Goal: Information Seeking & Learning: Learn about a topic

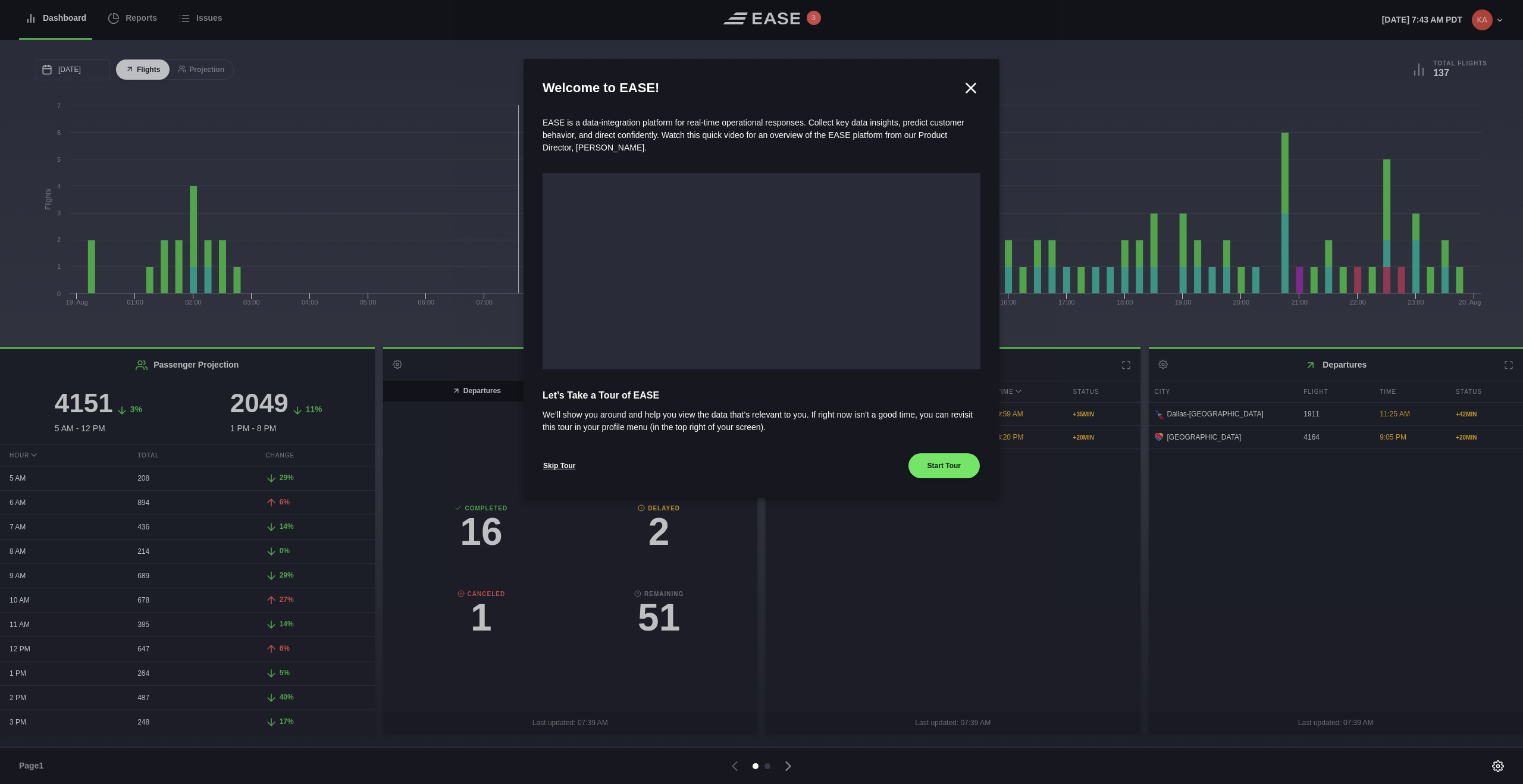
click at [899, 86] on icon at bounding box center [971, 87] width 9 height 9
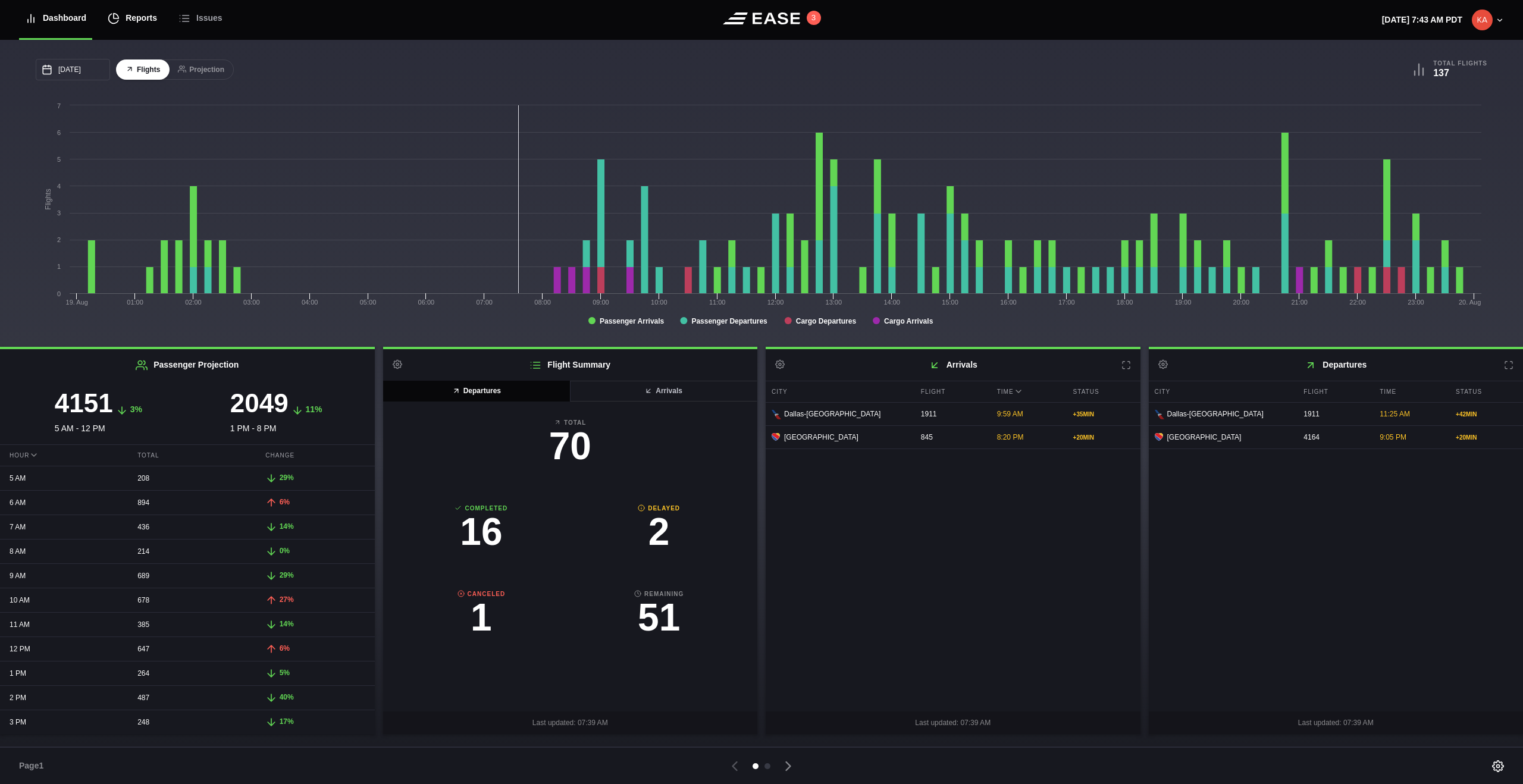
click at [141, 18] on div "Reports" at bounding box center [132, 18] width 49 height 40
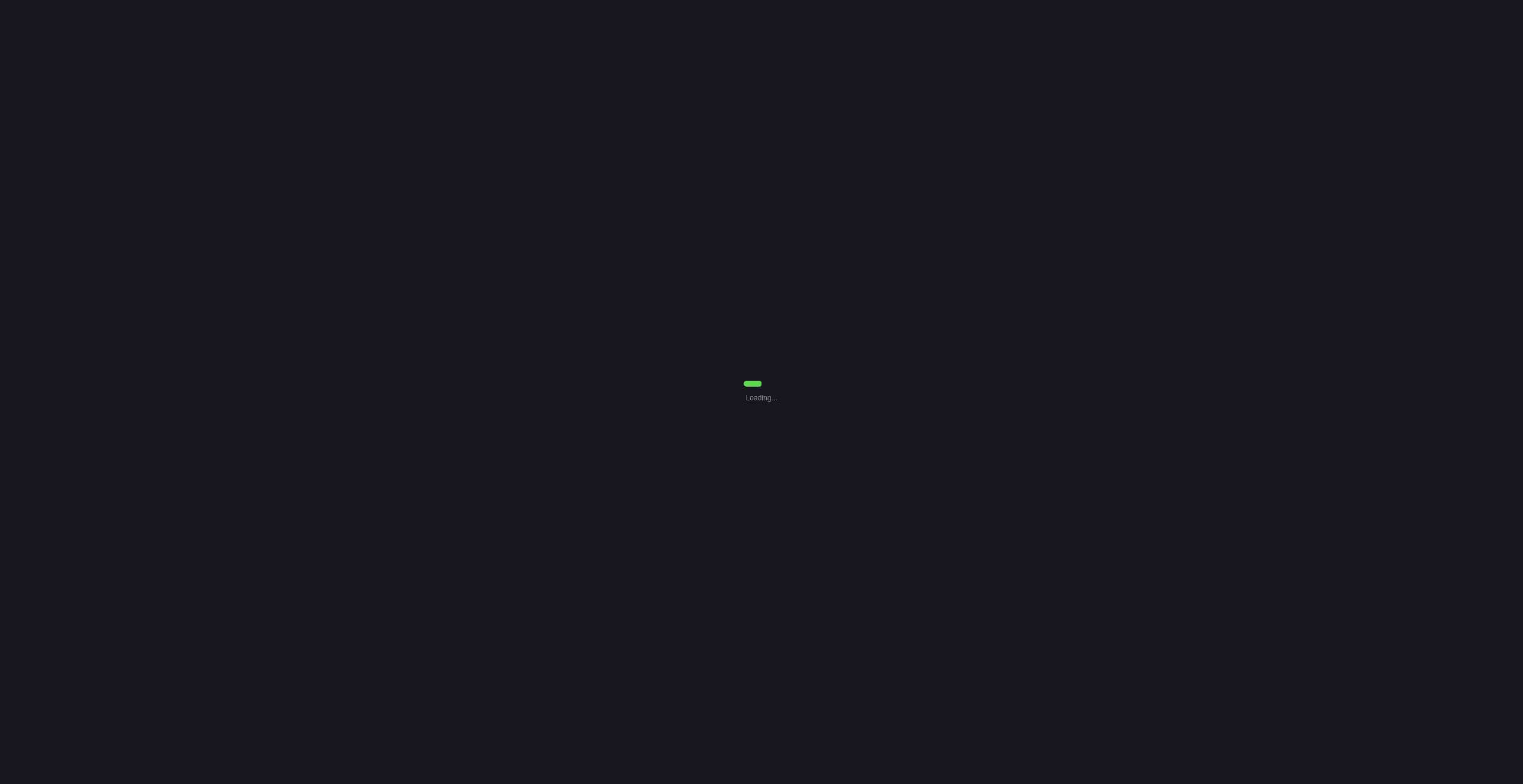
select select "7"
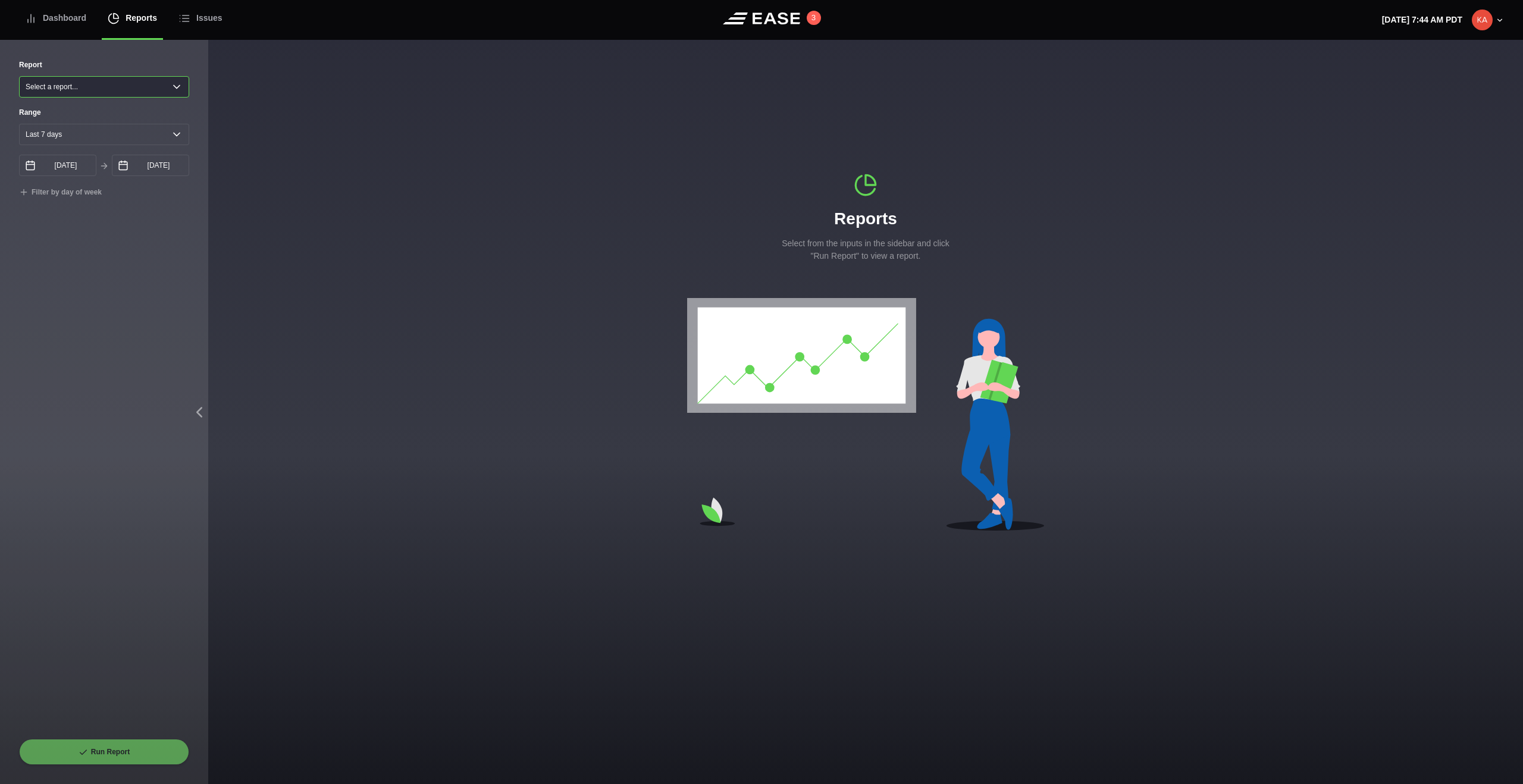
click at [114, 87] on select "Select a report... Arrivals Common Use Daily Throughput Departures Passenger Pr…" at bounding box center [104, 87] width 170 height 22
select select "Common Use"
click at [19, 76] on select "Select a report... Arrivals Common Use Daily Throughput Departures Passenger Pr…" at bounding box center [104, 87] width 170 height 22
click at [116, 489] on button "Run Report" at bounding box center [104, 751] width 170 height 26
select select "Common Use"
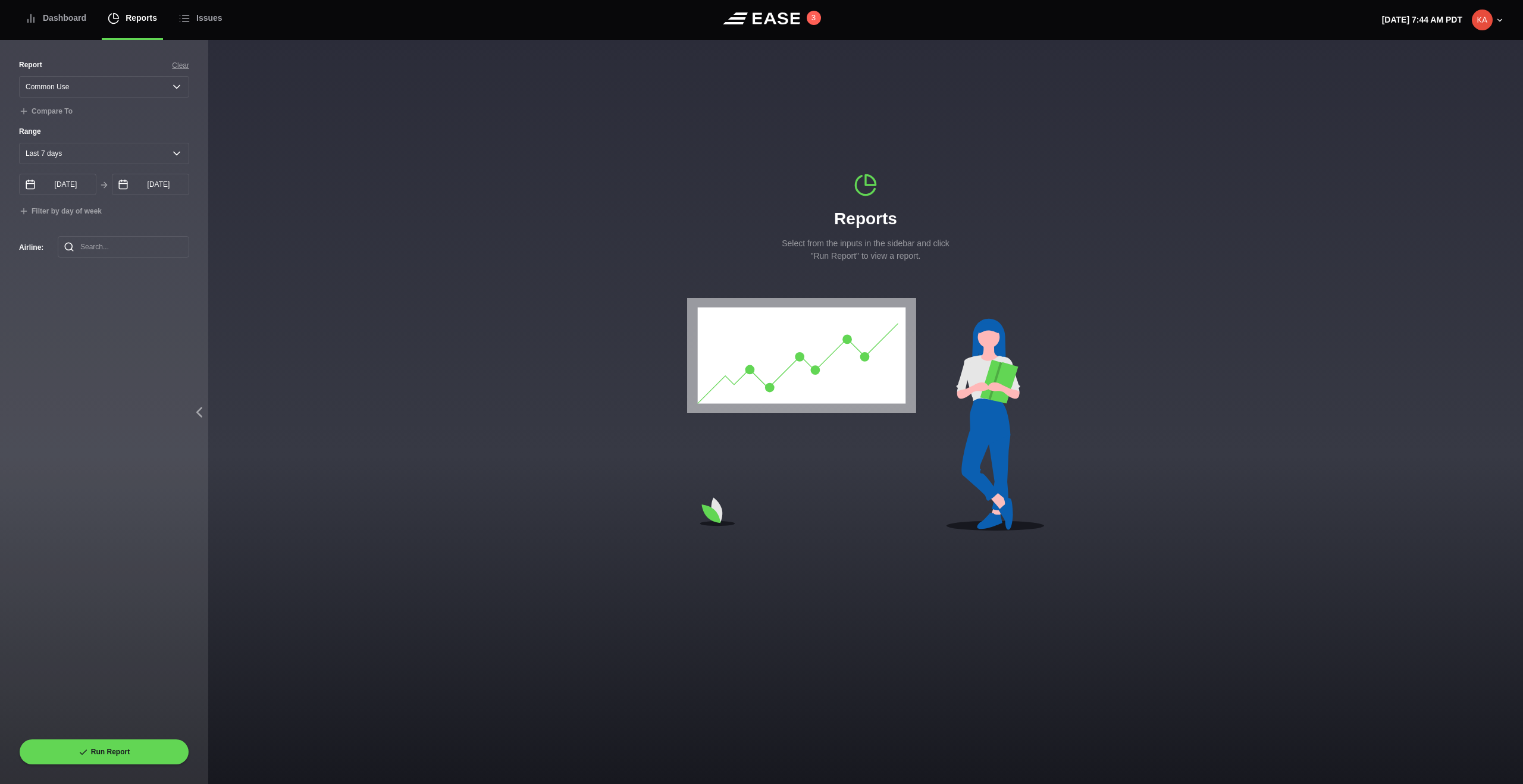
select select "7"
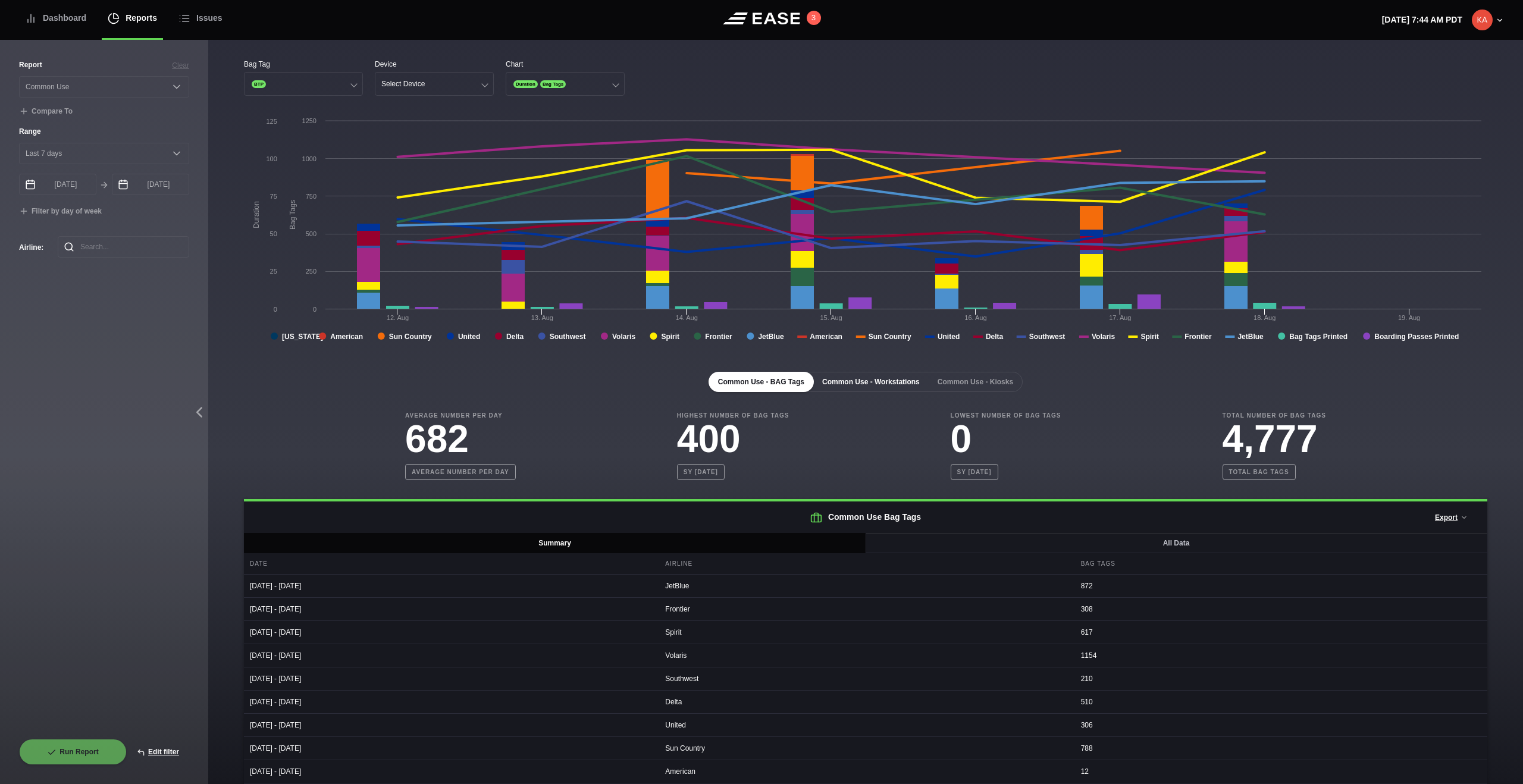
click at [880, 384] on button "Common Use - Workstations" at bounding box center [871, 382] width 117 height 20
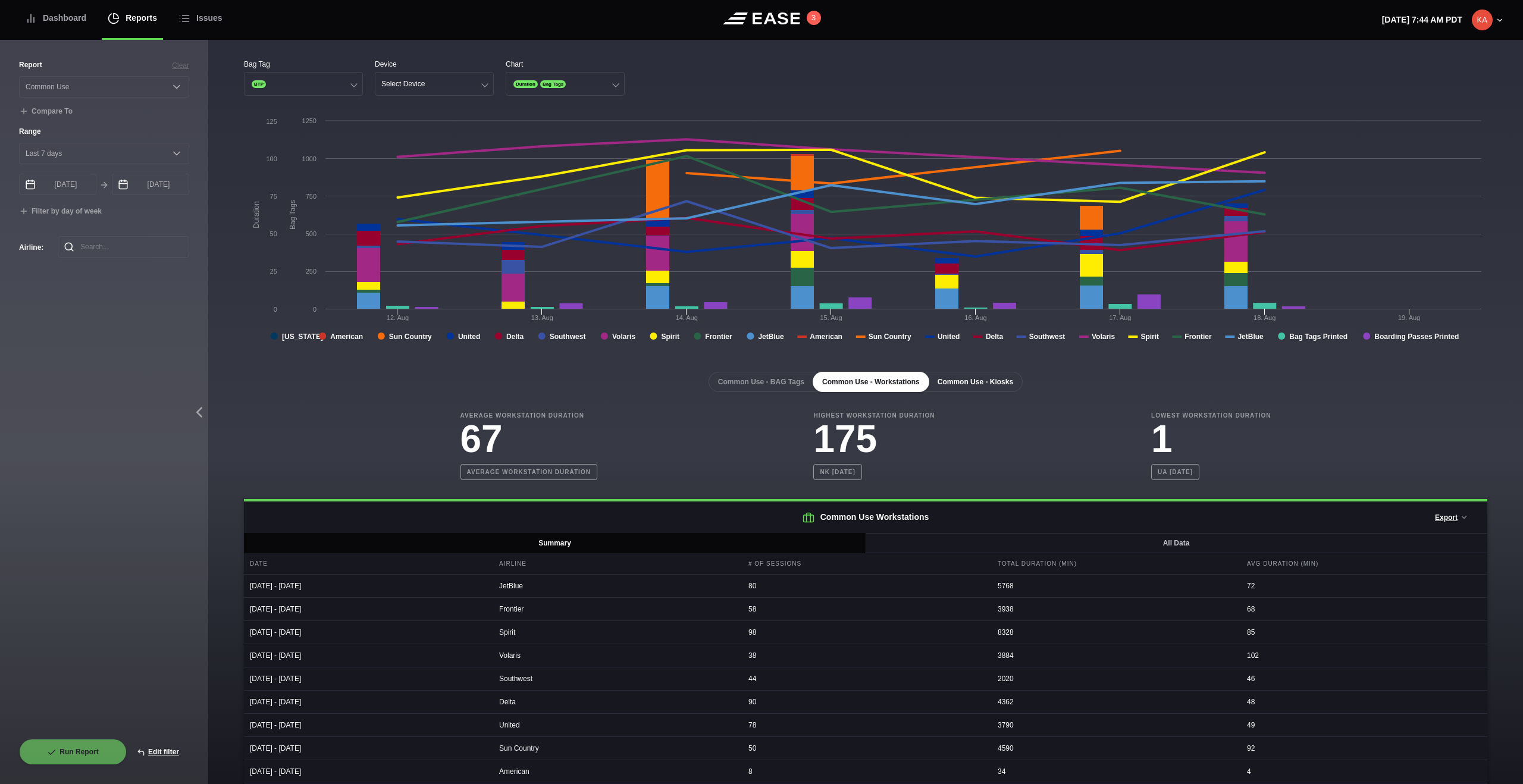
click at [899, 385] on button "Common Use - Kiosks" at bounding box center [976, 382] width 95 height 20
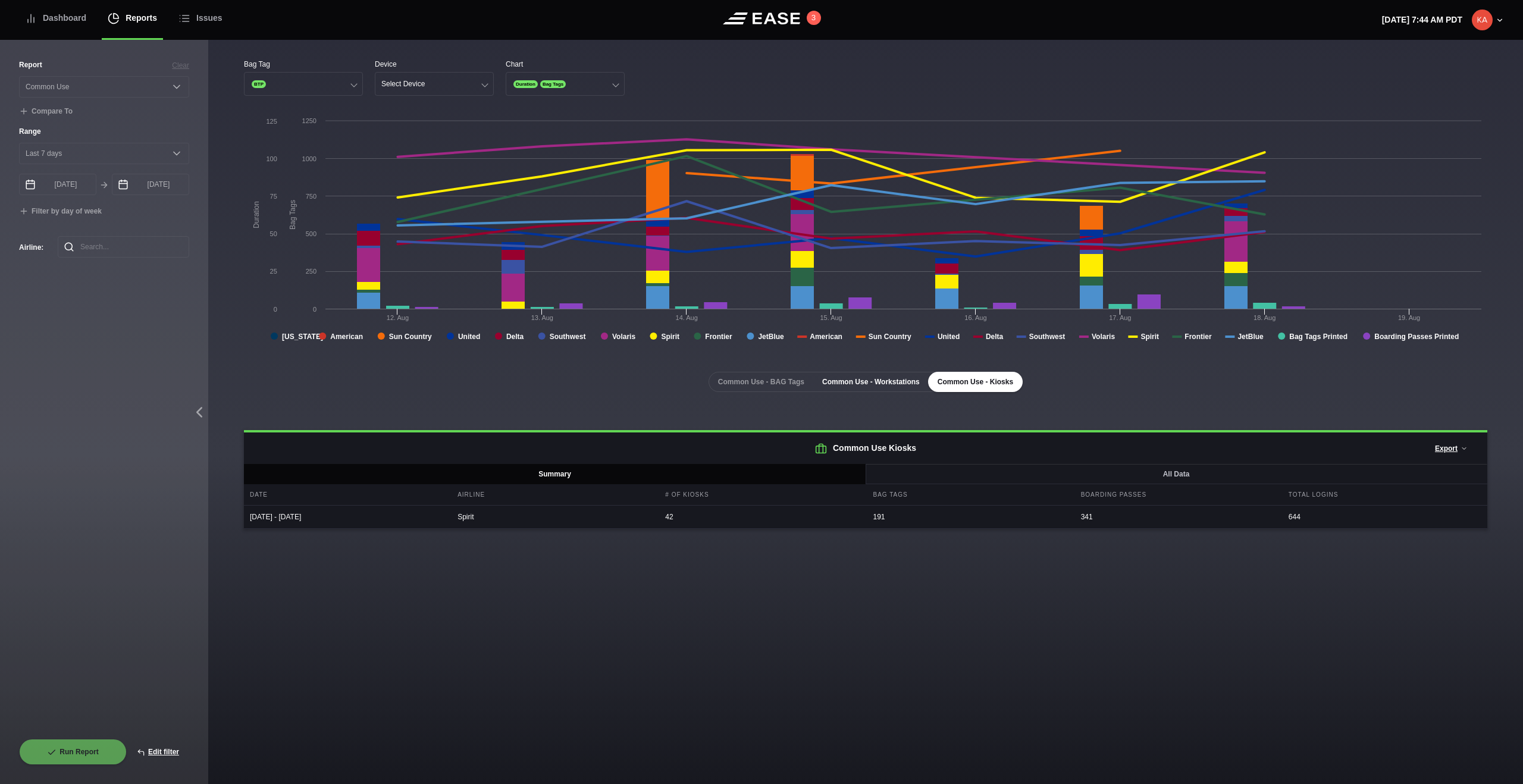
click at [885, 382] on button "Common Use - Workstations" at bounding box center [871, 382] width 117 height 20
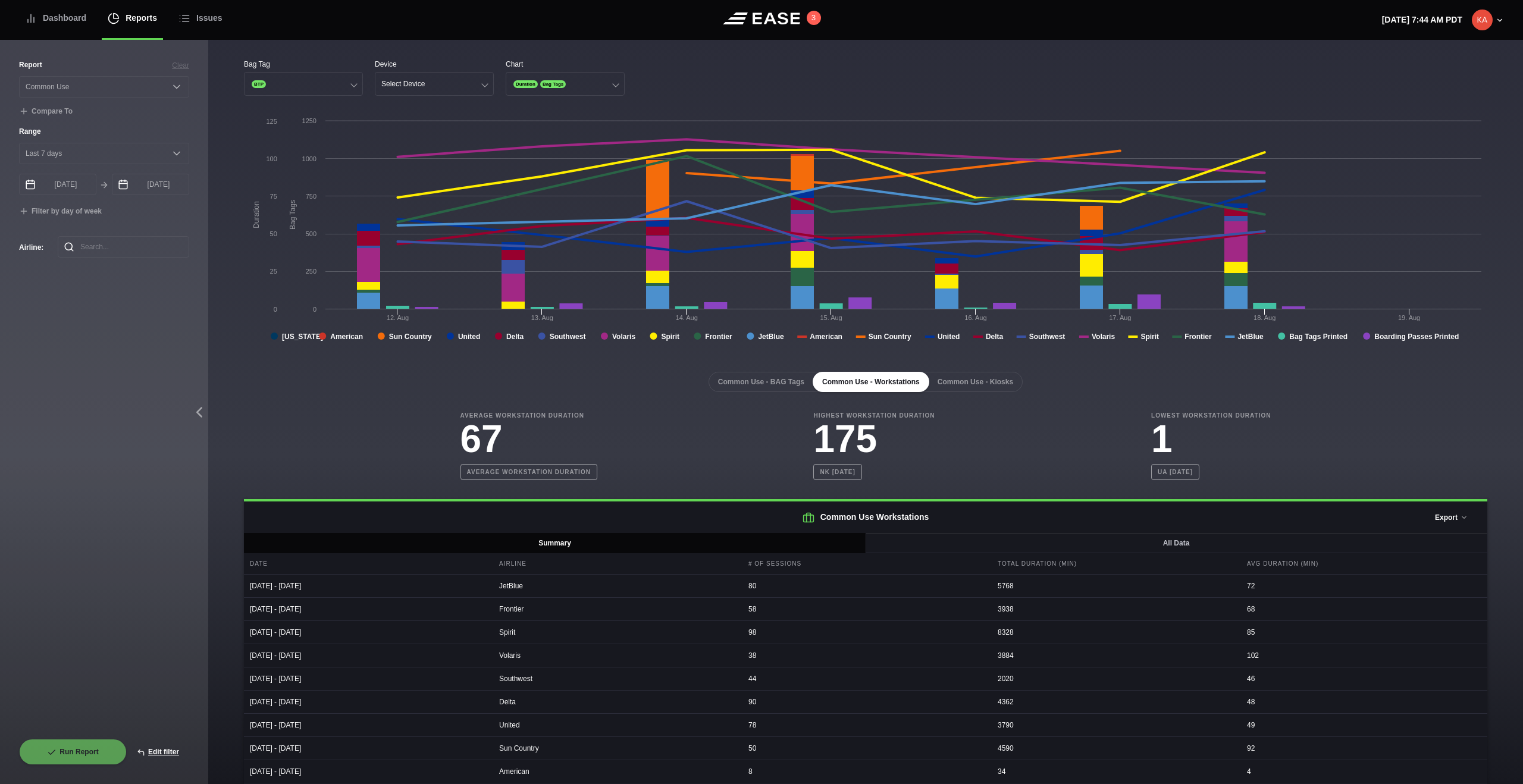
click at [899, 489] on button "Export" at bounding box center [1451, 517] width 53 height 26
click at [899, 384] on button "Common Use - Kiosks" at bounding box center [976, 382] width 95 height 20
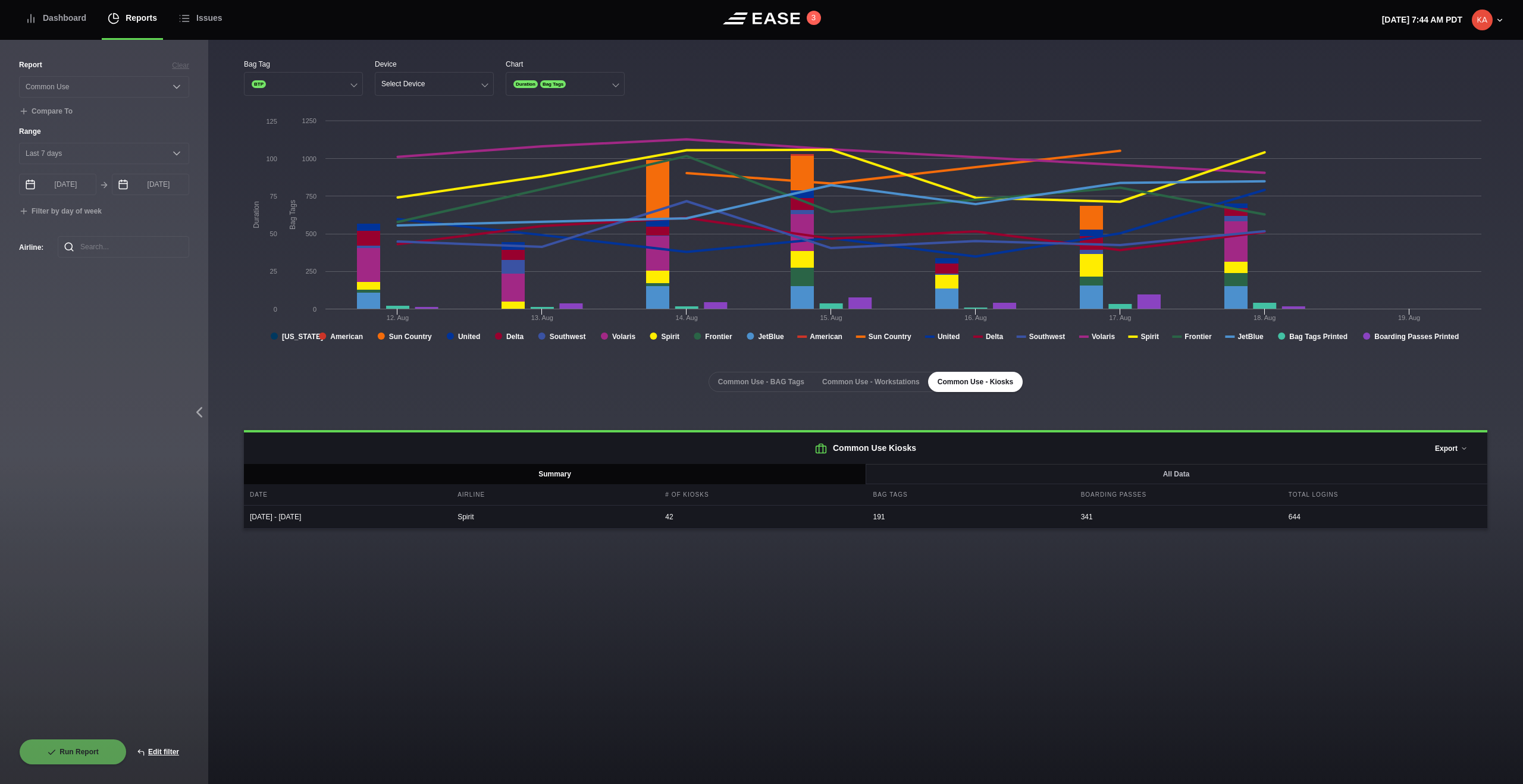
click at [899, 449] on button "Export" at bounding box center [1451, 448] width 53 height 26
click at [437, 84] on button "Select Device" at bounding box center [434, 84] width 119 height 24
click at [408, 108] on div "Kiosk" at bounding box center [434, 107] width 118 height 22
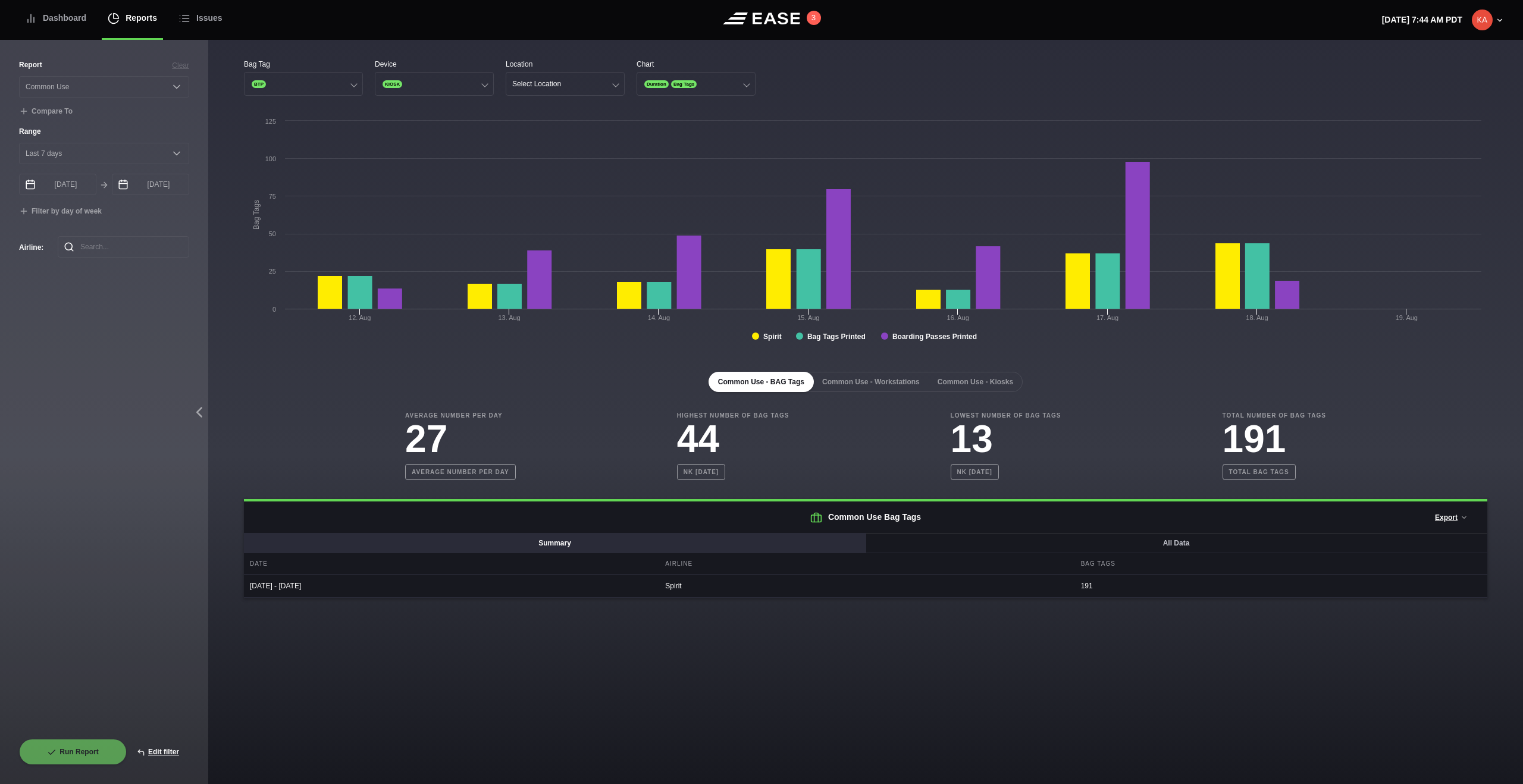
click at [755, 489] on button "Summary" at bounding box center [555, 543] width 622 height 20
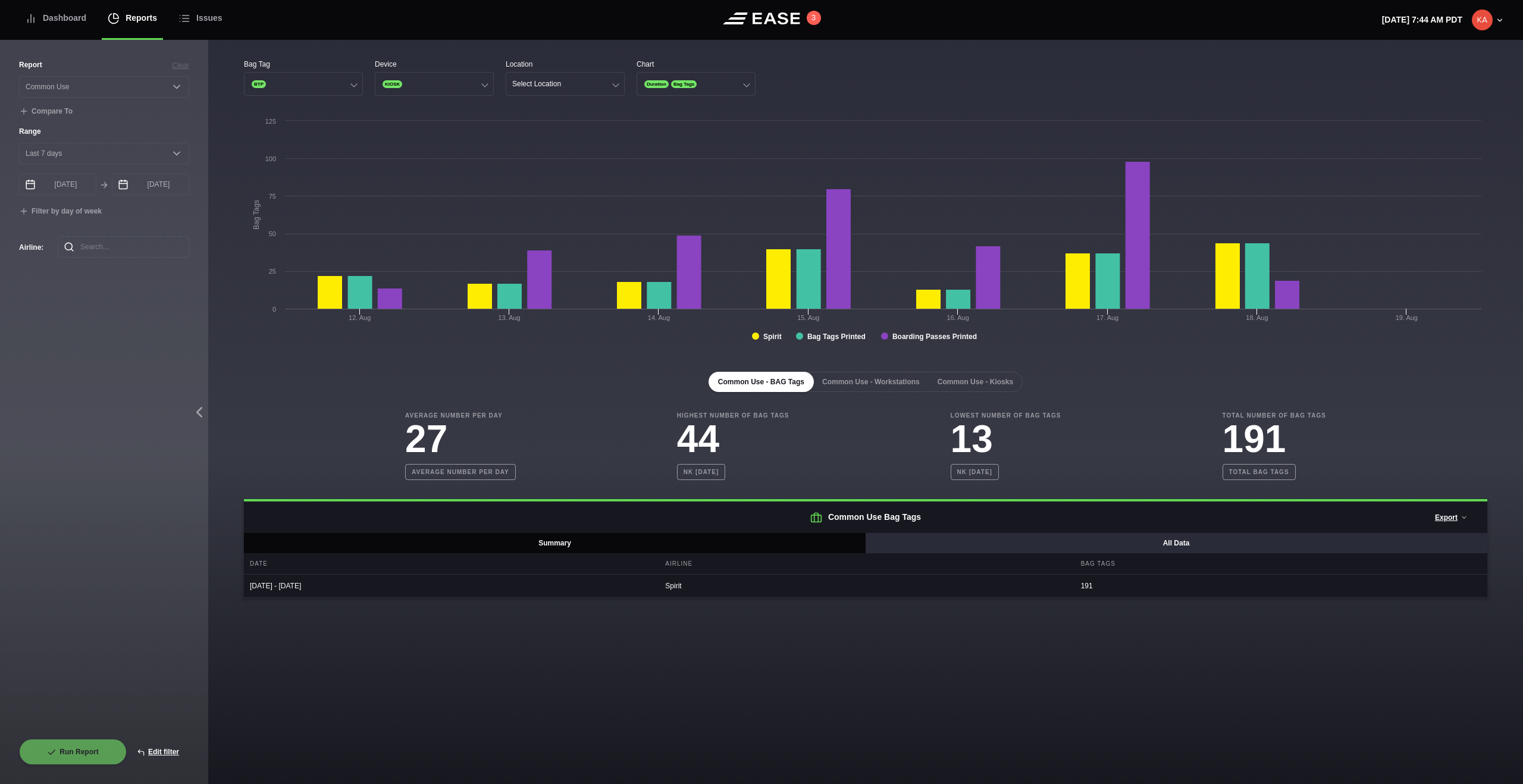
click at [899, 489] on button "All Data" at bounding box center [1176, 543] width 622 height 20
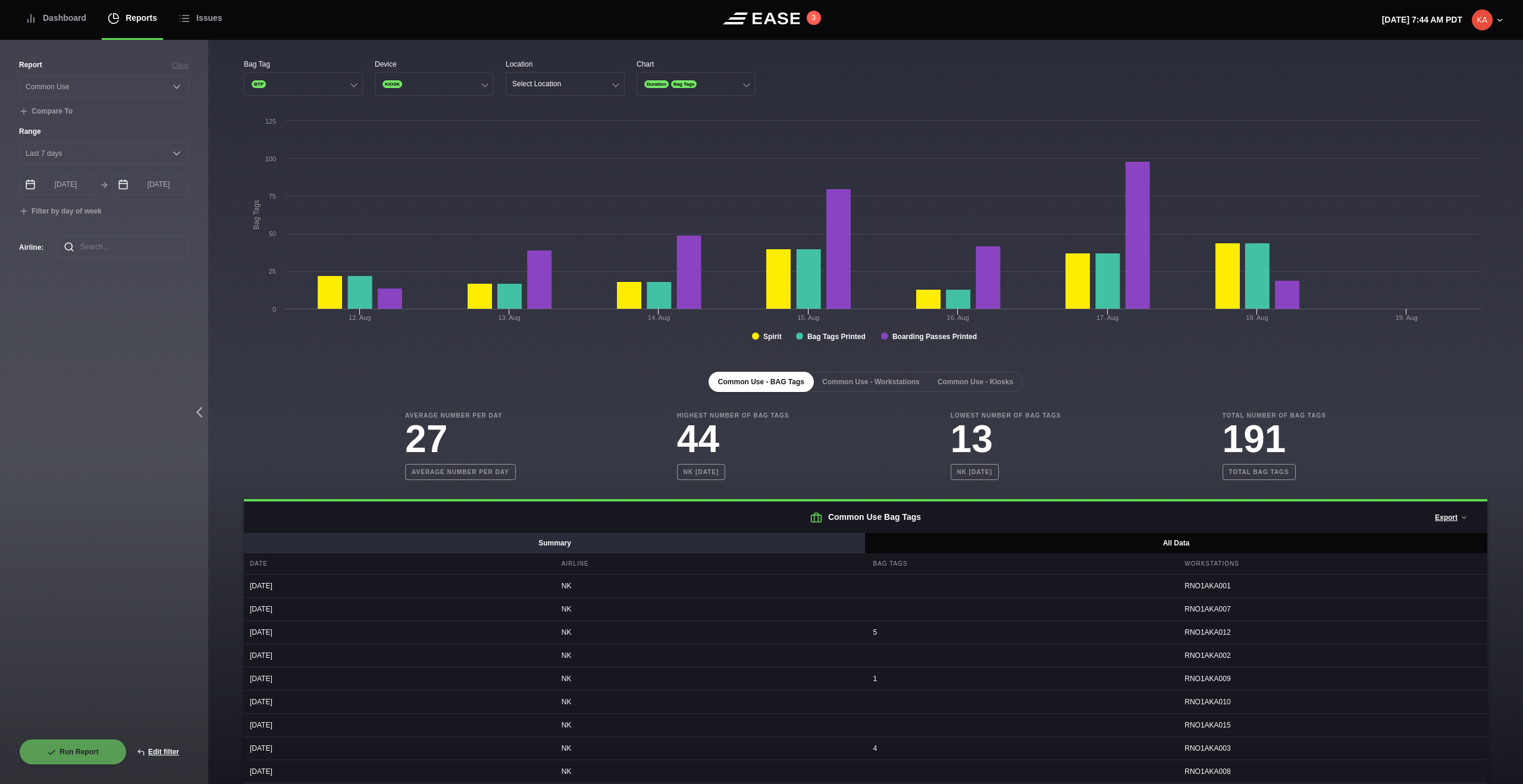
click at [705, 489] on button "Summary" at bounding box center [555, 543] width 622 height 20
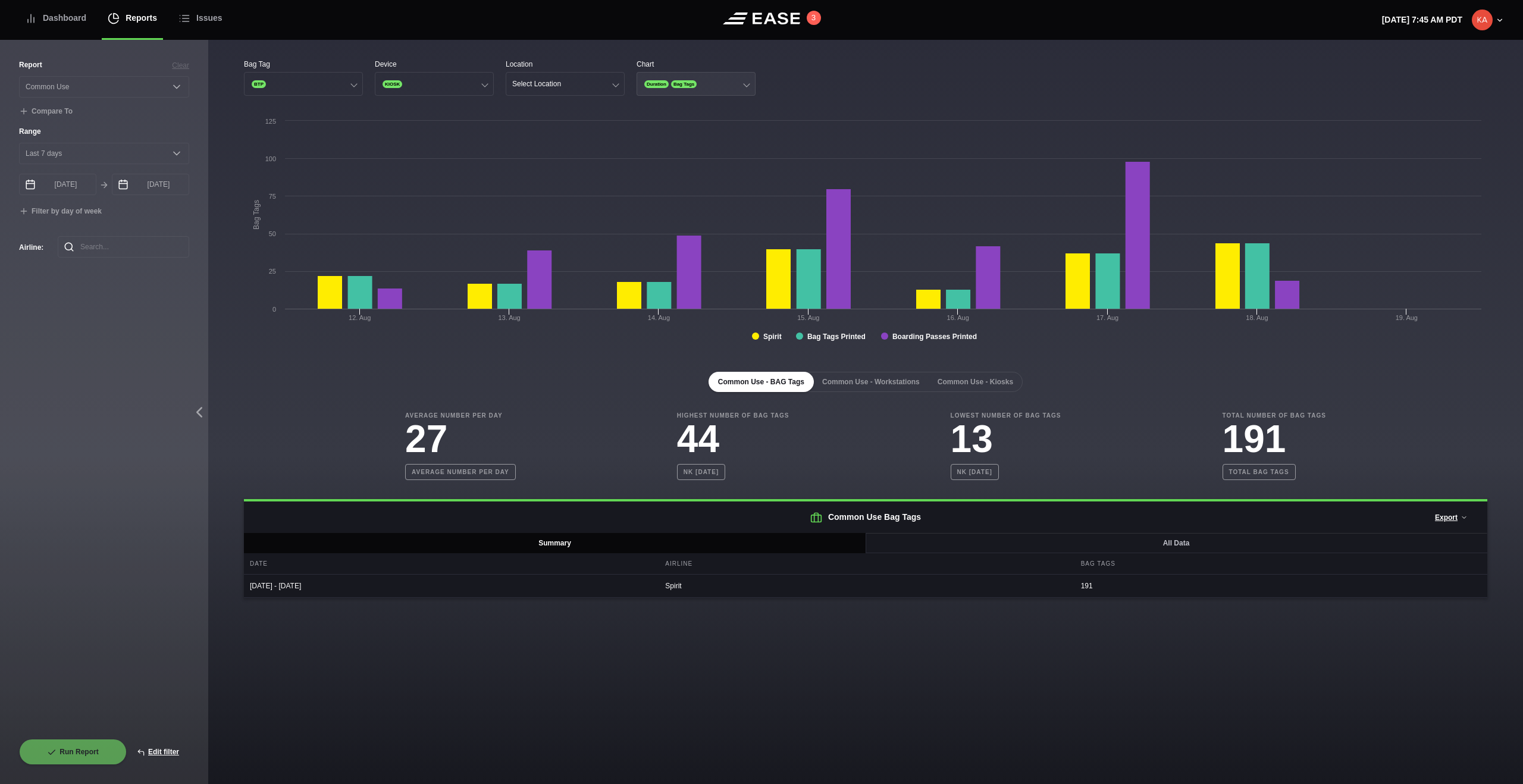
click at [731, 86] on button "Duration Bag Tags" at bounding box center [696, 84] width 119 height 24
click at [721, 107] on div "Duration" at bounding box center [696, 107] width 118 height 22
click at [708, 132] on div "Bag Tags" at bounding box center [696, 130] width 118 height 22
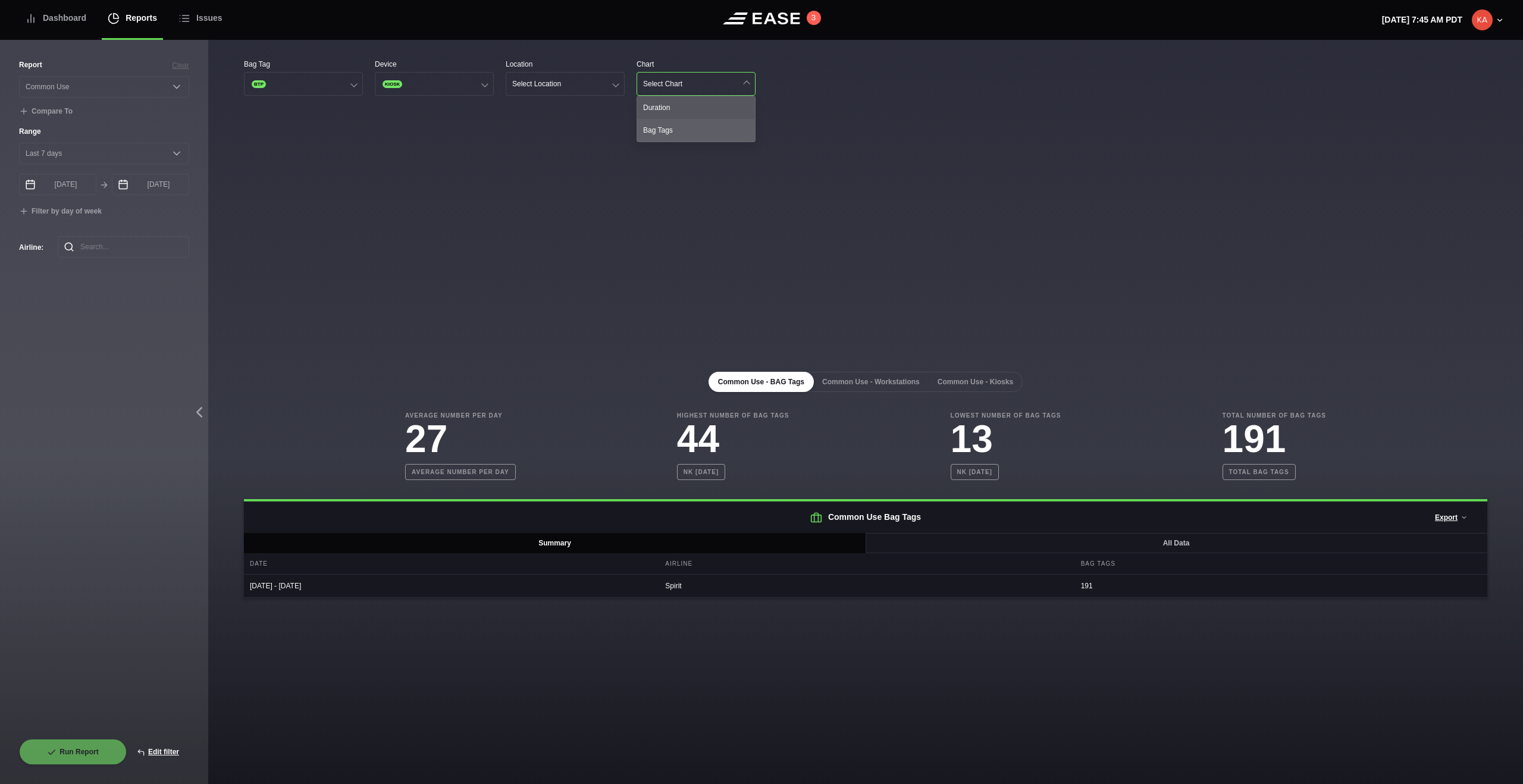
click at [707, 130] on div "Bag Tags" at bounding box center [696, 130] width 118 height 22
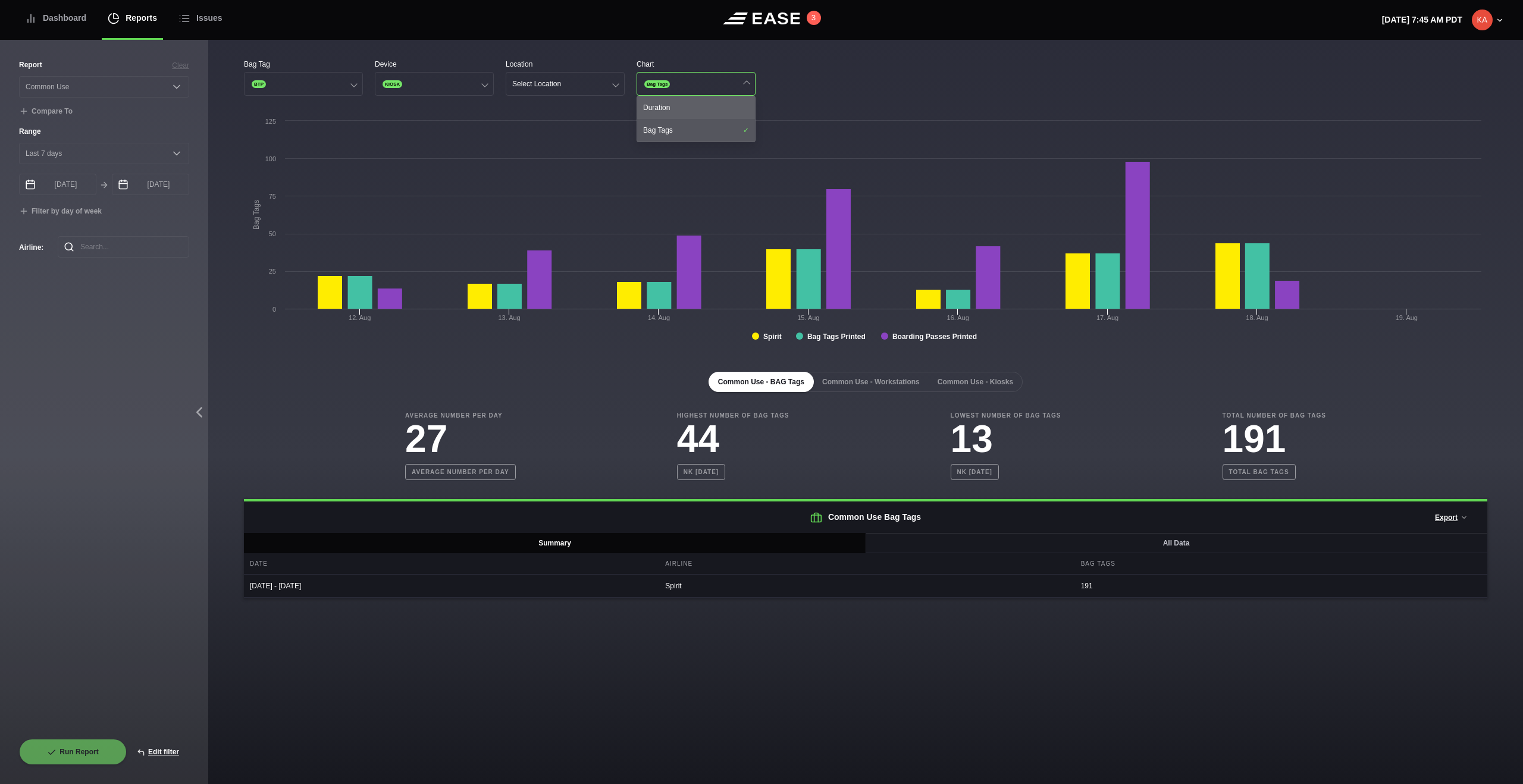
click at [705, 108] on div "Duration" at bounding box center [696, 107] width 118 height 22
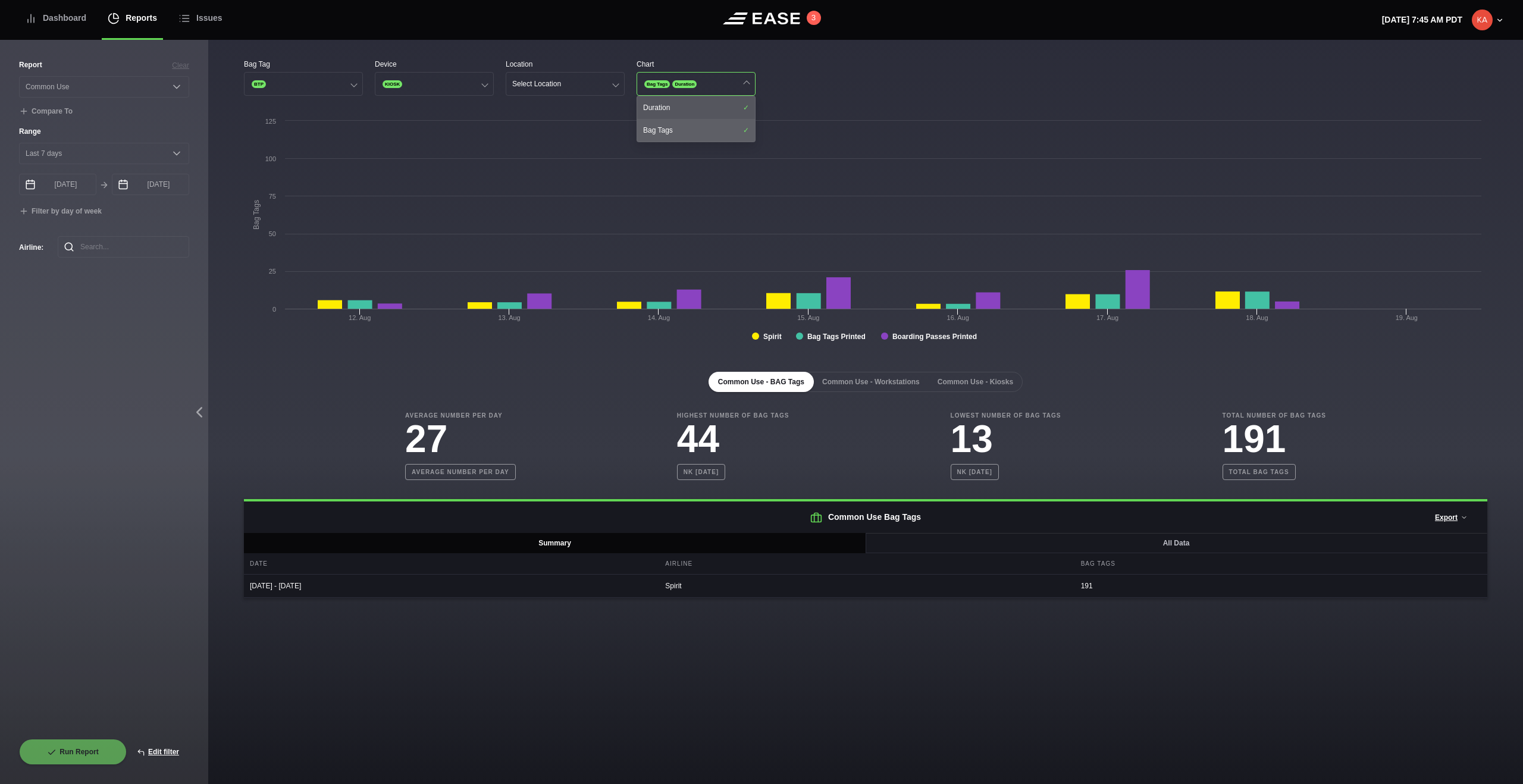
click at [684, 134] on div "Bag Tags" at bounding box center [696, 130] width 118 height 22
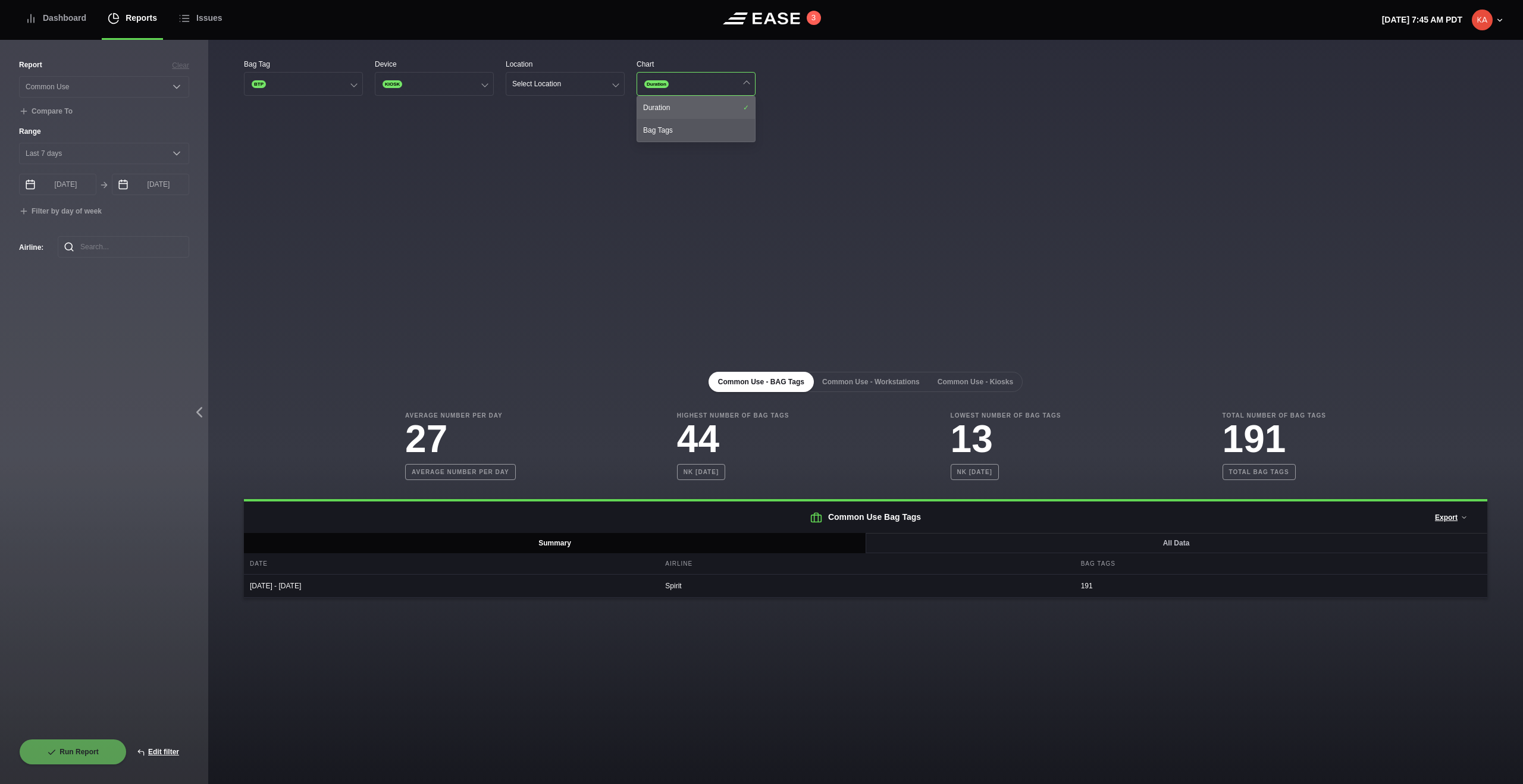
click at [700, 106] on div "Duration" at bounding box center [696, 107] width 118 height 22
click at [698, 132] on div "Bag Tags" at bounding box center [696, 130] width 118 height 22
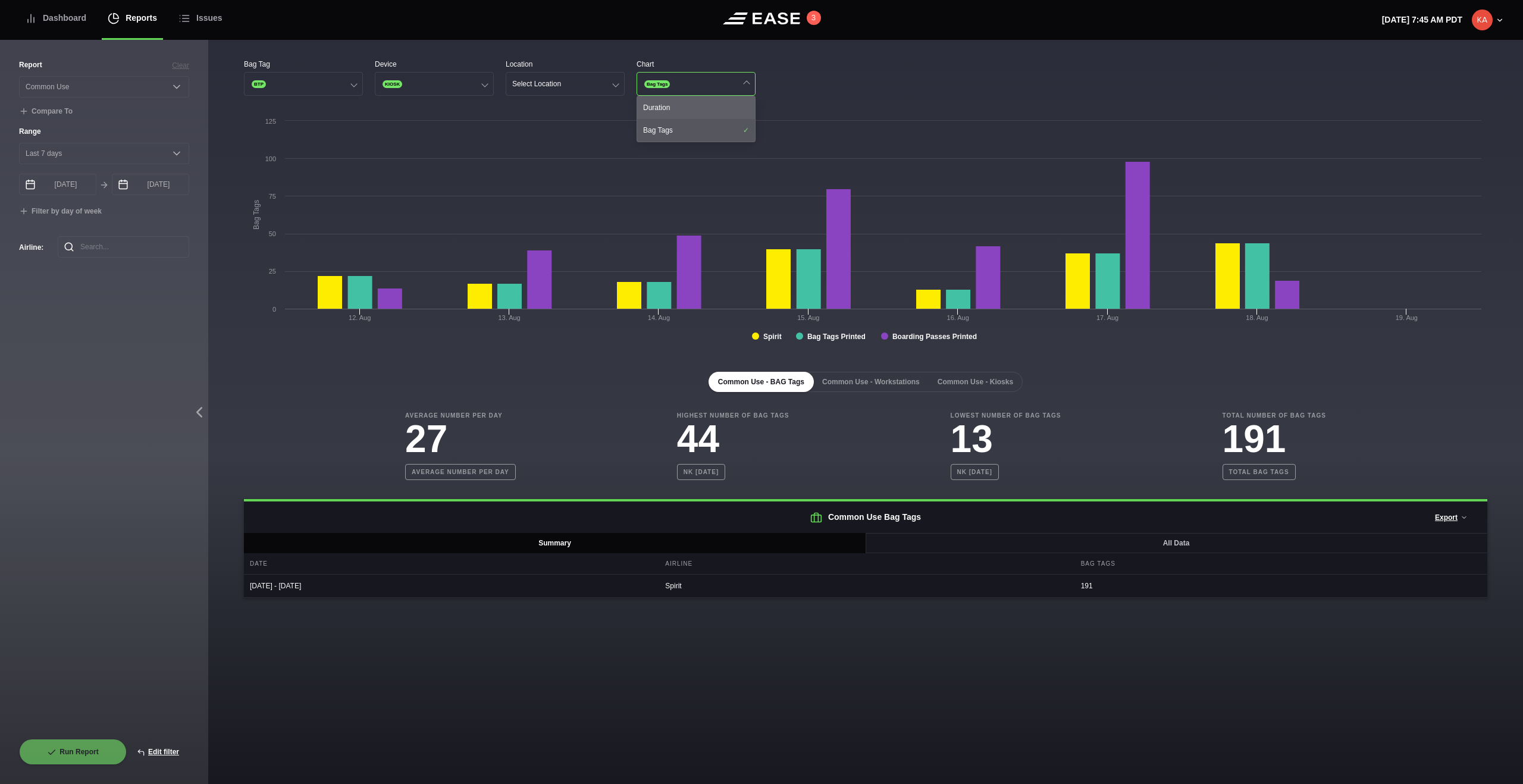
click at [713, 109] on div "Duration" at bounding box center [696, 107] width 118 height 22
click at [785, 71] on div "Bag Tag BTP Device KIOSK Location Select Location Chart Bag Tags Duration" at bounding box center [866, 77] width 1244 height 37
click at [569, 90] on button "Select Location" at bounding box center [565, 84] width 119 height 24
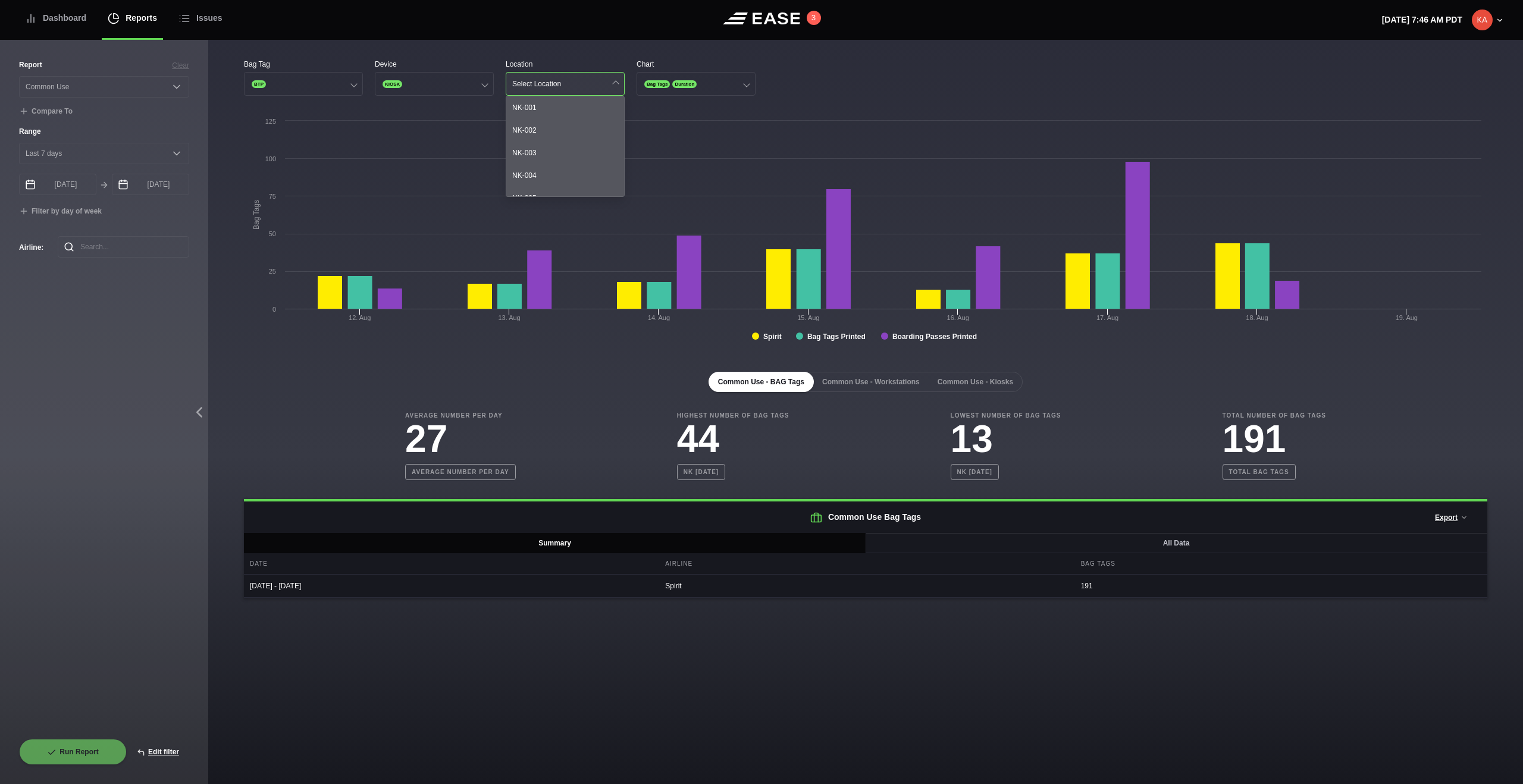
click at [579, 82] on button "Select Location" at bounding box center [565, 84] width 119 height 24
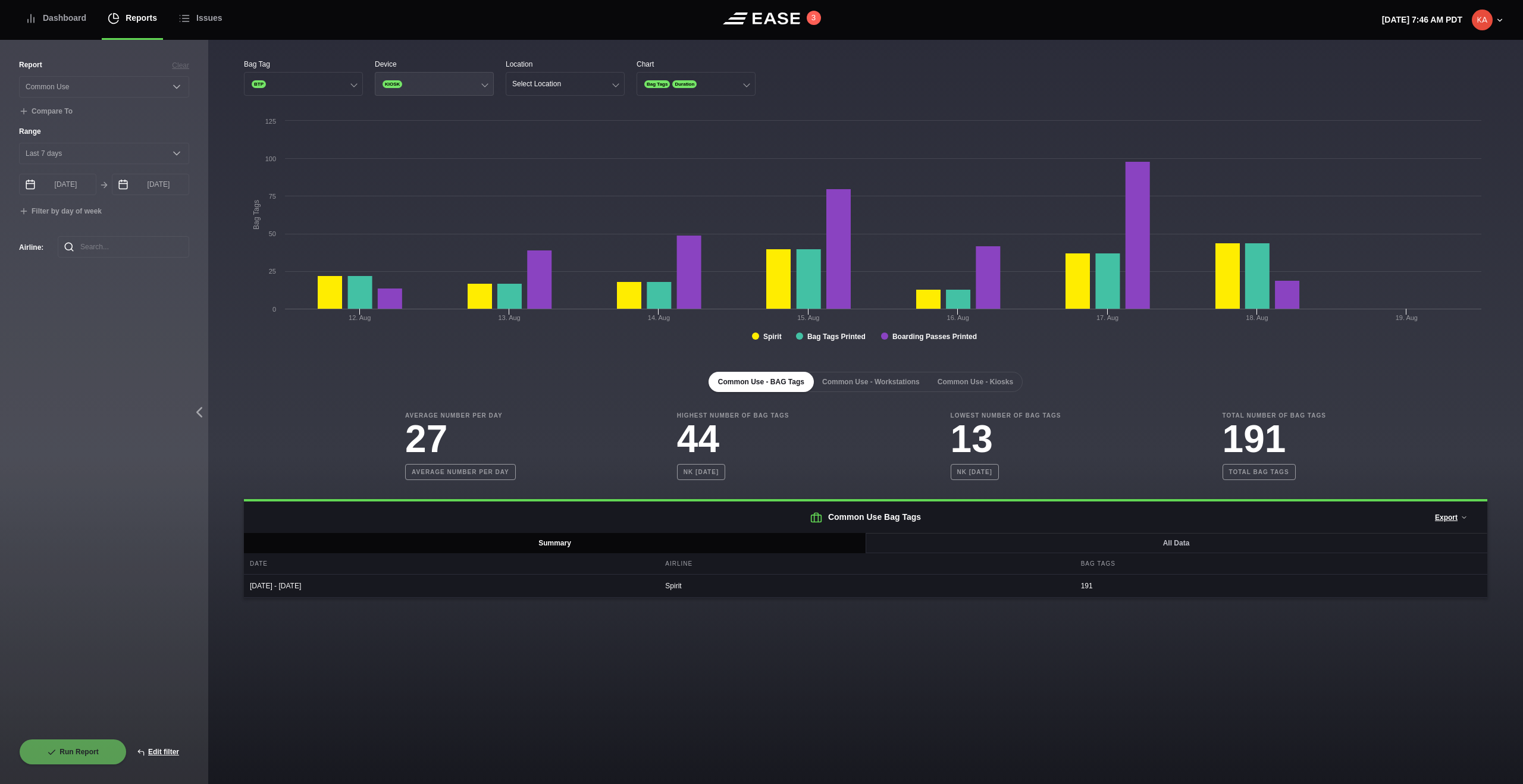
click at [436, 80] on button "KIOSK" at bounding box center [434, 84] width 119 height 24
click at [398, 131] on div "Gate" at bounding box center [434, 130] width 118 height 22
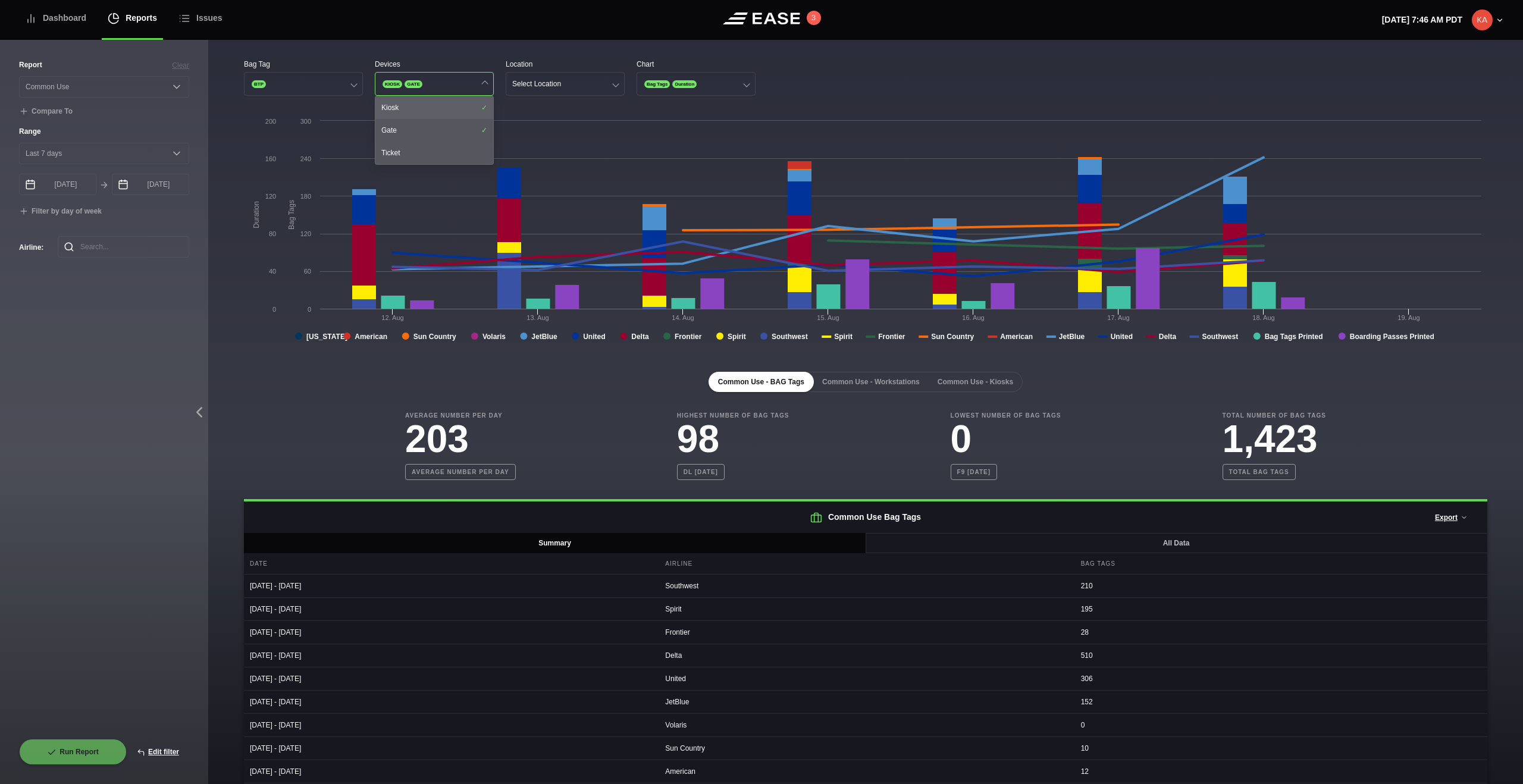
click at [440, 106] on div "Kiosk" at bounding box center [434, 107] width 118 height 22
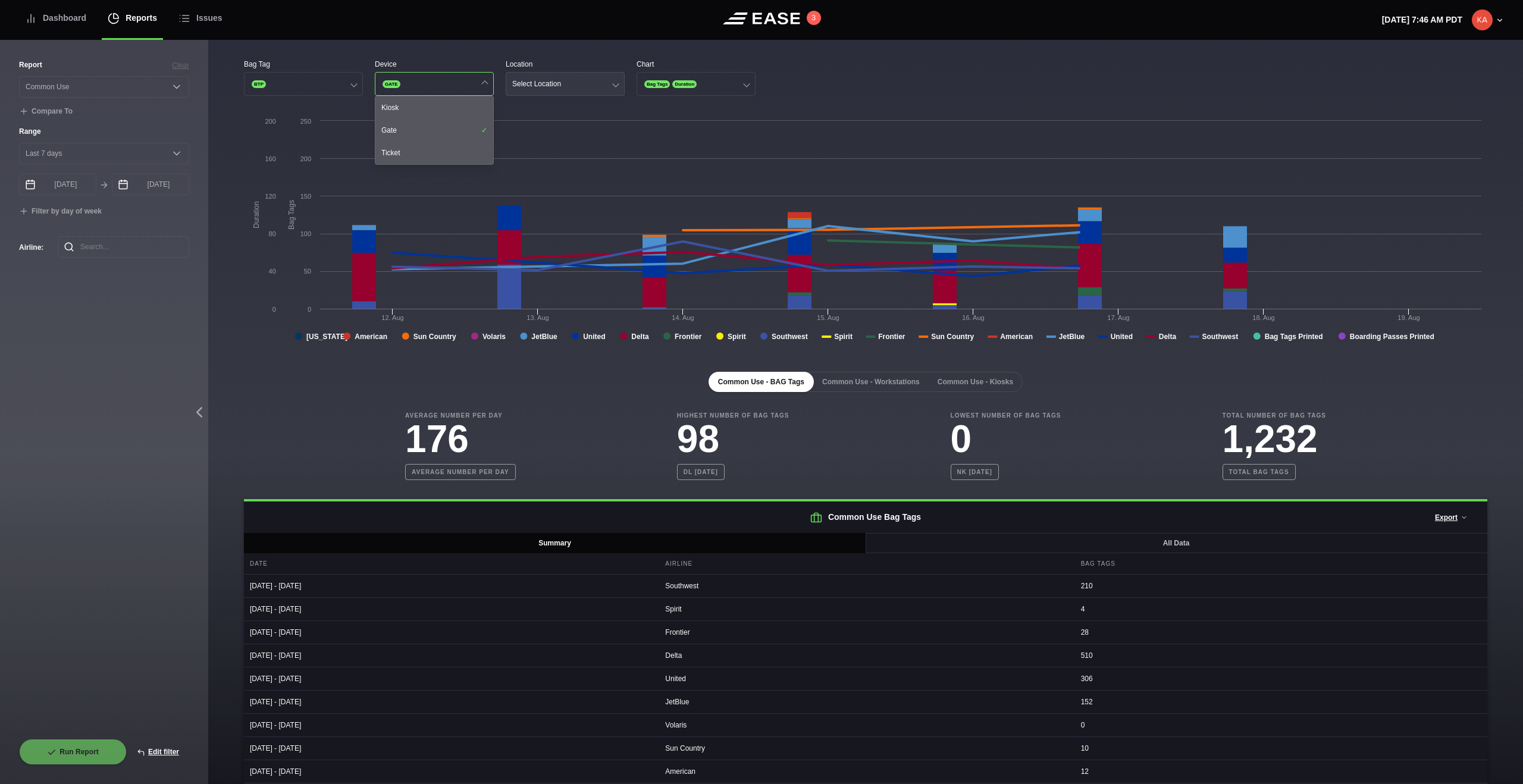
click at [561, 87] on div "Select Location" at bounding box center [537, 84] width 49 height 8
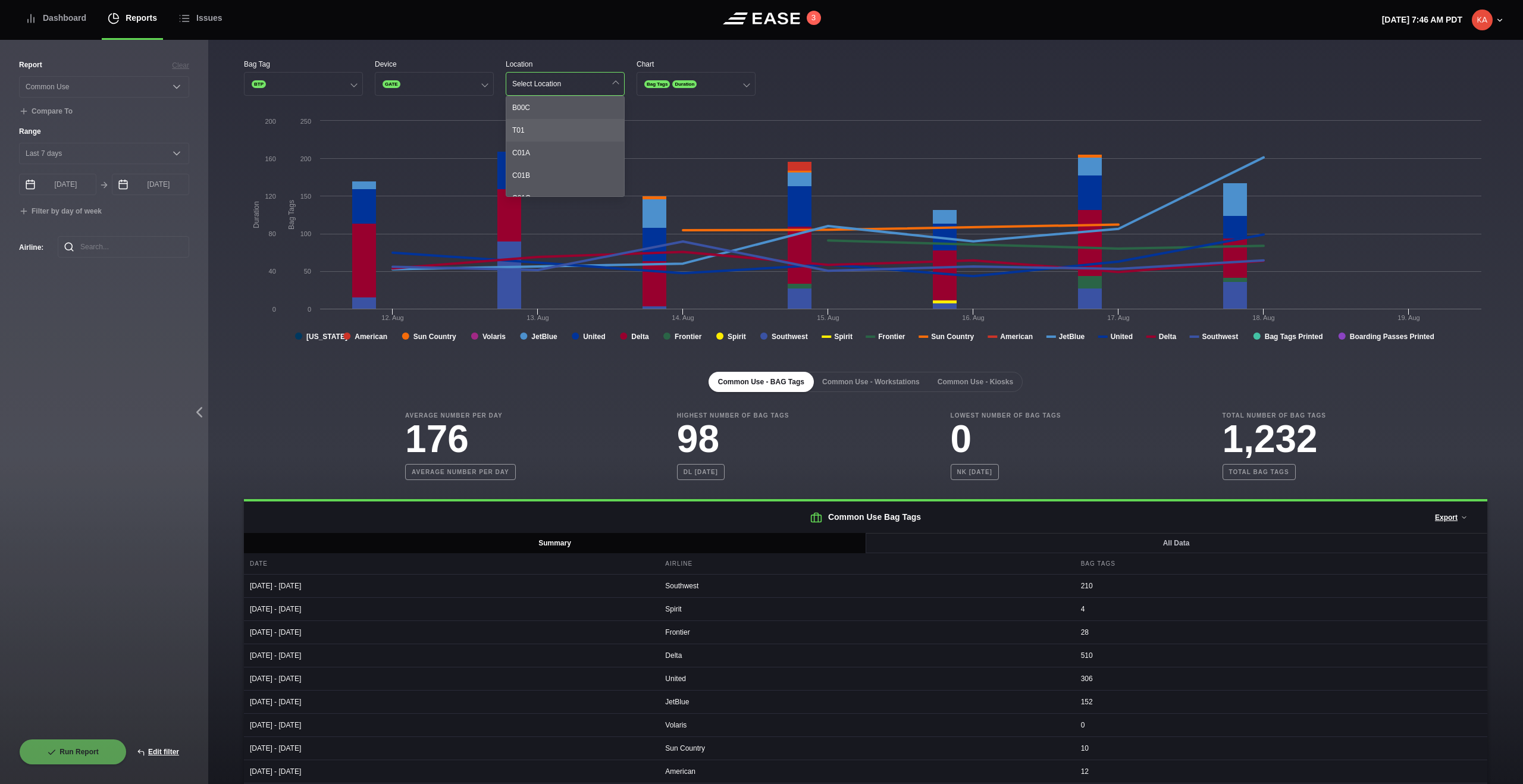
click at [551, 128] on div "T01" at bounding box center [565, 130] width 118 height 22
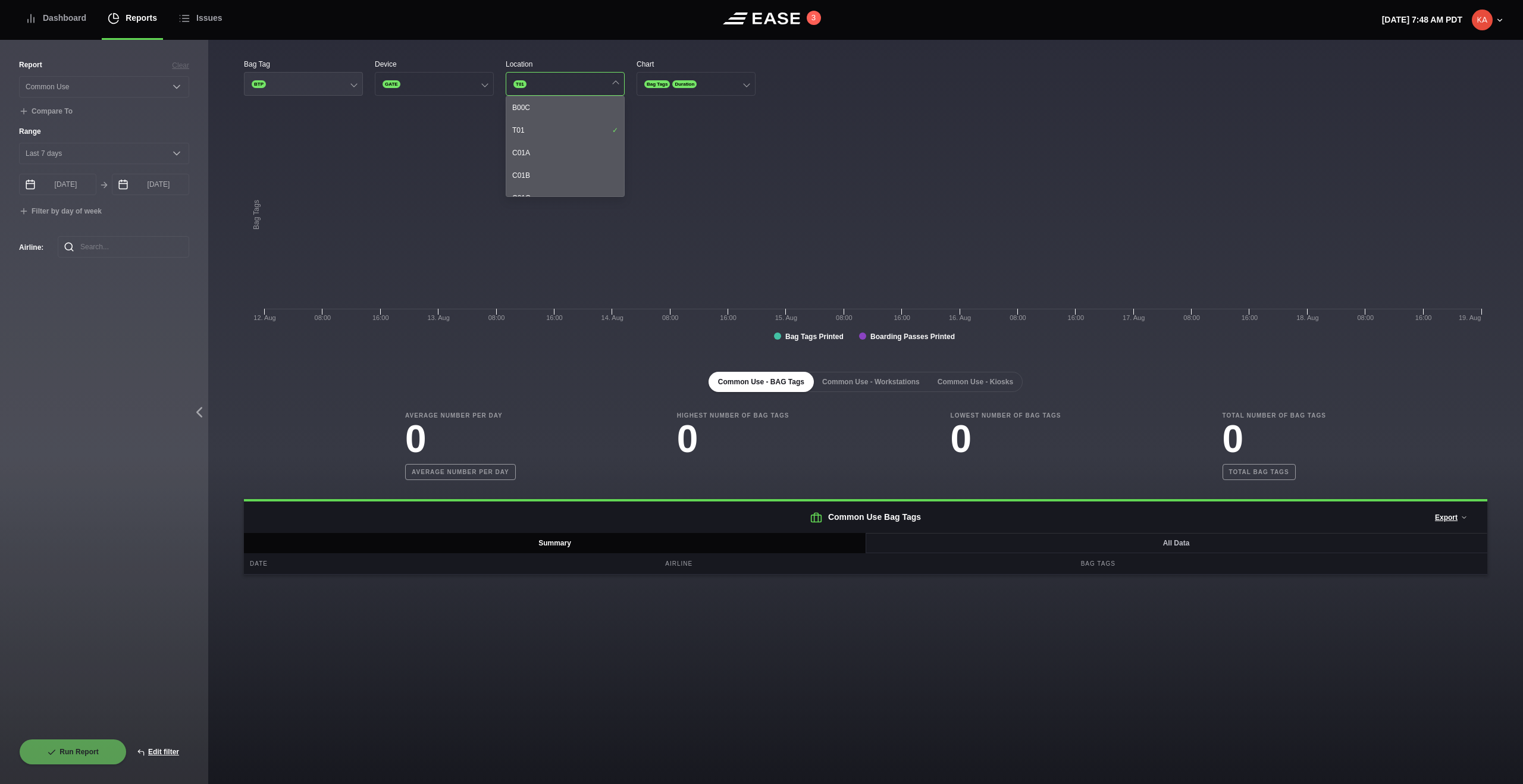
click at [316, 84] on button "BTP" at bounding box center [303, 84] width 119 height 24
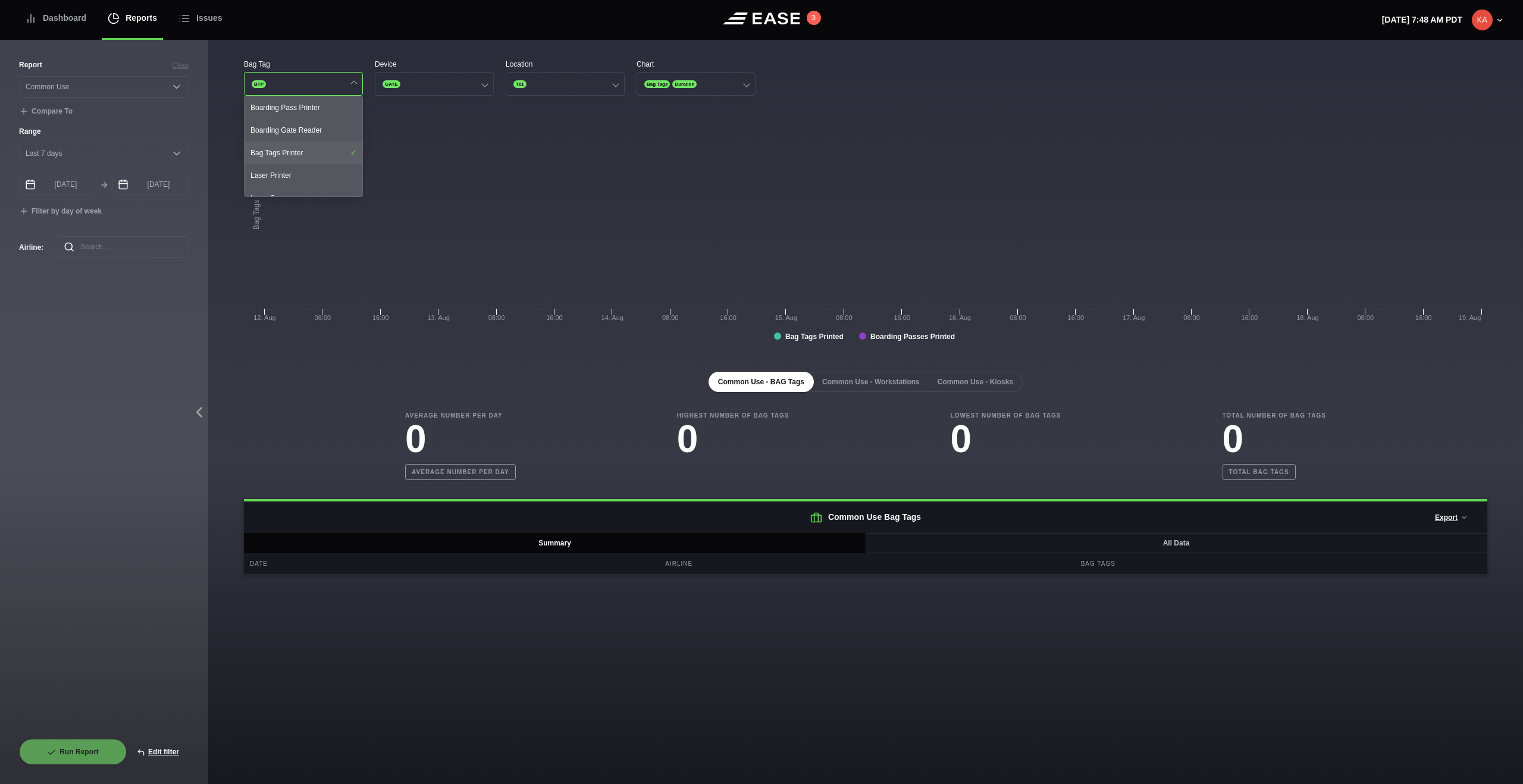
click at [300, 153] on div "Bag Tags Printer" at bounding box center [303, 153] width 118 height 22
click at [523, 137] on rect at bounding box center [866, 234] width 1244 height 238
click at [592, 85] on button "T01" at bounding box center [565, 84] width 119 height 24
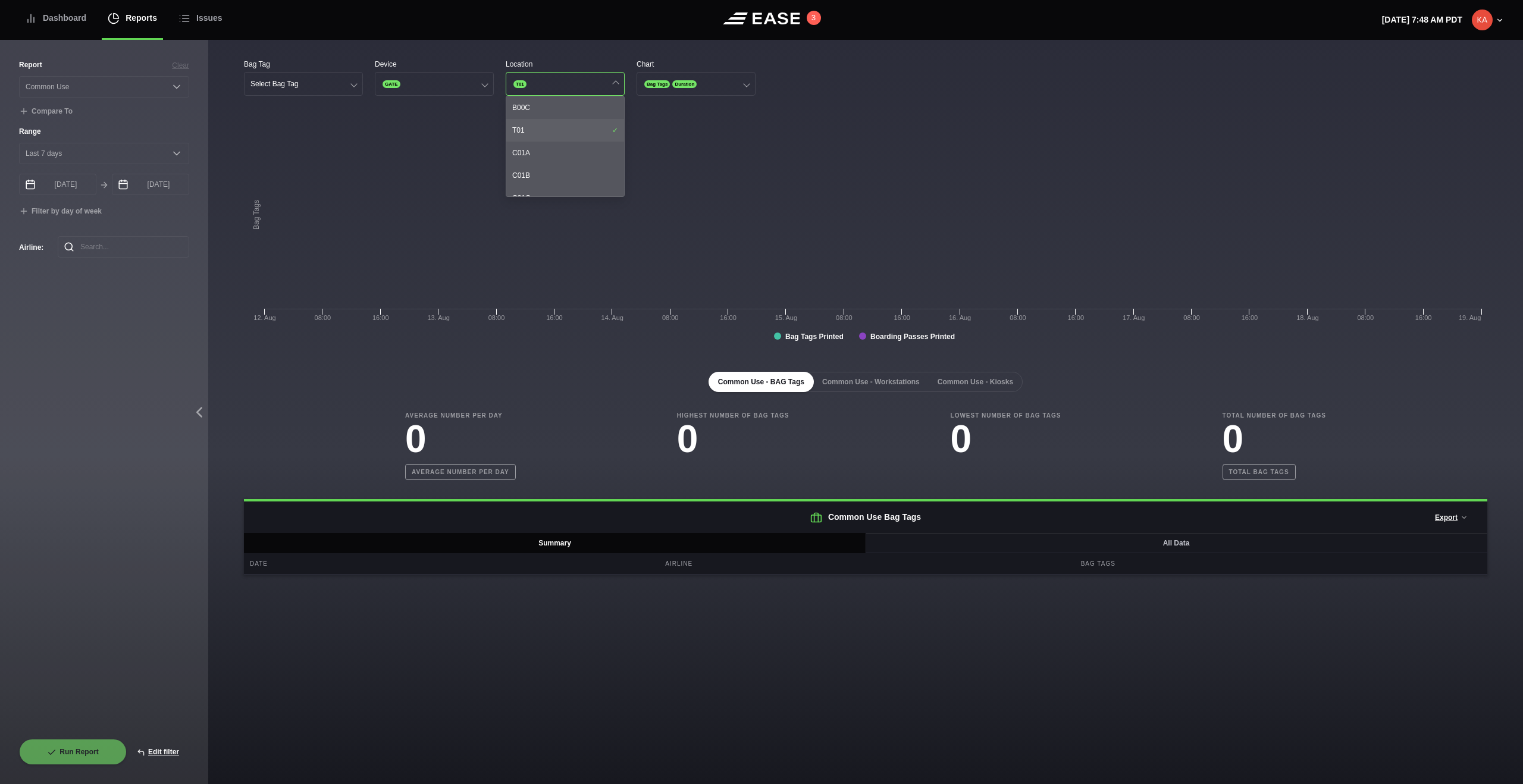
click at [574, 133] on div "T01" at bounding box center [565, 130] width 118 height 22
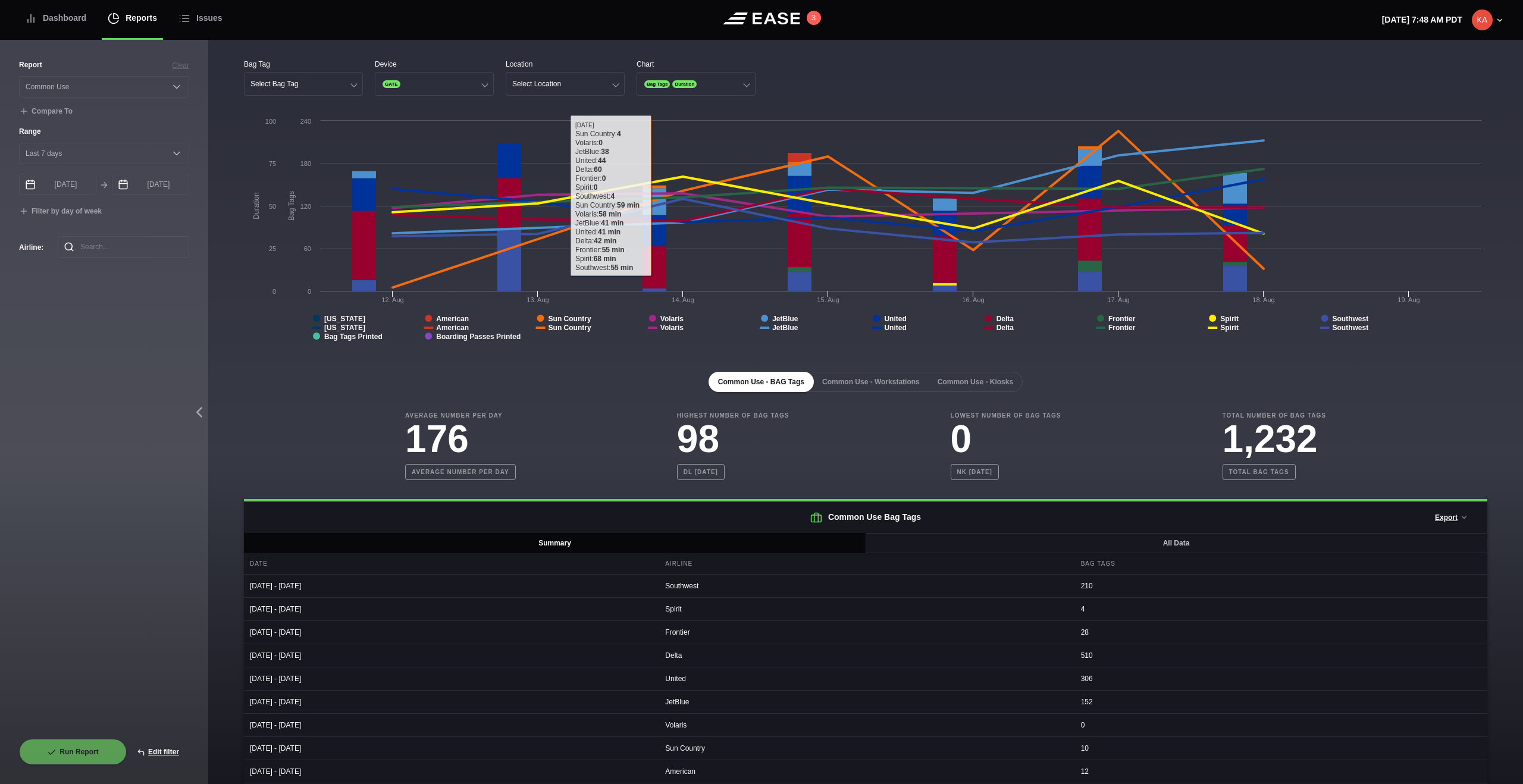
click at [899, 66] on div "Bag Tag Select Bag Tag Device GATE Location Select Location Chart Bag Tags Dura…" at bounding box center [866, 77] width 1244 height 37
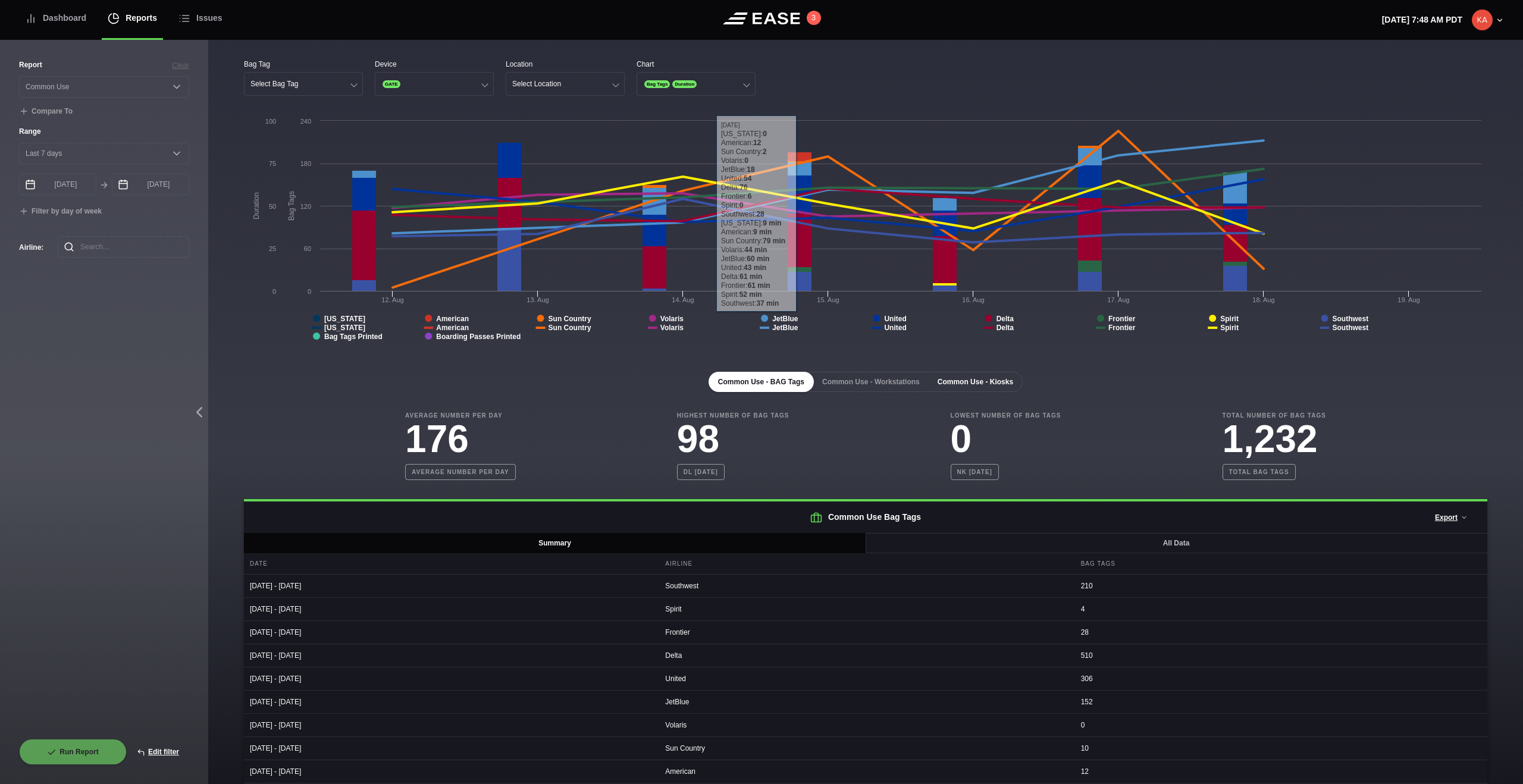
click at [899, 381] on button "Common Use - Kiosks" at bounding box center [976, 382] width 95 height 20
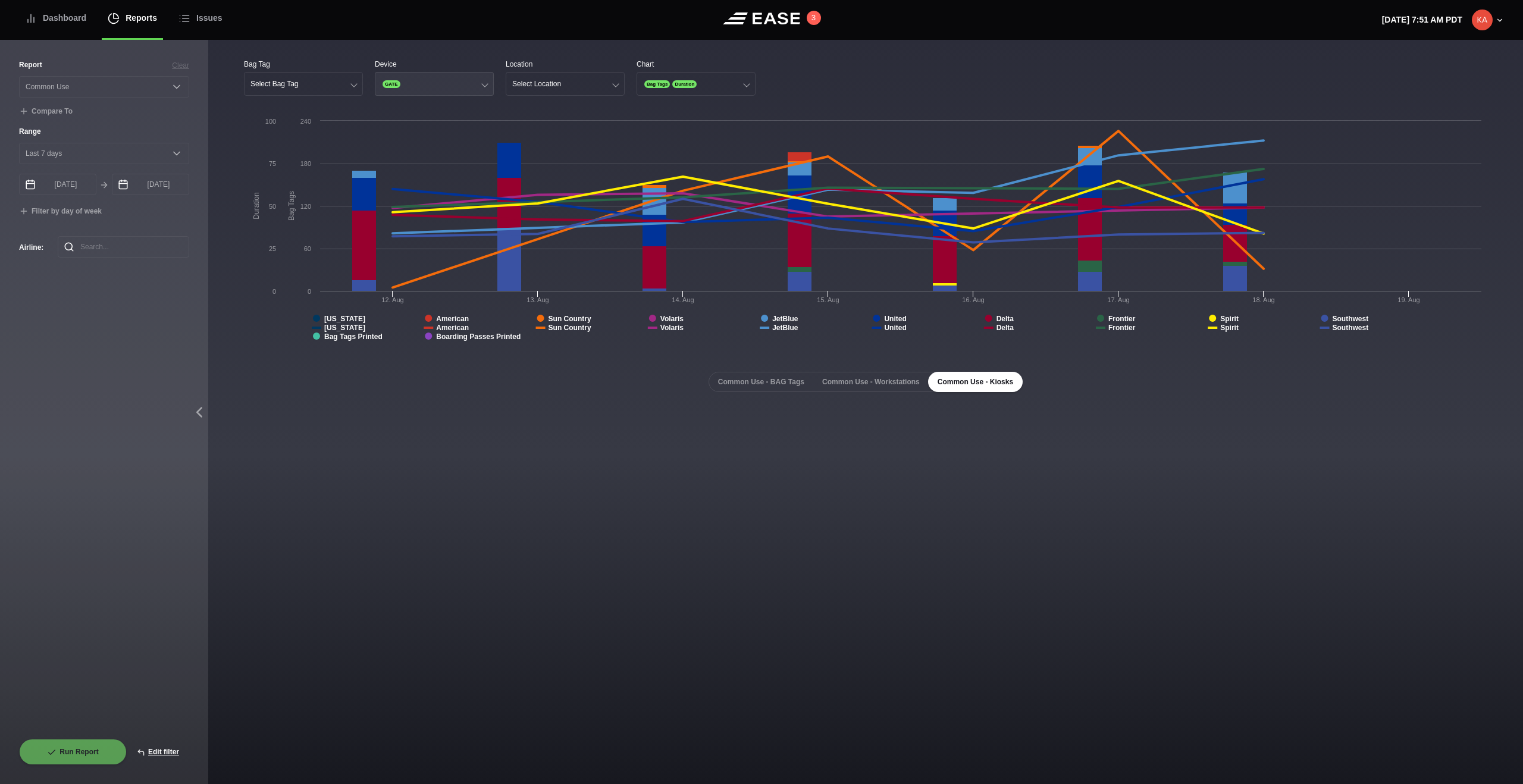
click at [455, 86] on button "GATE" at bounding box center [434, 84] width 119 height 24
click at [436, 128] on div "Gate" at bounding box center [434, 130] width 118 height 22
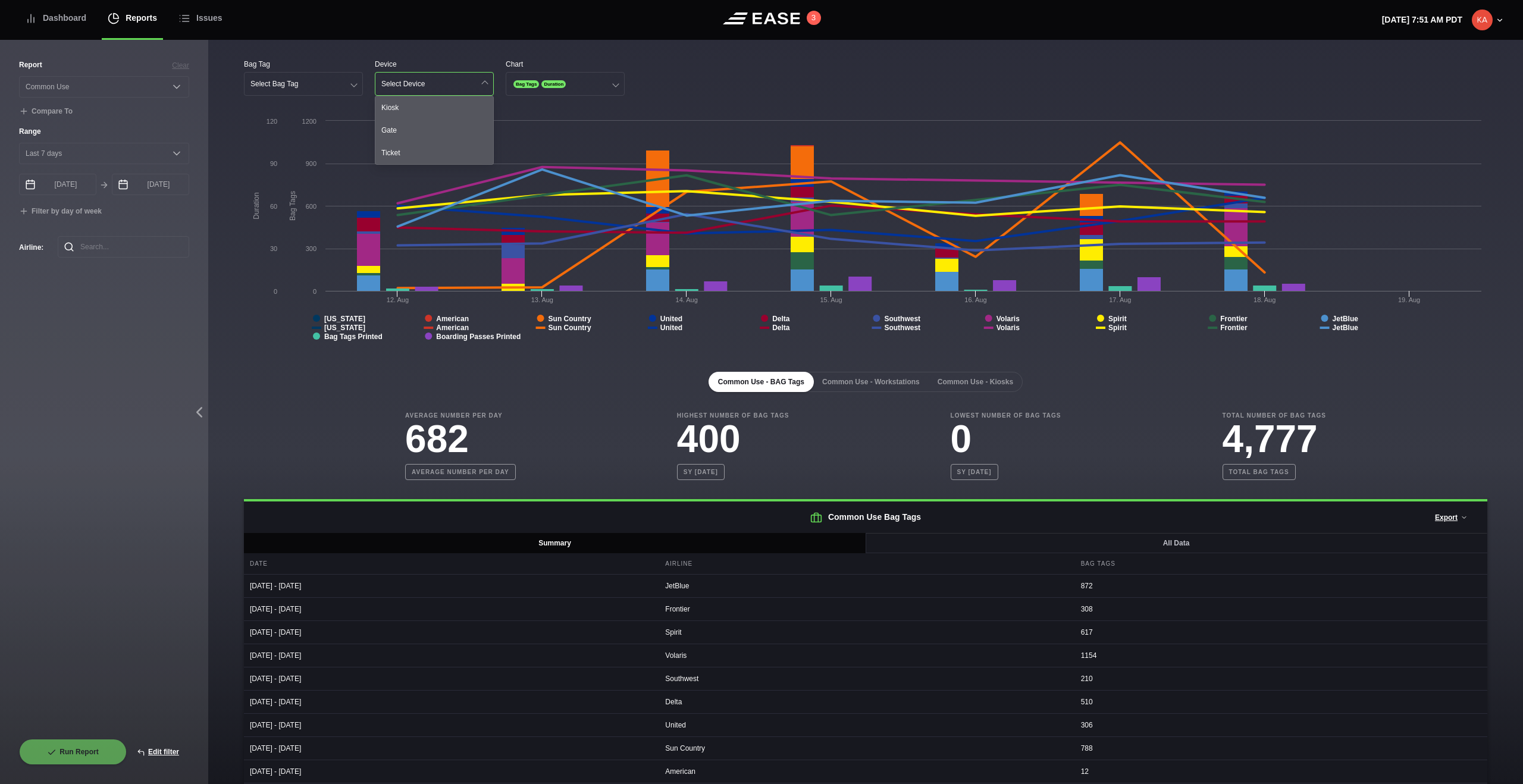
click at [757, 68] on div "Bag Tag Select Bag Tag Device Select Device Kiosk Gate Ticket Chart Bag Tags Du…" at bounding box center [866, 77] width 1244 height 37
click at [899, 379] on button "Common Use - Workstations" at bounding box center [871, 382] width 117 height 20
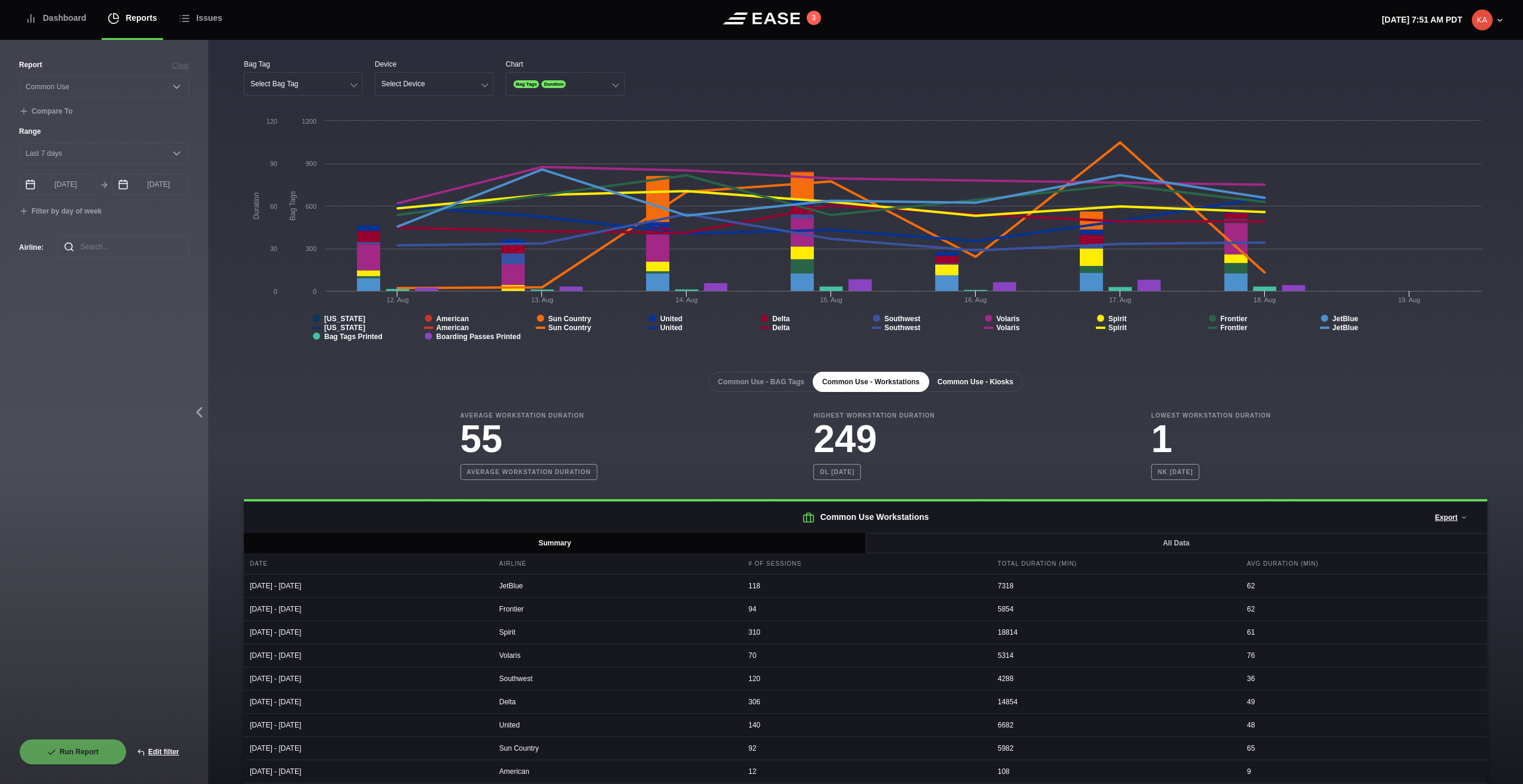
click at [899, 385] on button "Common Use - Kiosks" at bounding box center [976, 382] width 95 height 20
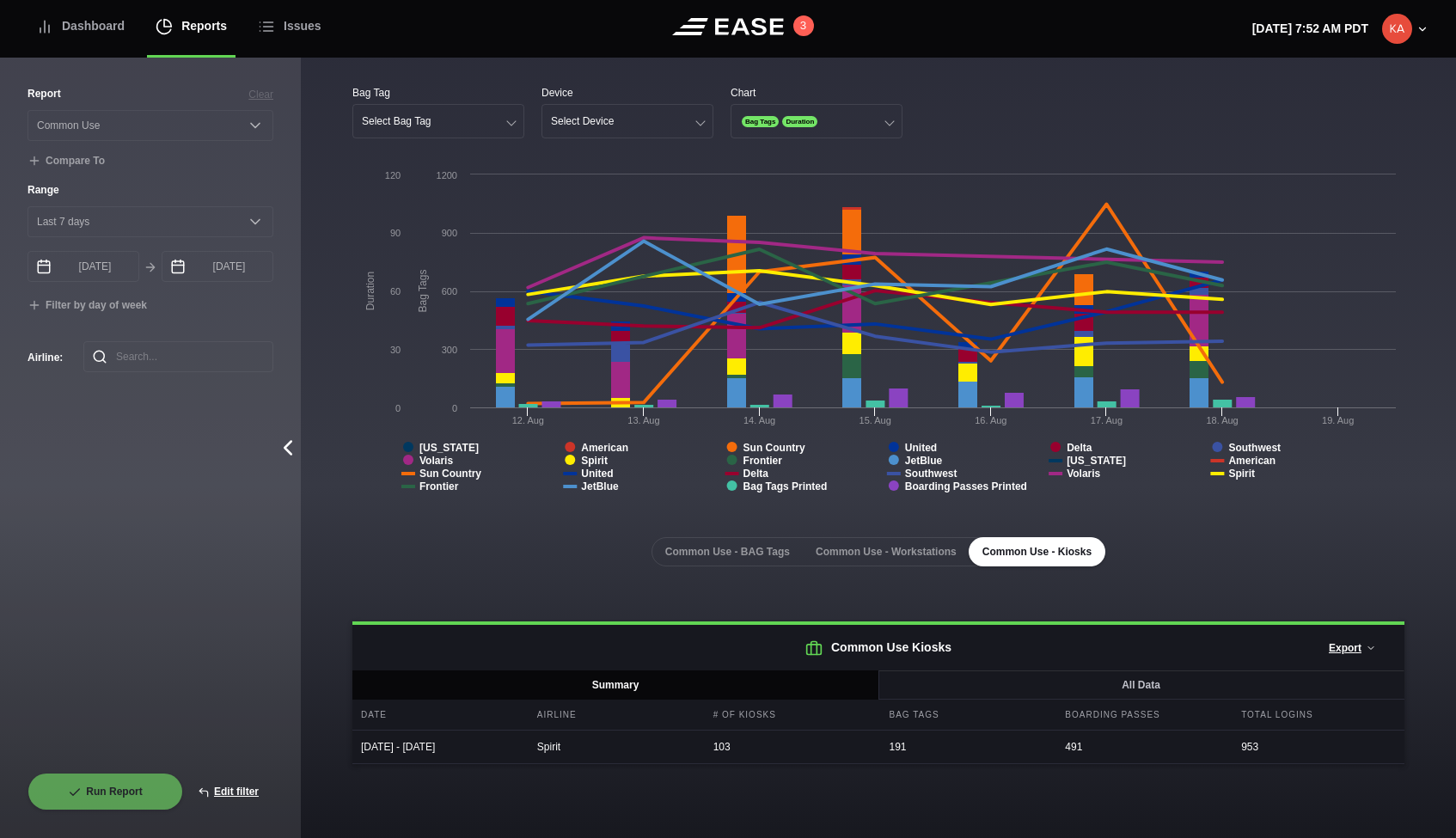
click at [285, 449] on icon at bounding box center [287, 449] width 6 height 13
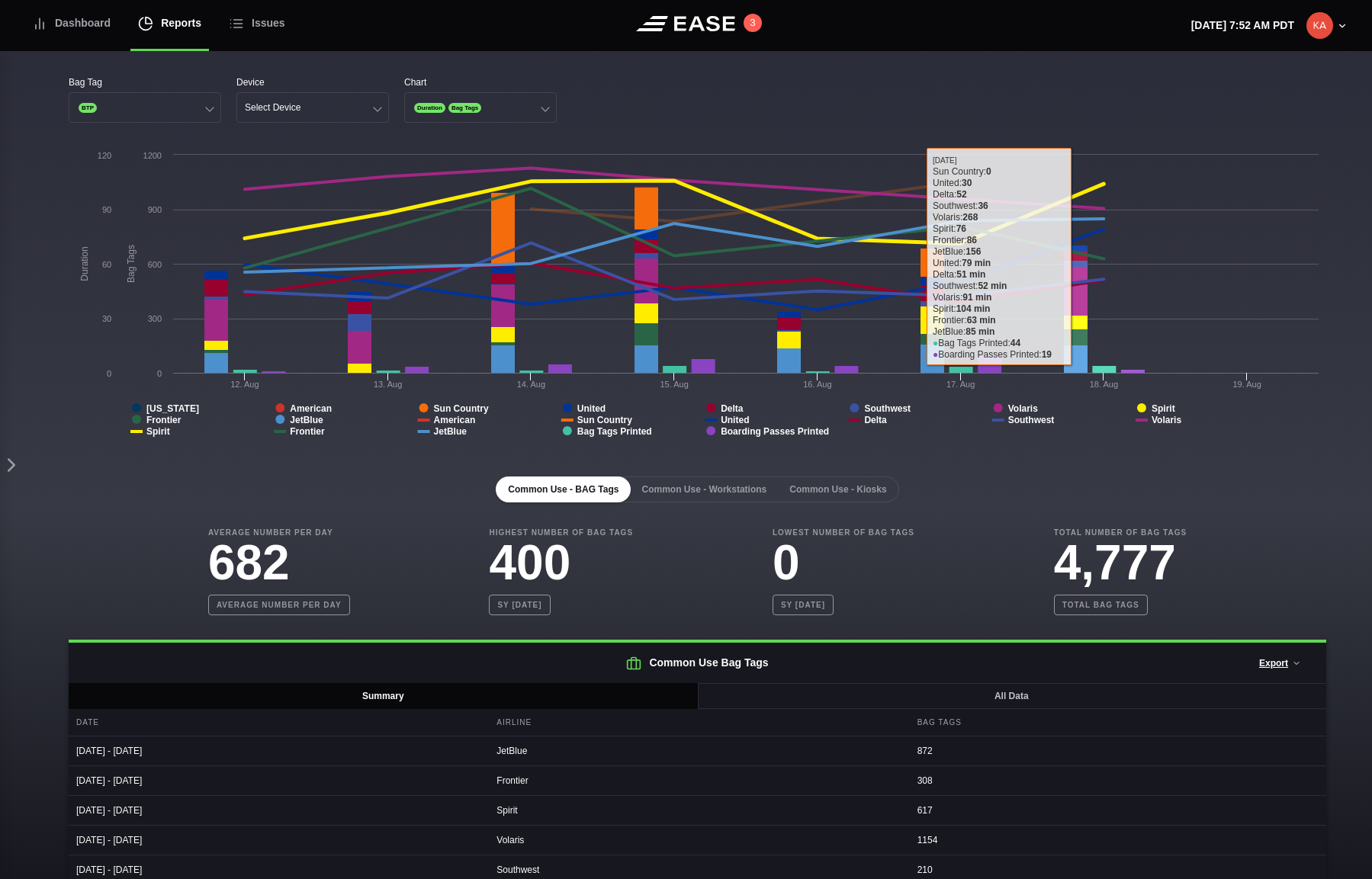
click at [1152, 121] on div "Bag Tag BTP Device Select Device Chart Duration Bag Tags" at bounding box center [697, 99] width 1257 height 47
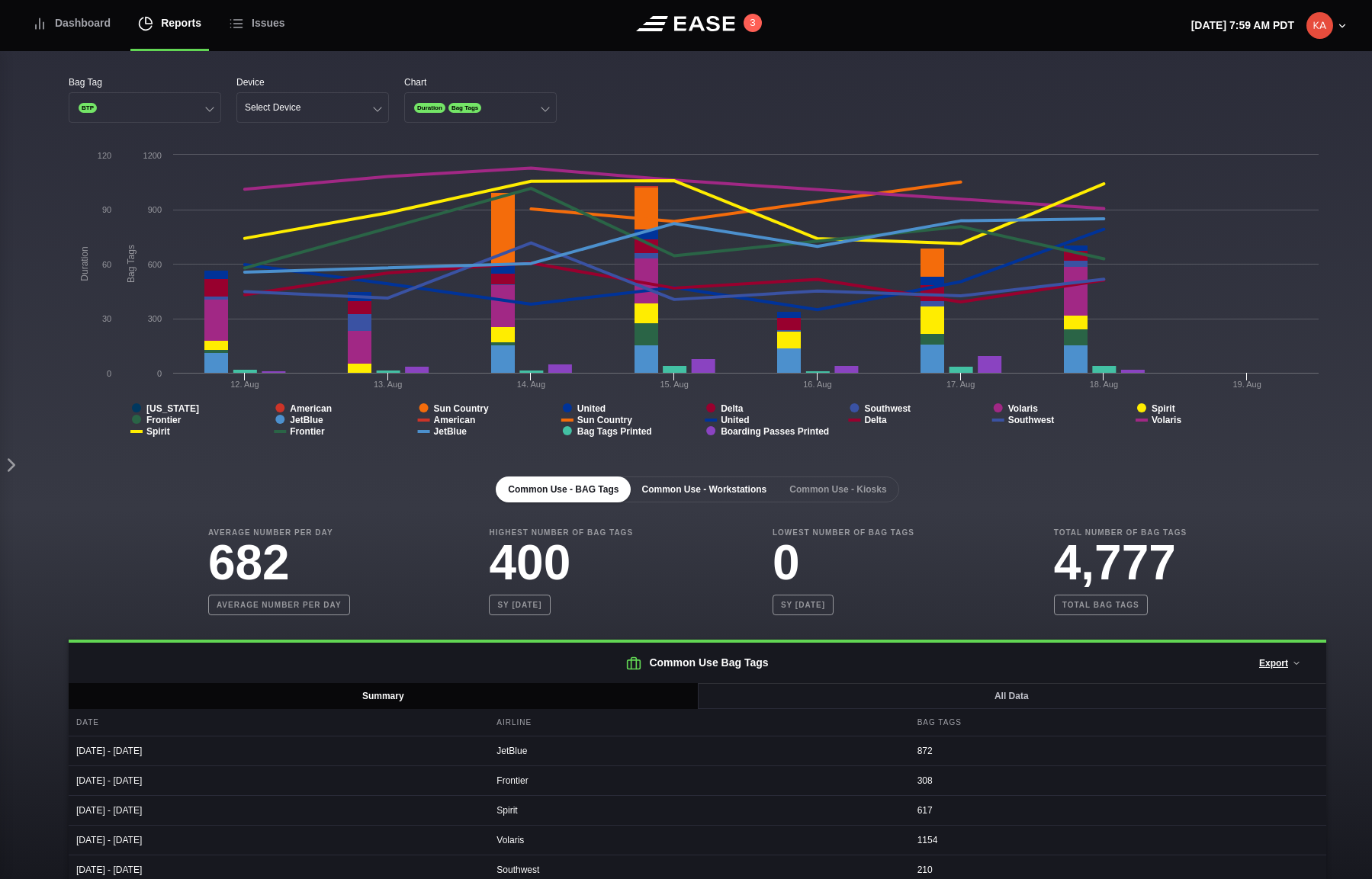
click at [699, 492] on button "Common Use - Workstations" at bounding box center [703, 489] width 150 height 26
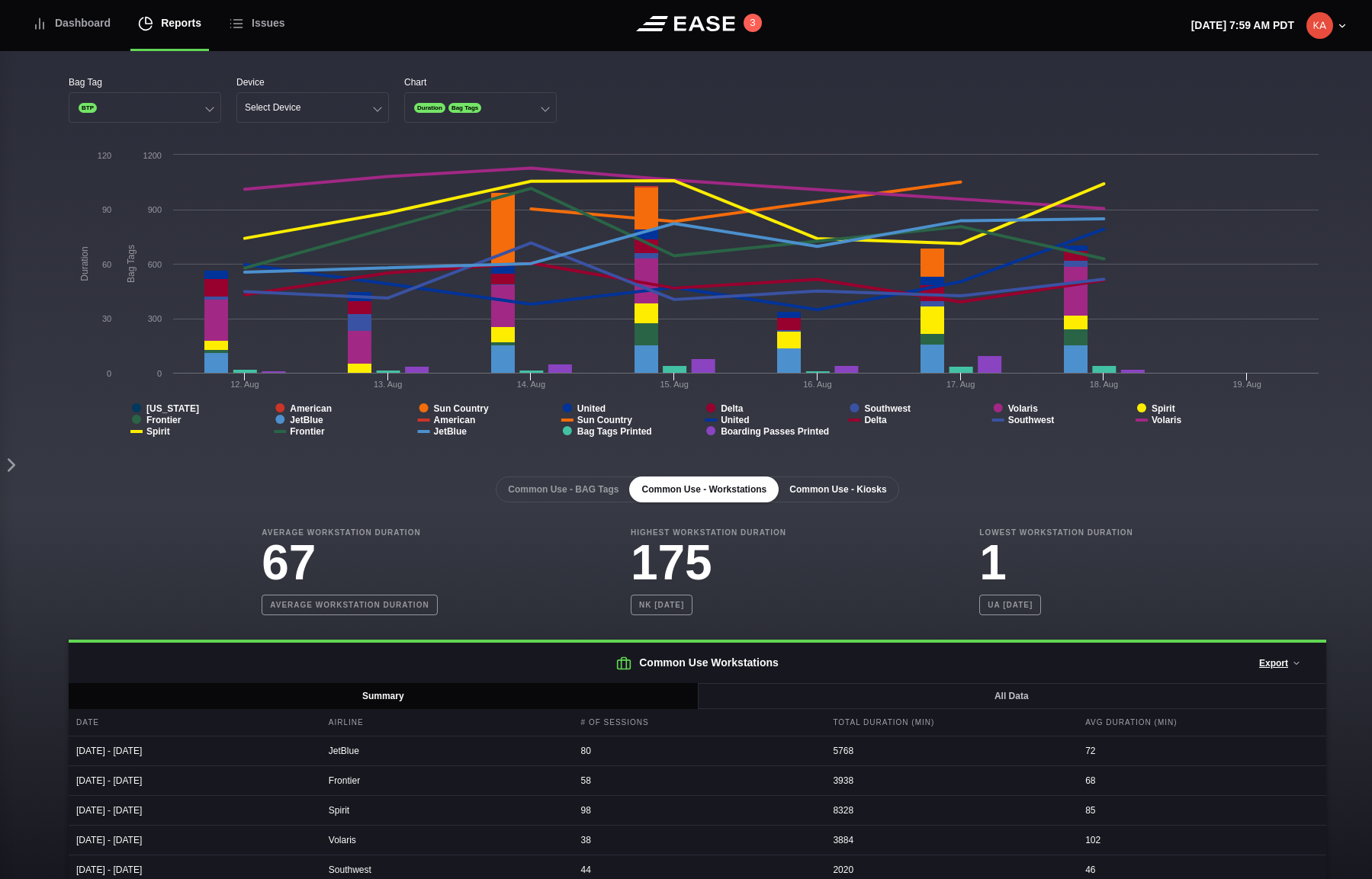
click at [822, 489] on button "Common Use - Kiosks" at bounding box center [837, 489] width 121 height 26
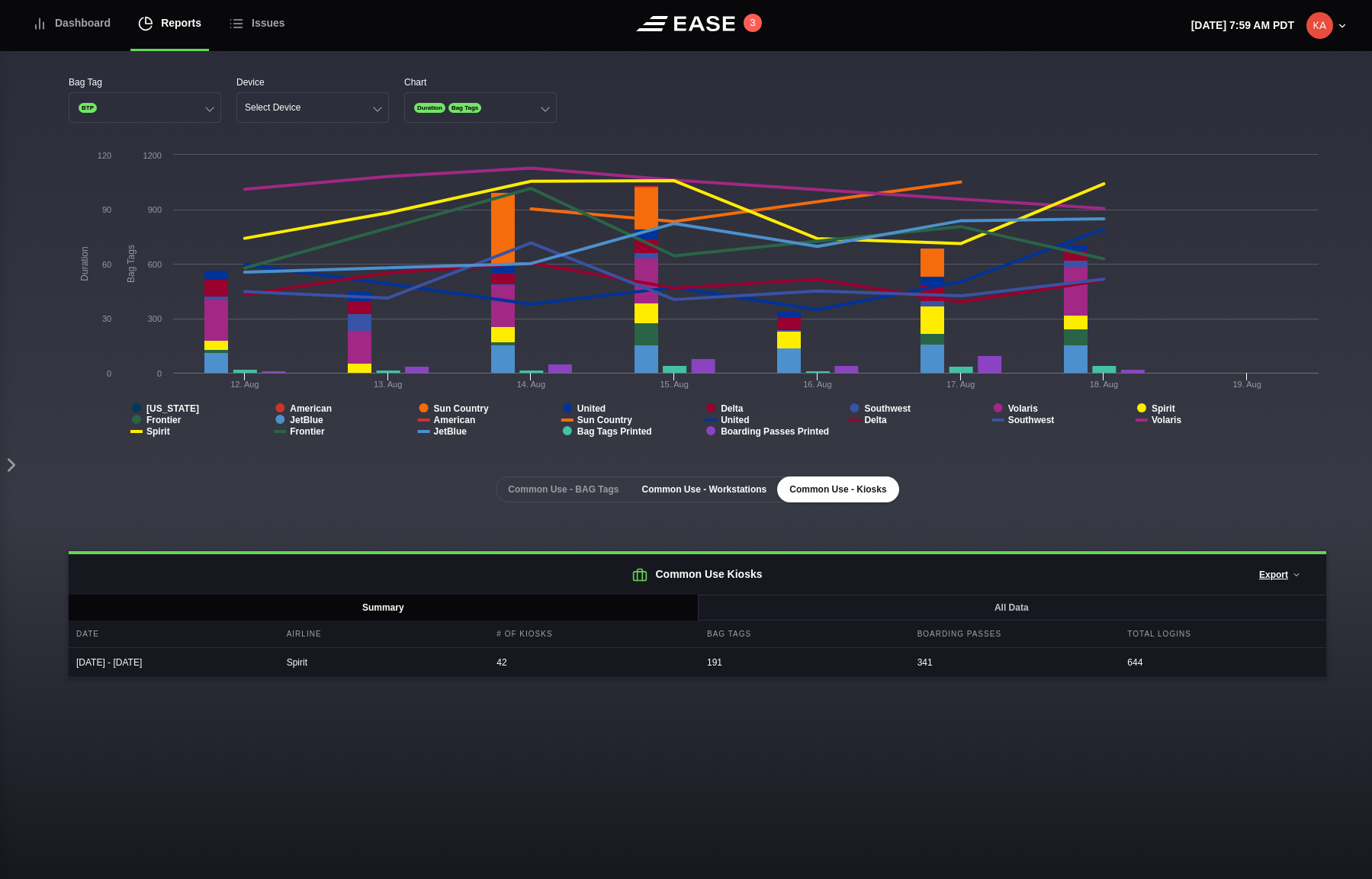
click at [719, 491] on button "Common Use - Workstations" at bounding box center [703, 489] width 150 height 26
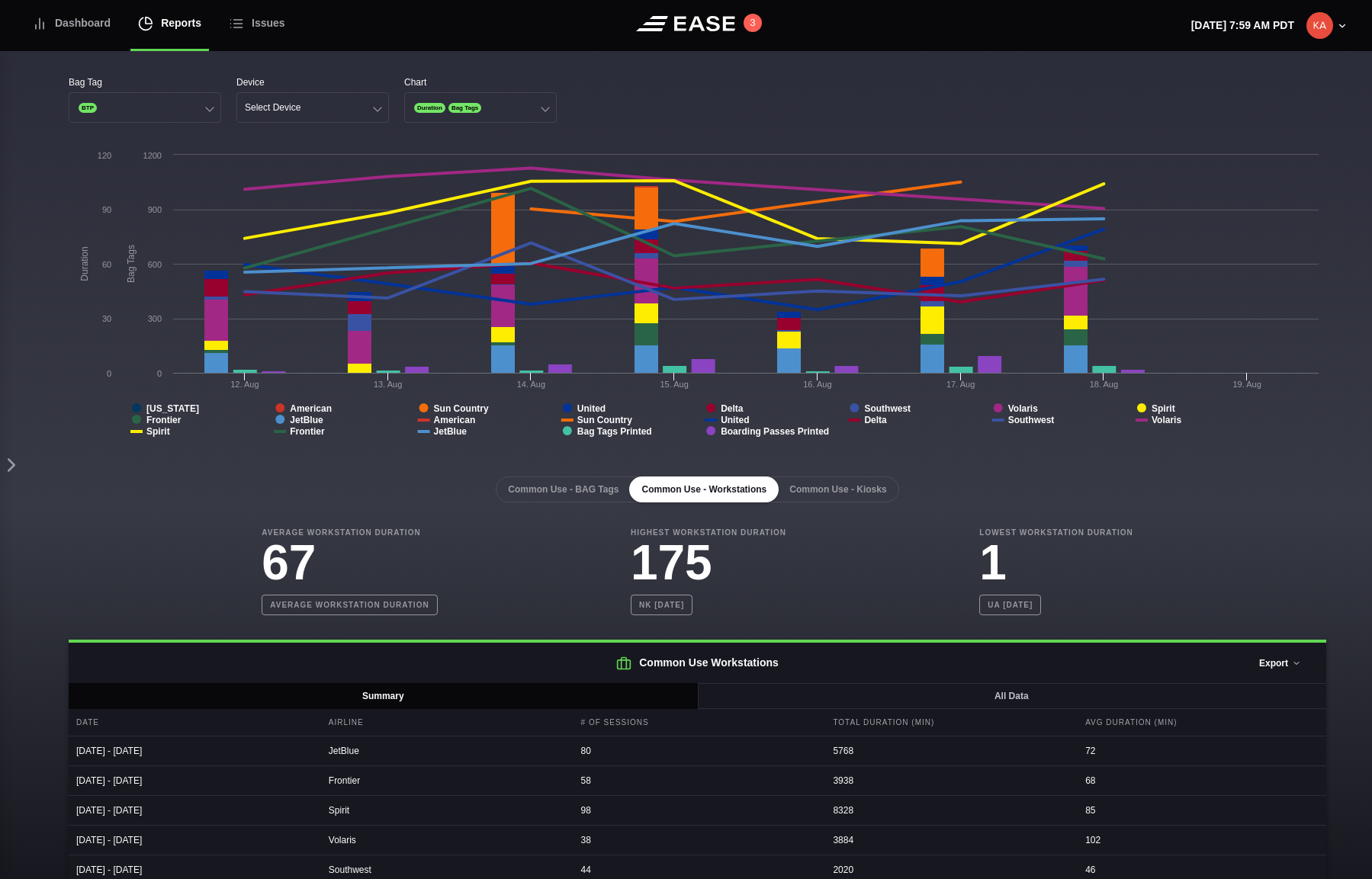
click at [1152, 627] on button "Export" at bounding box center [1279, 663] width 68 height 34
click at [842, 494] on button "Common Use - Kiosks" at bounding box center [837, 489] width 121 height 26
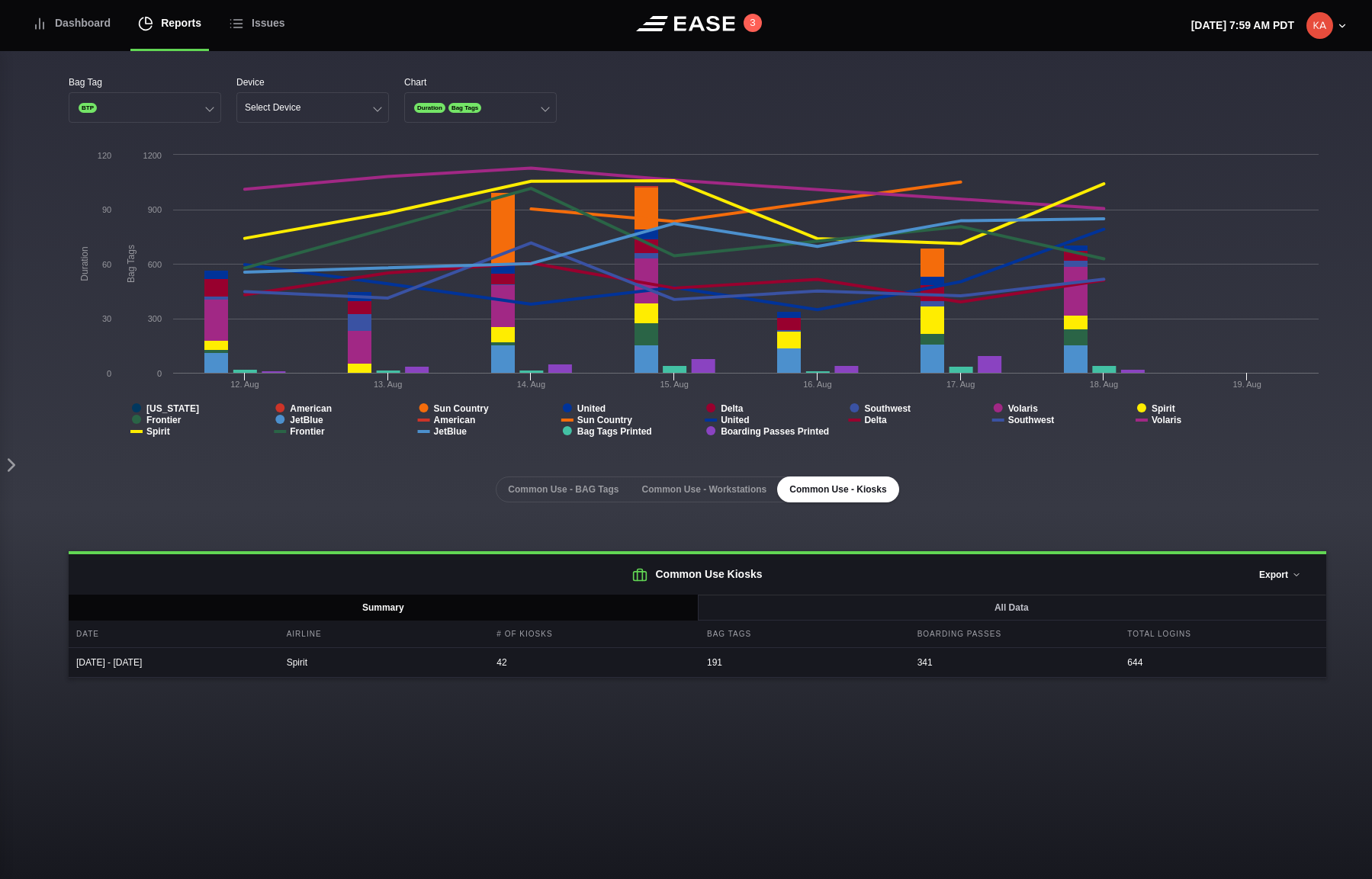
click at [1152, 574] on button "Export" at bounding box center [1279, 575] width 68 height 34
click at [964, 482] on div "Common Use - BAG Tags Common Use - Workstations Common Use - Kiosks" at bounding box center [697, 489] width 1257 height 26
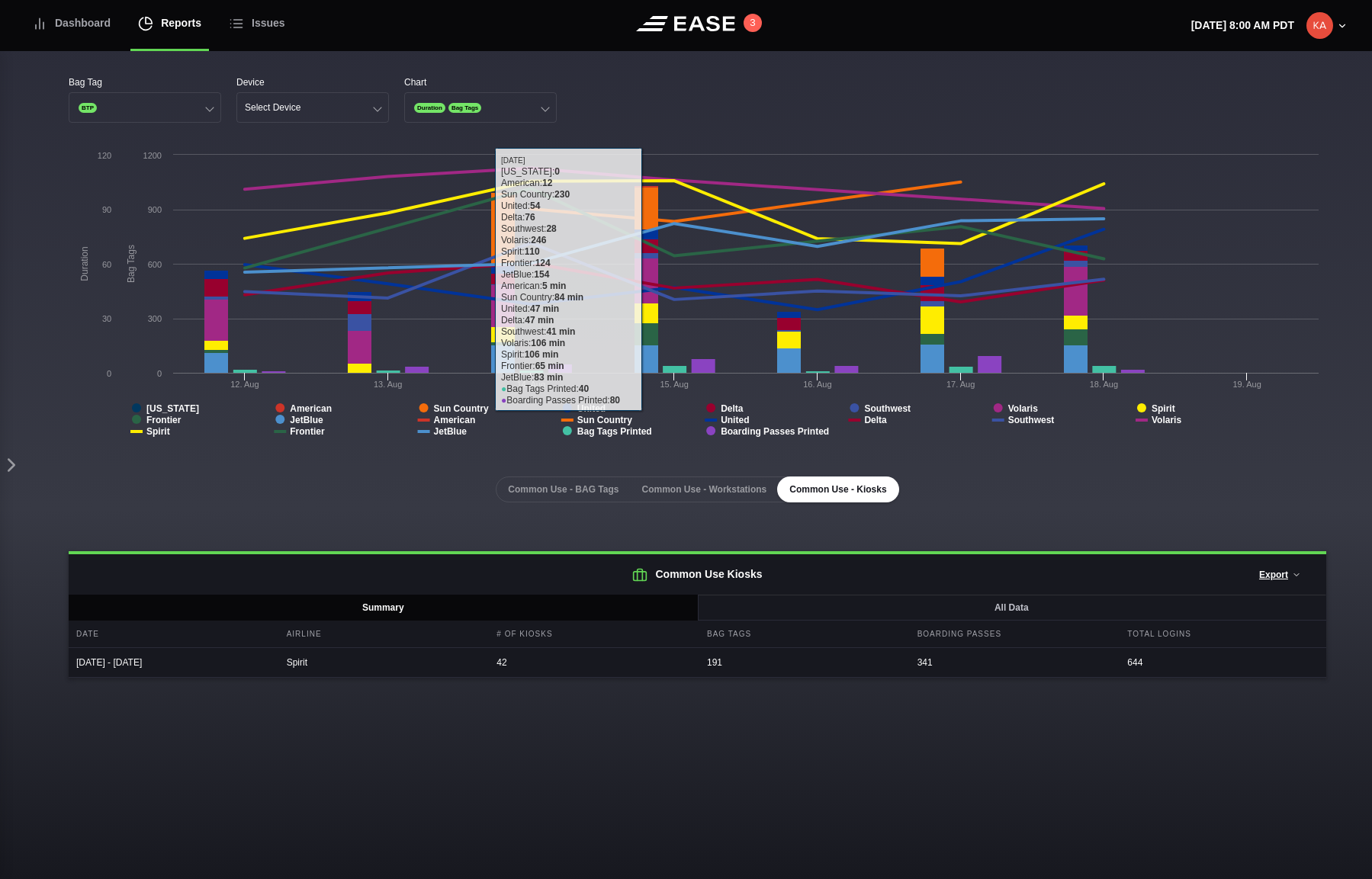
click at [652, 98] on div "Bag Tag BTP Device Select Device Chart Duration Bag Tags" at bounding box center [697, 99] width 1257 height 47
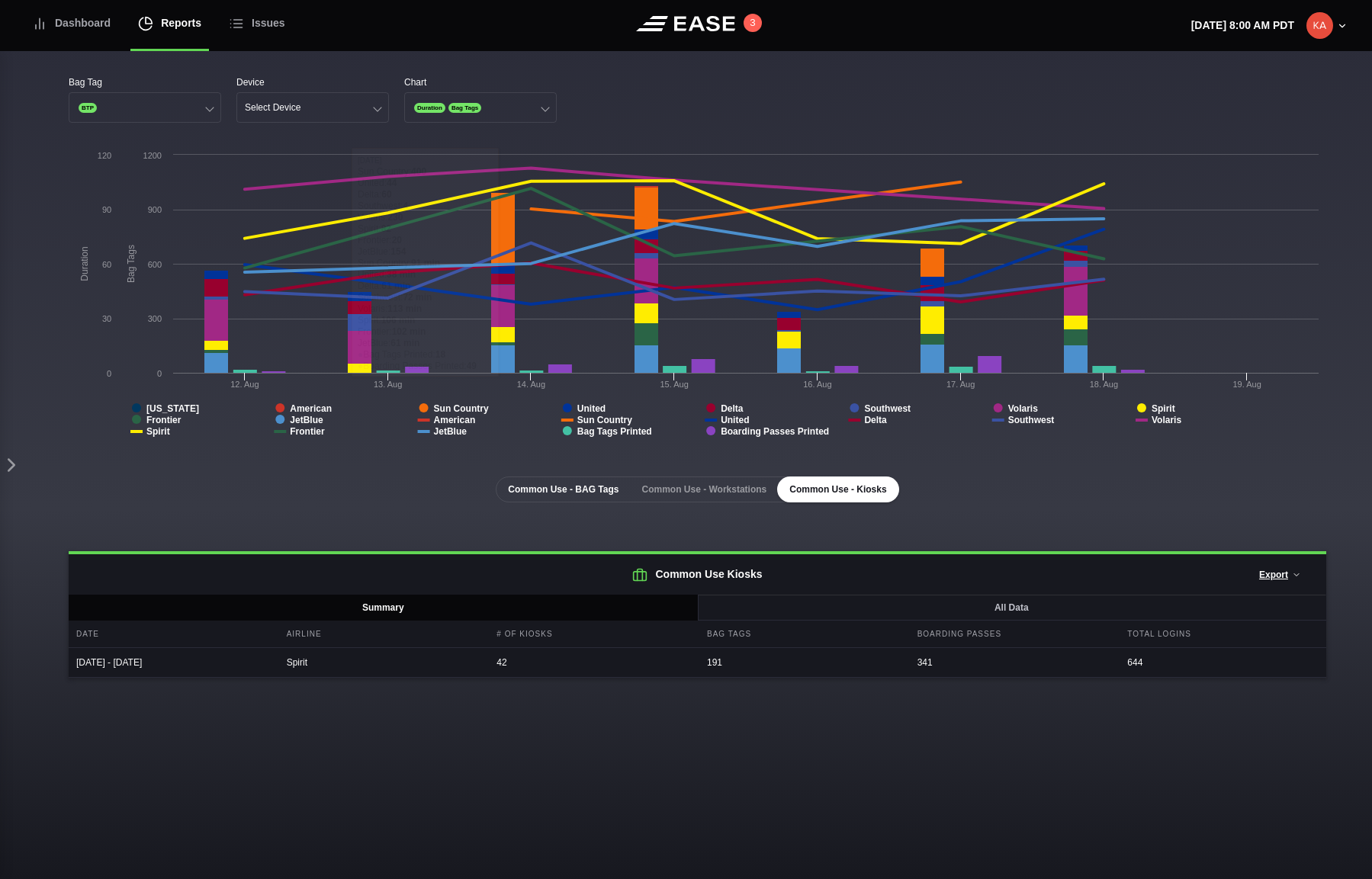
click at [526, 497] on button "Common Use - BAG Tags" at bounding box center [562, 489] width 135 height 26
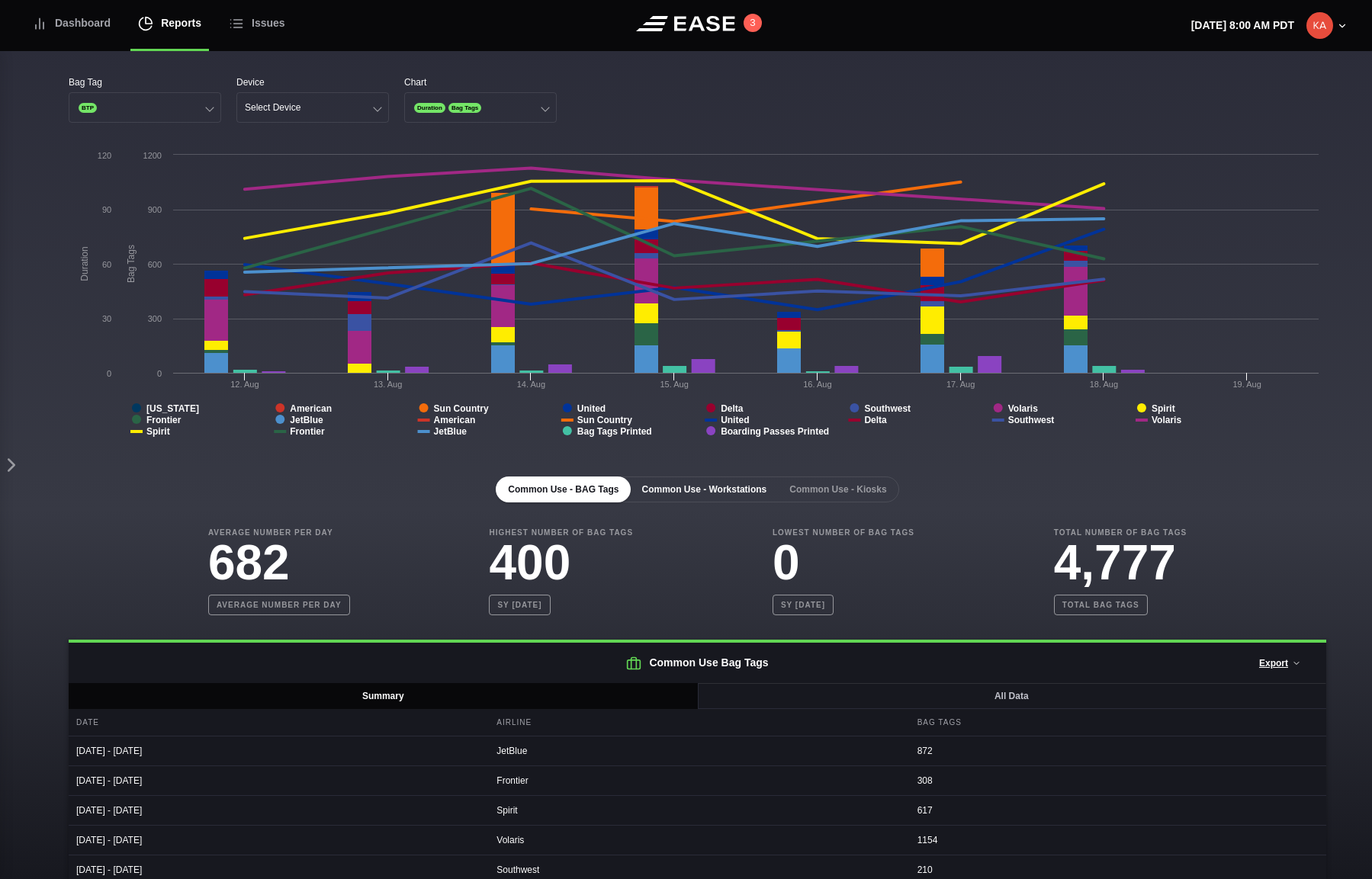
click at [720, 489] on button "Common Use - Workstations" at bounding box center [703, 489] width 150 height 26
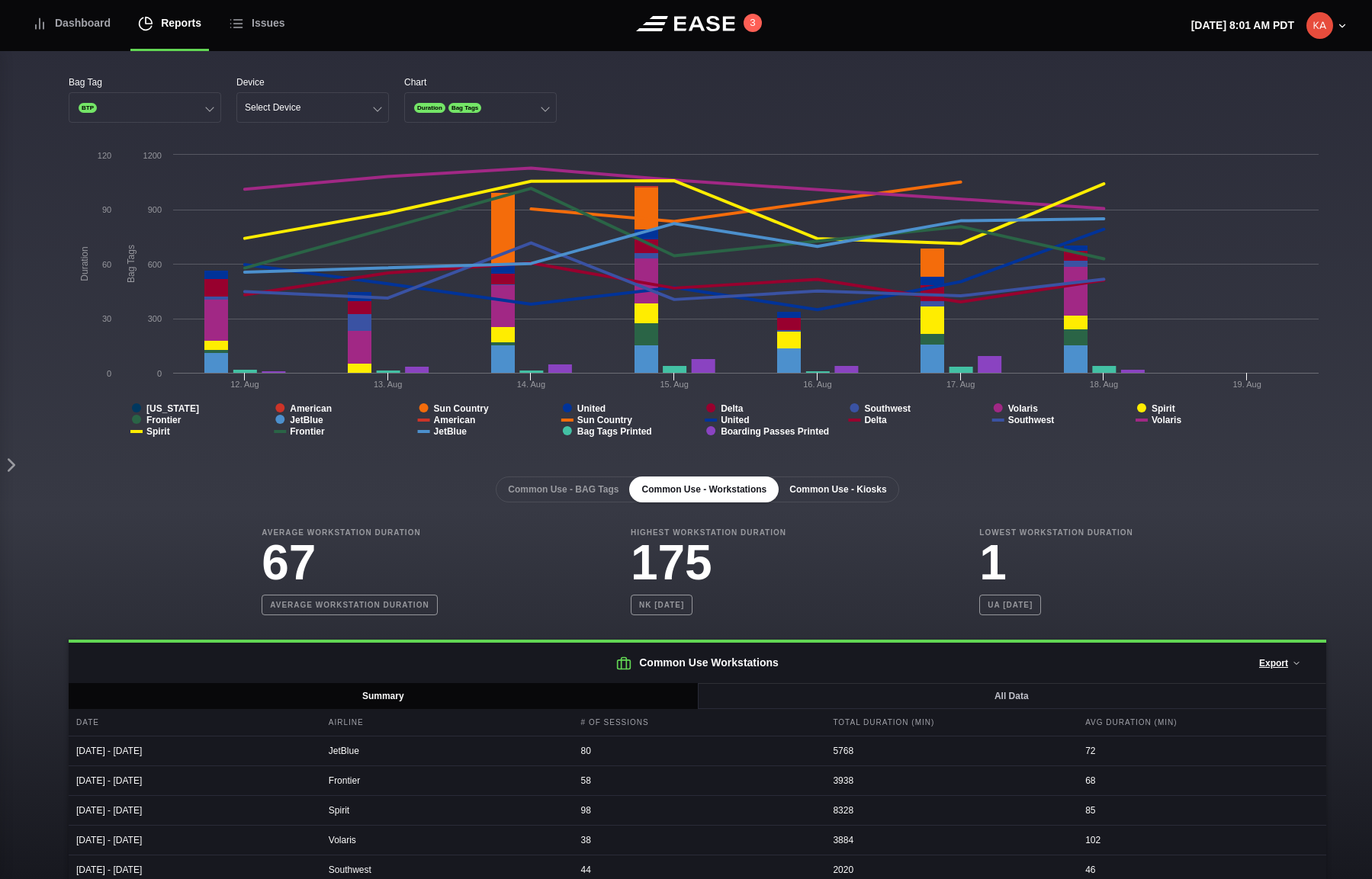
click at [854, 487] on button "Common Use - Kiosks" at bounding box center [837, 489] width 121 height 26
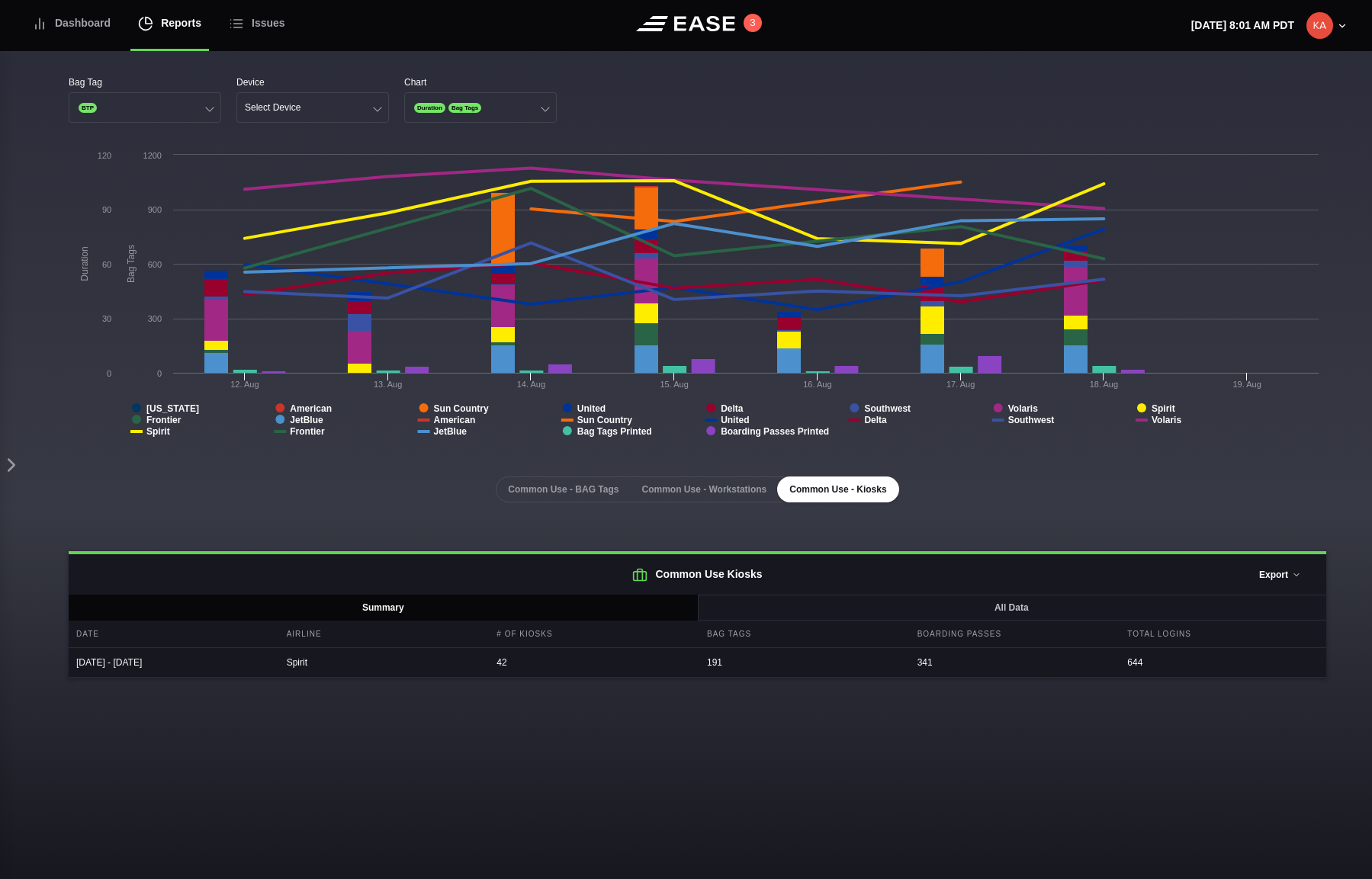
click at [1152, 575] on button "Export" at bounding box center [1279, 575] width 68 height 34
click at [692, 491] on button "Common Use - Workstations" at bounding box center [703, 489] width 150 height 26
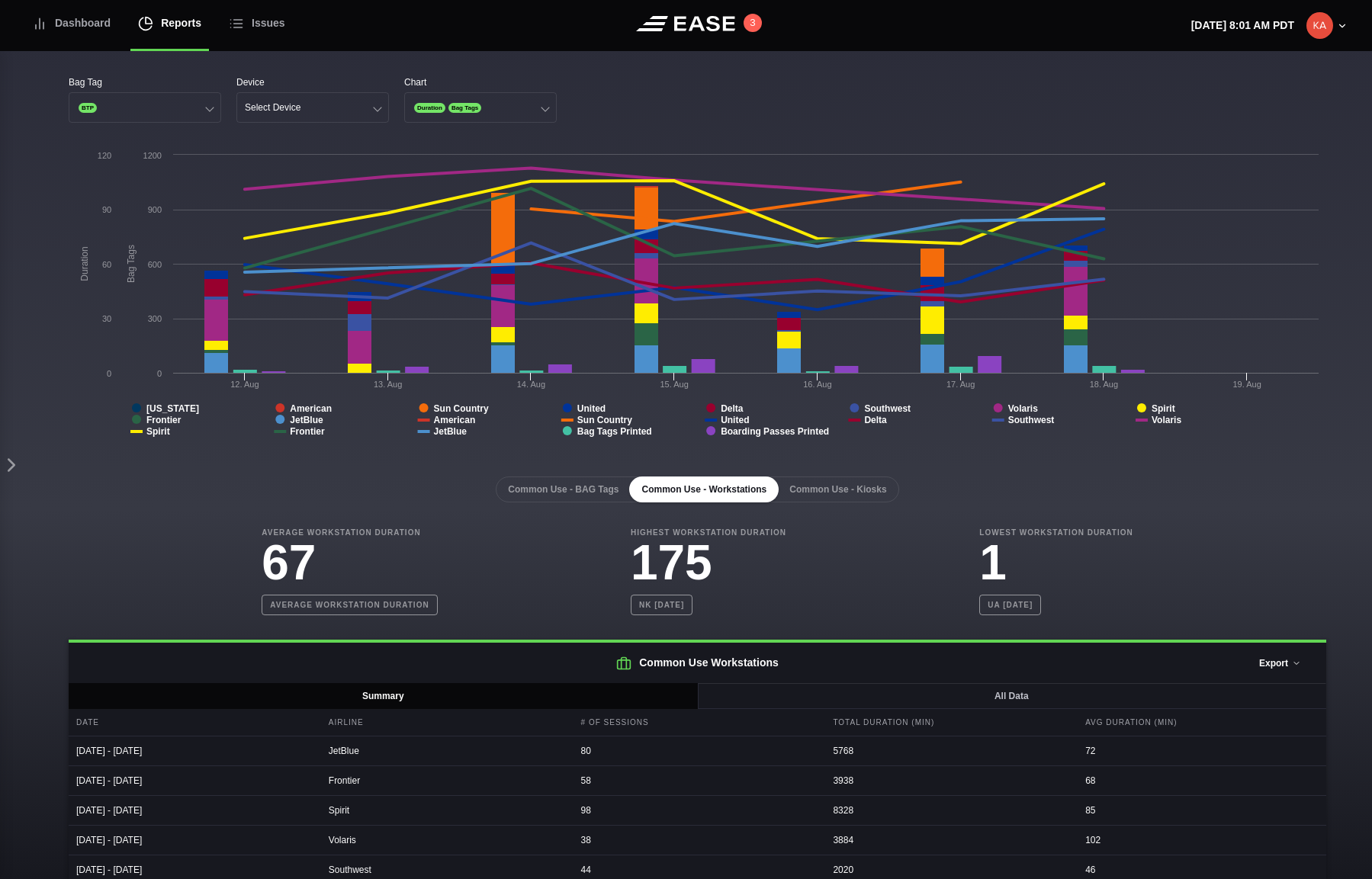
click at [1152, 627] on button "Export" at bounding box center [1279, 663] width 68 height 34
click at [1152, 594] on div "Average Workstation Duration 67 Average workstation duration Highest Workstatio…" at bounding box center [697, 571] width 1257 height 88
click at [339, 109] on button "Select Device" at bounding box center [313, 107] width 152 height 30
click at [278, 139] on div "Kiosk" at bounding box center [313, 137] width 151 height 29
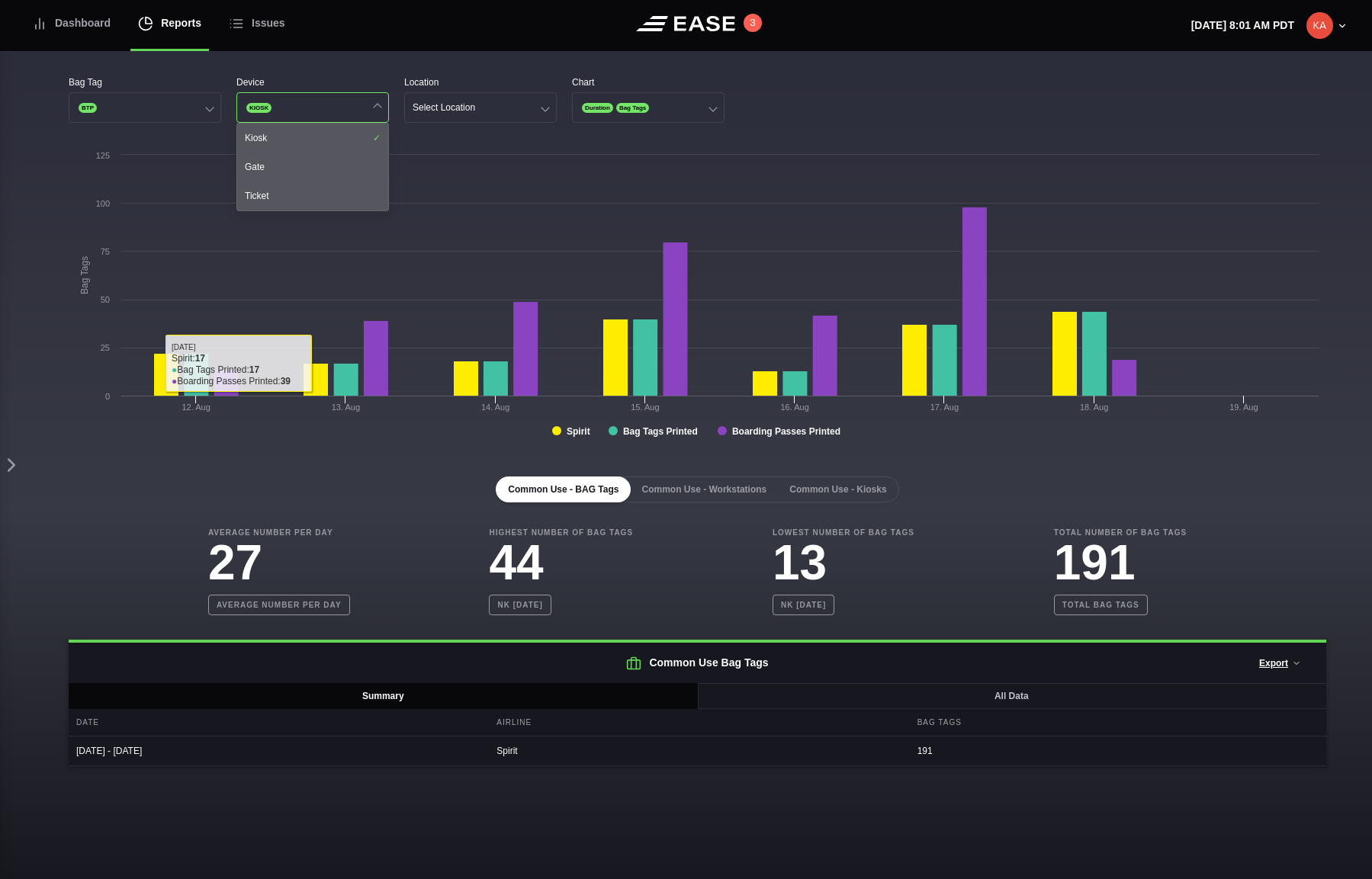
click at [421, 480] on div "Common Use - BAG Tags Common Use - Workstations Common Use - Kiosks" at bounding box center [697, 489] width 1257 height 26
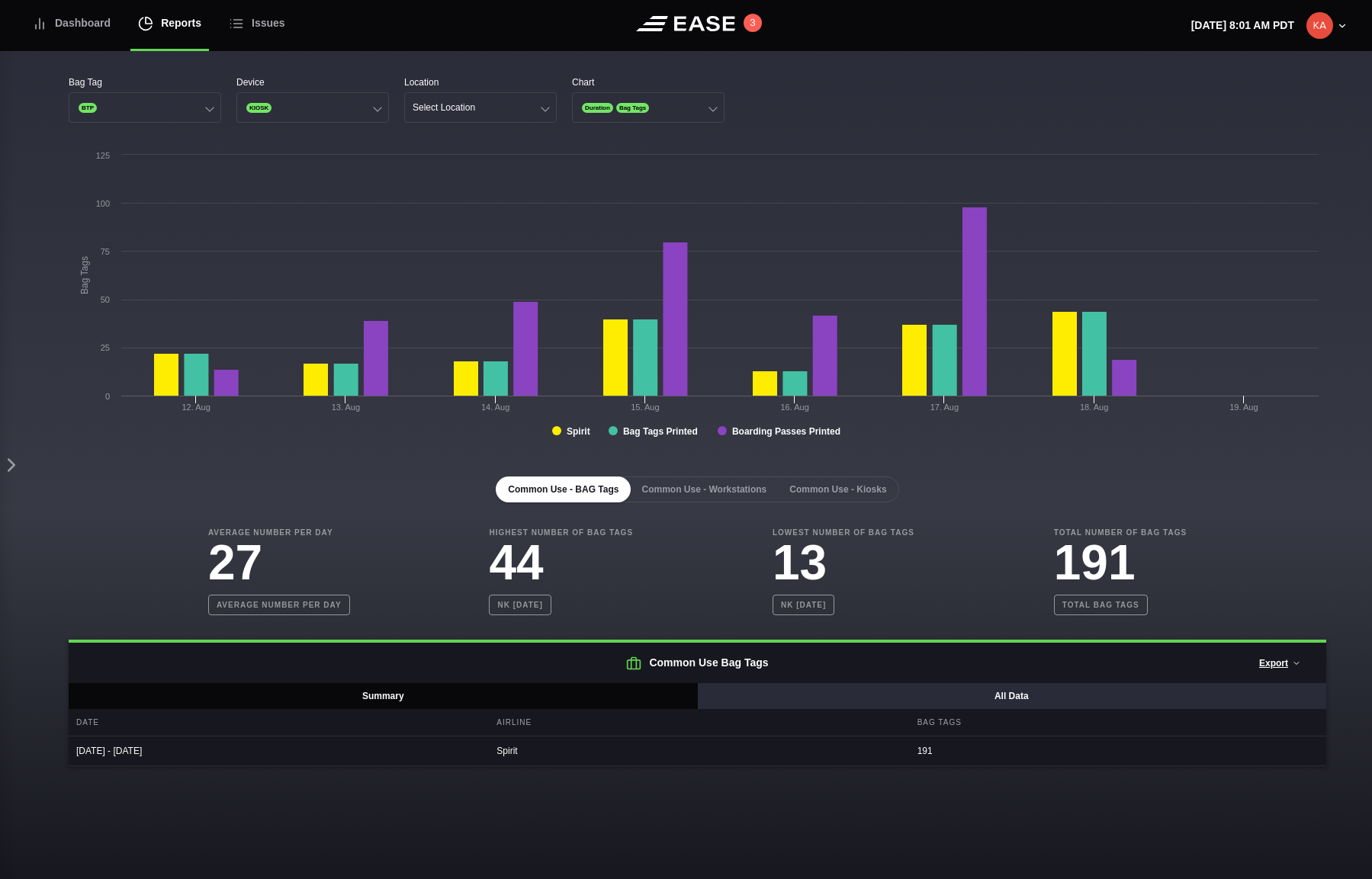
click at [1009, 627] on button "All Data" at bounding box center [1011, 696] width 630 height 26
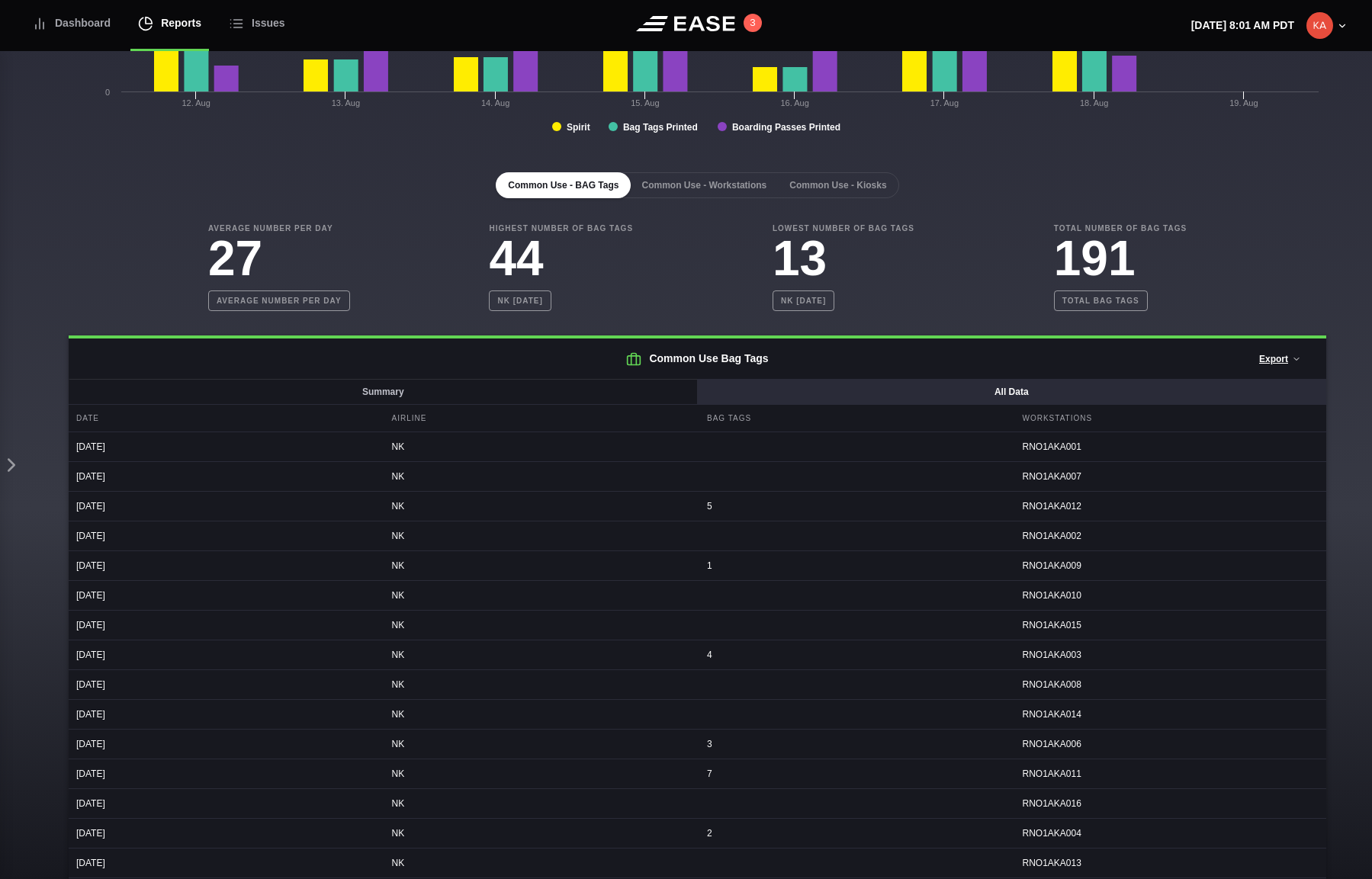
scroll to position [310, 0]
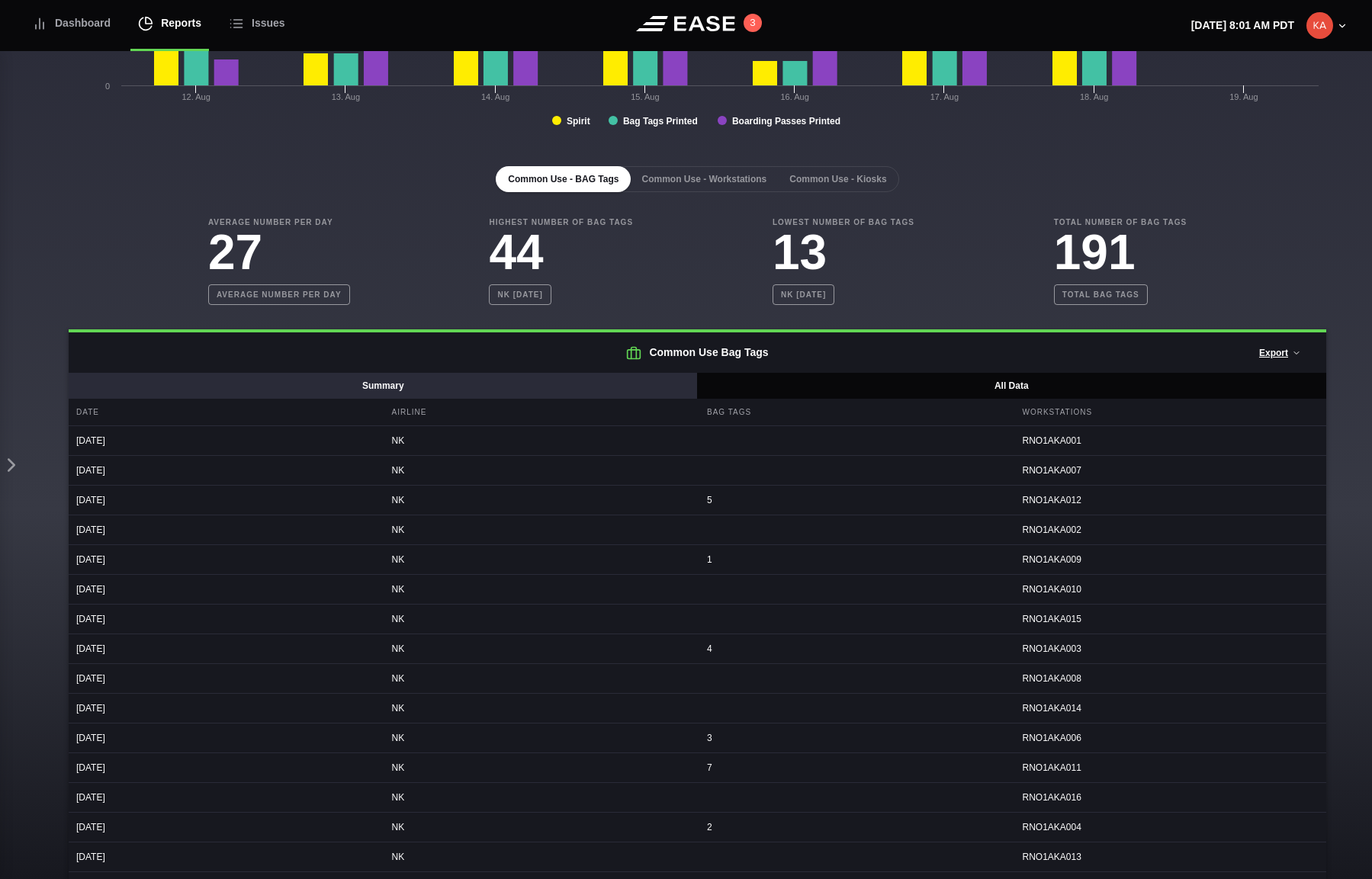
click at [476, 383] on button "Summary" at bounding box center [383, 385] width 630 height 26
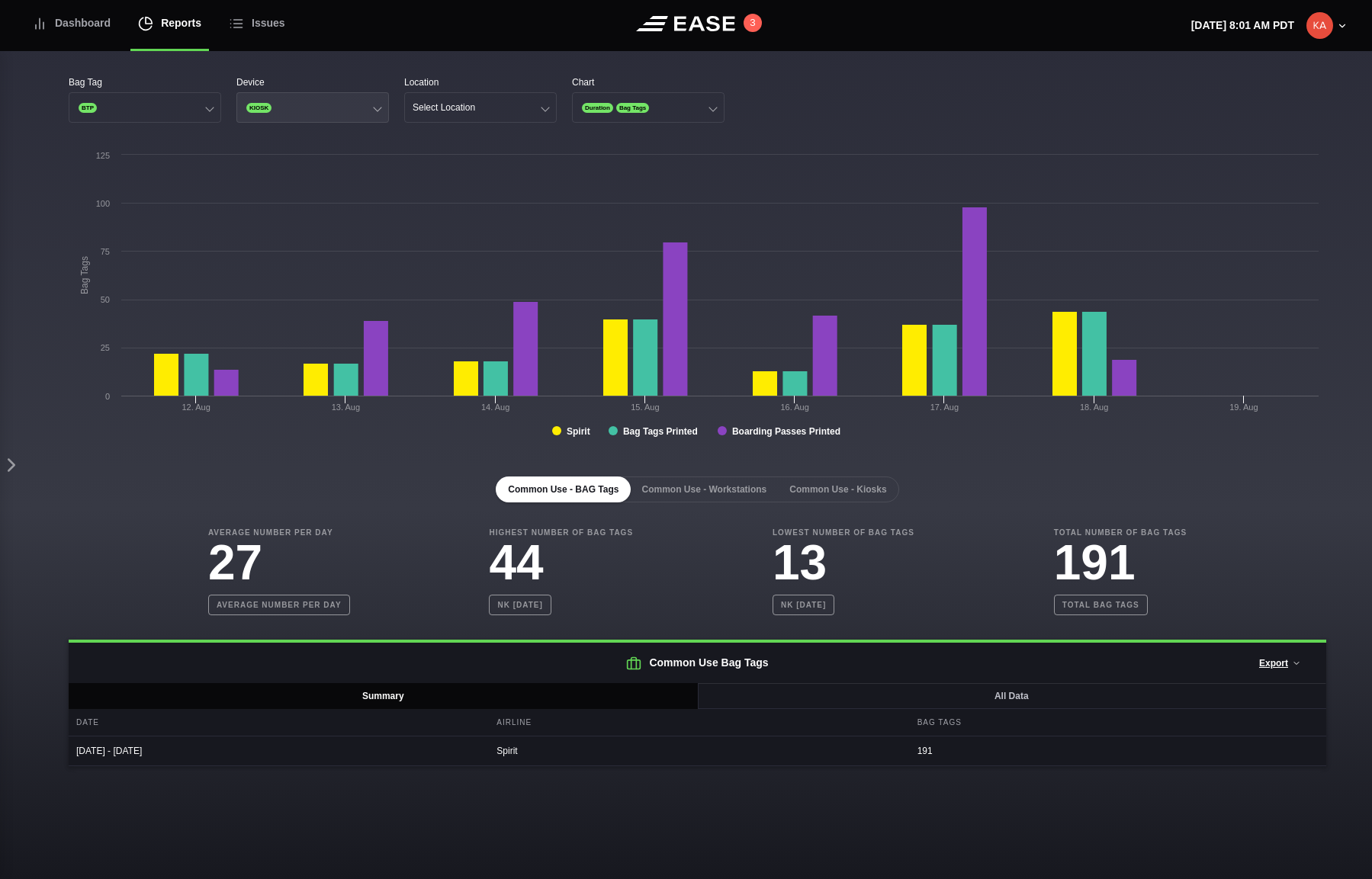
click at [325, 107] on button "KIOSK" at bounding box center [313, 107] width 152 height 30
click at [307, 165] on div "Gate" at bounding box center [313, 166] width 151 height 29
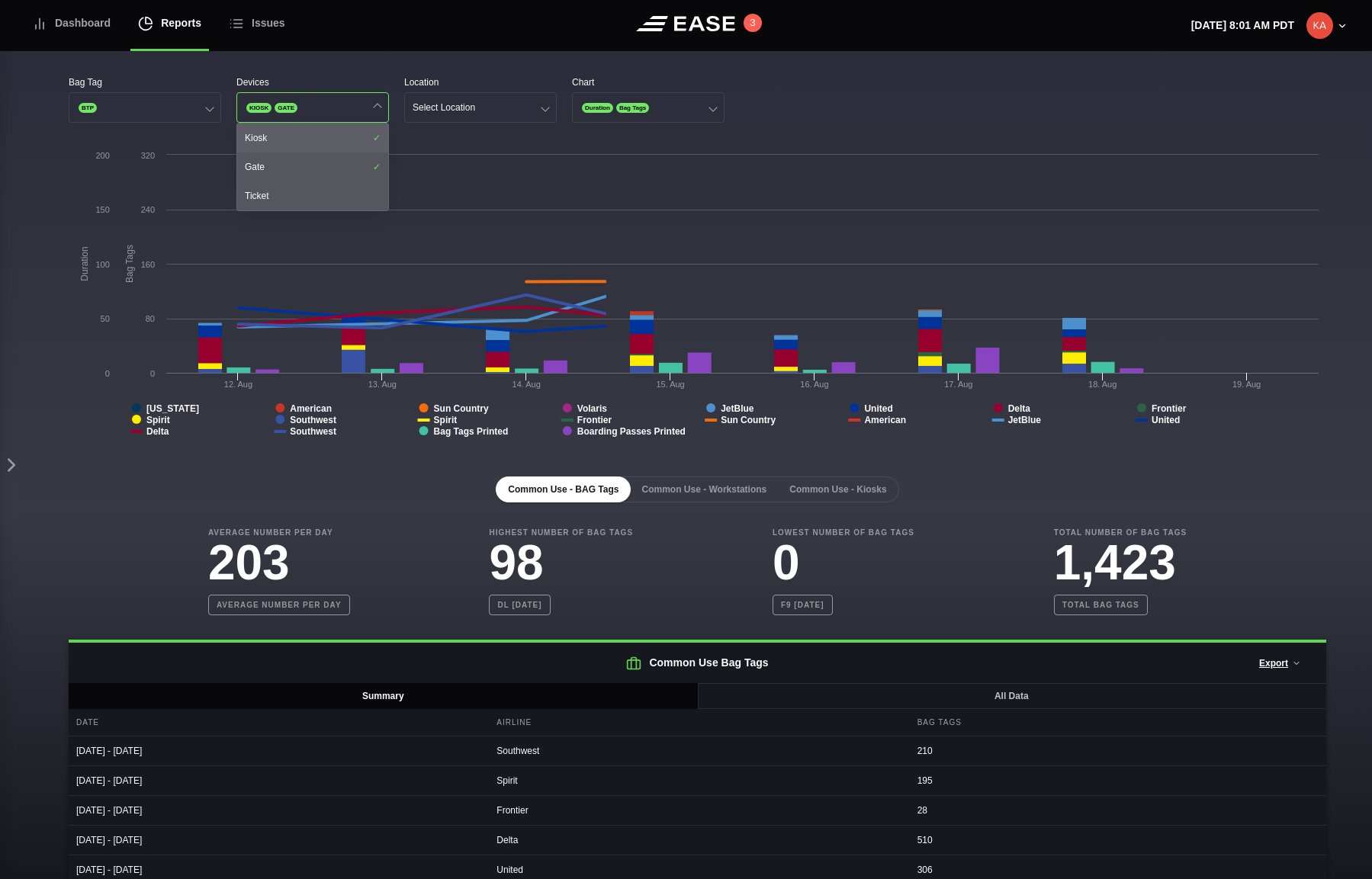
click at [321, 128] on div "Kiosk" at bounding box center [313, 137] width 151 height 29
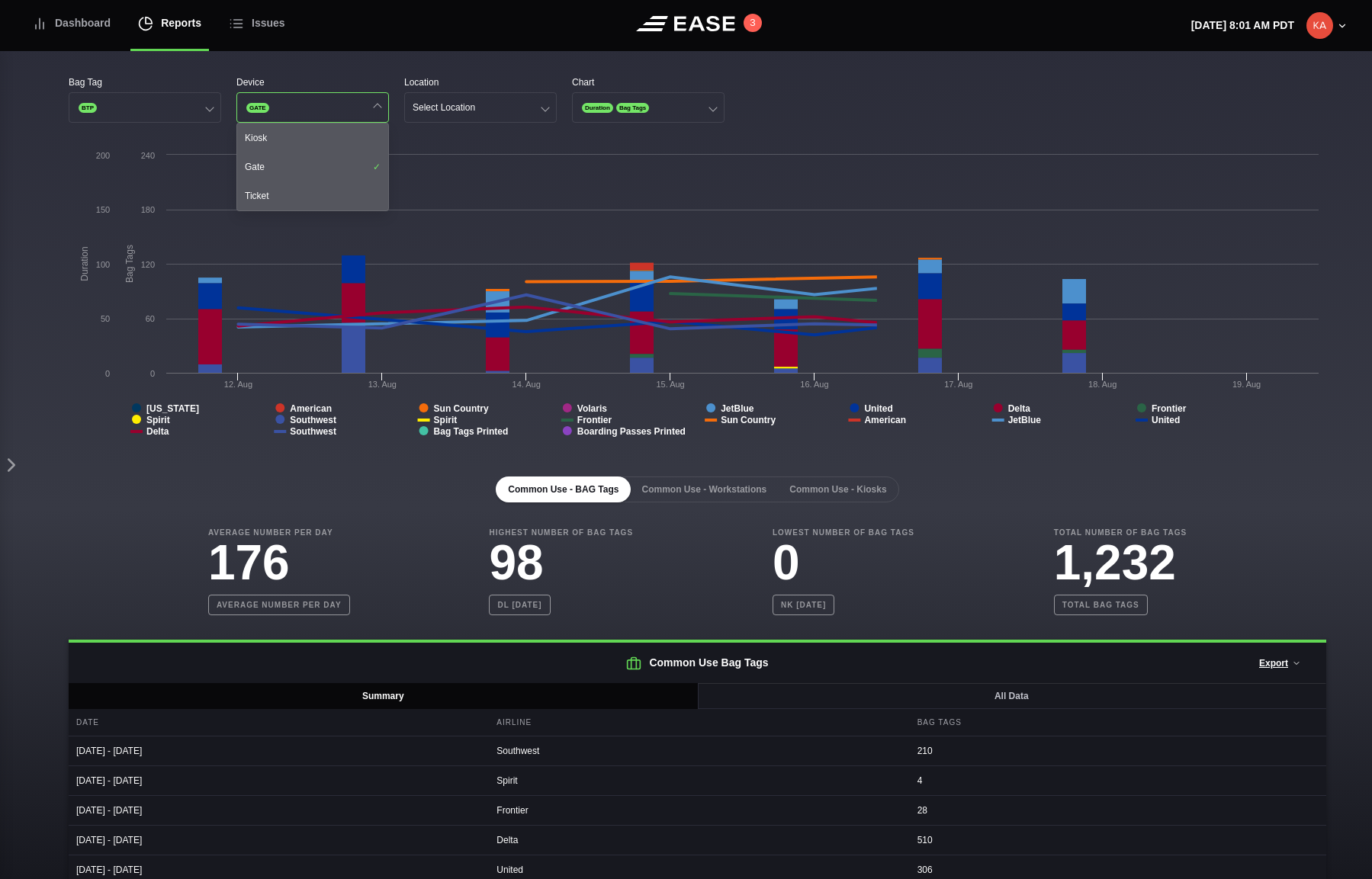
click at [460, 73] on div "Bag Tag BTP Device GATE Kiosk Gate Ticket Location Select Location Chart Durati…" at bounding box center [697, 548] width 1349 height 994
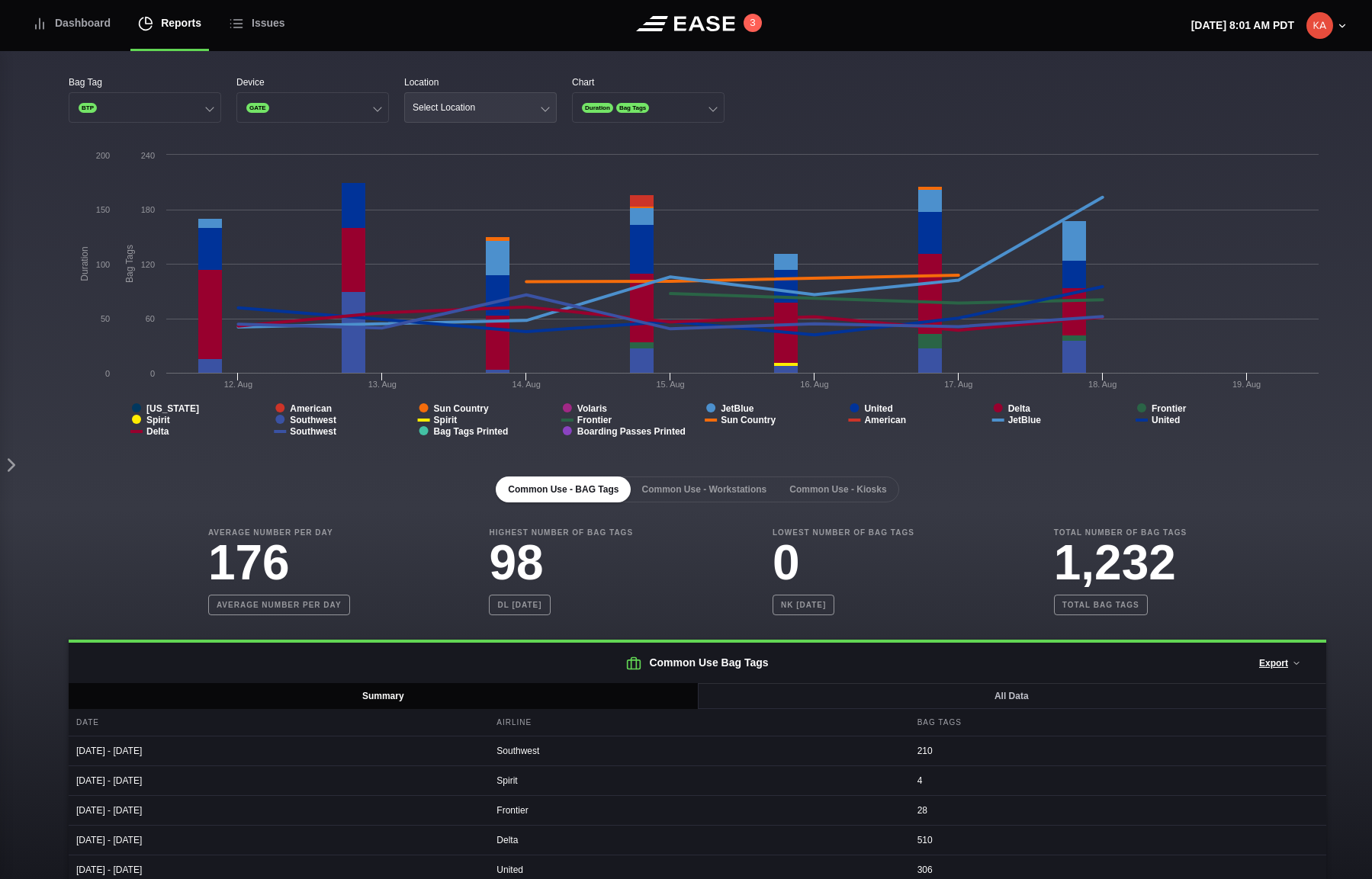
click at [494, 108] on button "Select Location" at bounding box center [481, 107] width 152 height 30
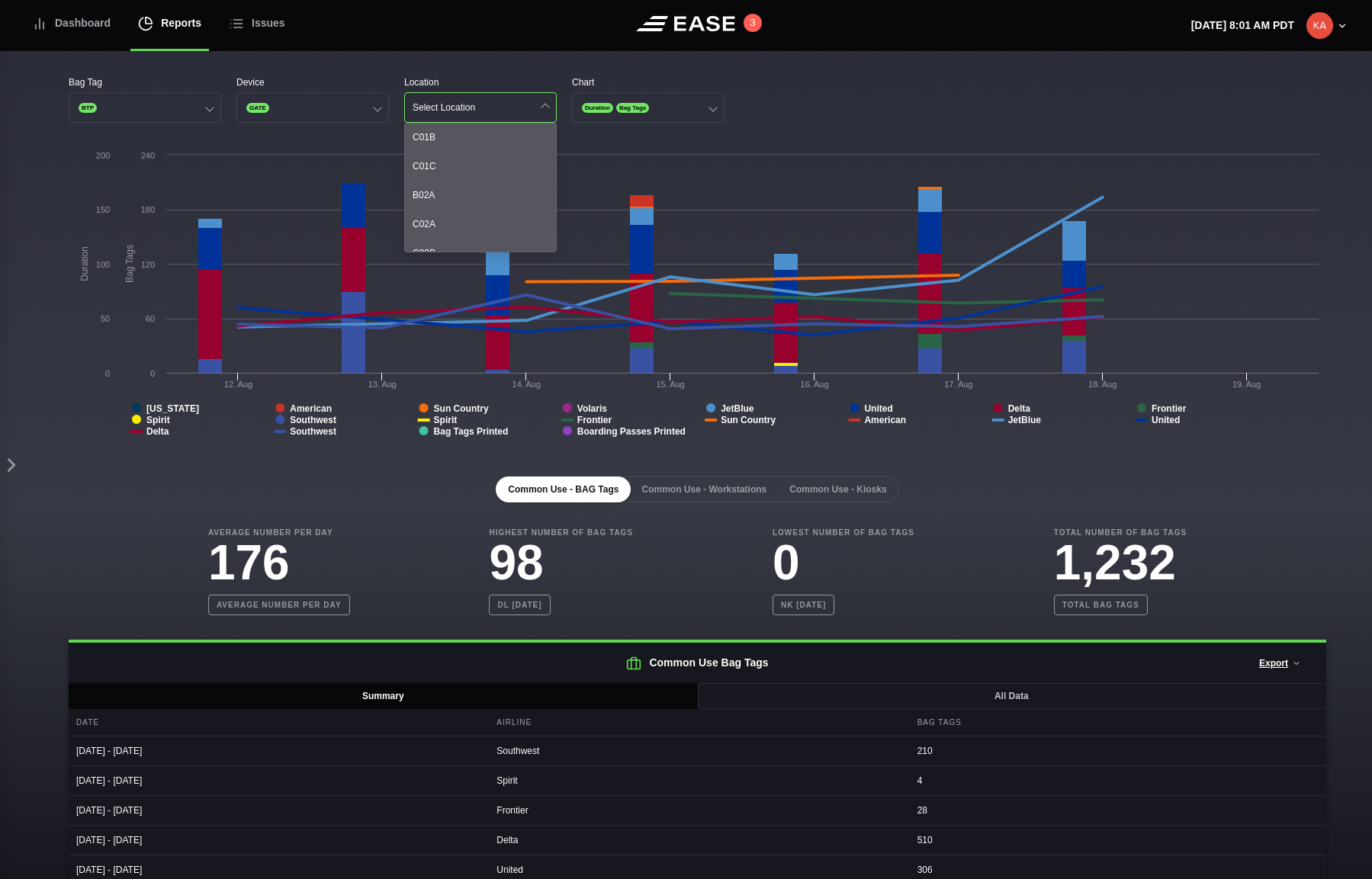
scroll to position [106, 0]
click at [807, 112] on div "Bag Tag BTP Device GATE Location Select Location B00C T01 C01A C01B C01C B02A C…" at bounding box center [697, 99] width 1257 height 47
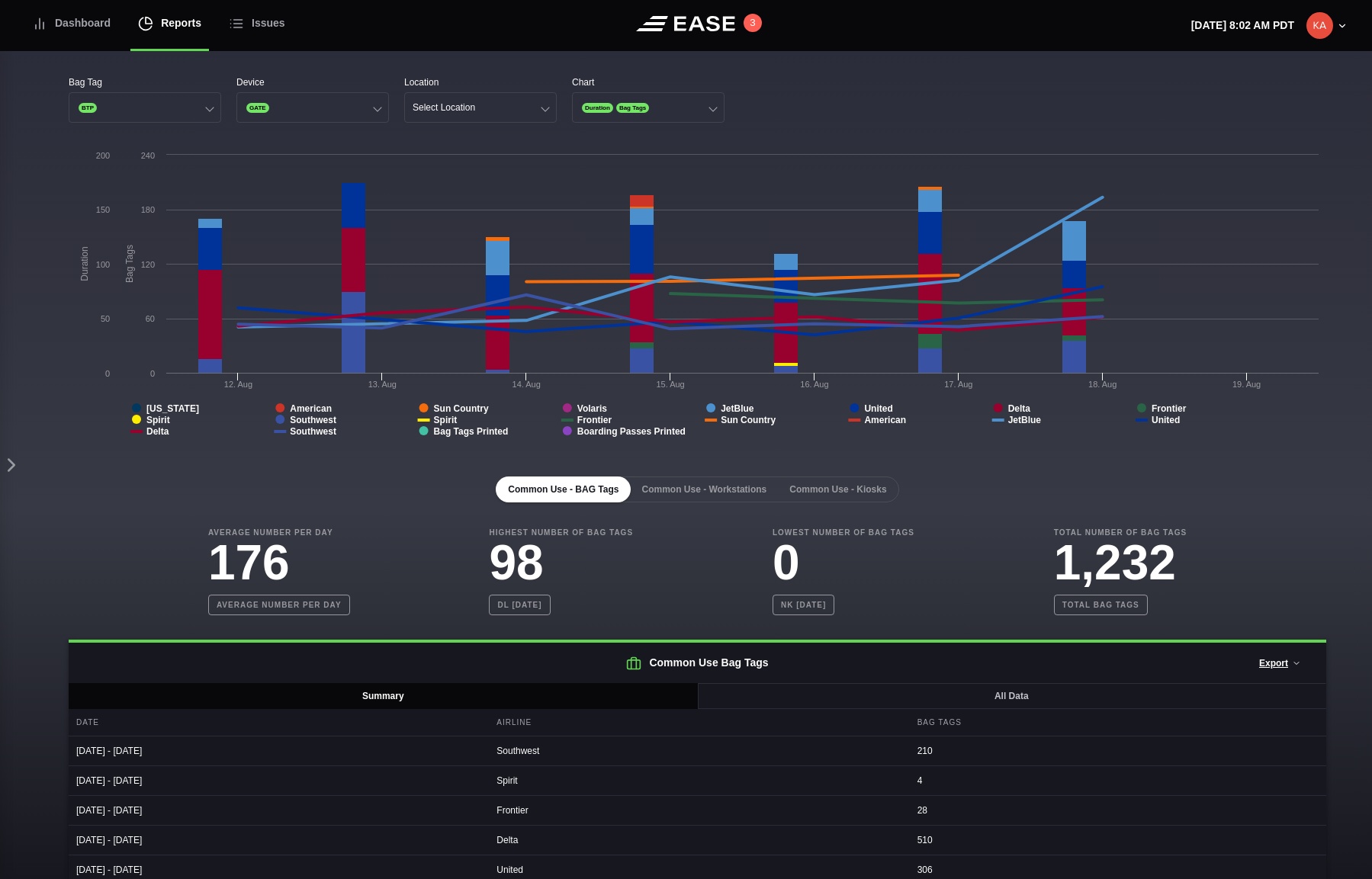
click at [872, 101] on div "Bag Tag BTP Device GATE Location Select Location Chart Duration Bag Tags" at bounding box center [697, 99] width 1257 height 47
click at [705, 110] on button "Duration Bag Tags" at bounding box center [648, 107] width 152 height 30
click at [672, 139] on div "Duration" at bounding box center [648, 137] width 151 height 29
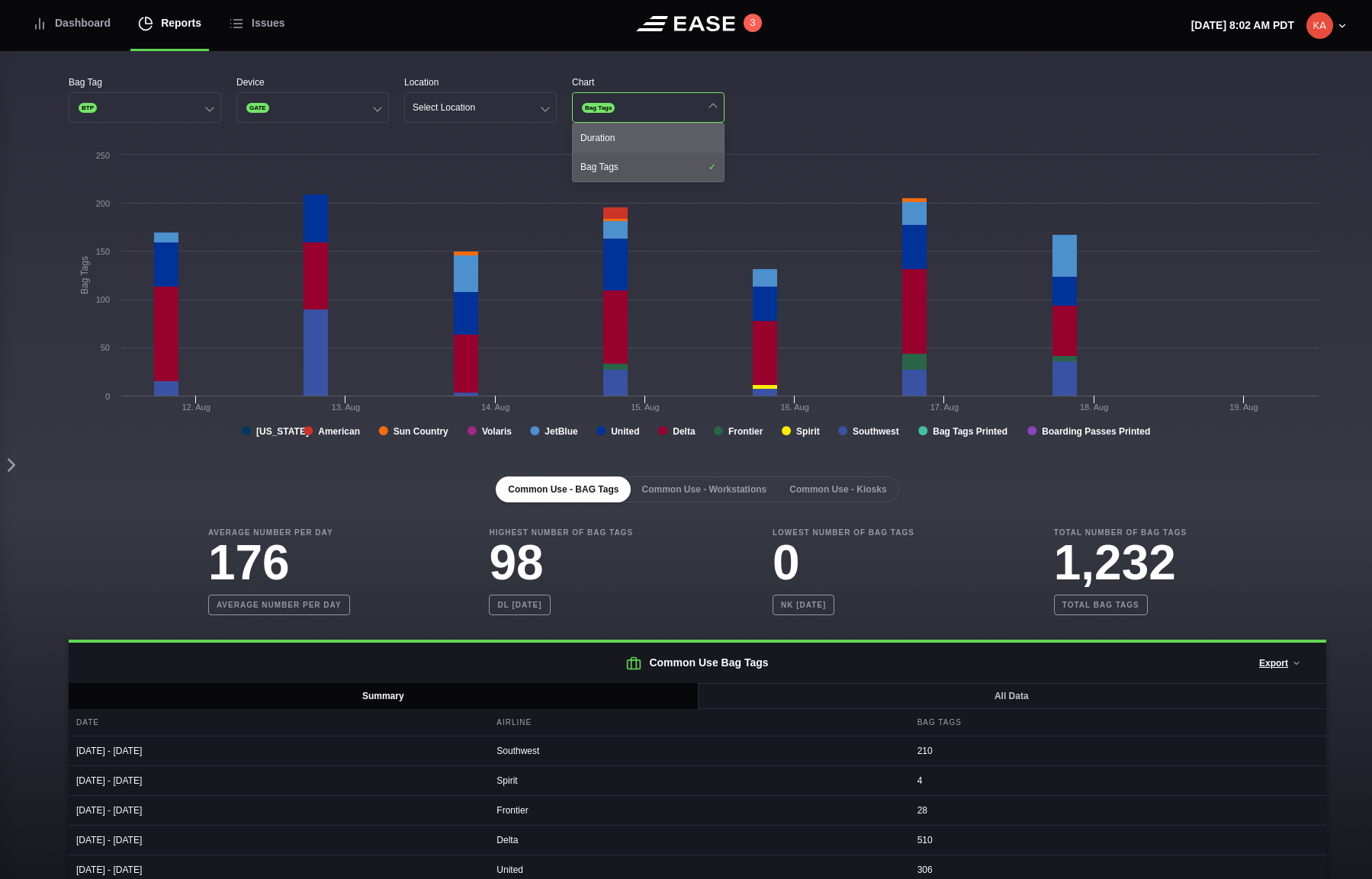
click at [661, 140] on div "Duration" at bounding box center [648, 137] width 151 height 29
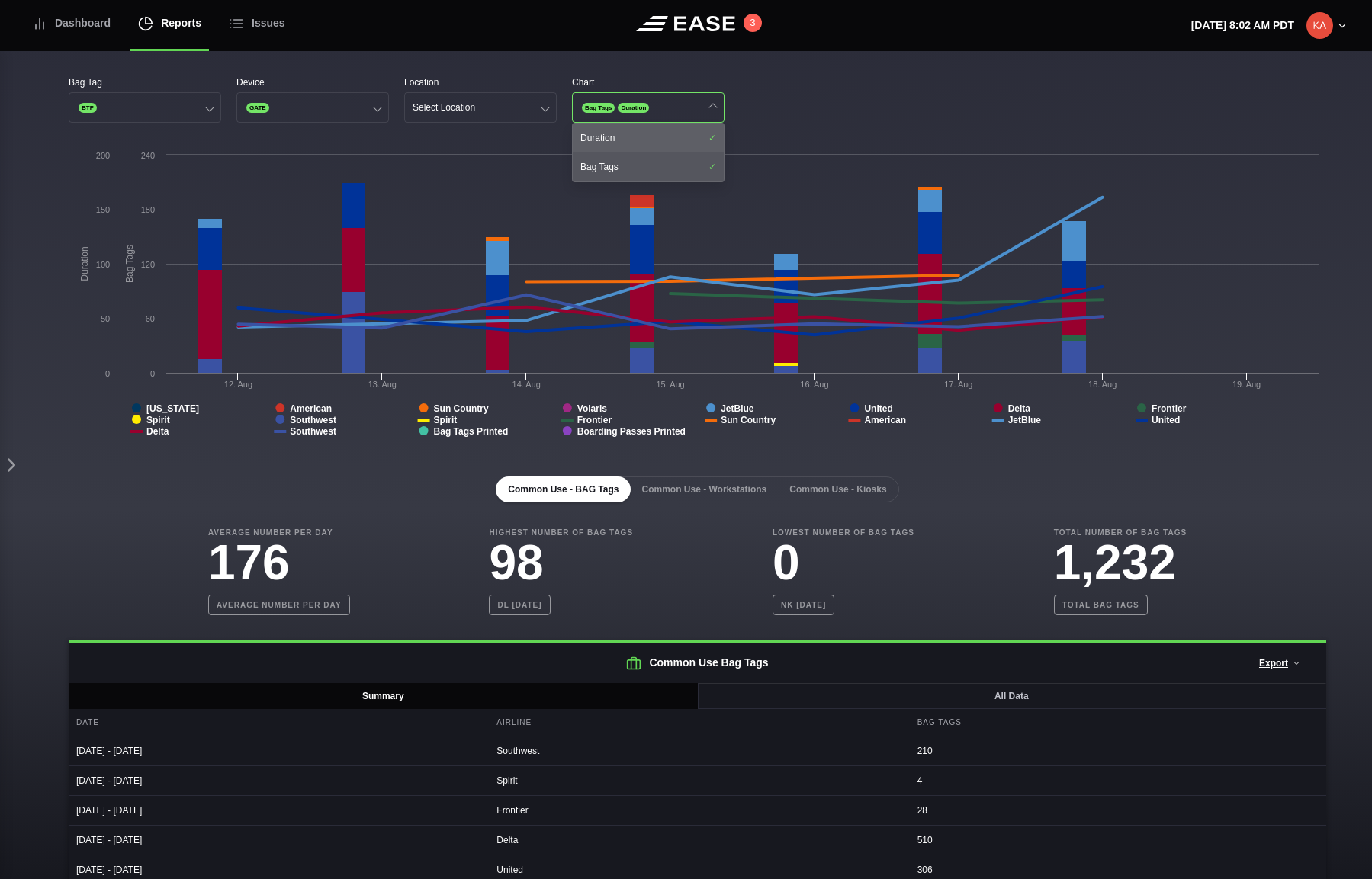
click at [661, 140] on div "Duration" at bounding box center [648, 137] width 151 height 29
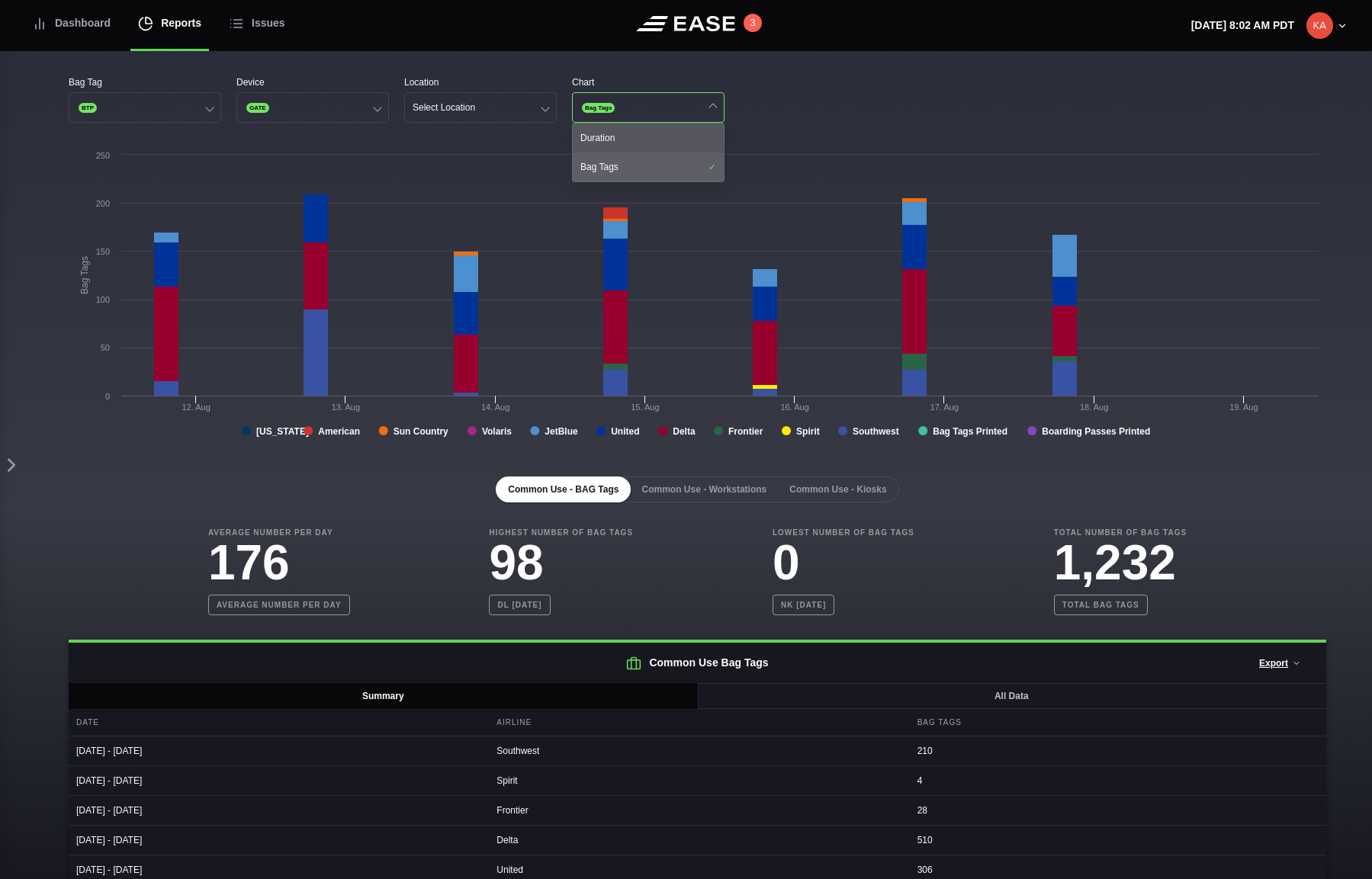
click at [650, 169] on div "Bag Tags" at bounding box center [648, 166] width 151 height 29
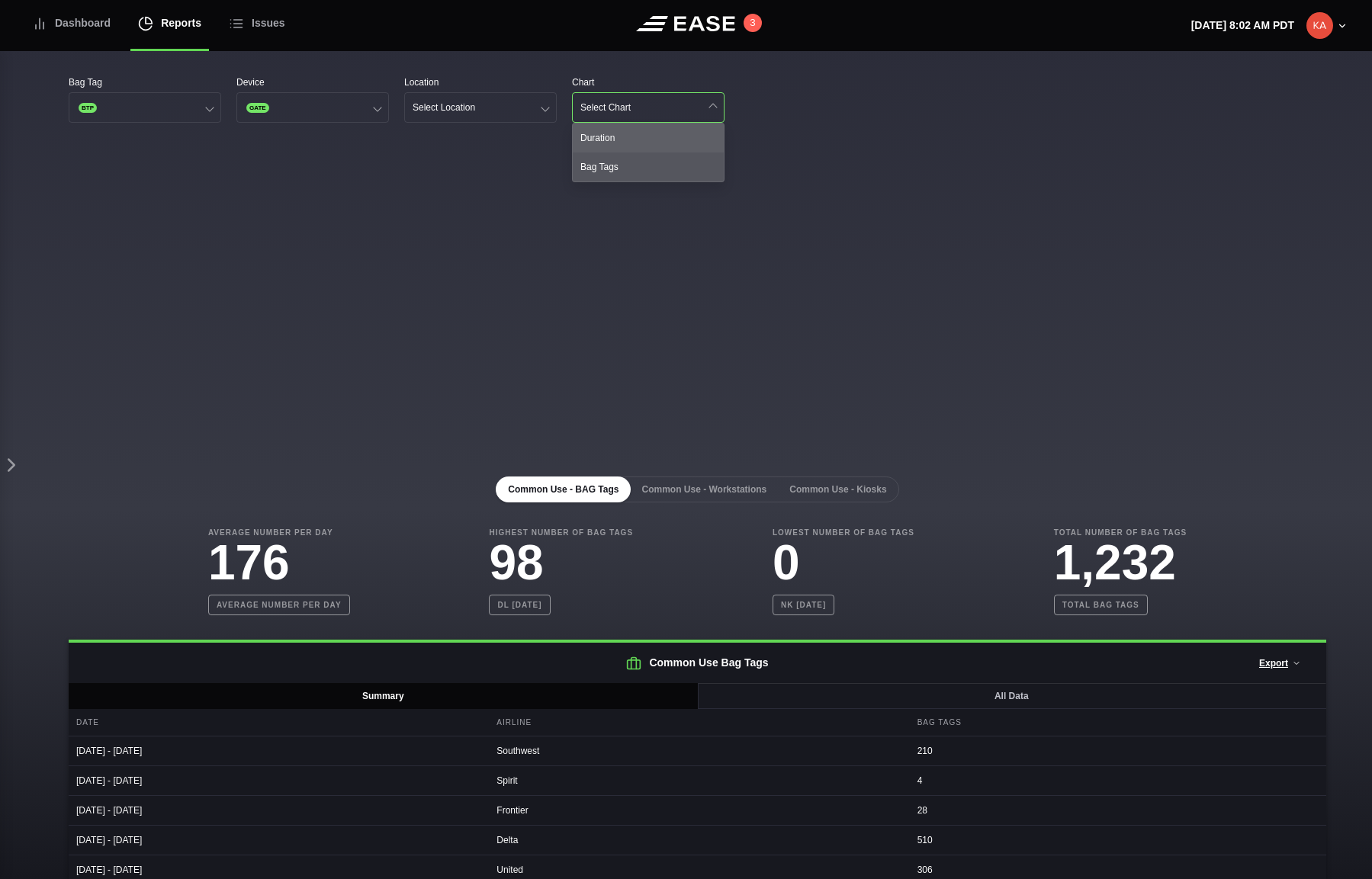
click at [660, 143] on div "Duration" at bounding box center [648, 137] width 151 height 29
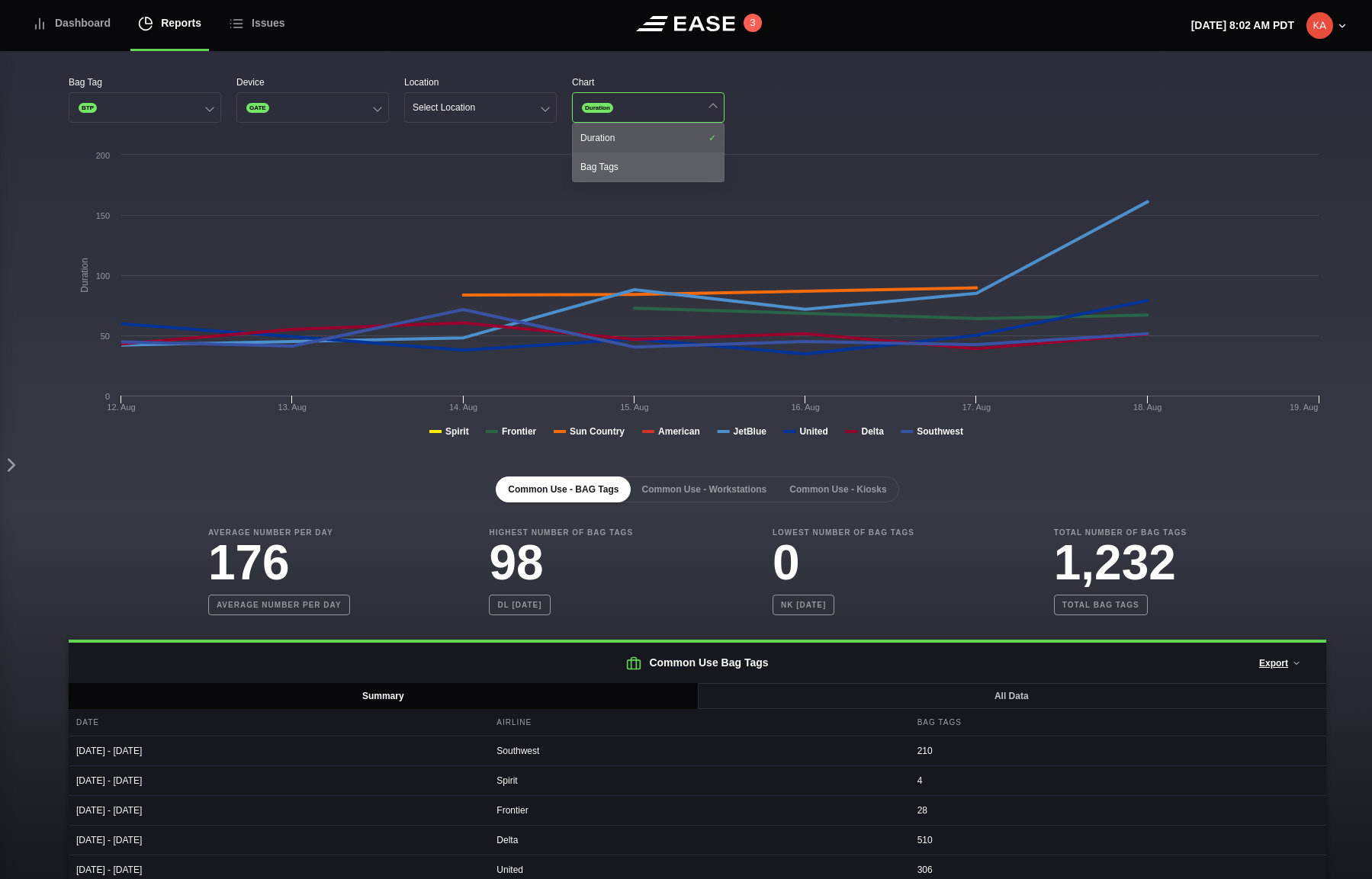
click at [661, 166] on div "Bag Tags" at bounding box center [648, 166] width 151 height 29
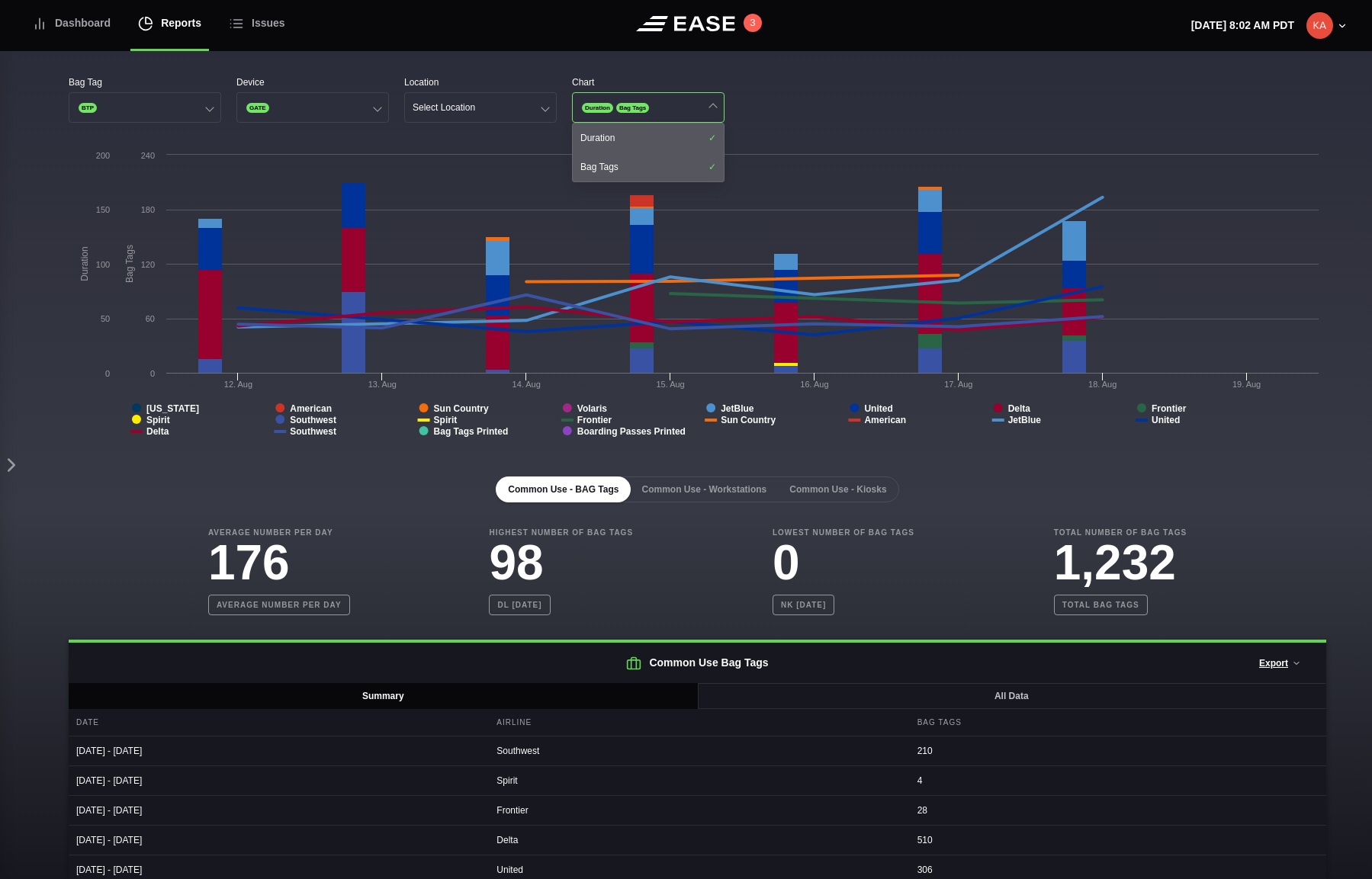
click at [790, 111] on div "Bag Tag BTP Device GATE Location Select Location Chart Duration Bag Tags Durati…" at bounding box center [697, 99] width 1257 height 47
click at [303, 110] on button "GATE" at bounding box center [313, 107] width 152 height 30
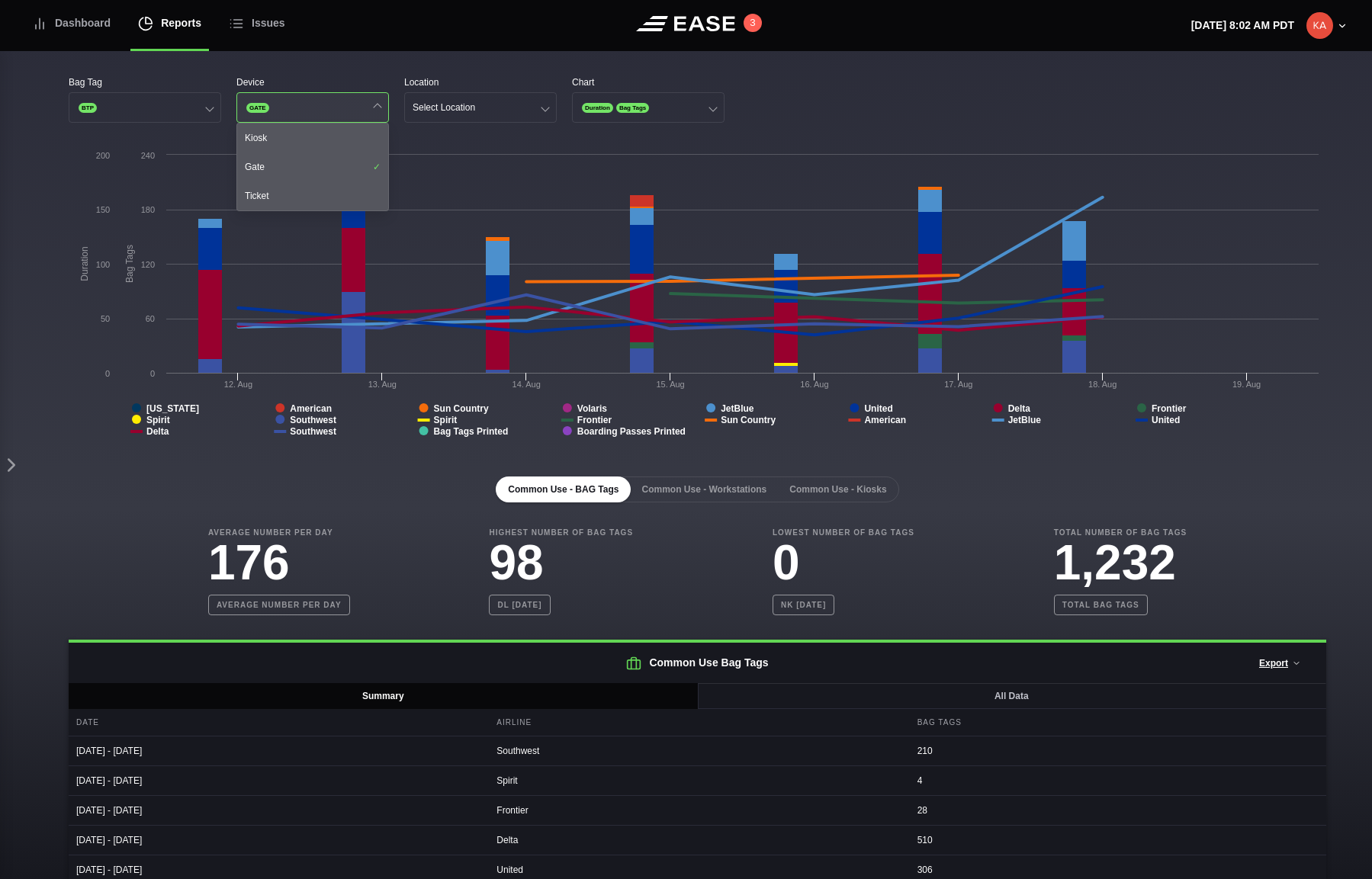
click at [318, 110] on button "GATE" at bounding box center [313, 107] width 152 height 30
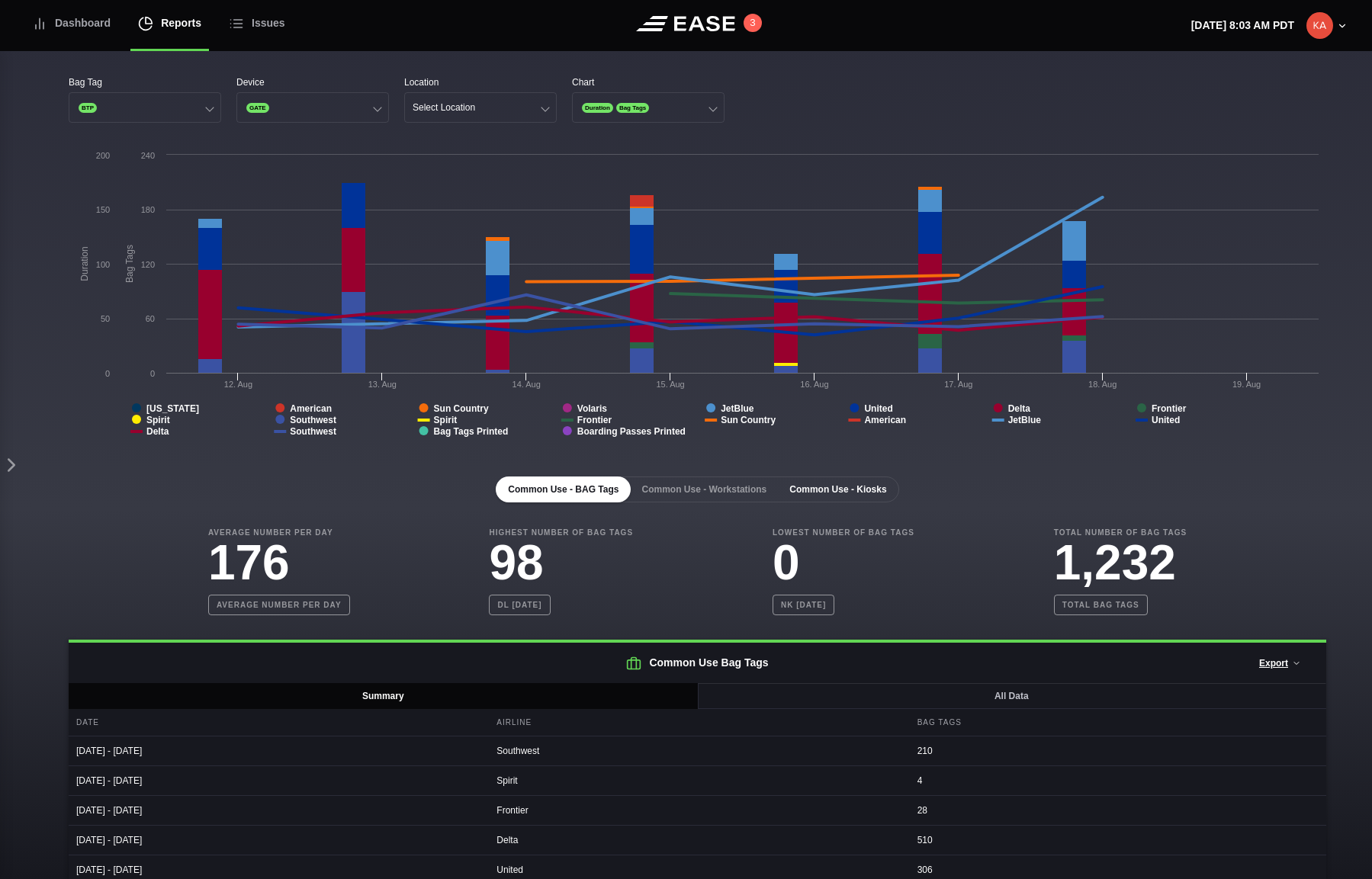
click at [847, 492] on button "Common Use - Kiosks" at bounding box center [837, 489] width 121 height 26
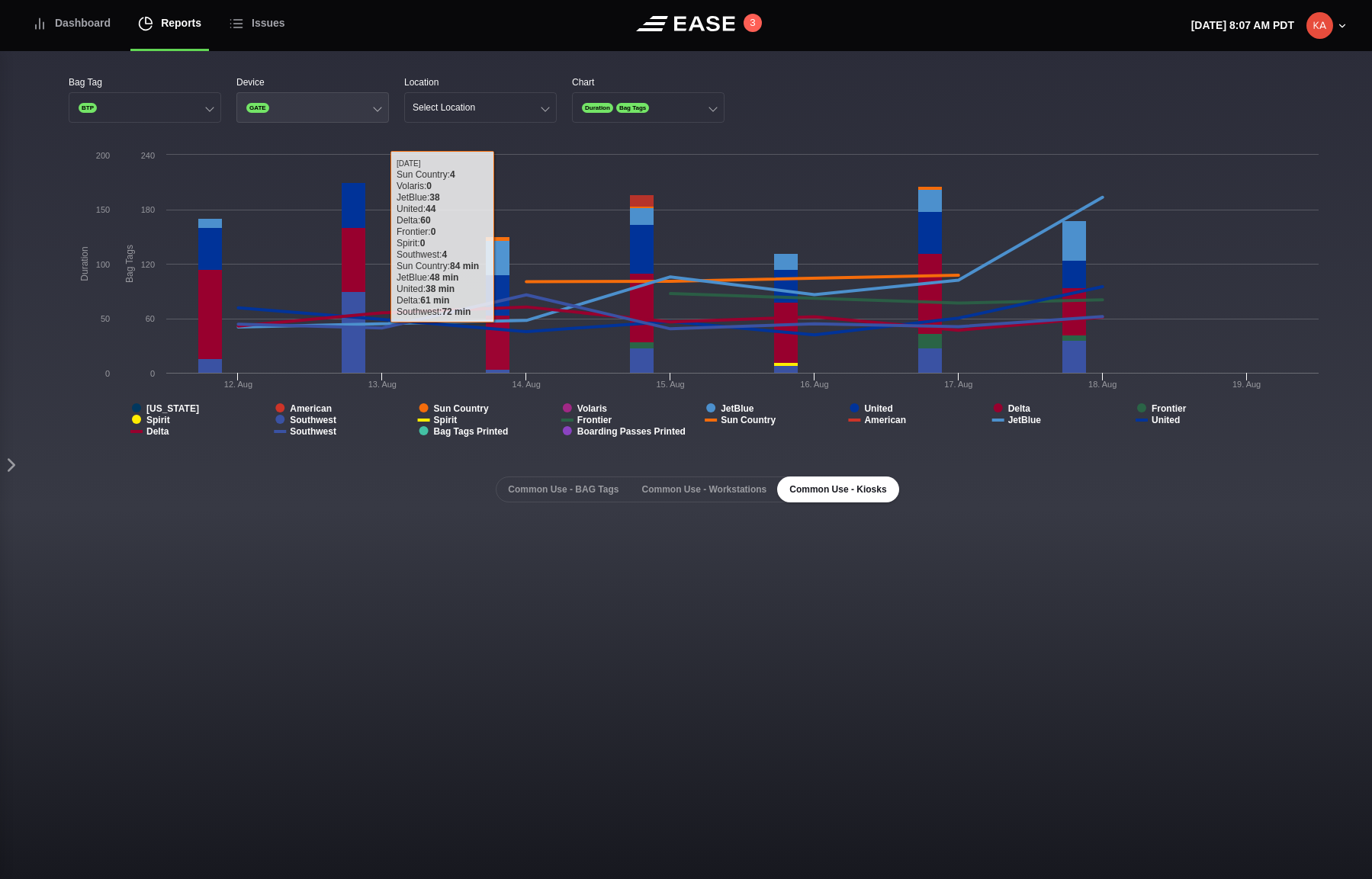
click at [333, 107] on button "GATE" at bounding box center [313, 107] width 152 height 30
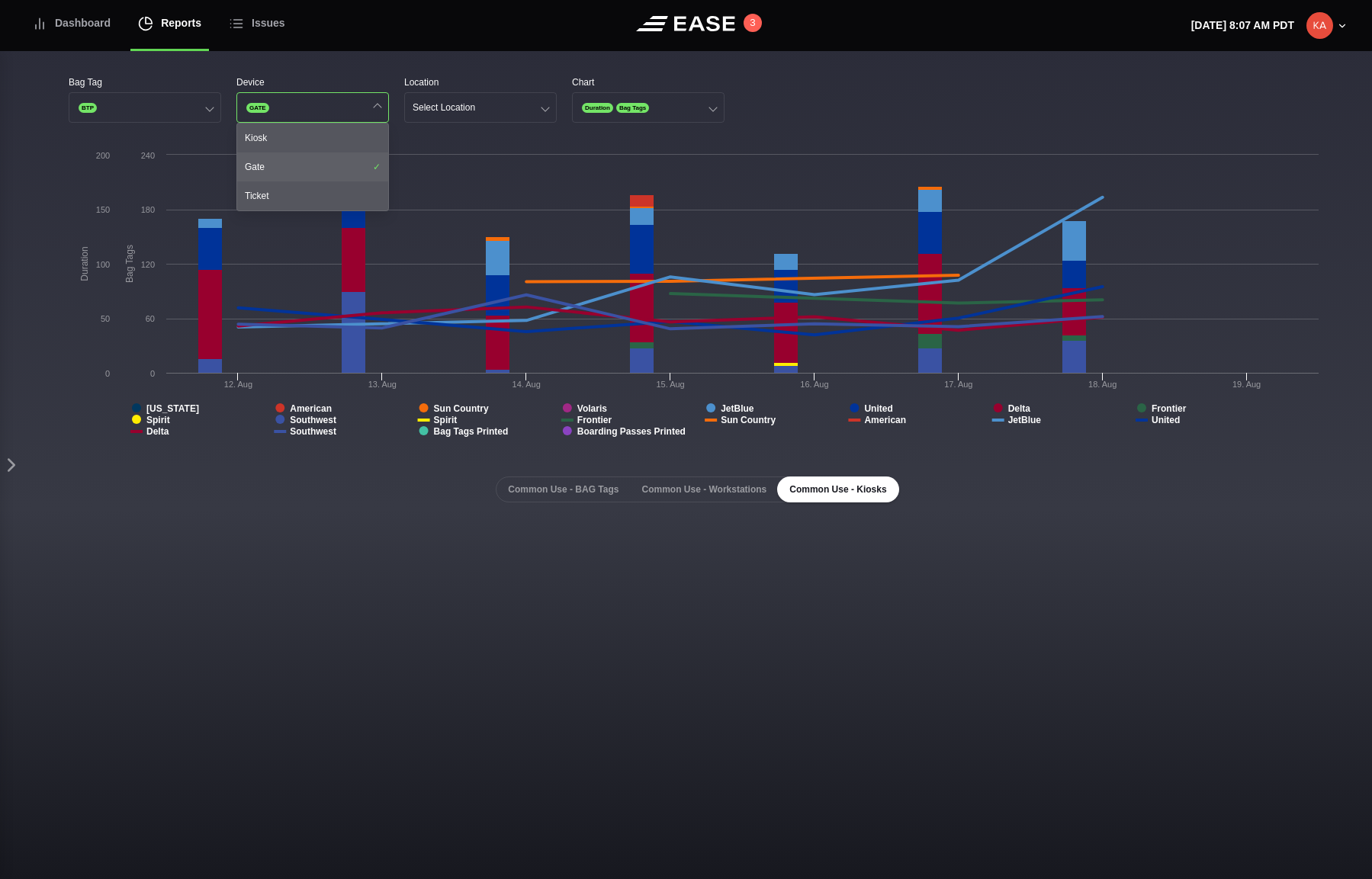
click at [298, 161] on div "Gate" at bounding box center [313, 166] width 151 height 29
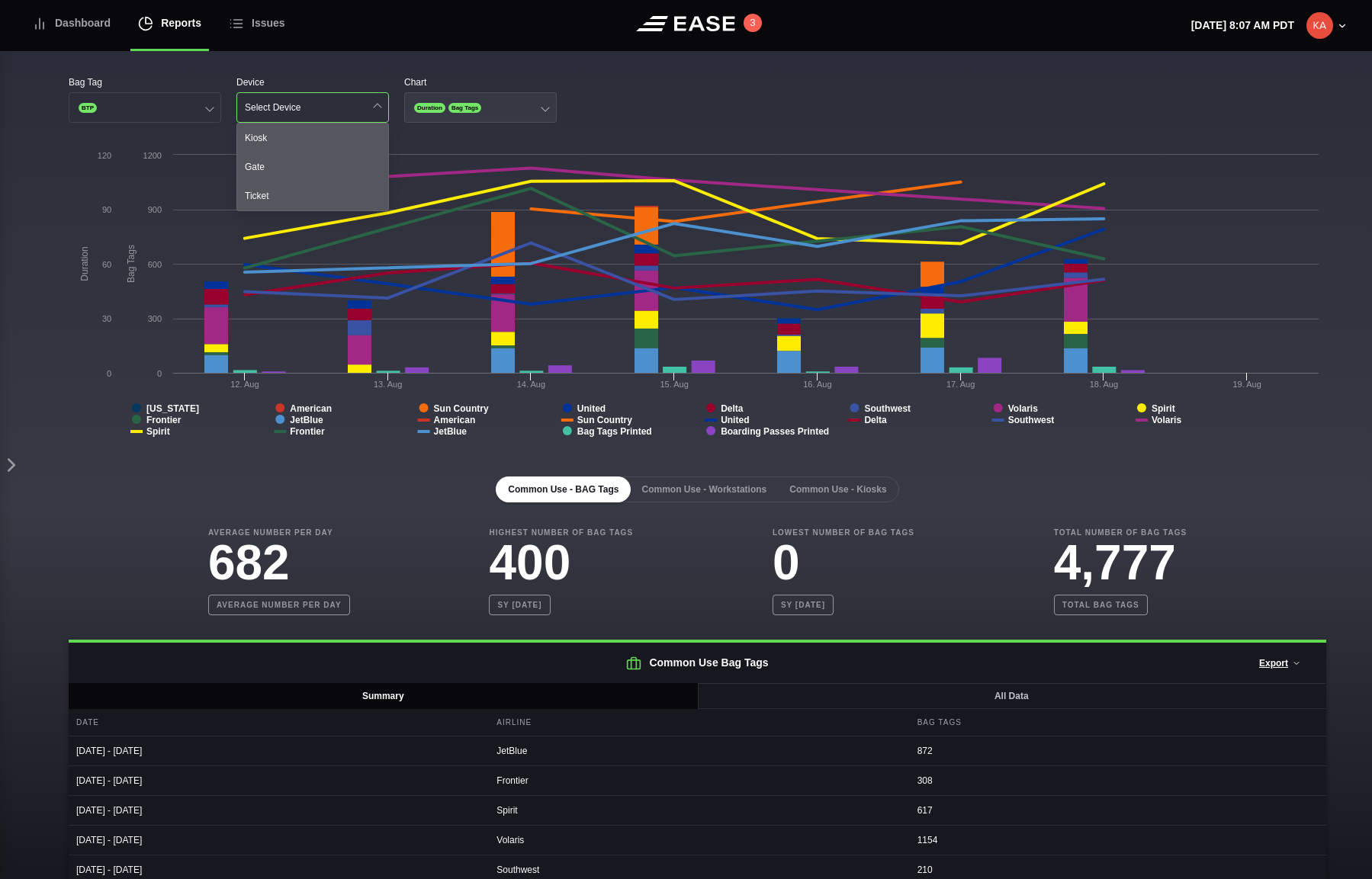
click at [507, 109] on button "Duration Bag Tags" at bounding box center [481, 107] width 152 height 30
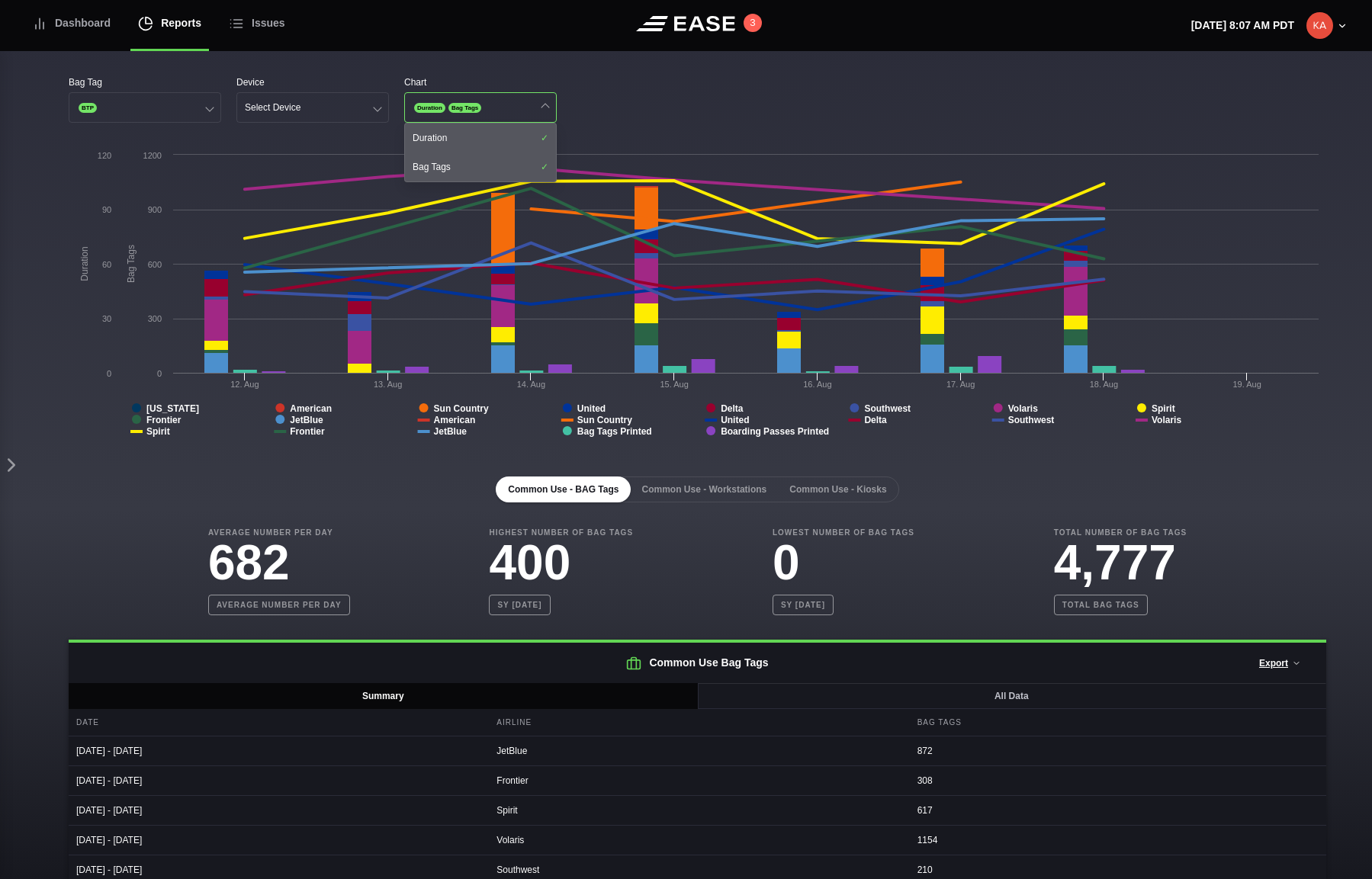
click at [632, 75] on div "Bag Tag BTP Device Select Device Chart Duration Bag Tags Duration Bag Tags" at bounding box center [697, 99] width 1257 height 47
click at [909, 29] on header "Dashboard Reports Issues 3 [DATE] 8:08 AM PDT Settings Feed Status Submit Feedb…" at bounding box center [686, 25] width 1372 height 51
click at [711, 488] on button "Common Use - Workstations" at bounding box center [703, 489] width 150 height 26
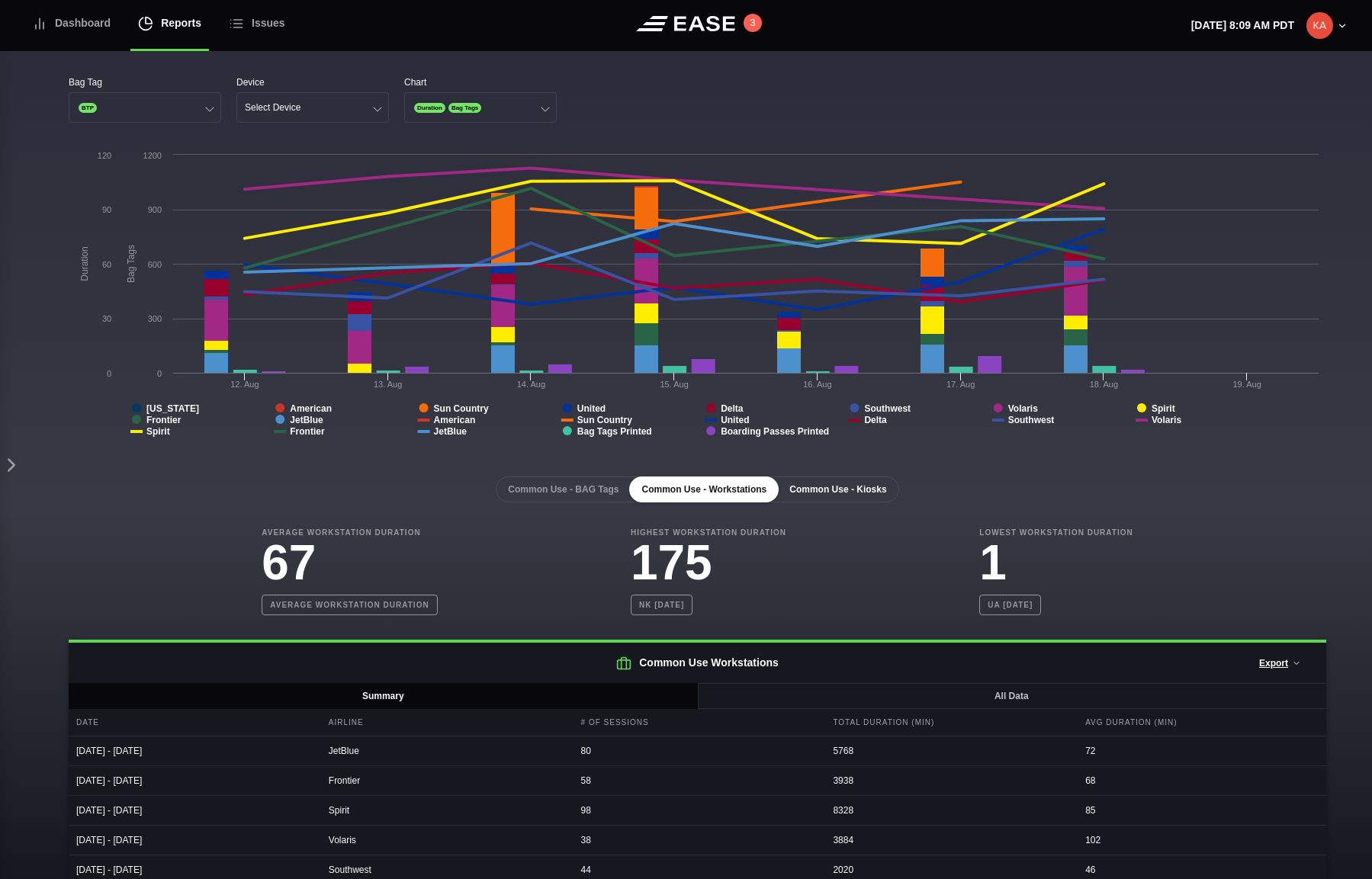
click at [854, 494] on button "Common Use - Kiosks" at bounding box center [837, 489] width 121 height 26
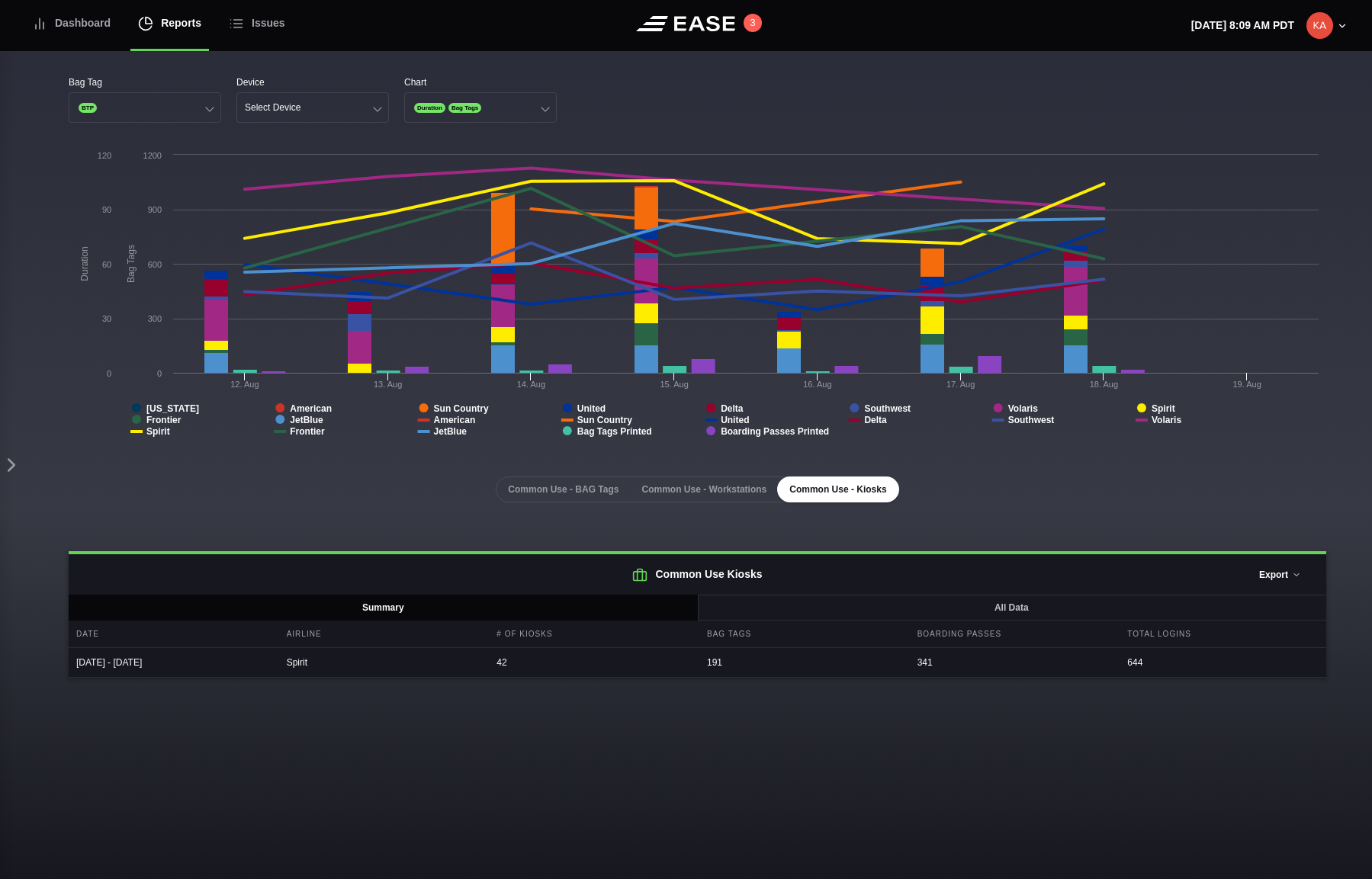
click at [1152, 579] on button "Export" at bounding box center [1279, 575] width 68 height 34
click at [720, 498] on button "Common Use - Workstations" at bounding box center [703, 489] width 150 height 26
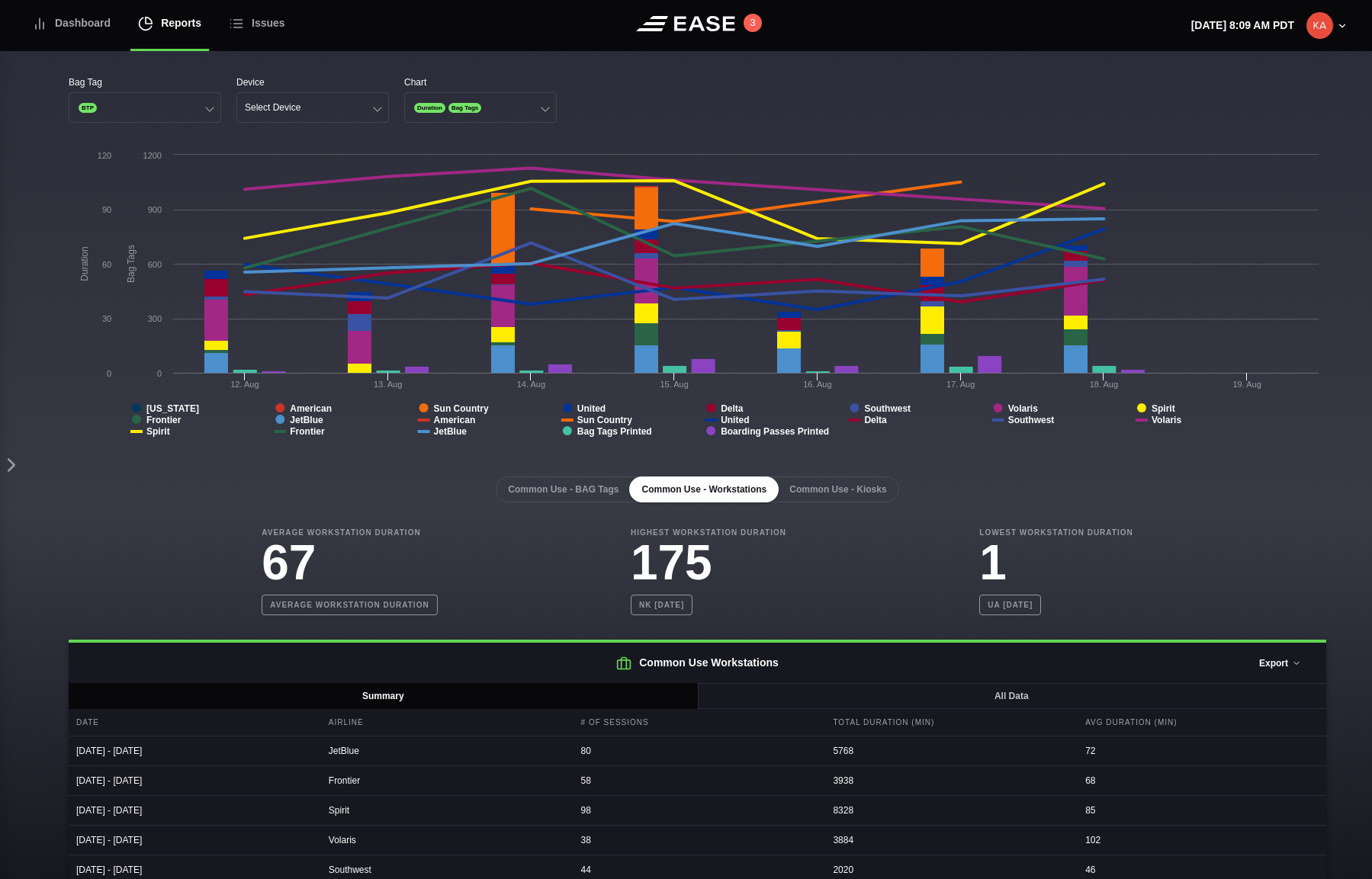
click at [1152, 627] on button "Export" at bounding box center [1279, 663] width 68 height 34
click at [1144, 479] on div "Common Use - BAG Tags Common Use - Workstations Common Use - Kiosks" at bounding box center [697, 489] width 1257 height 26
click at [345, 113] on button "Select Device" at bounding box center [313, 107] width 152 height 30
click at [305, 169] on div "Gate" at bounding box center [313, 166] width 151 height 29
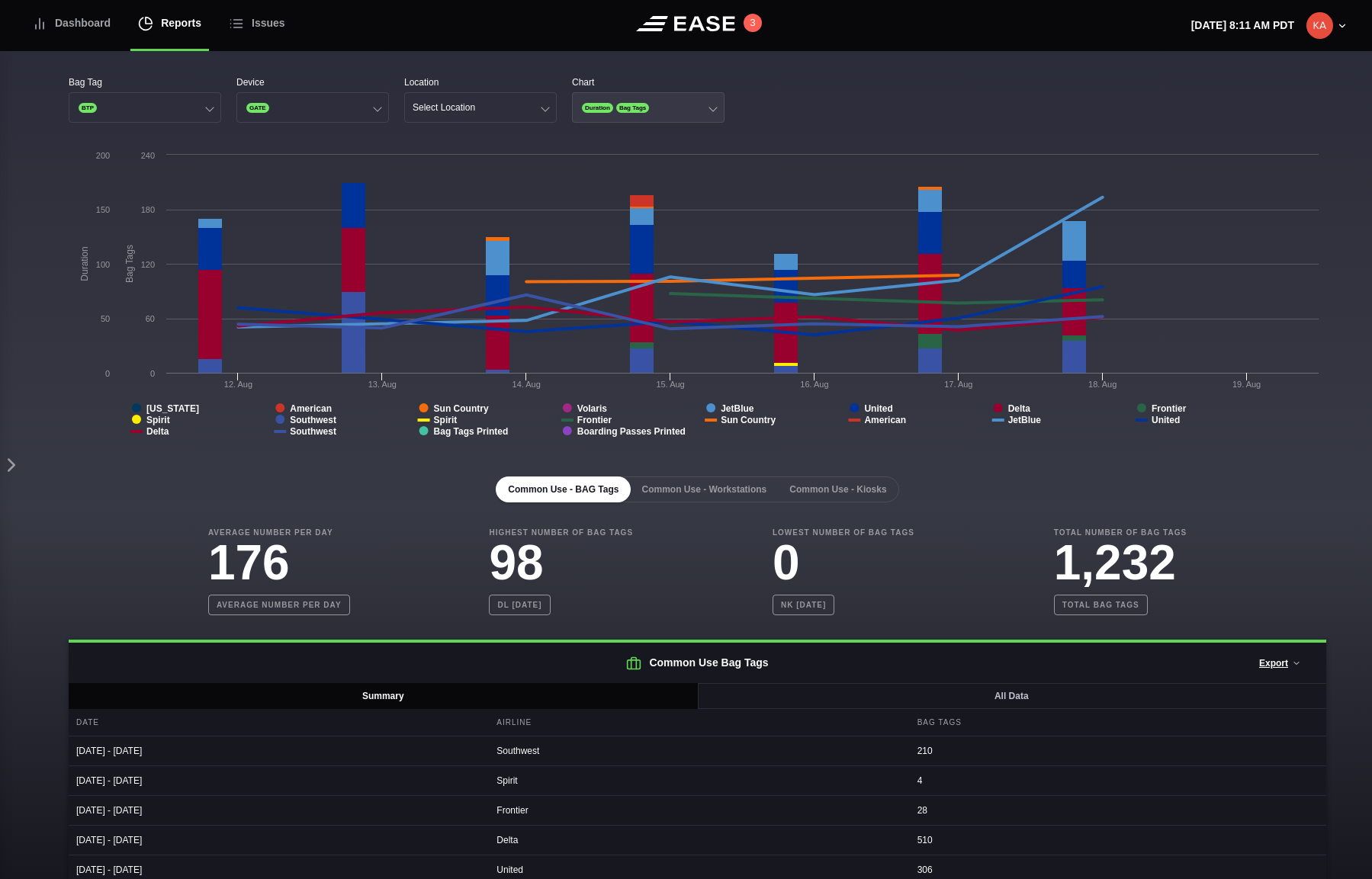
click at [572, 112] on button "Duration Bag Tags" at bounding box center [648, 107] width 152 height 30
click at [527, 105] on button "Select Location" at bounding box center [481, 107] width 152 height 30
click at [446, 65] on div "Bag Tag BTP Device GATE Location Select Location Chart Duration Bag Tags Create…" at bounding box center [697, 548] width 1349 height 994
click at [147, 98] on button "BTP" at bounding box center [145, 107] width 152 height 30
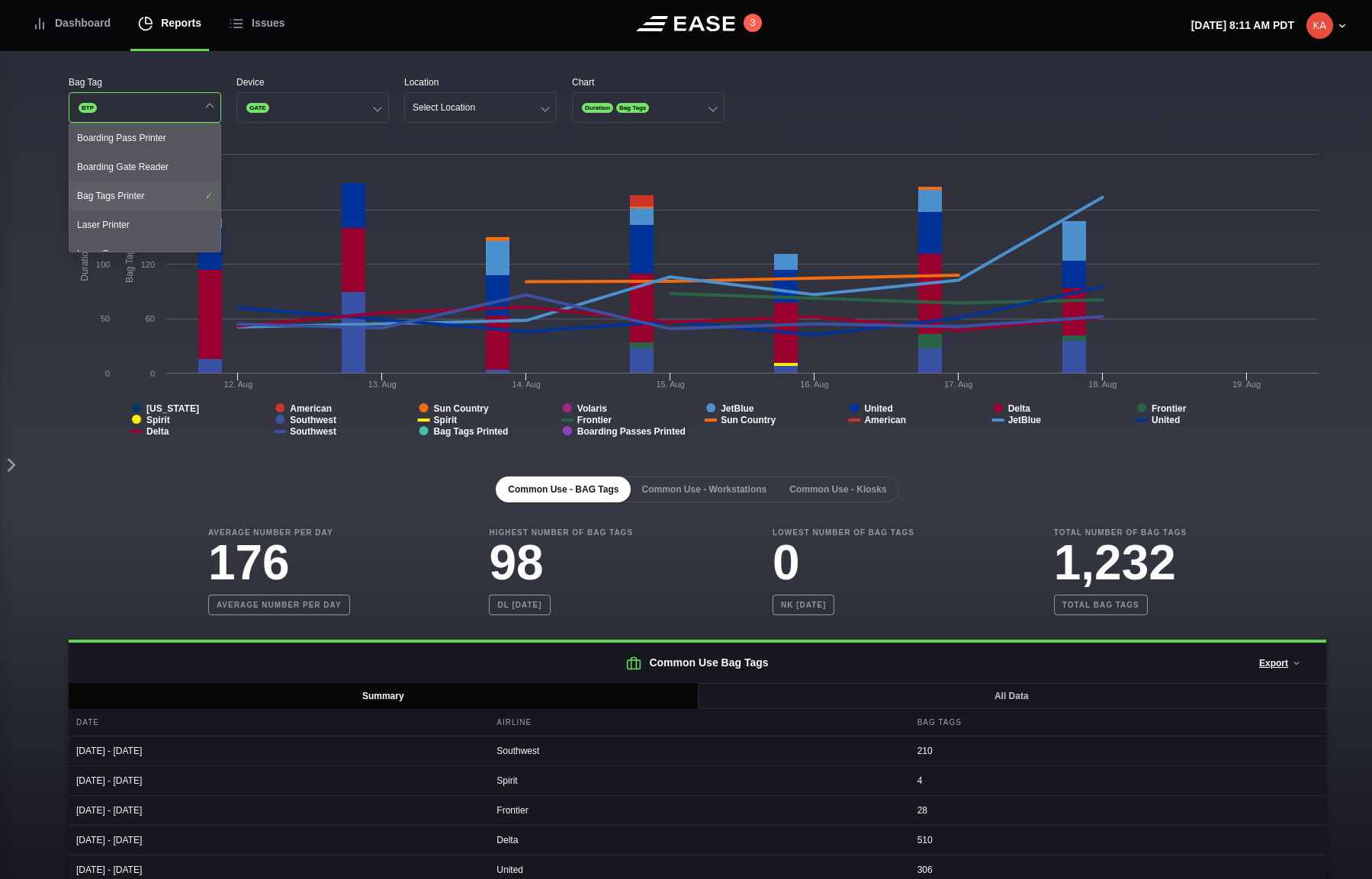
click at [136, 191] on div "Bag Tags Printer" at bounding box center [145, 196] width 151 height 29
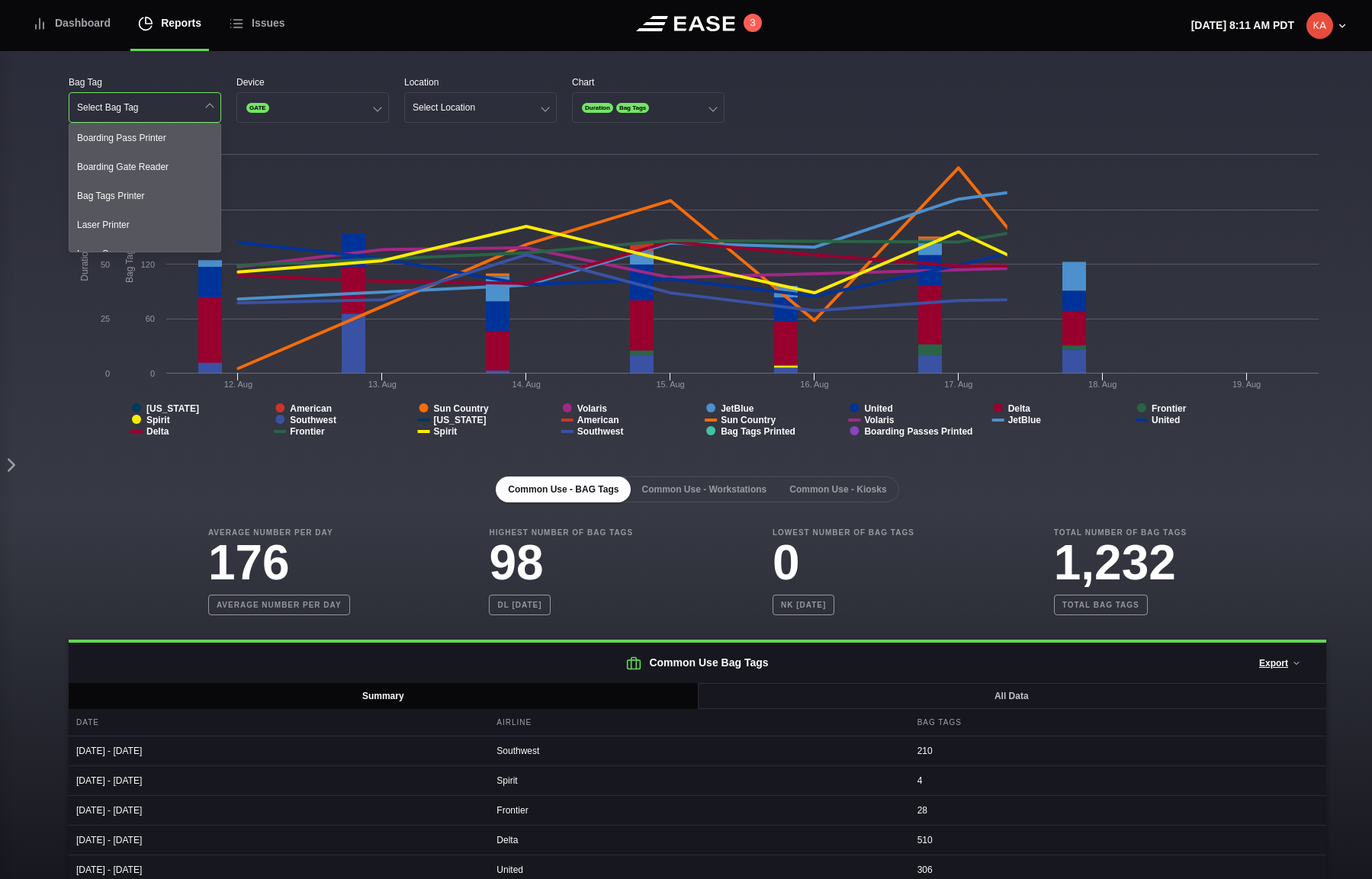
click at [487, 67] on div "Bag Tag Select Bag Tag Boarding Pass Printer Boarding Gate Reader Bag Tags Prin…" at bounding box center [697, 548] width 1349 height 994
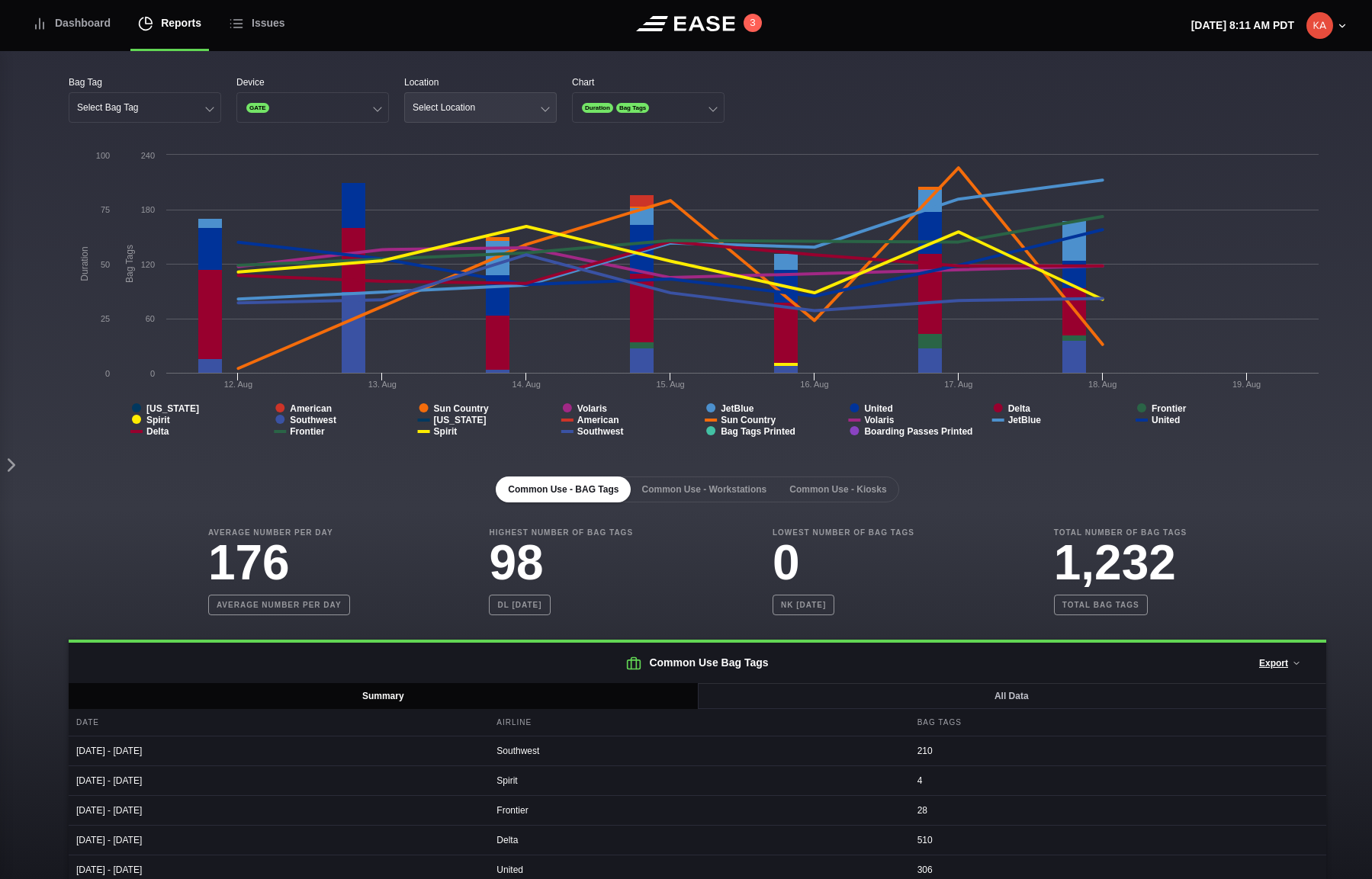
click at [499, 110] on button "Select Location" at bounding box center [481, 107] width 152 height 30
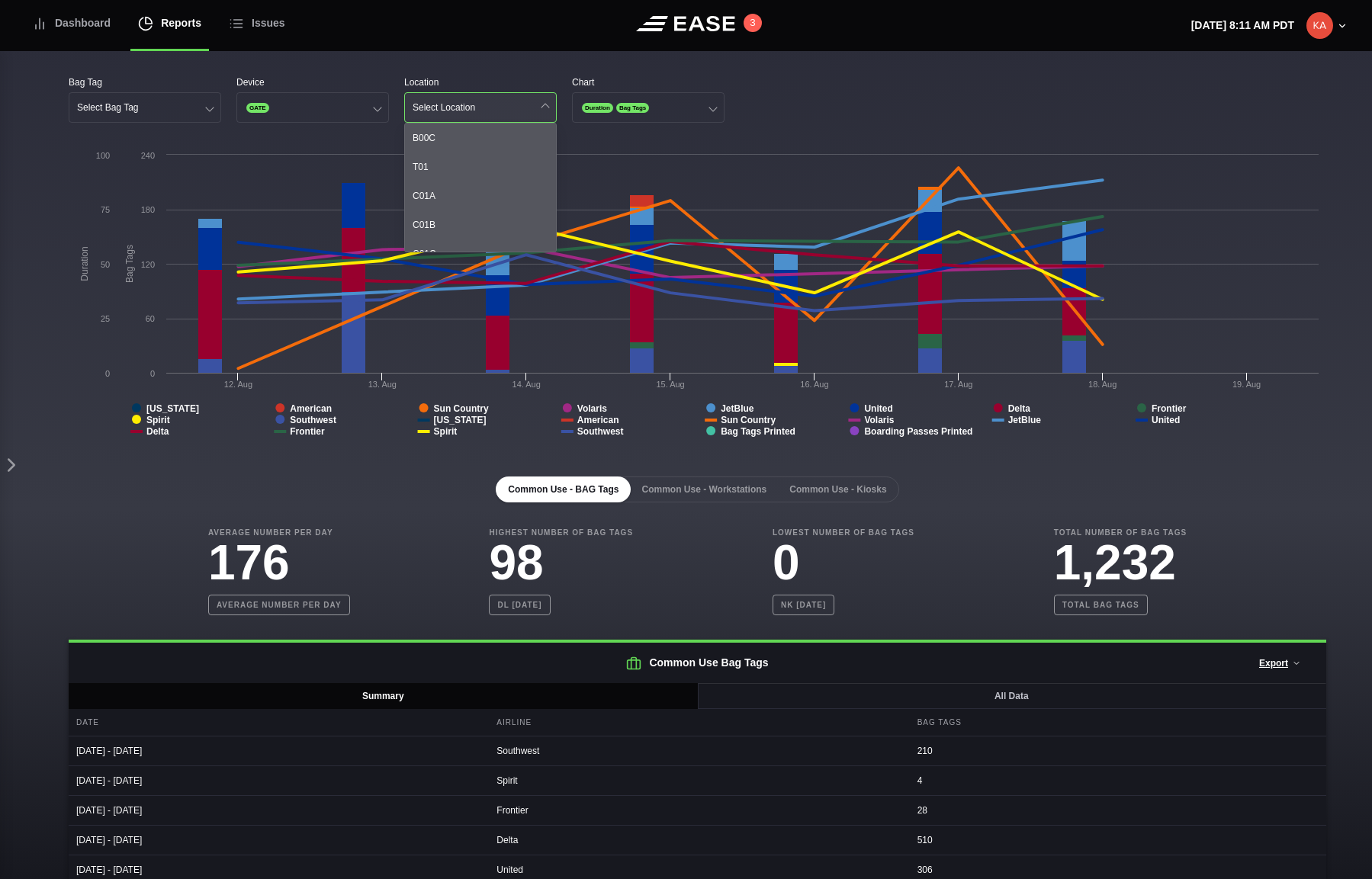
click at [499, 110] on button "Select Location" at bounding box center [481, 107] width 152 height 30
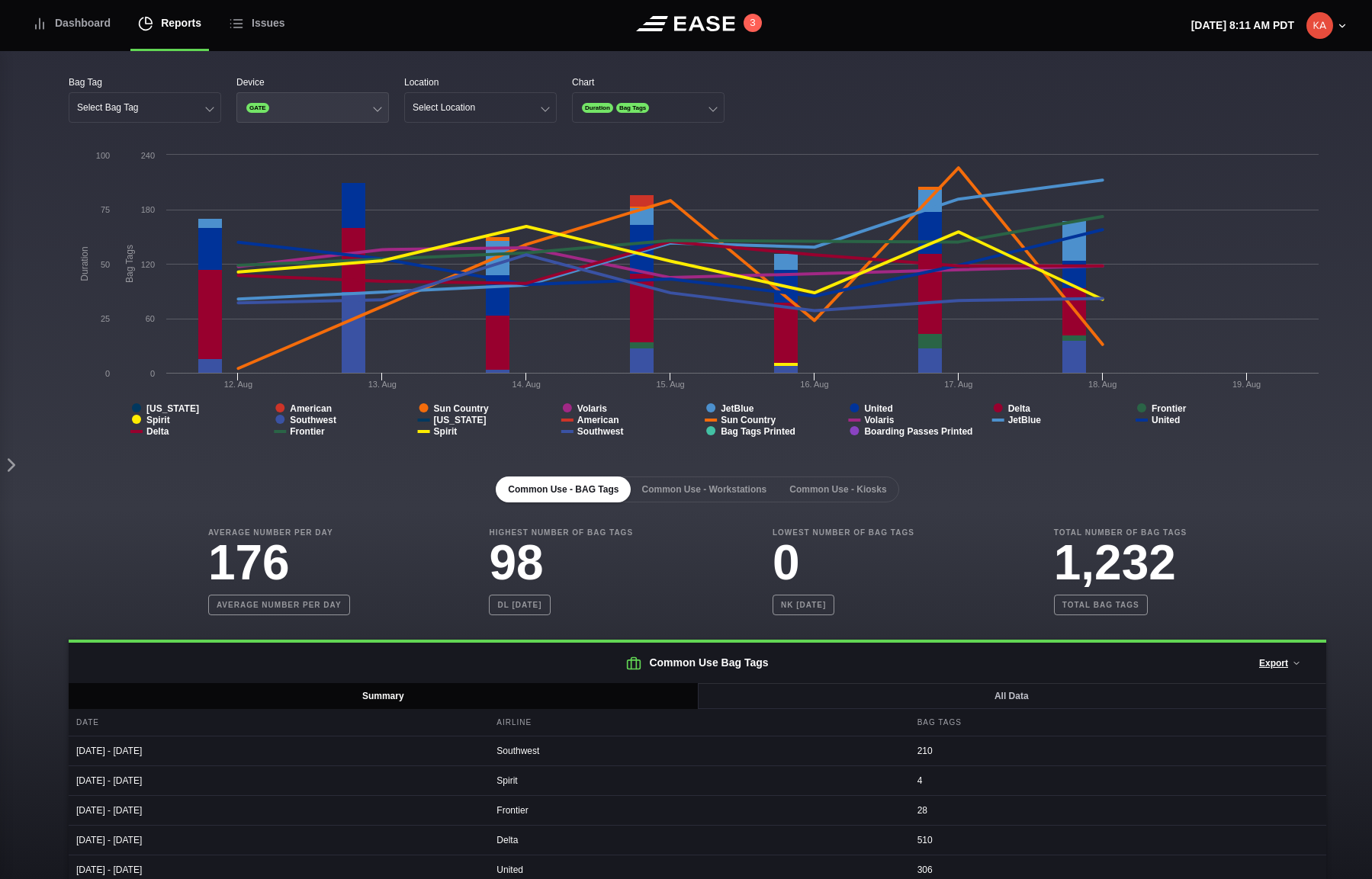
click at [283, 115] on button "GATE" at bounding box center [313, 107] width 152 height 30
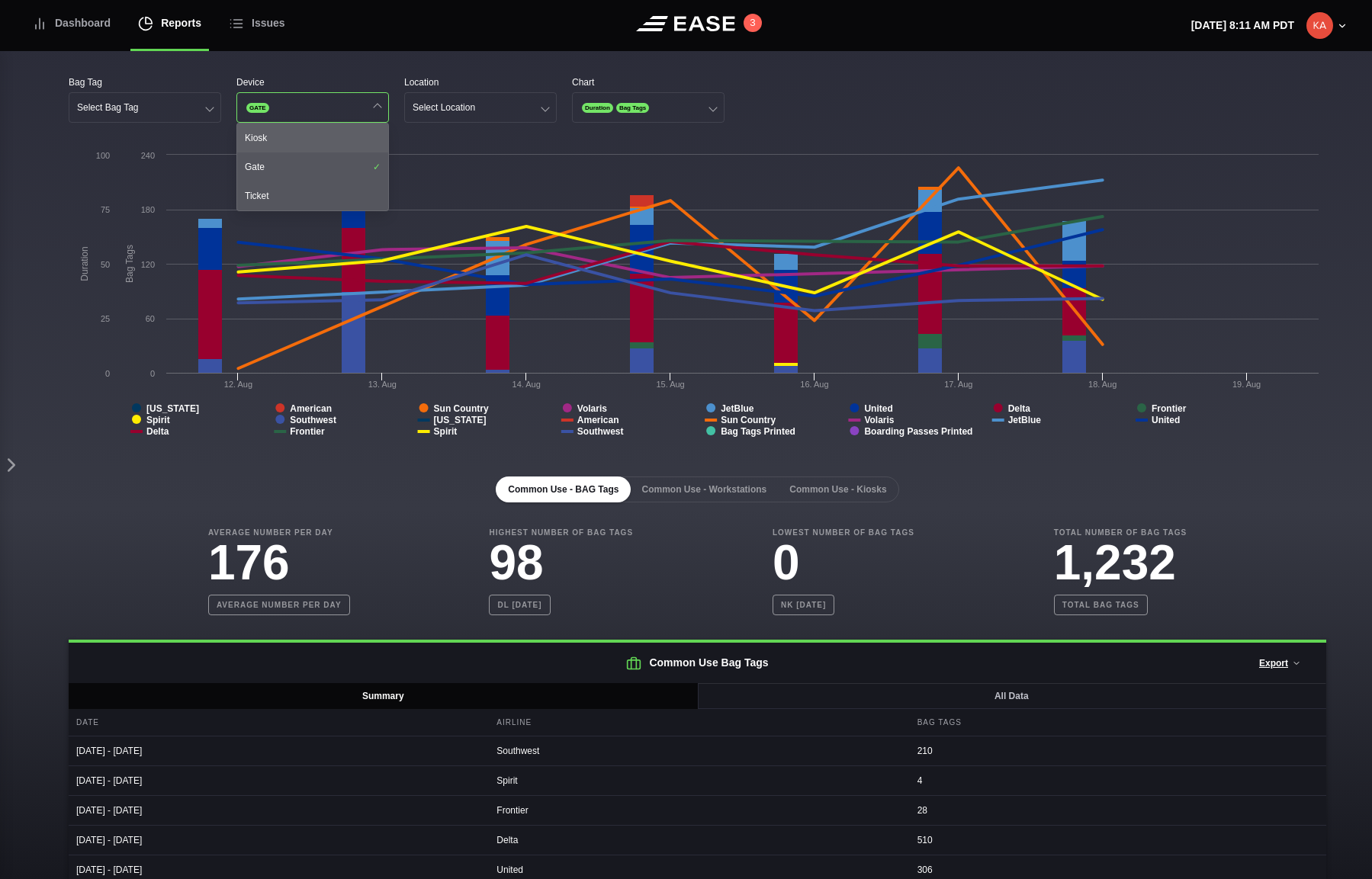
click at [288, 146] on div "Kiosk" at bounding box center [313, 137] width 151 height 29
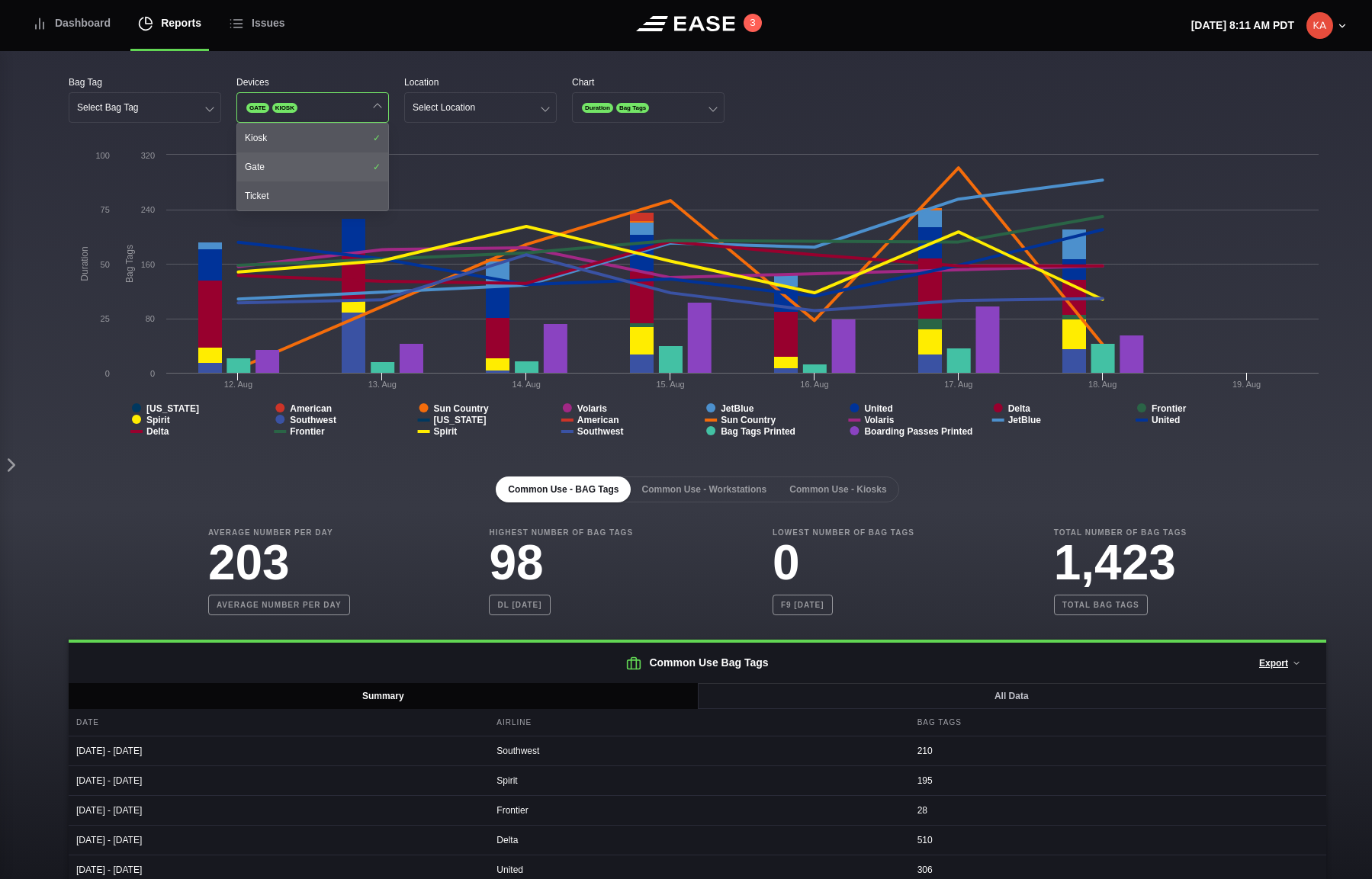
click at [291, 166] on div "Gate" at bounding box center [313, 166] width 151 height 29
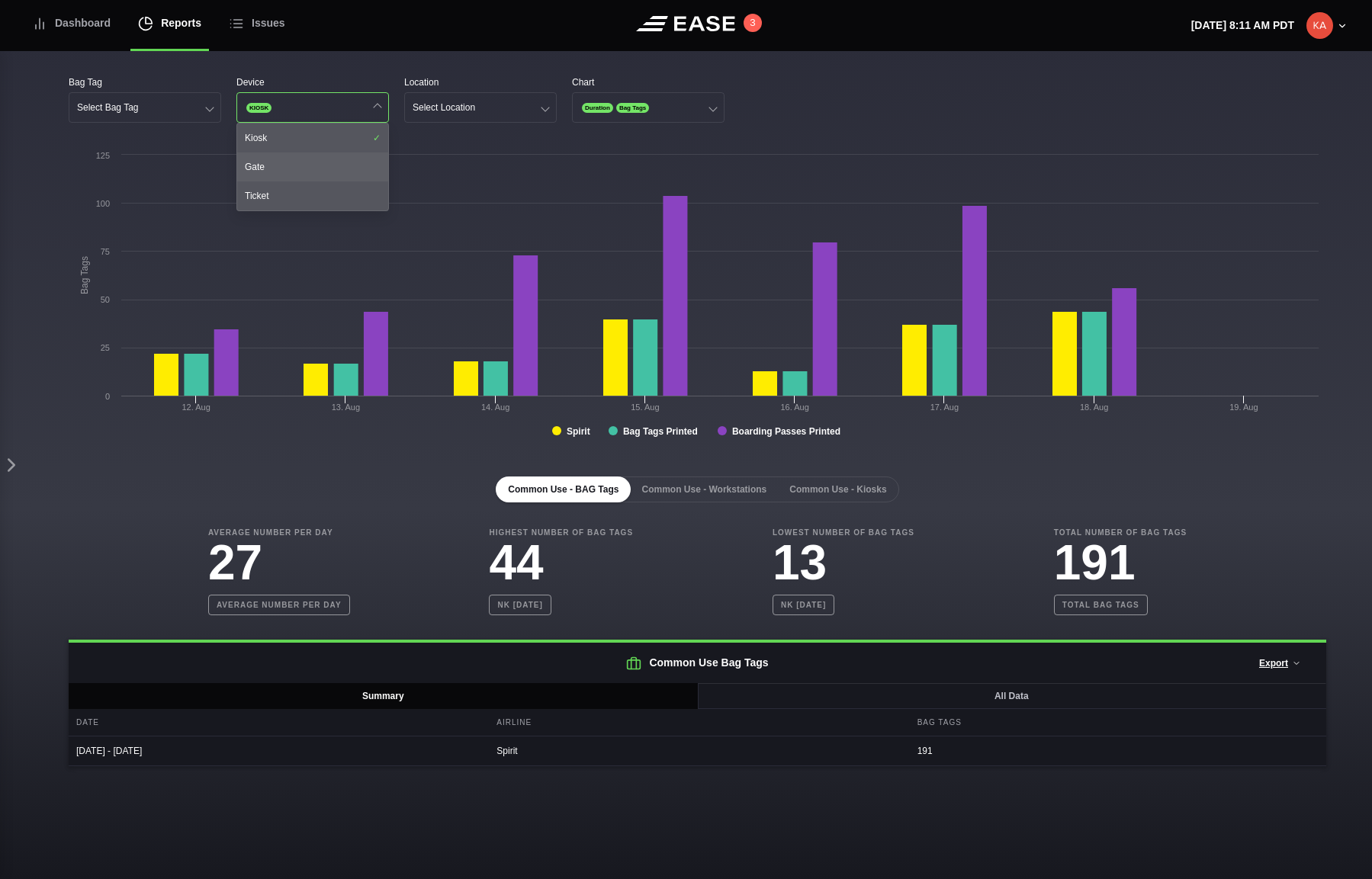
click at [305, 161] on div "Gate" at bounding box center [313, 166] width 151 height 29
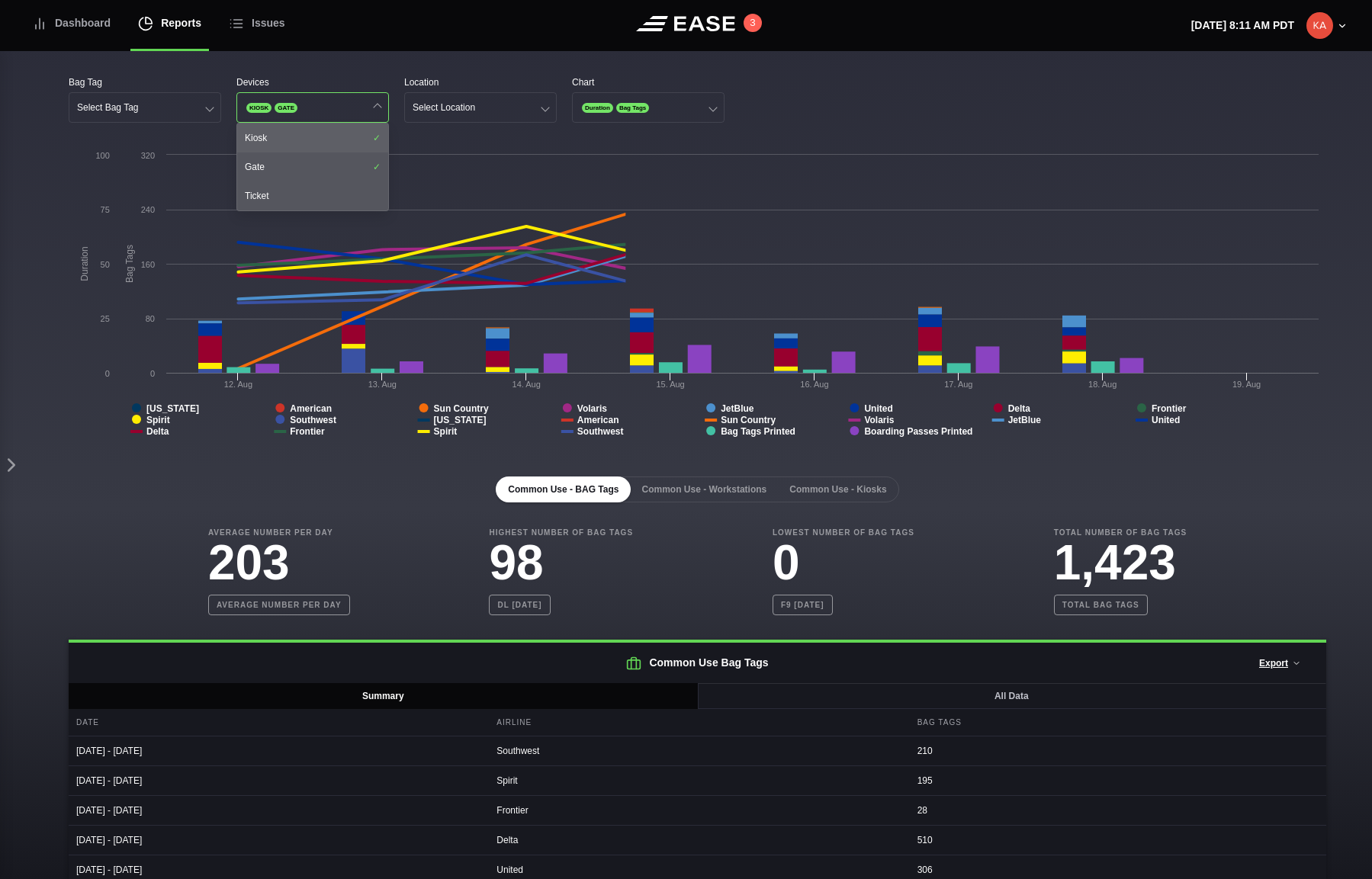
click at [325, 129] on div "Kiosk" at bounding box center [313, 137] width 151 height 29
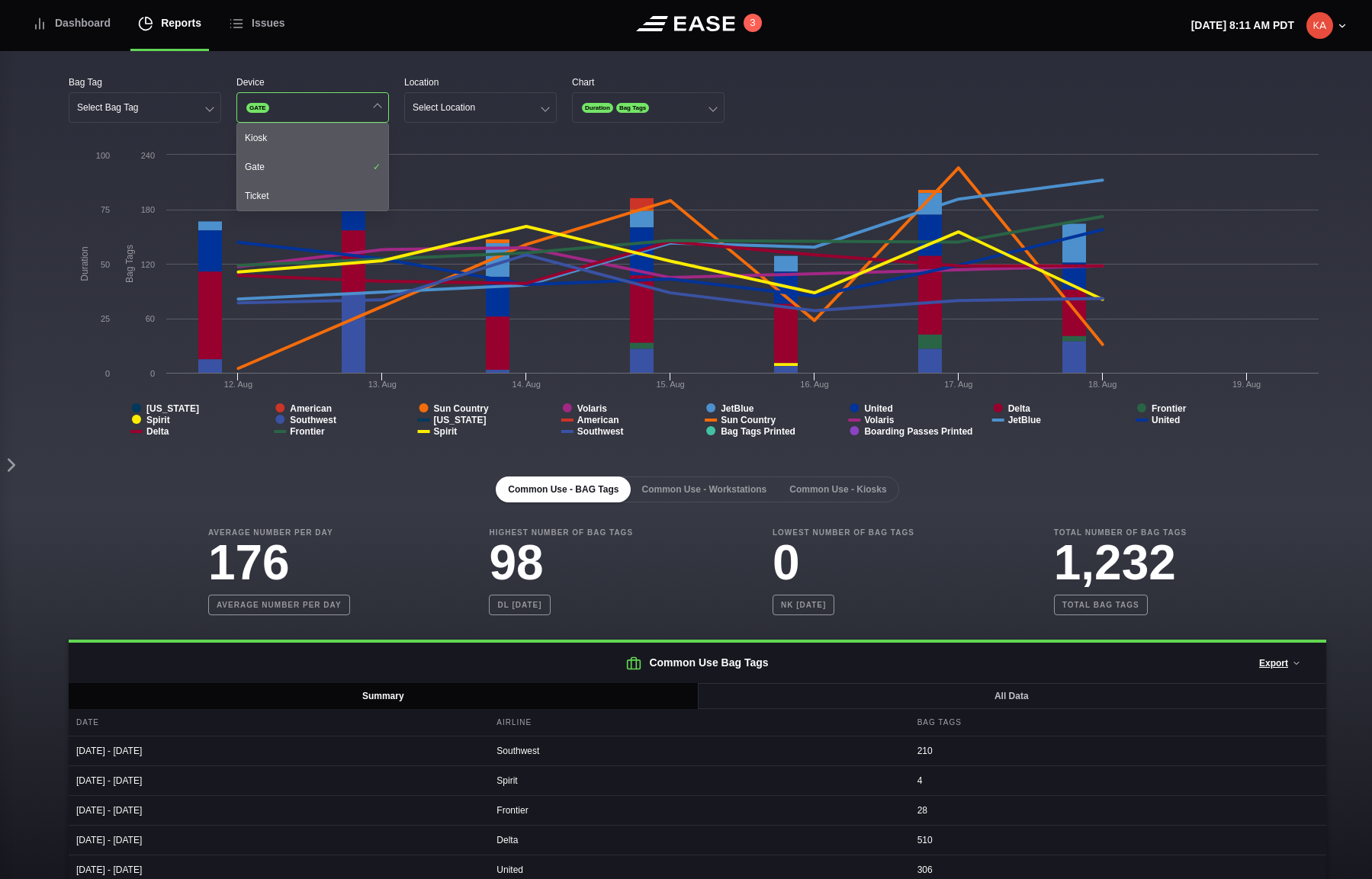
click at [497, 69] on div "Bag Tag Select Bag Tag Device GATE Kiosk Gate Ticket Location Select Location C…" at bounding box center [697, 548] width 1349 height 994
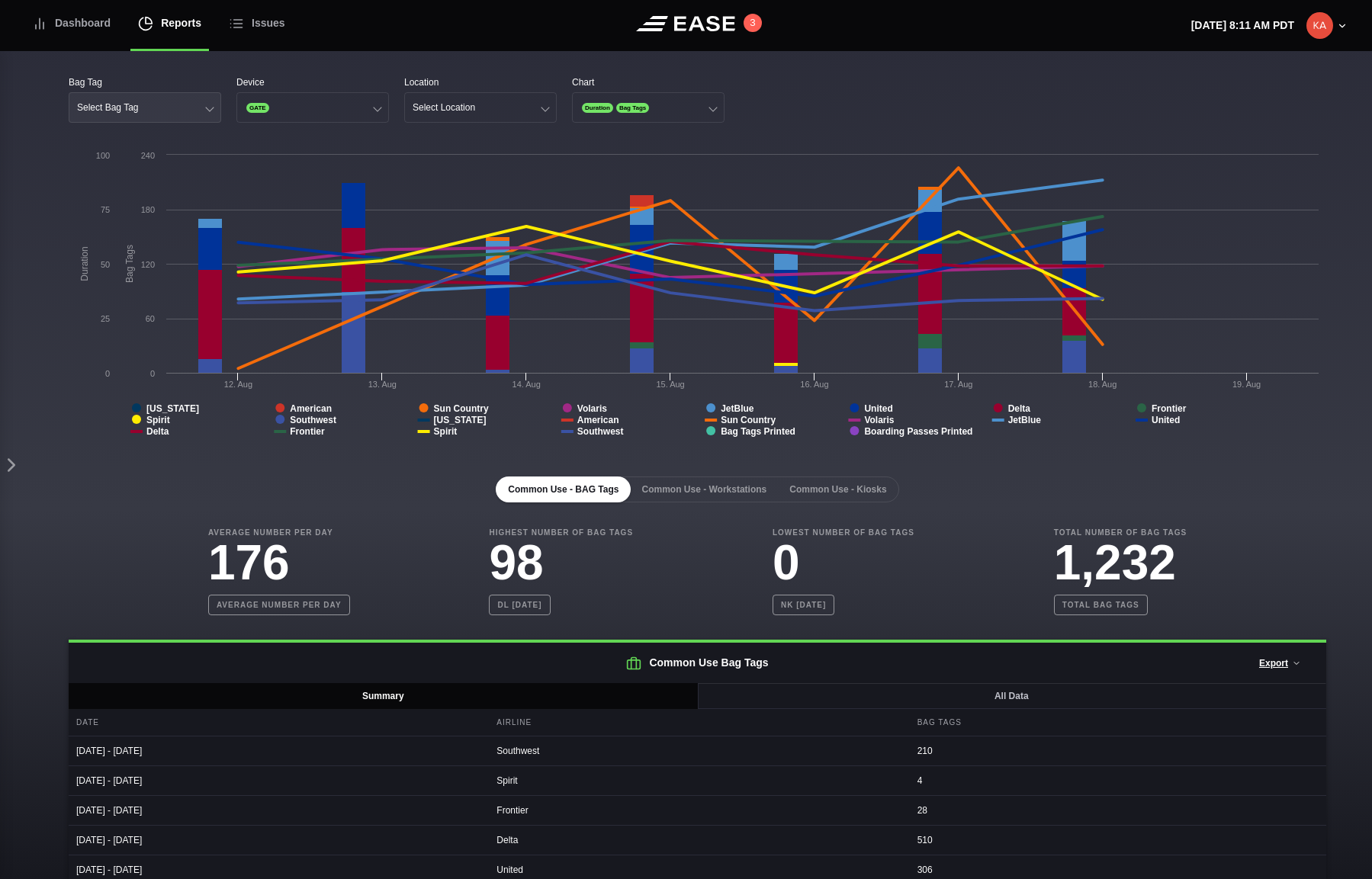
click at [128, 105] on div "Select Bag Tag" at bounding box center [107, 107] width 61 height 11
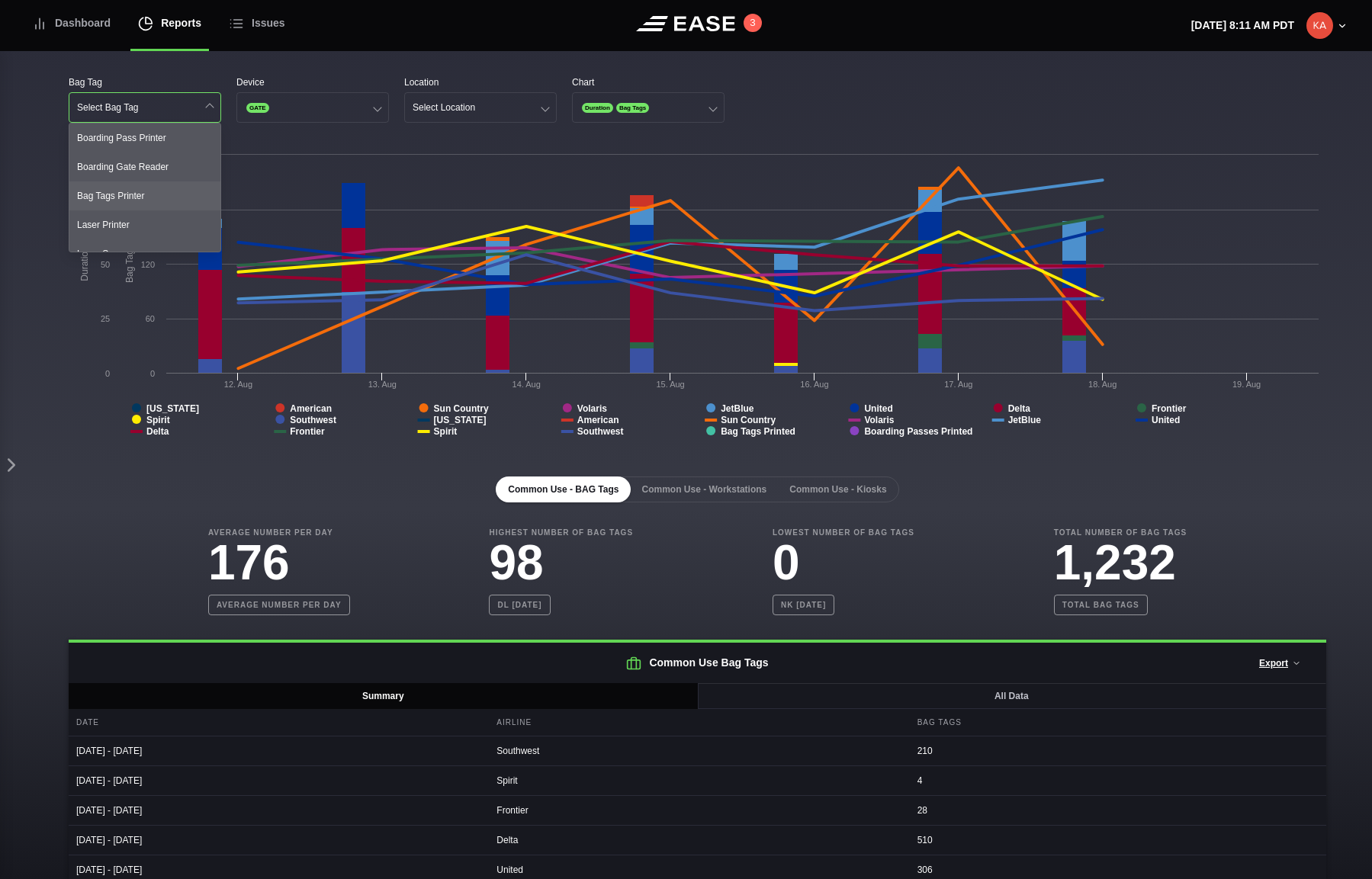
click at [136, 197] on div "Bag Tags Printer" at bounding box center [145, 196] width 151 height 29
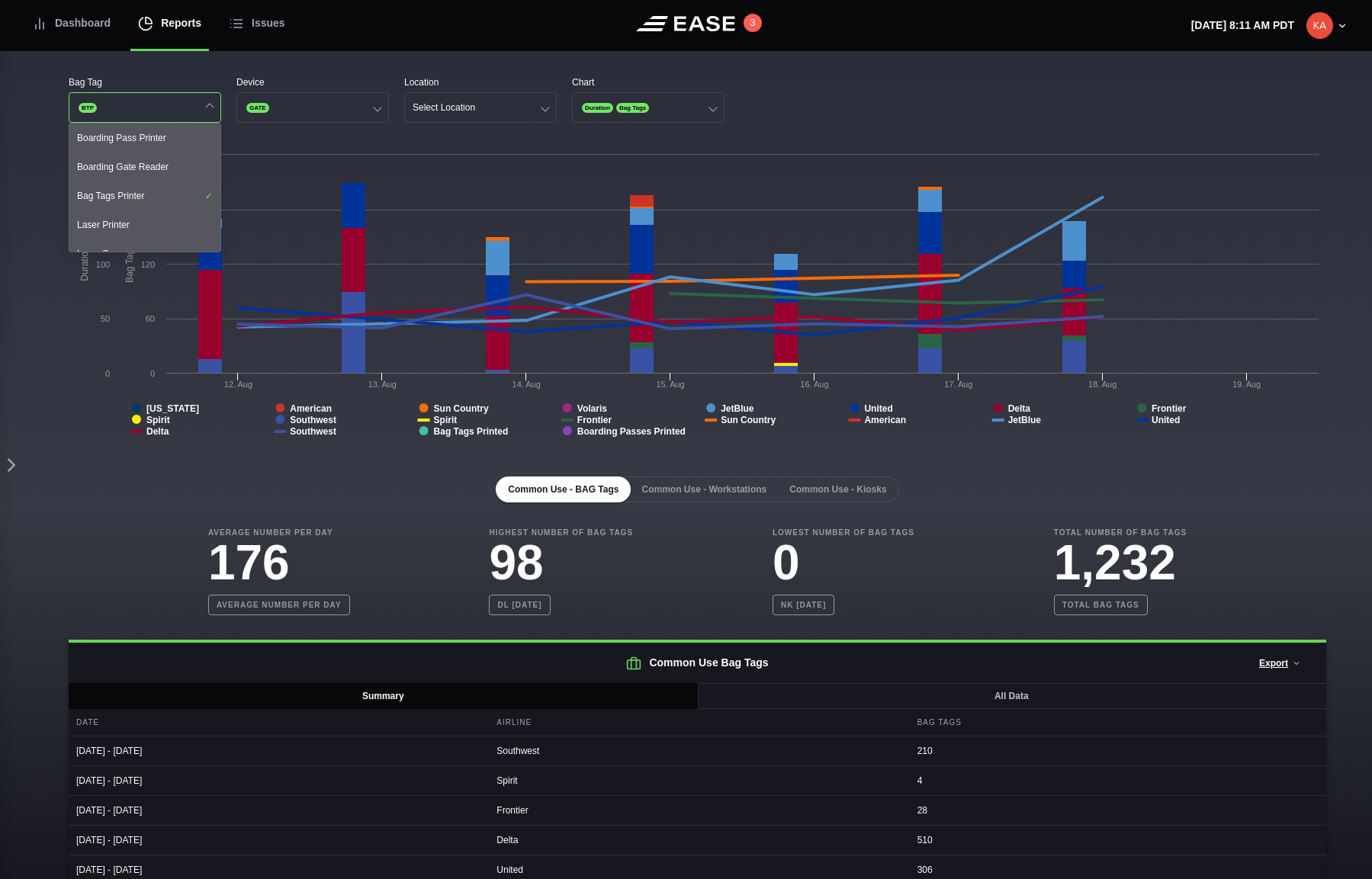
click at [312, 63] on div "Bag Tag BTP Boarding Pass Printer Boarding Gate Reader Bag Tags Printer Laser P…" at bounding box center [697, 548] width 1349 height 994
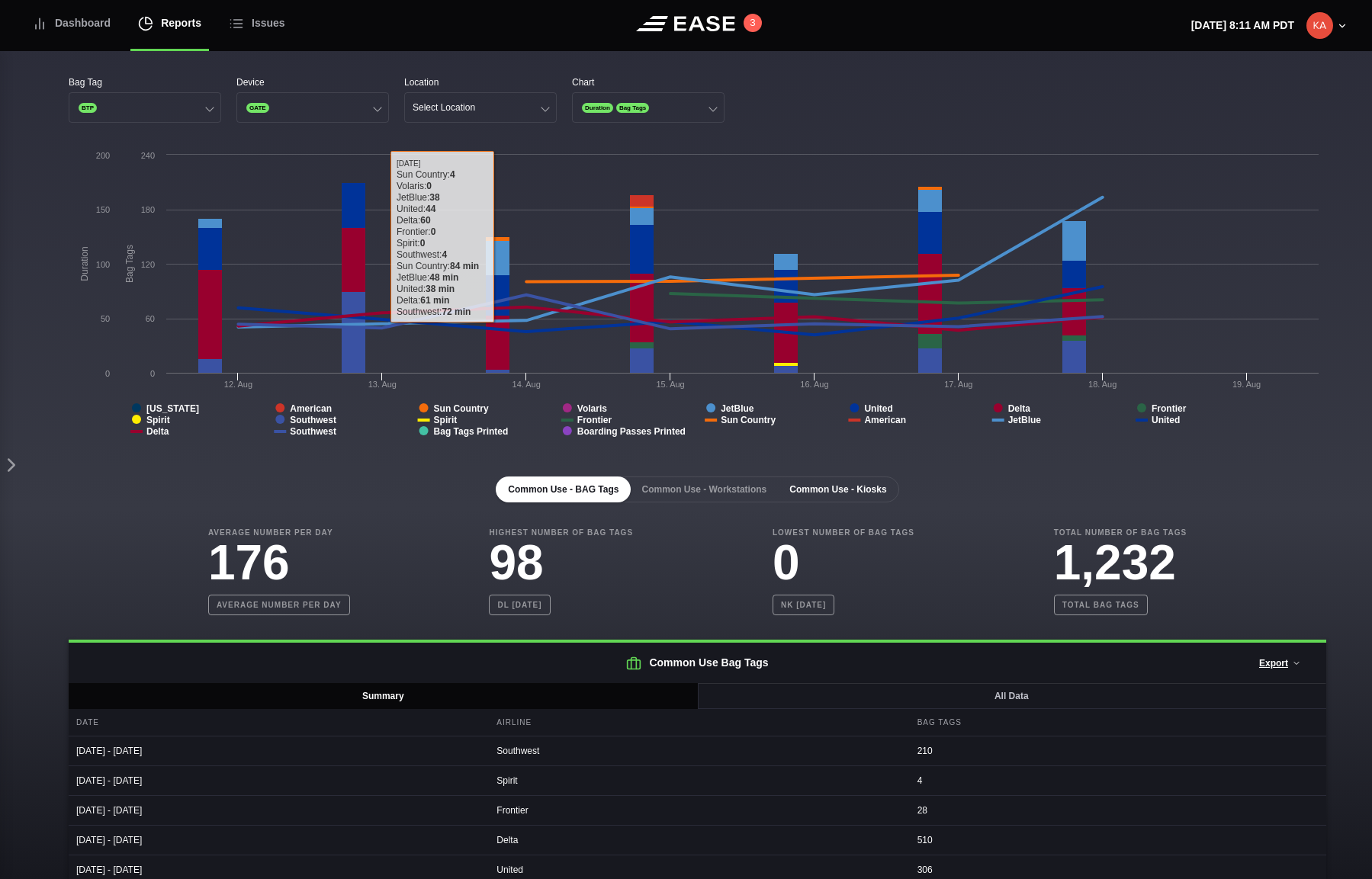
click at [859, 493] on button "Common Use - Kiosks" at bounding box center [837, 489] width 121 height 26
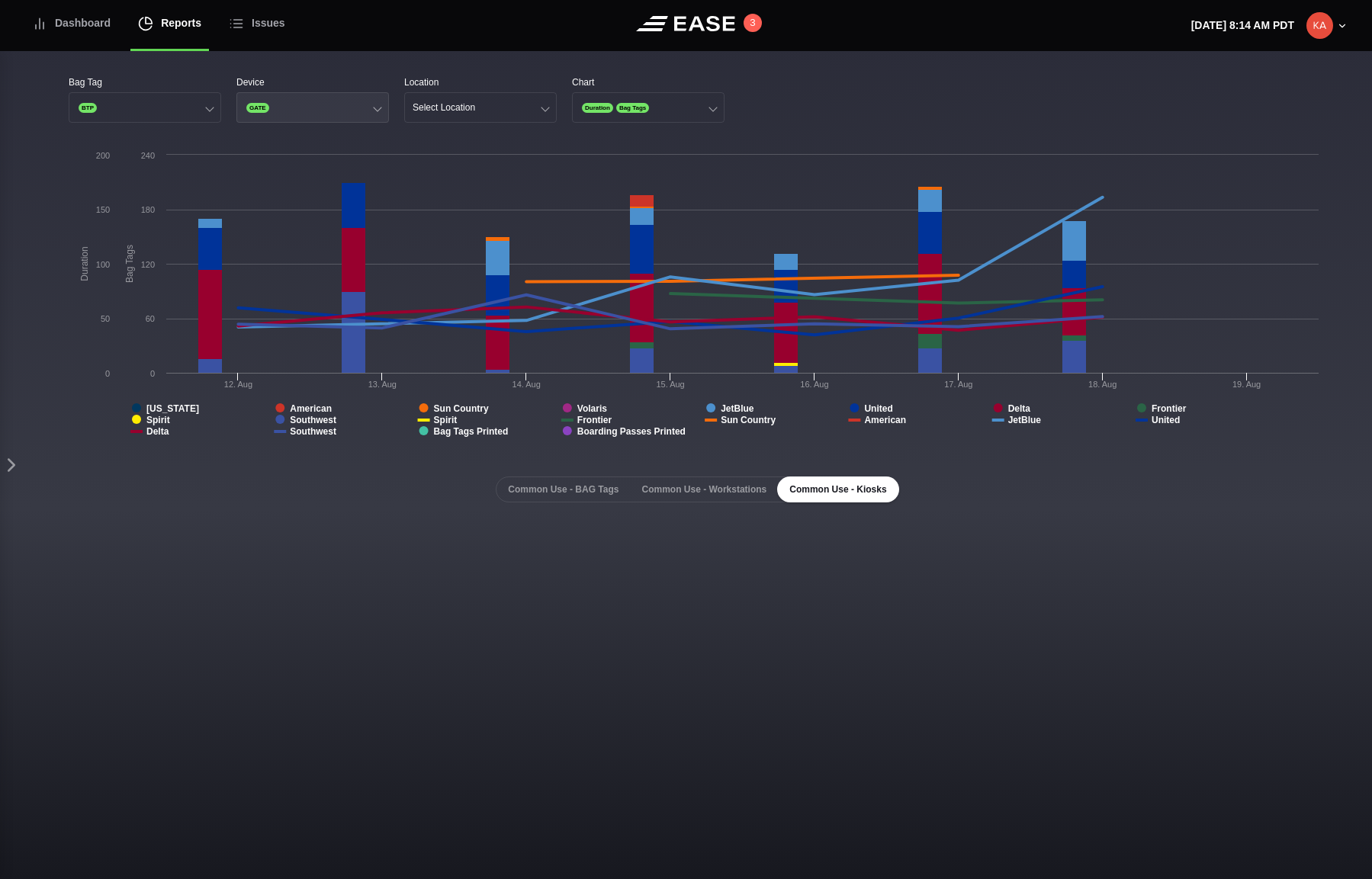
click at [317, 106] on button "GATE" at bounding box center [313, 107] width 152 height 30
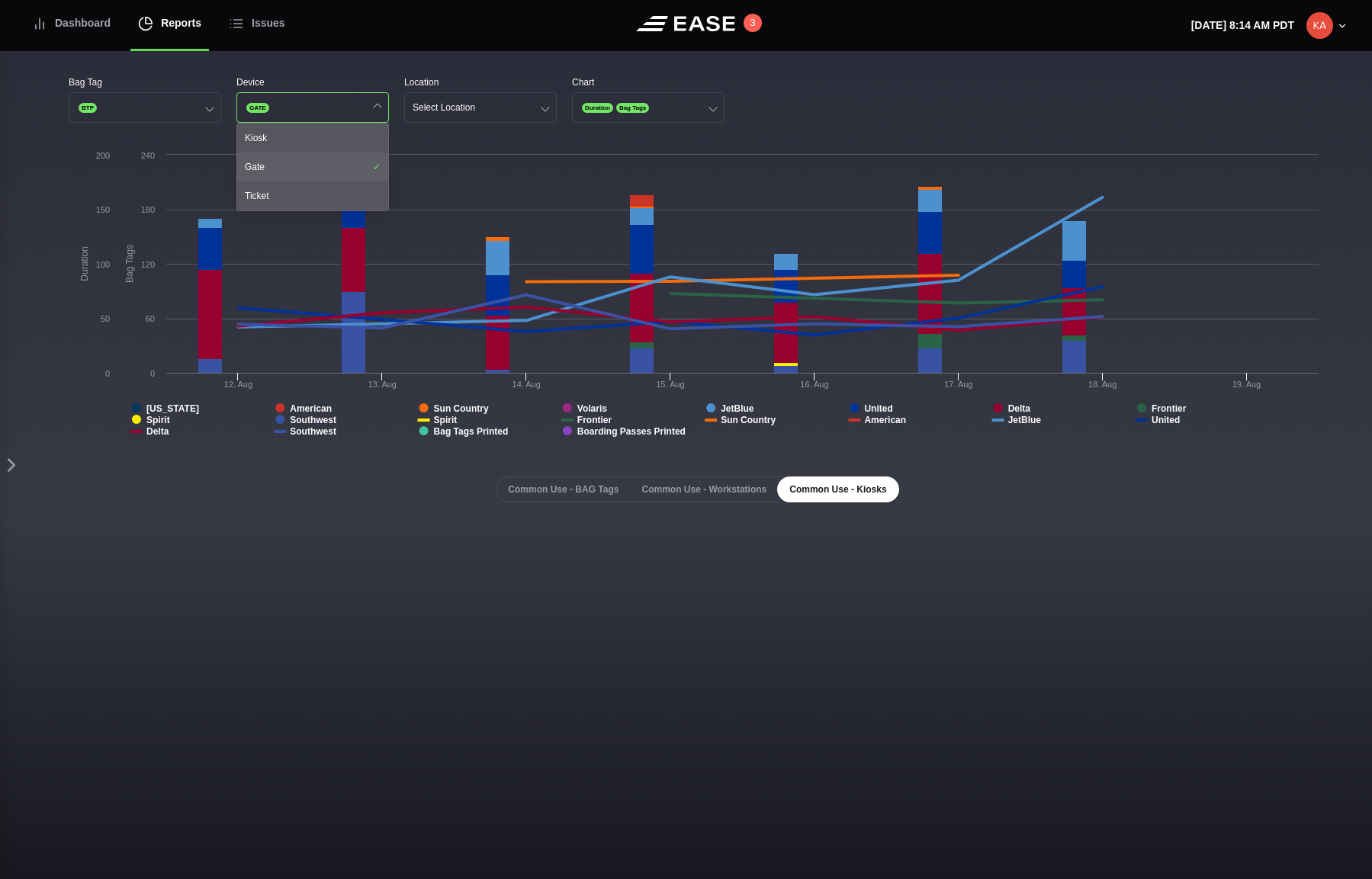
click at [283, 163] on div "Gate" at bounding box center [313, 166] width 151 height 29
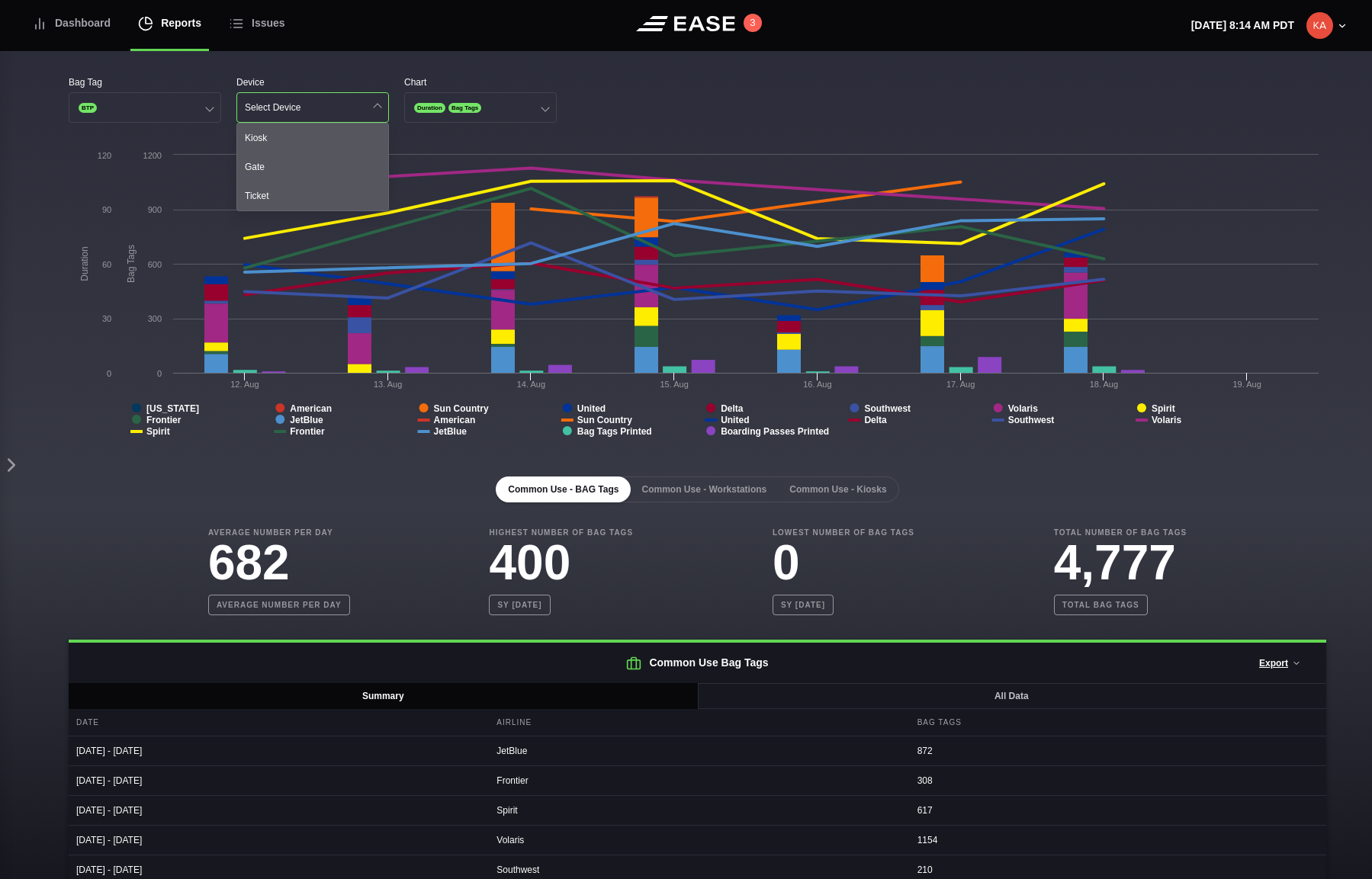
click at [737, 105] on div "Bag Tag BTP Device Select Device Kiosk Gate Ticket Chart Duration Bag Tags" at bounding box center [697, 99] width 1257 height 47
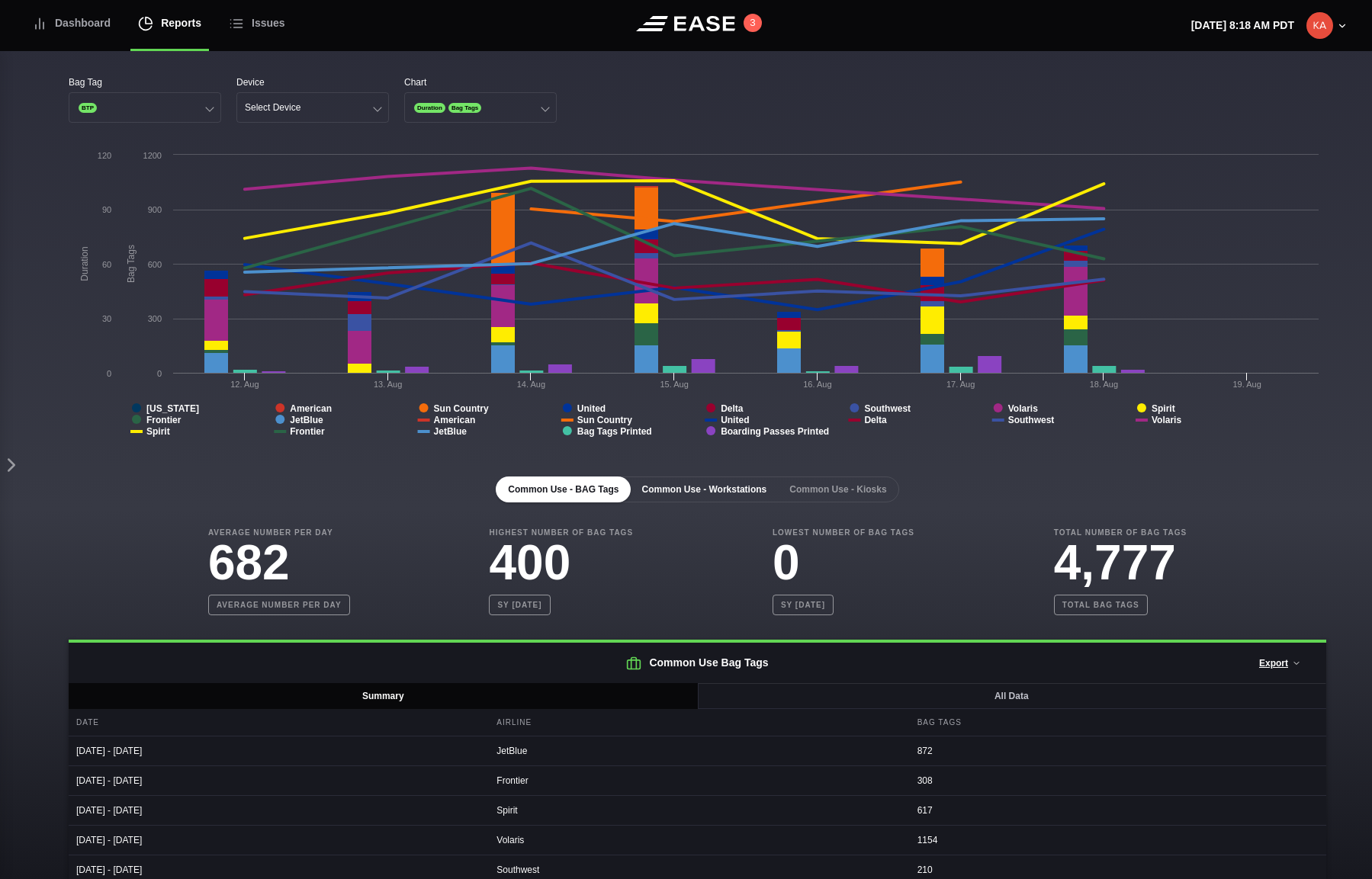
click at [722, 491] on button "Common Use - Workstations" at bounding box center [703, 489] width 150 height 26
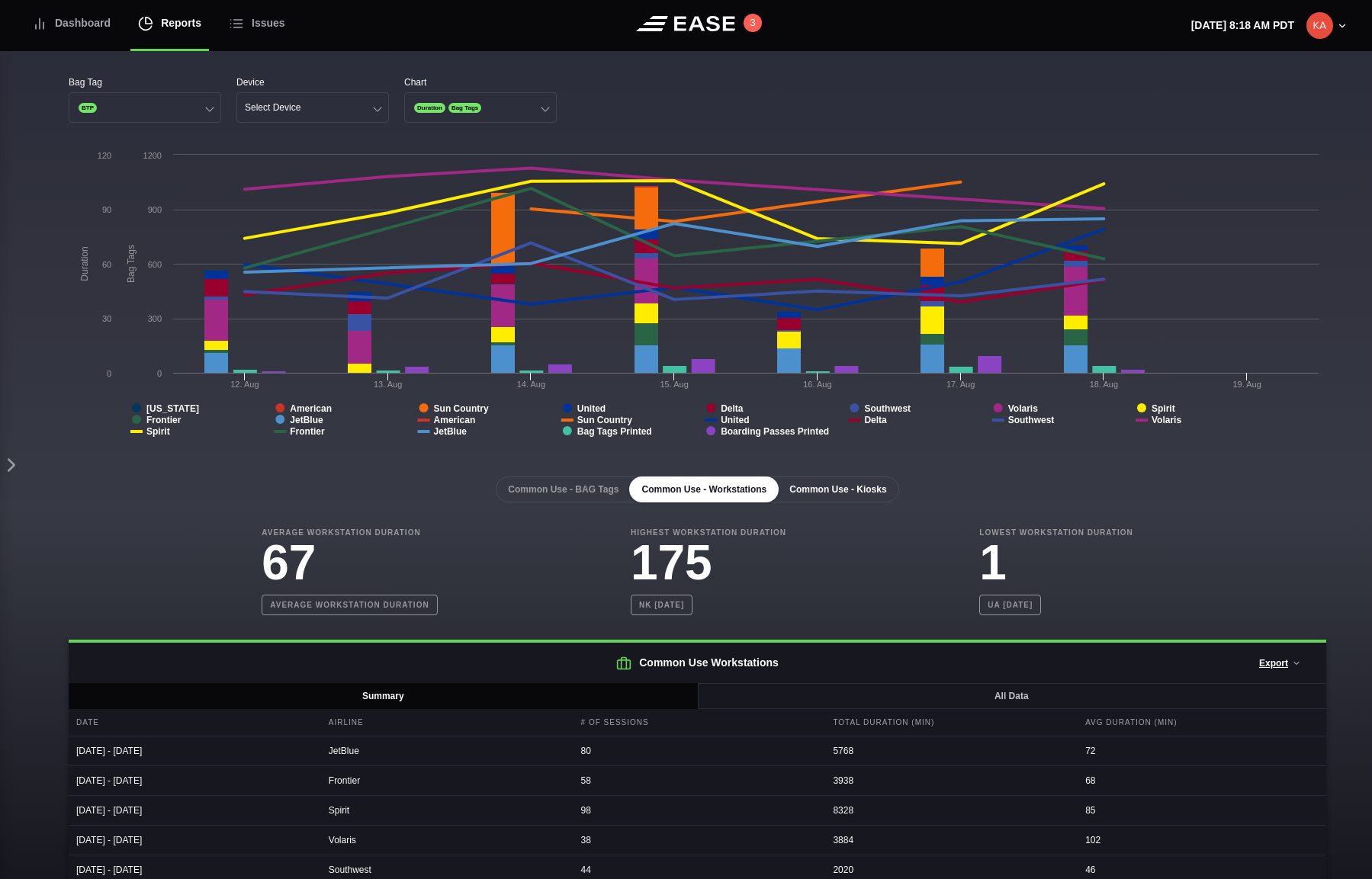
click at [878, 496] on button "Common Use - Kiosks" at bounding box center [837, 489] width 121 height 26
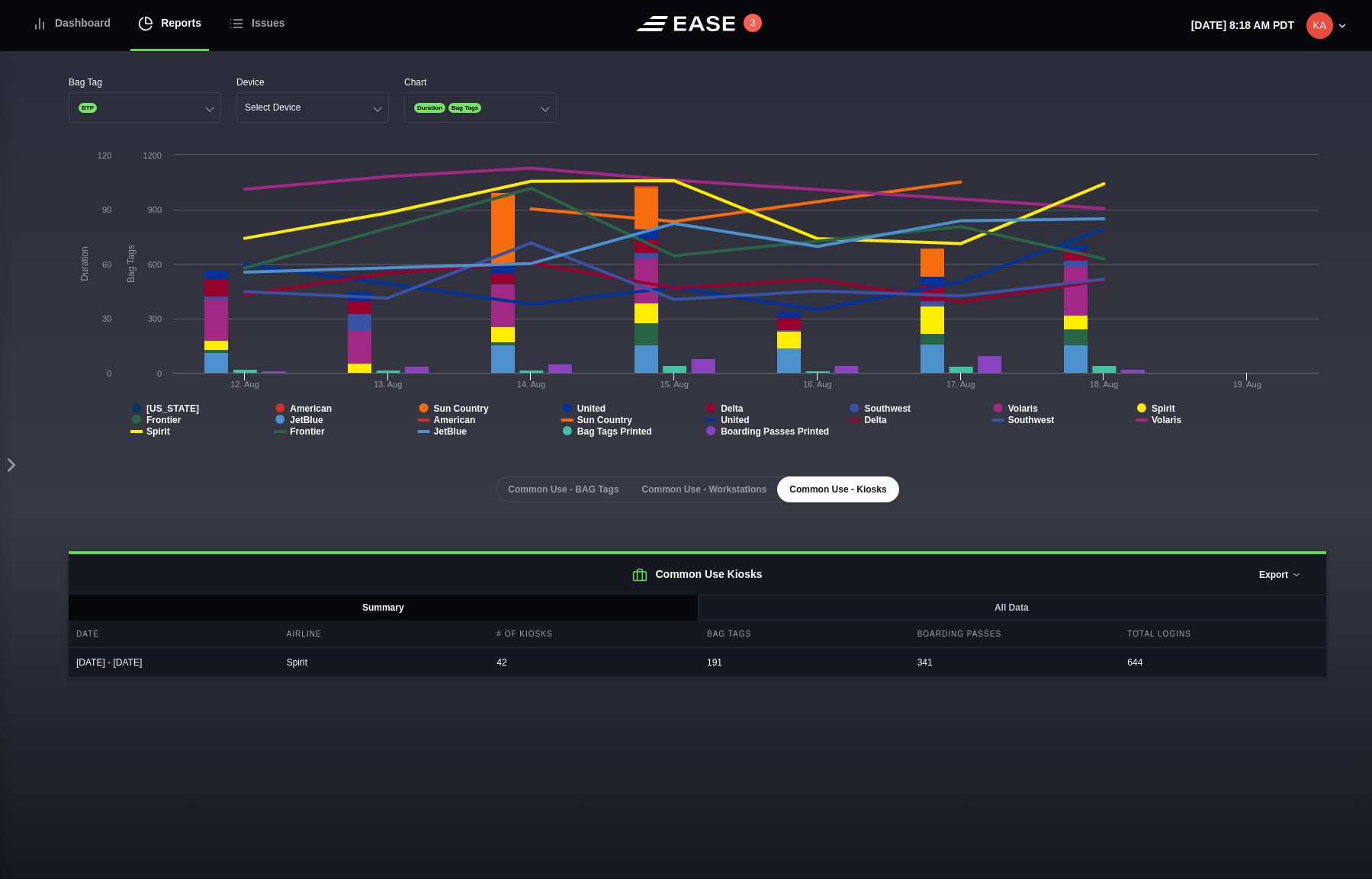
click at [1152, 576] on button "Export" at bounding box center [1279, 575] width 68 height 34
click at [970, 492] on div "Common Use - BAG Tags Common Use - Workstations Common Use - Kiosks" at bounding box center [697, 489] width 1257 height 26
click at [729, 490] on button "Common Use - Workstations" at bounding box center [703, 489] width 150 height 26
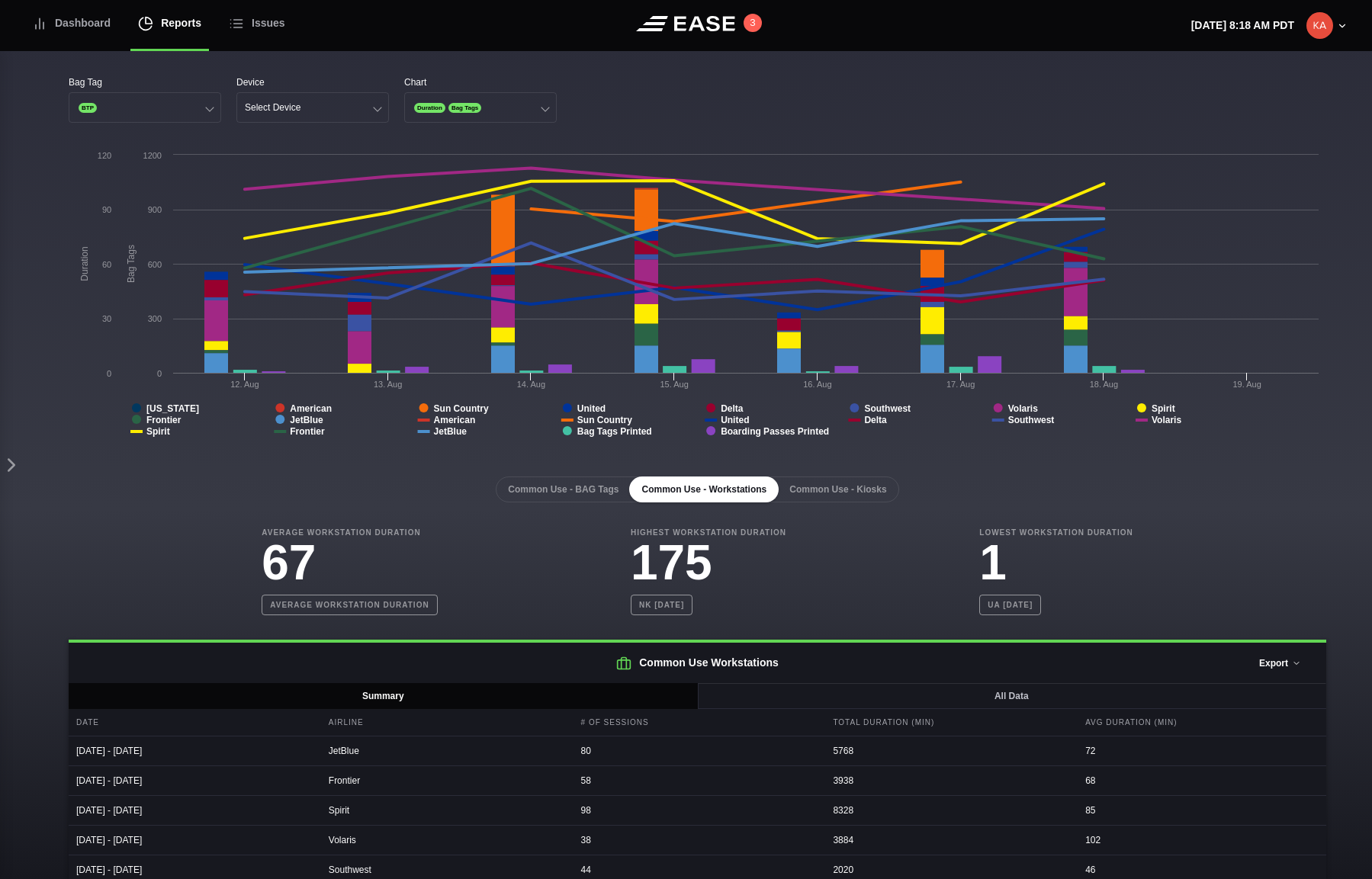
click at [1152, 627] on button "Export" at bounding box center [1279, 663] width 68 height 34
click at [317, 113] on button "Select Device" at bounding box center [313, 107] width 152 height 30
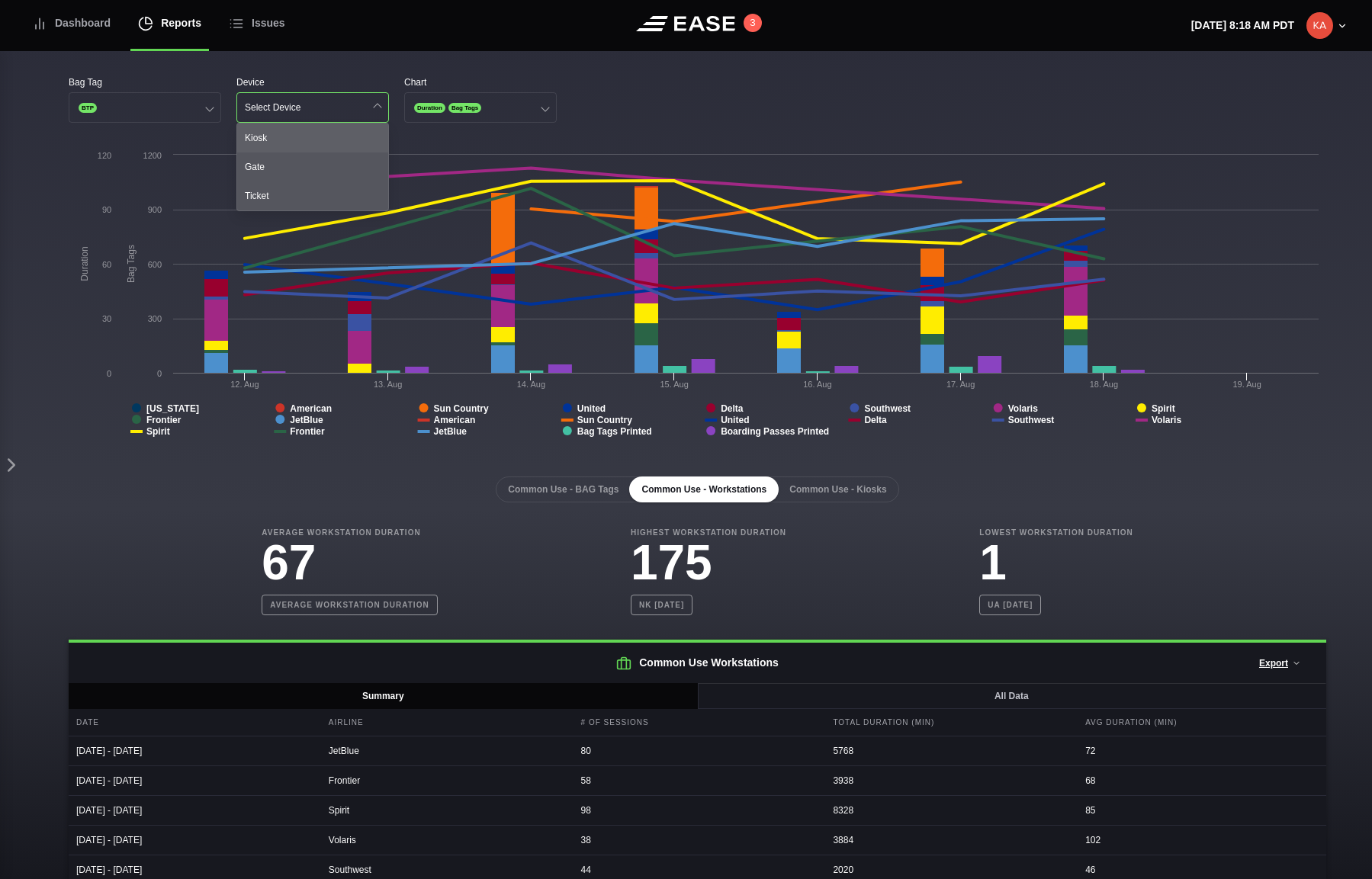
click at [306, 141] on div "Kiosk" at bounding box center [313, 137] width 151 height 29
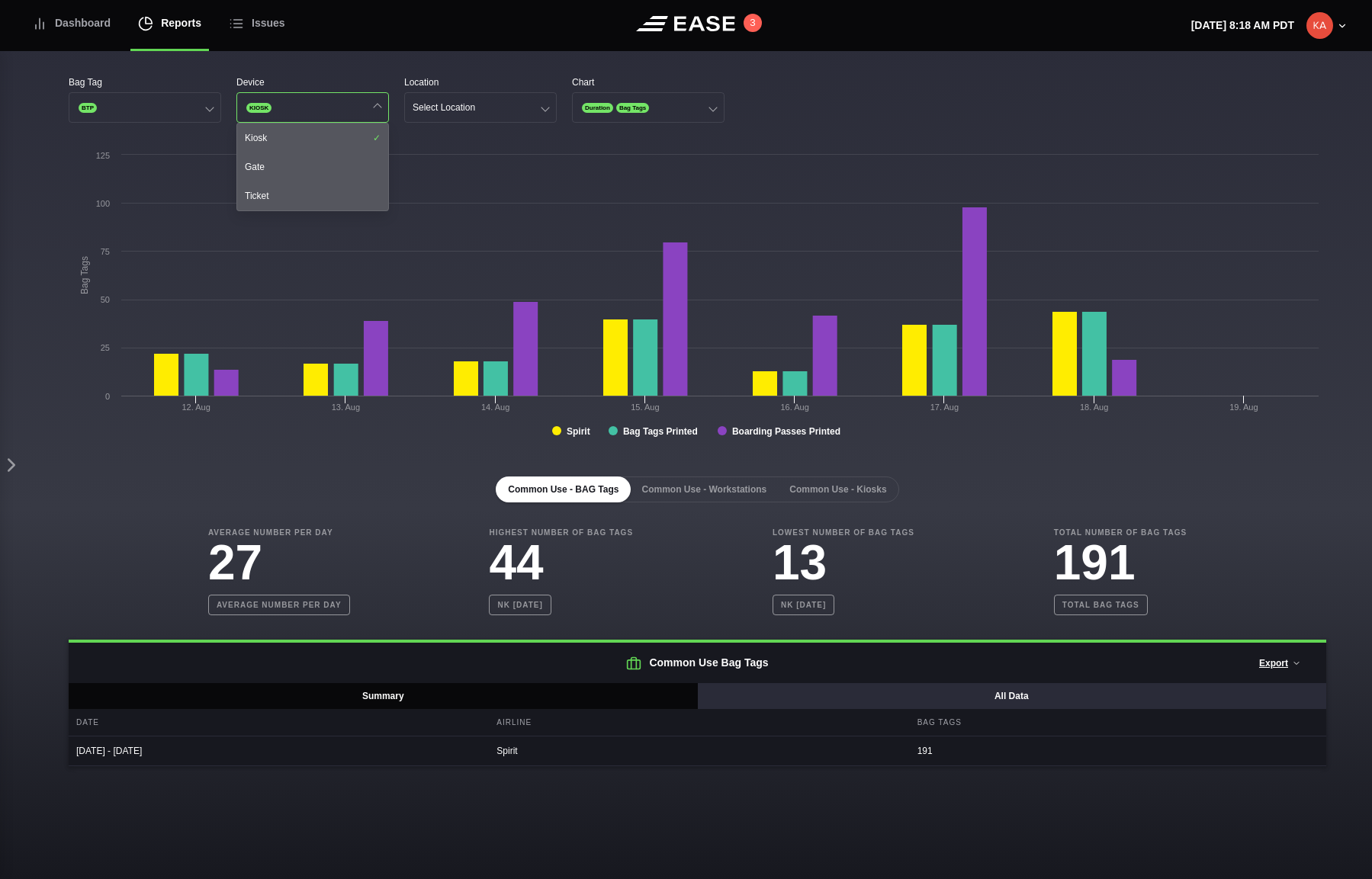
click at [861, 627] on button "All Data" at bounding box center [1011, 696] width 630 height 26
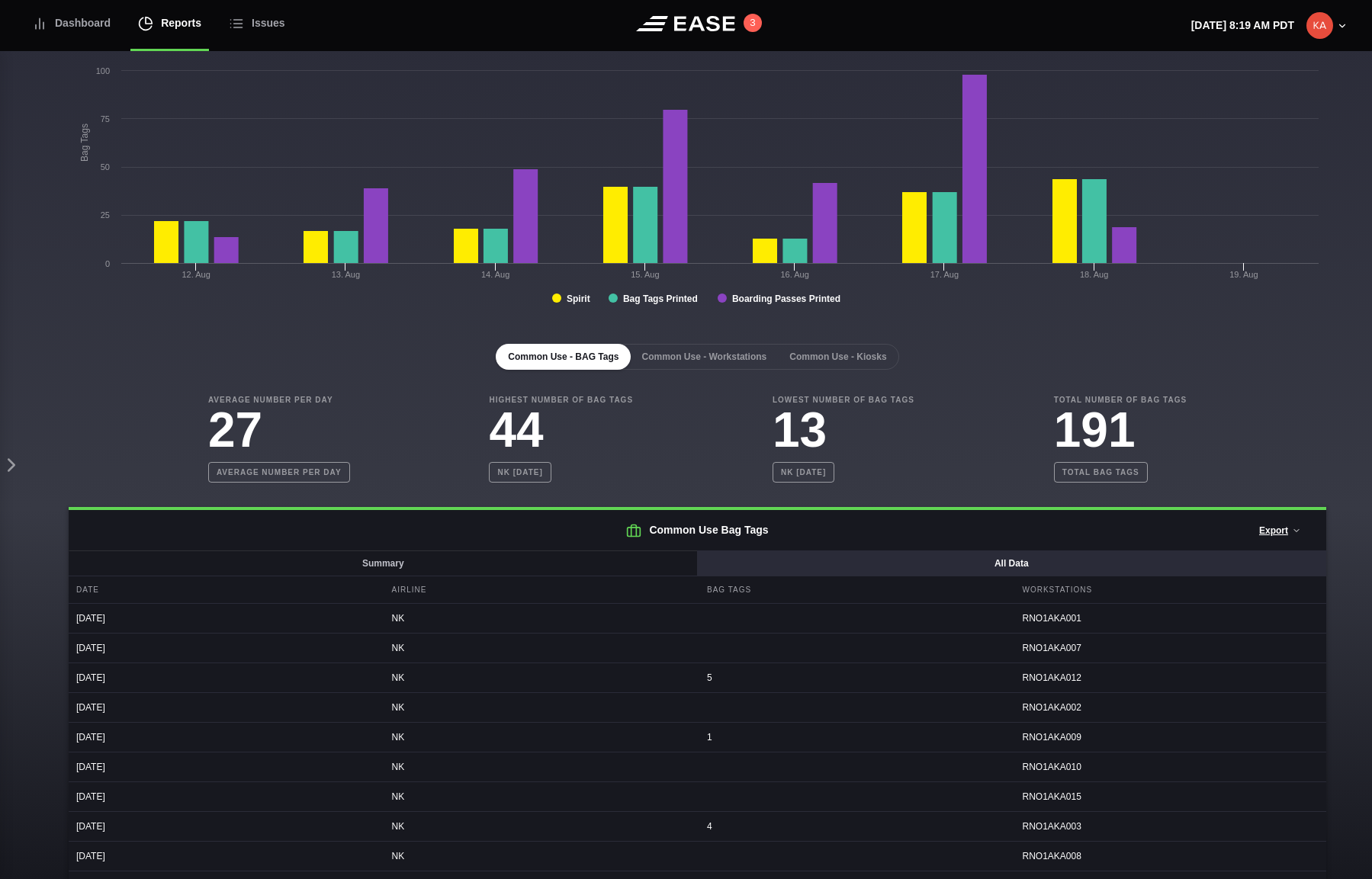
scroll to position [0, 0]
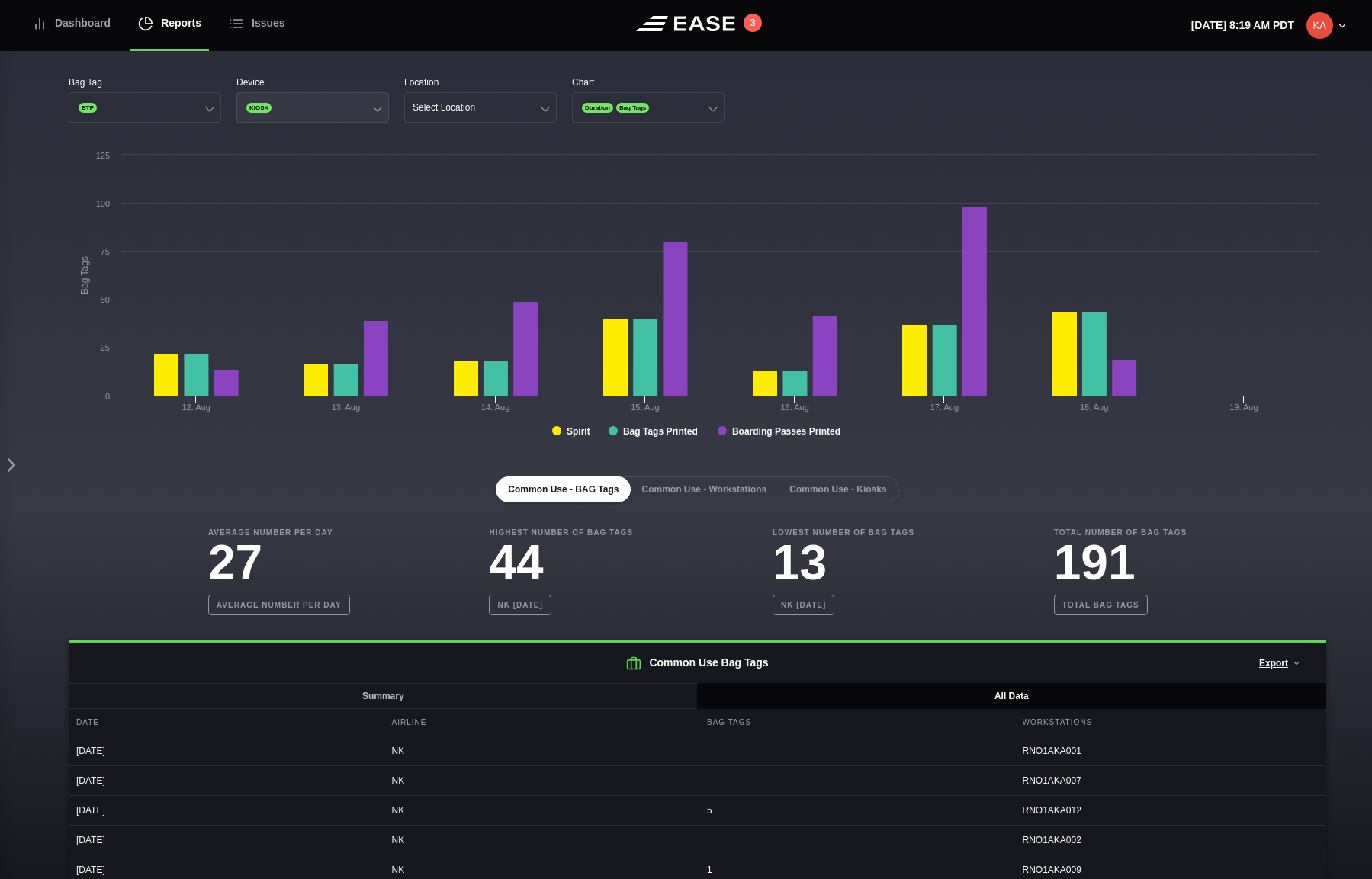
click at [309, 105] on button "KIOSK" at bounding box center [313, 107] width 152 height 30
click at [301, 165] on div "Gate" at bounding box center [313, 166] width 151 height 29
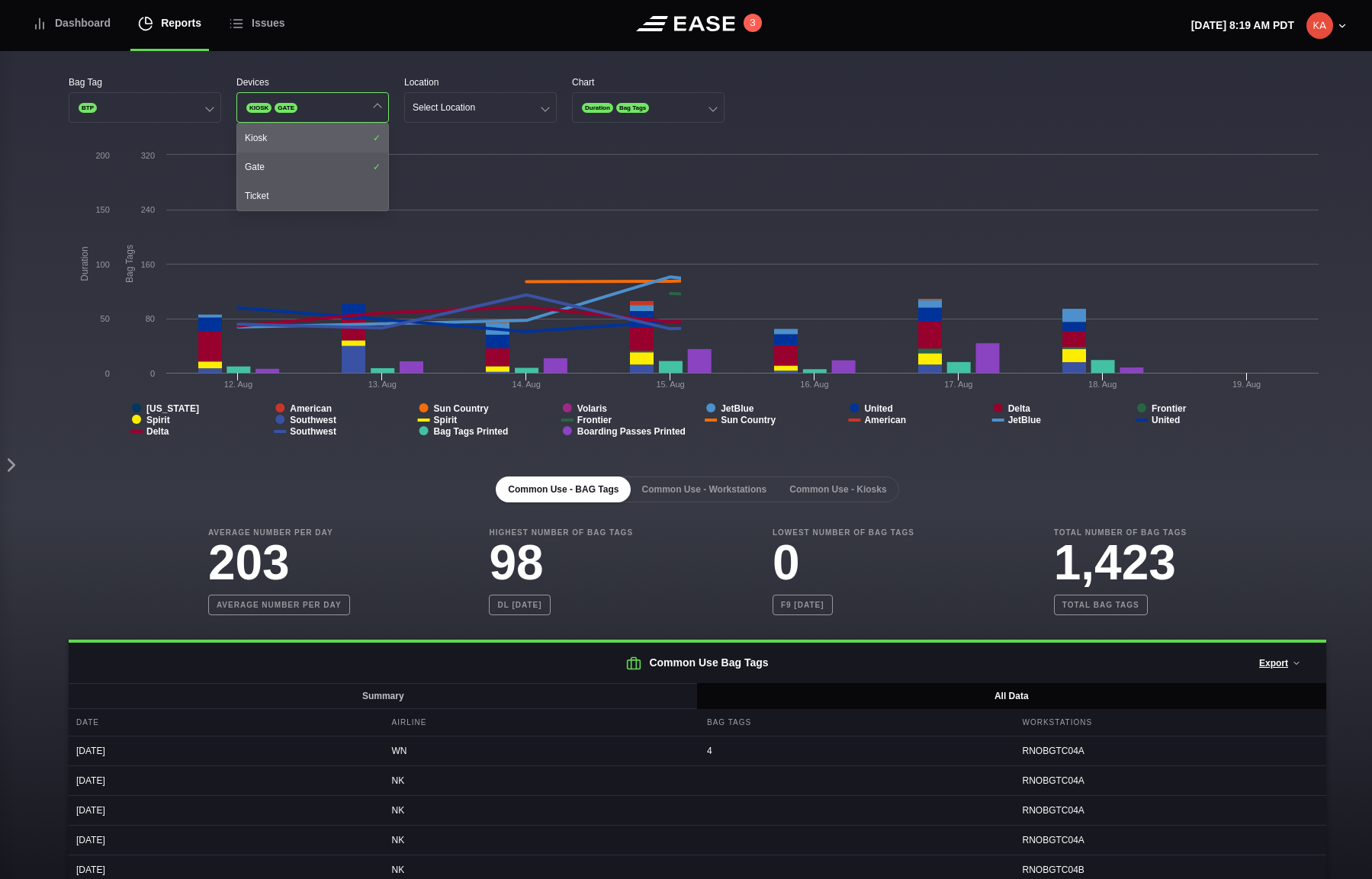
click at [326, 137] on div "Kiosk" at bounding box center [313, 137] width 151 height 29
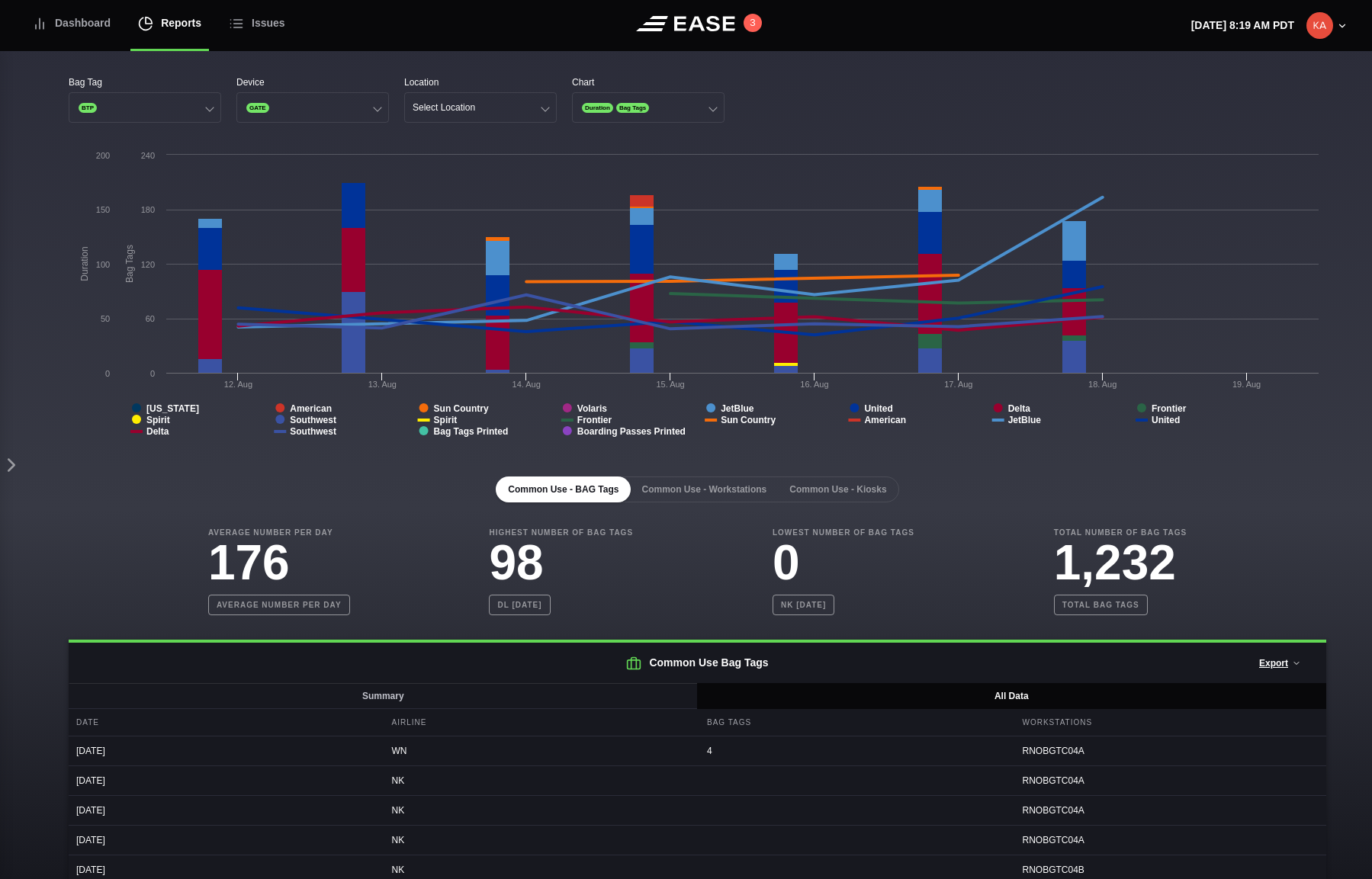
click at [882, 115] on div "Bag Tag BTP Device GATE Location Select Location Chart Duration Bag Tags" at bounding box center [697, 99] width 1257 height 47
click at [838, 494] on button "Common Use - Kiosks" at bounding box center [837, 489] width 121 height 26
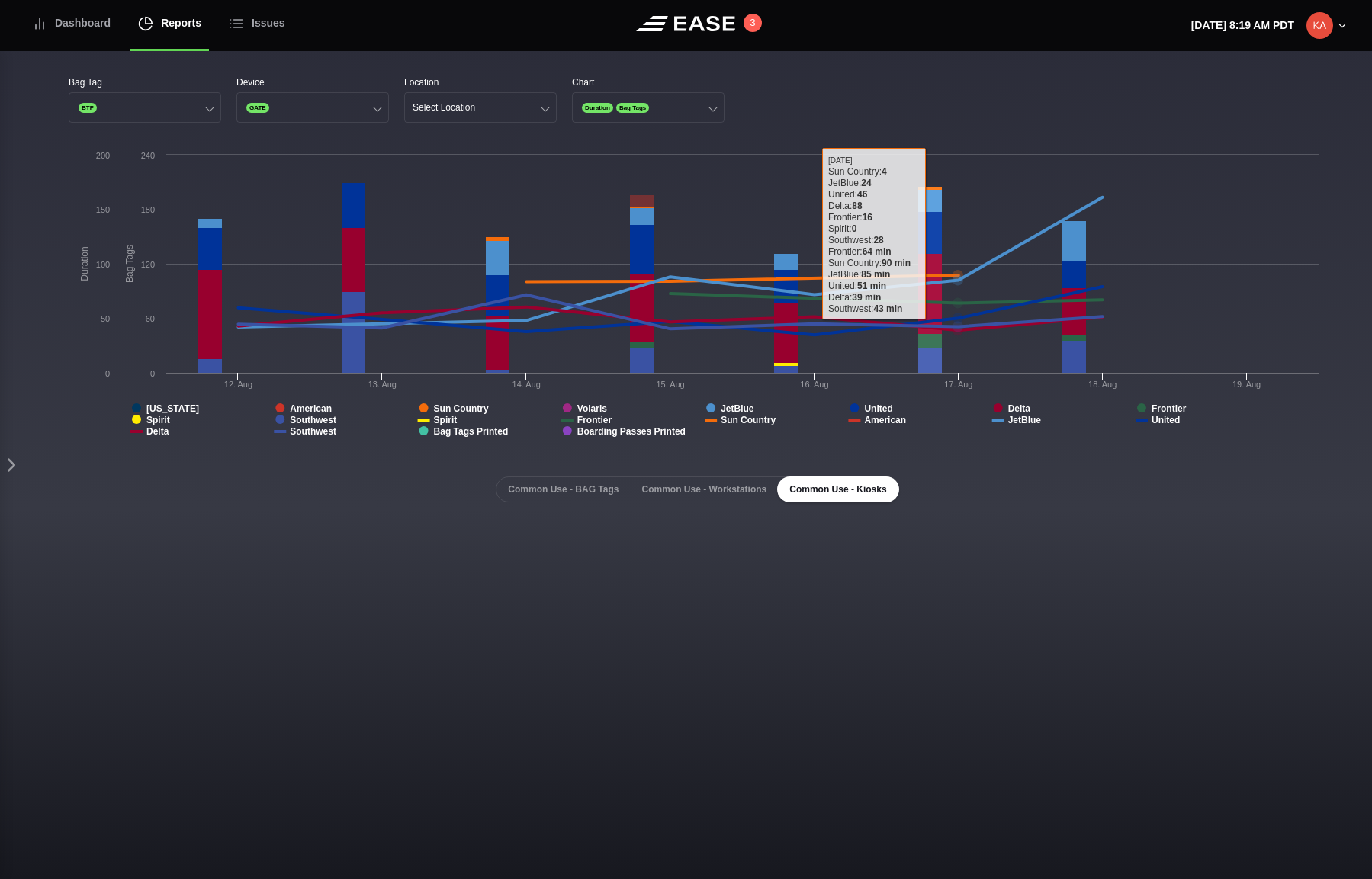
click at [765, 94] on div "Bag Tag BTP Device GATE Location Select Location Chart Duration Bag Tags" at bounding box center [697, 99] width 1257 height 47
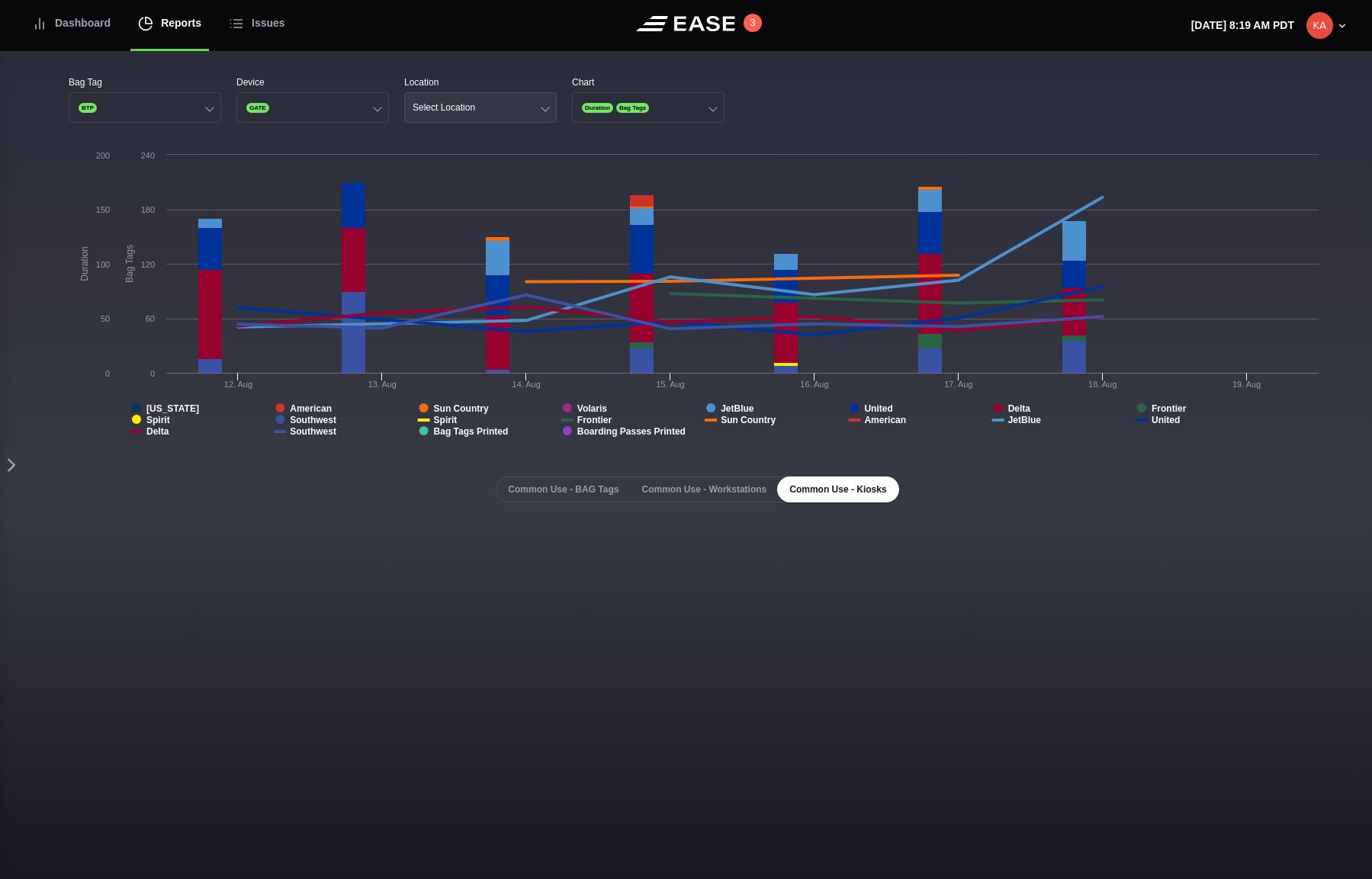
click at [506, 110] on button "Select Location" at bounding box center [481, 107] width 152 height 30
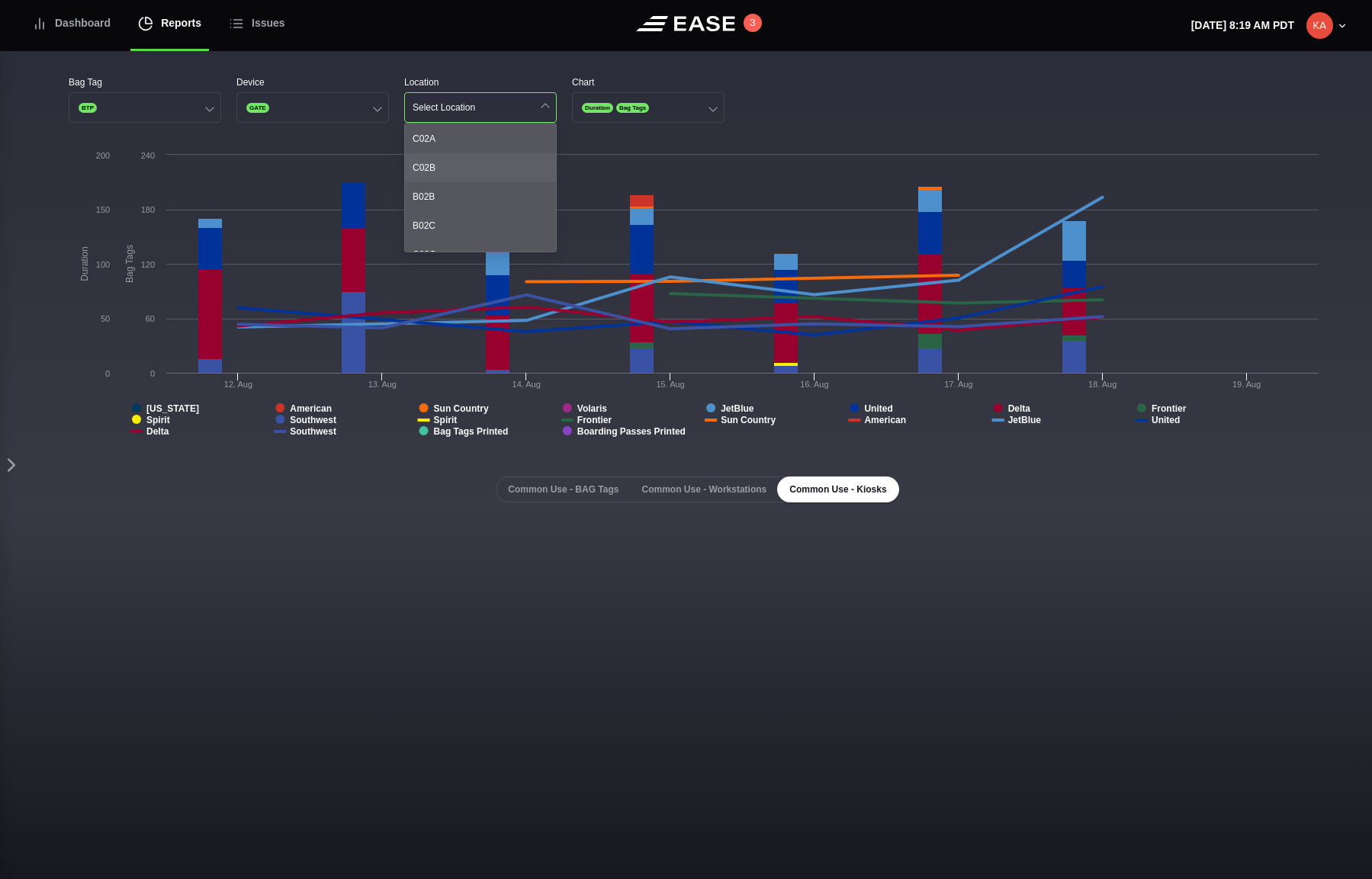
scroll to position [178, 0]
click at [776, 106] on div "Bag Tag BTP Device GATE Location Select Location B00C T01 C01A C01B C01C B02A C…" at bounding box center [697, 99] width 1257 height 47
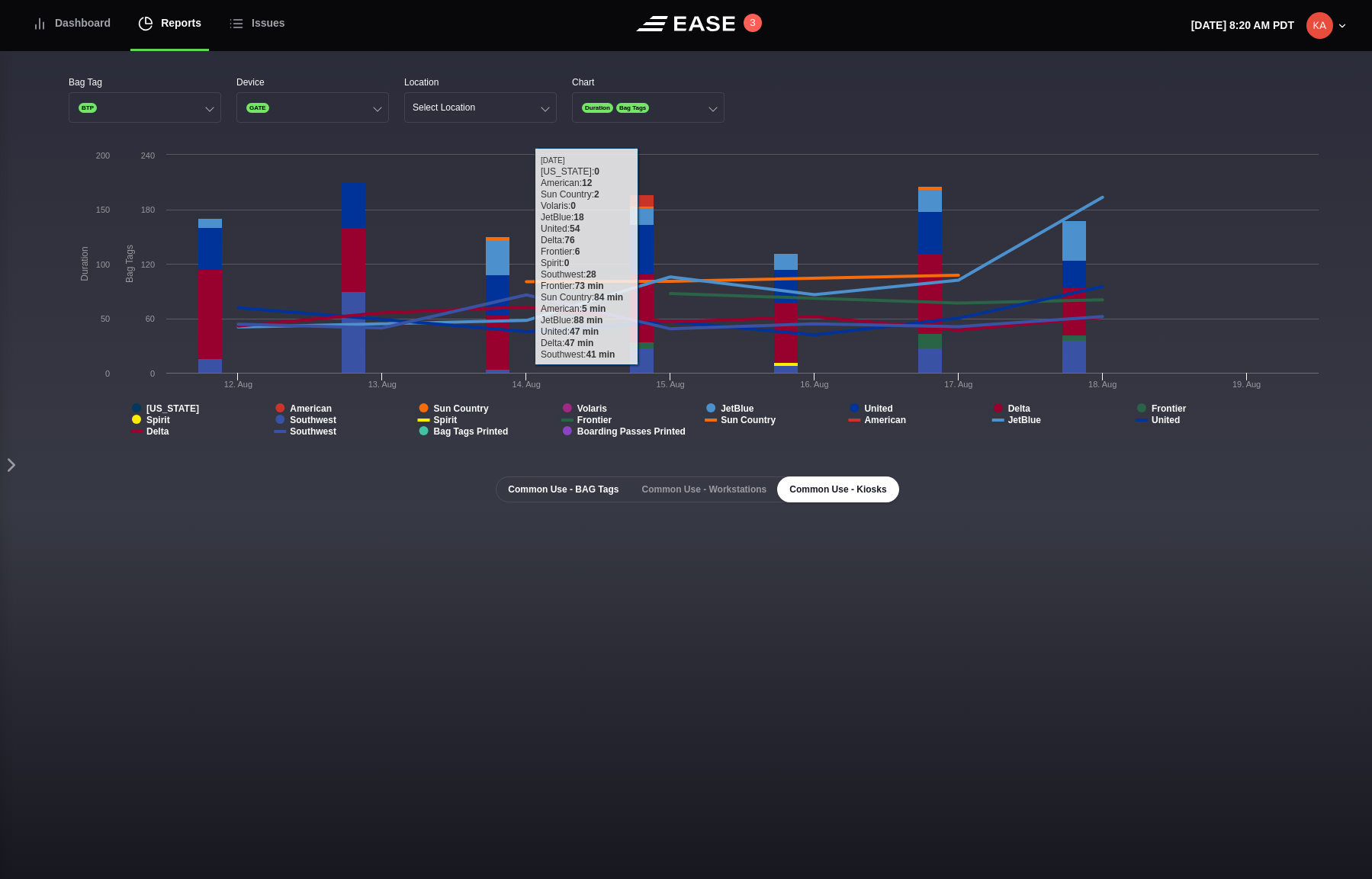
click at [568, 496] on button "Common Use - BAG Tags" at bounding box center [562, 489] width 135 height 26
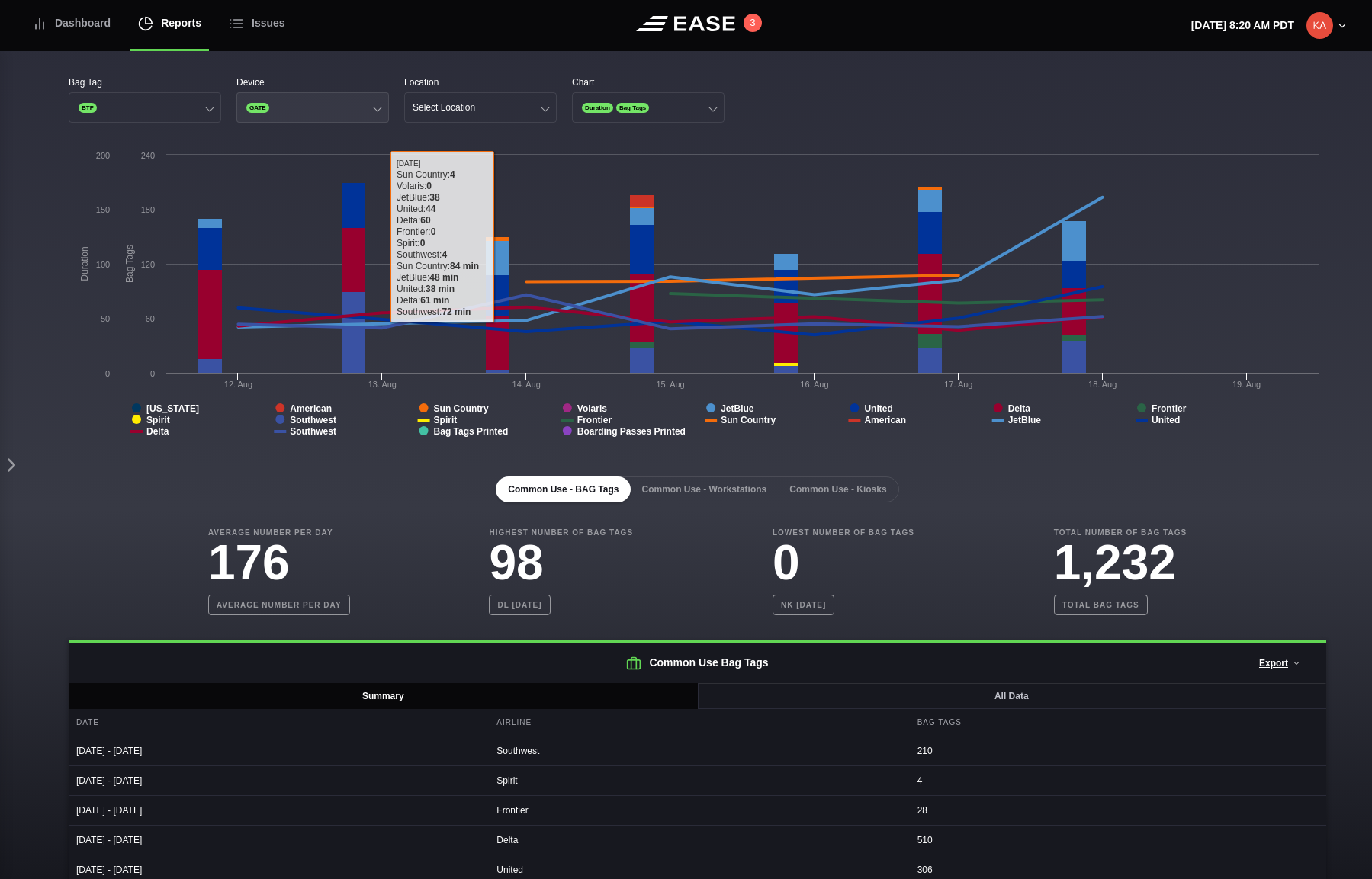
click at [354, 110] on button "GATE" at bounding box center [313, 107] width 152 height 30
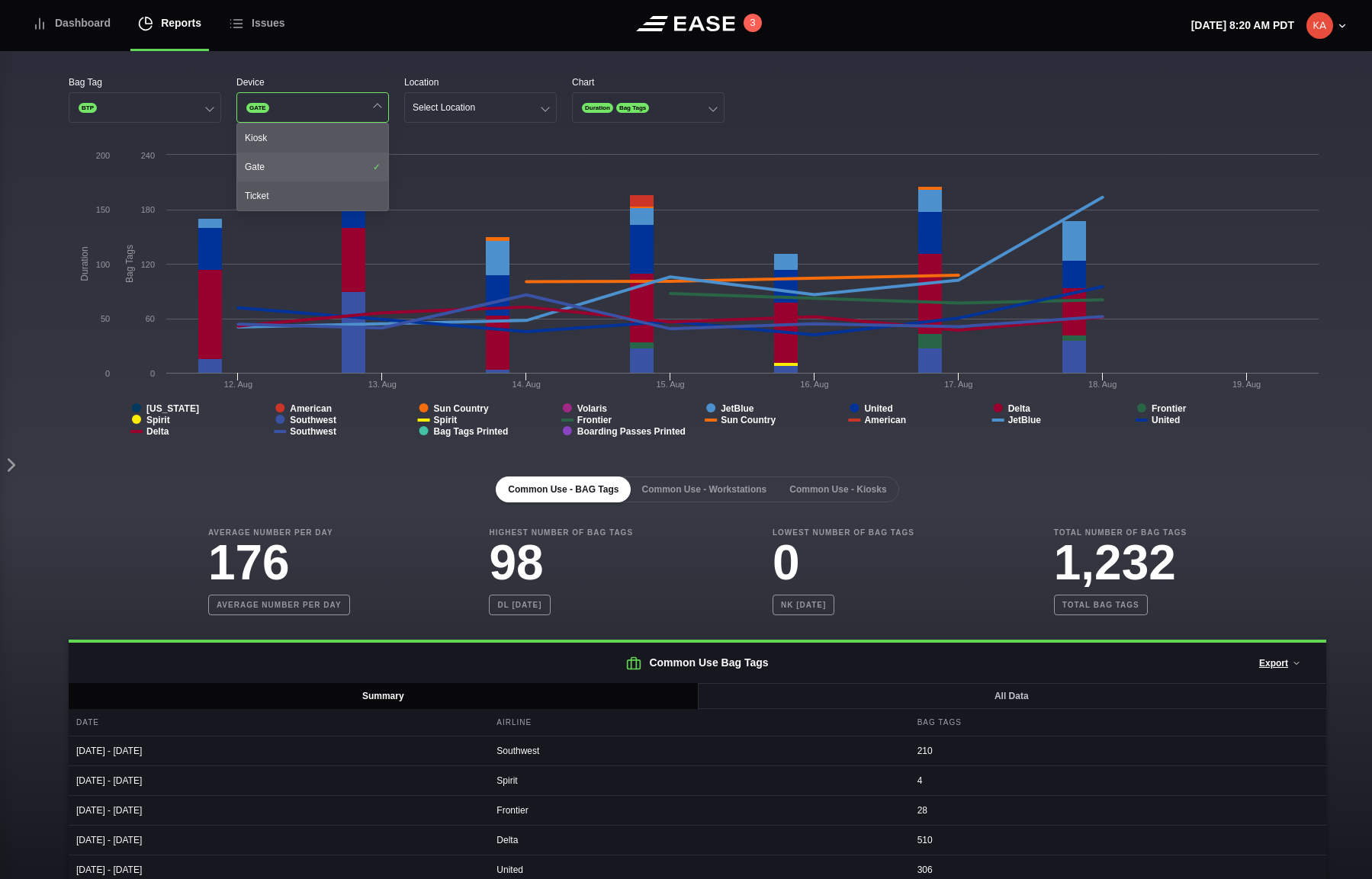
click at [321, 165] on div "Gate" at bounding box center [313, 166] width 151 height 29
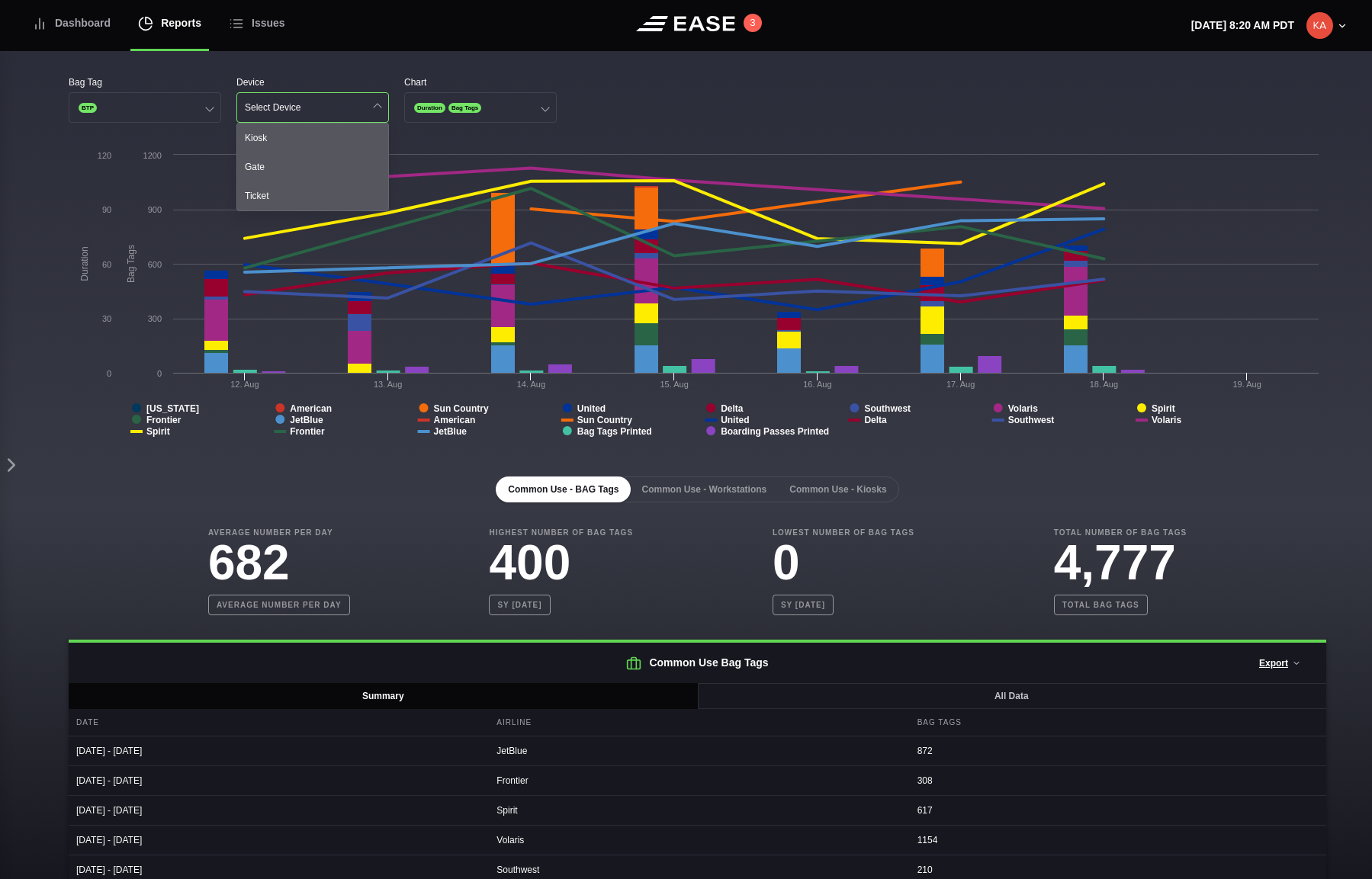
click at [341, 60] on div "Bag Tag BTP Device Select Device Kiosk Gate Ticket Chart Duration Bag Tags Crea…" at bounding box center [697, 548] width 1349 height 994
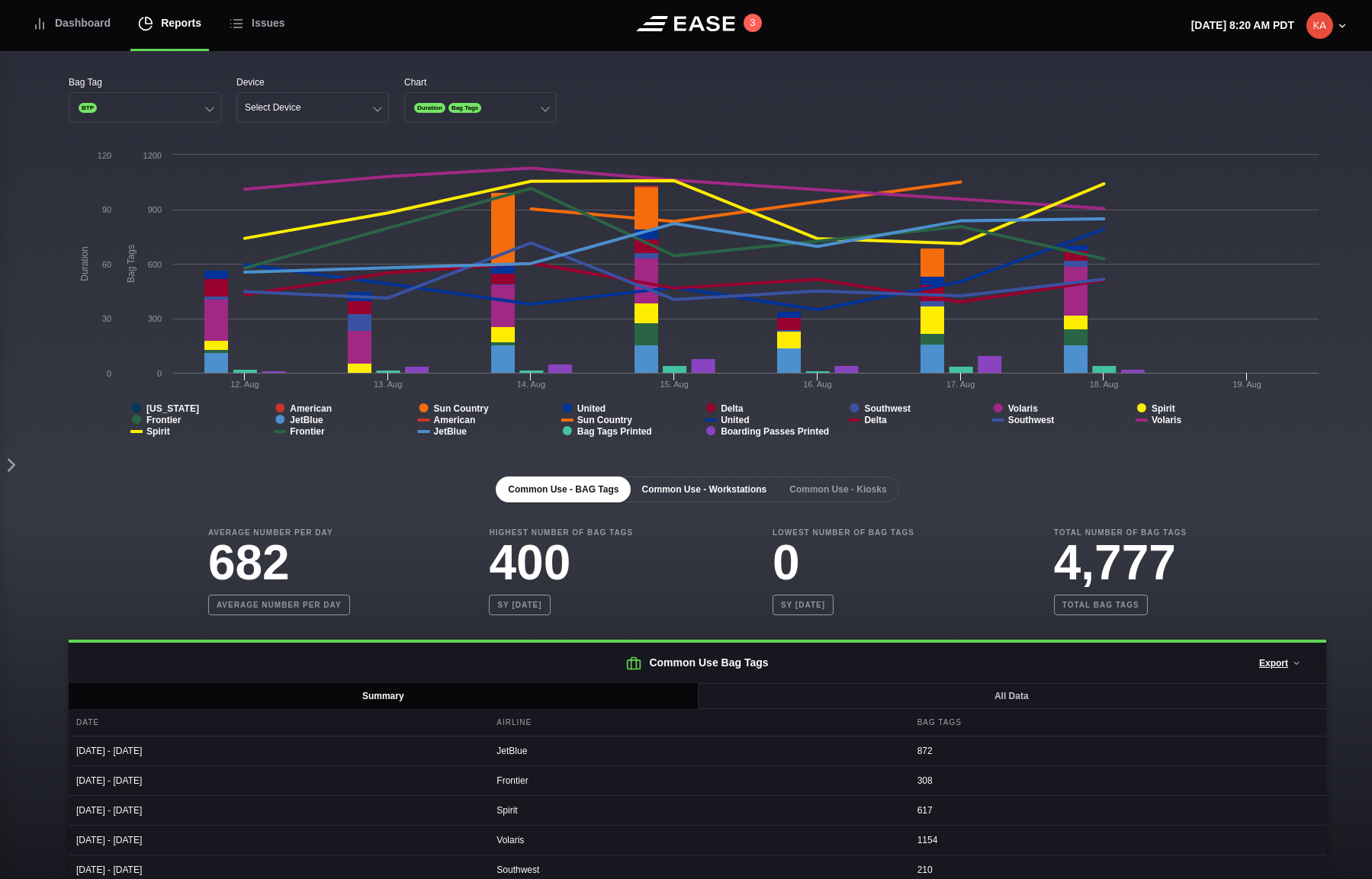
click at [719, 491] on button "Common Use - Workstations" at bounding box center [703, 489] width 150 height 26
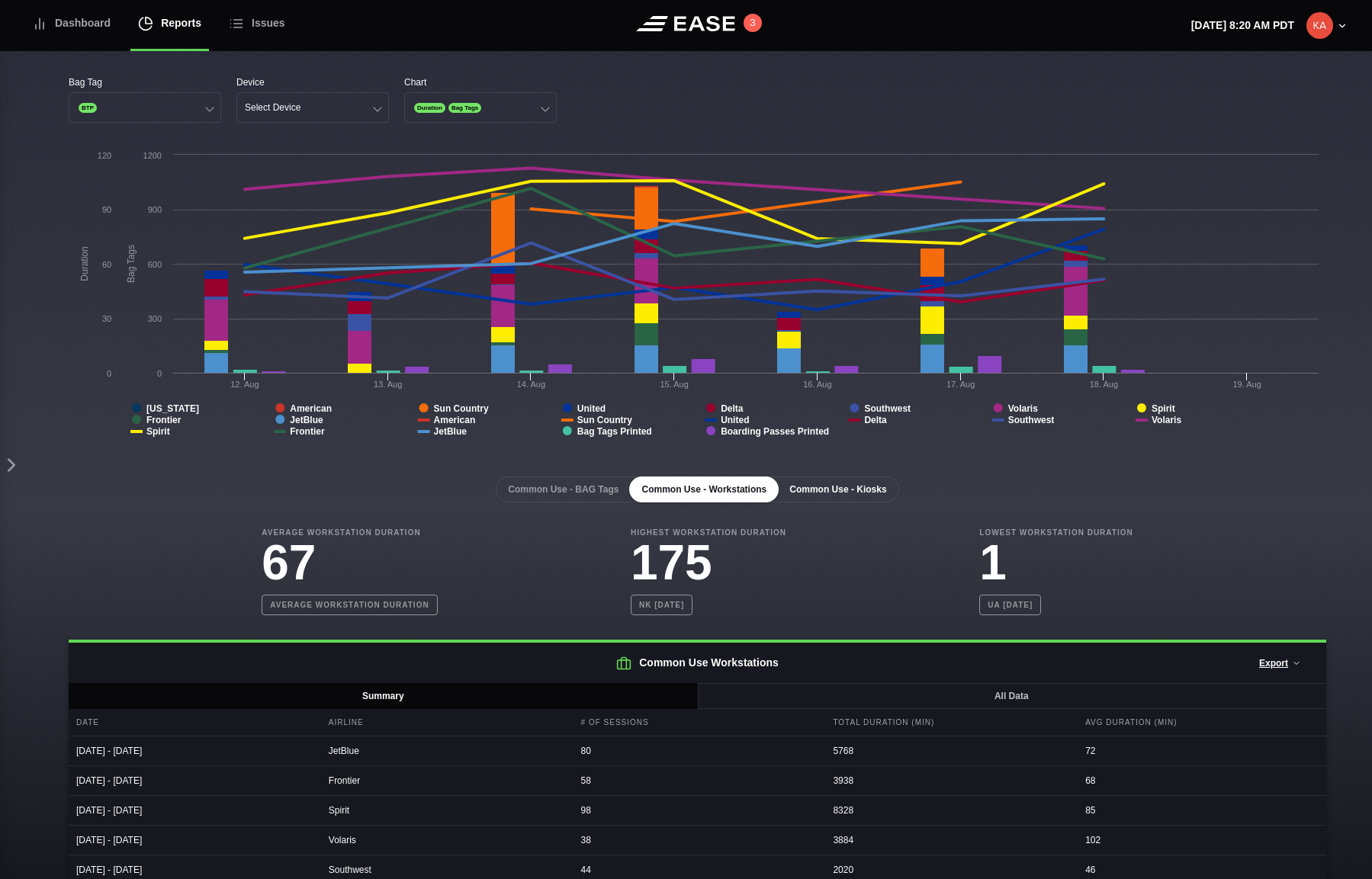
click at [867, 494] on button "Common Use - Kiosks" at bounding box center [837, 489] width 121 height 26
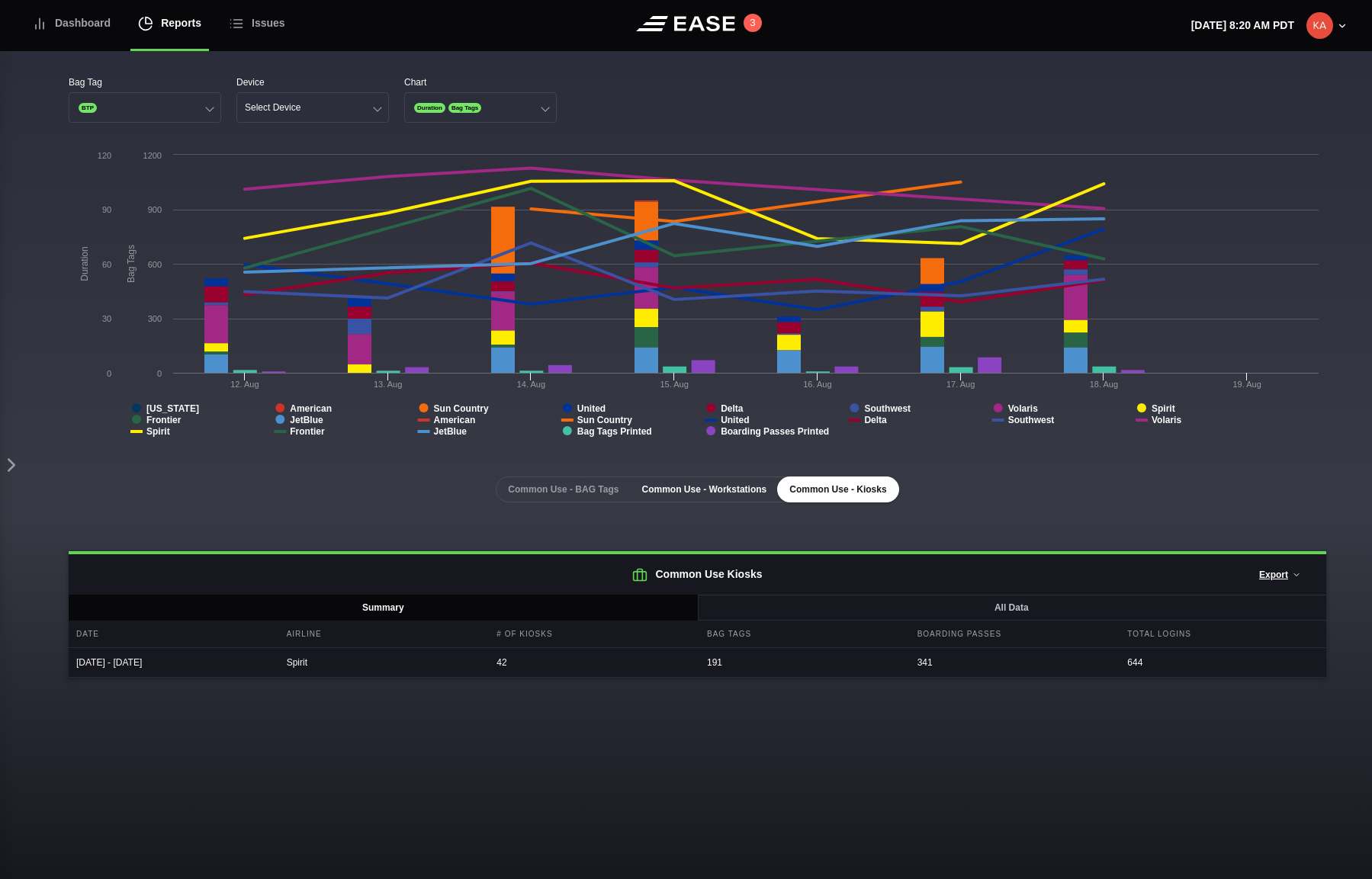
click at [730, 489] on button "Common Use - Workstations" at bounding box center [703, 489] width 150 height 26
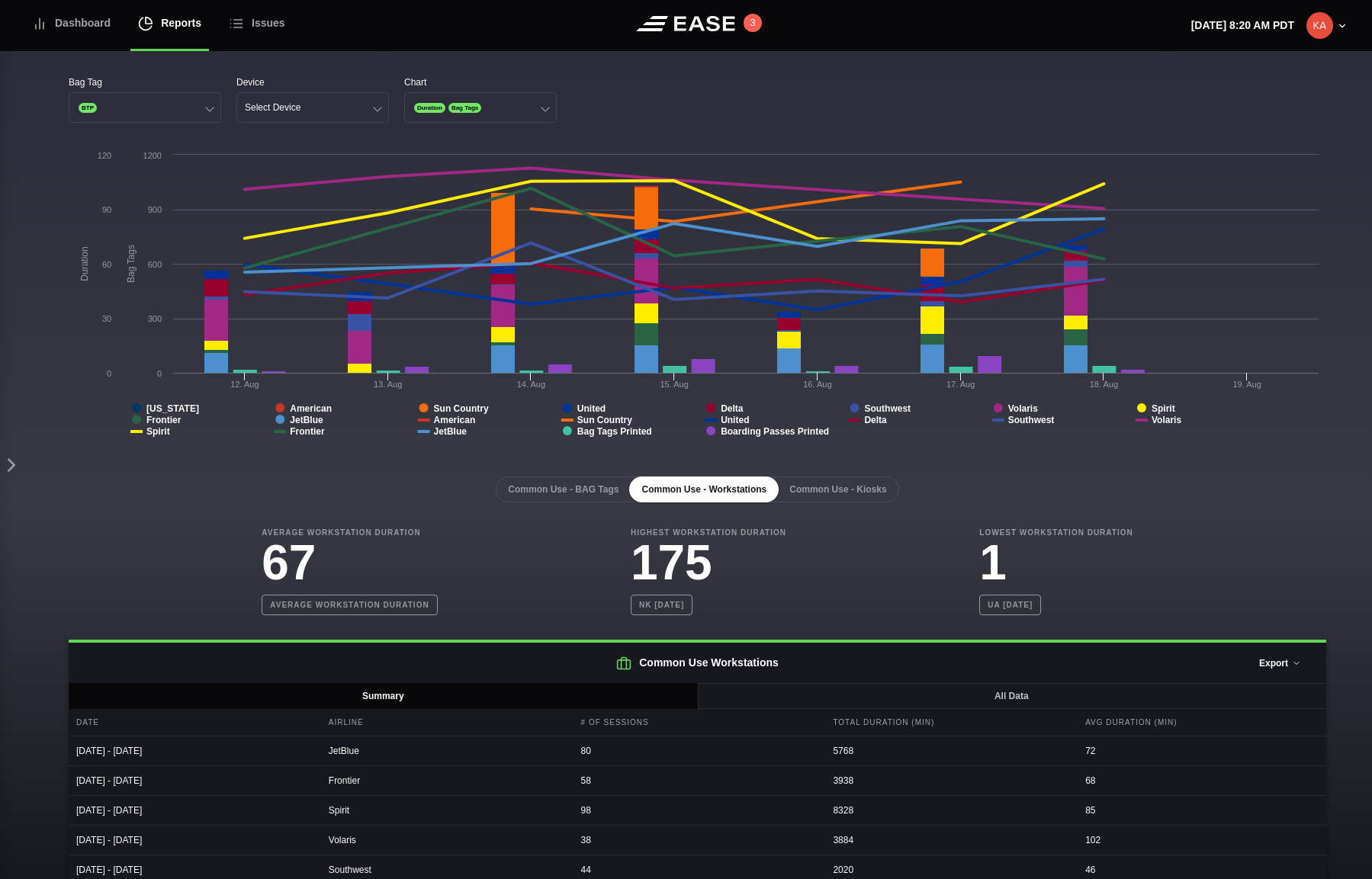
click at [1152, 627] on button "Export" at bounding box center [1279, 663] width 68 height 34
click at [863, 490] on button "Common Use - Kiosks" at bounding box center [837, 489] width 121 height 26
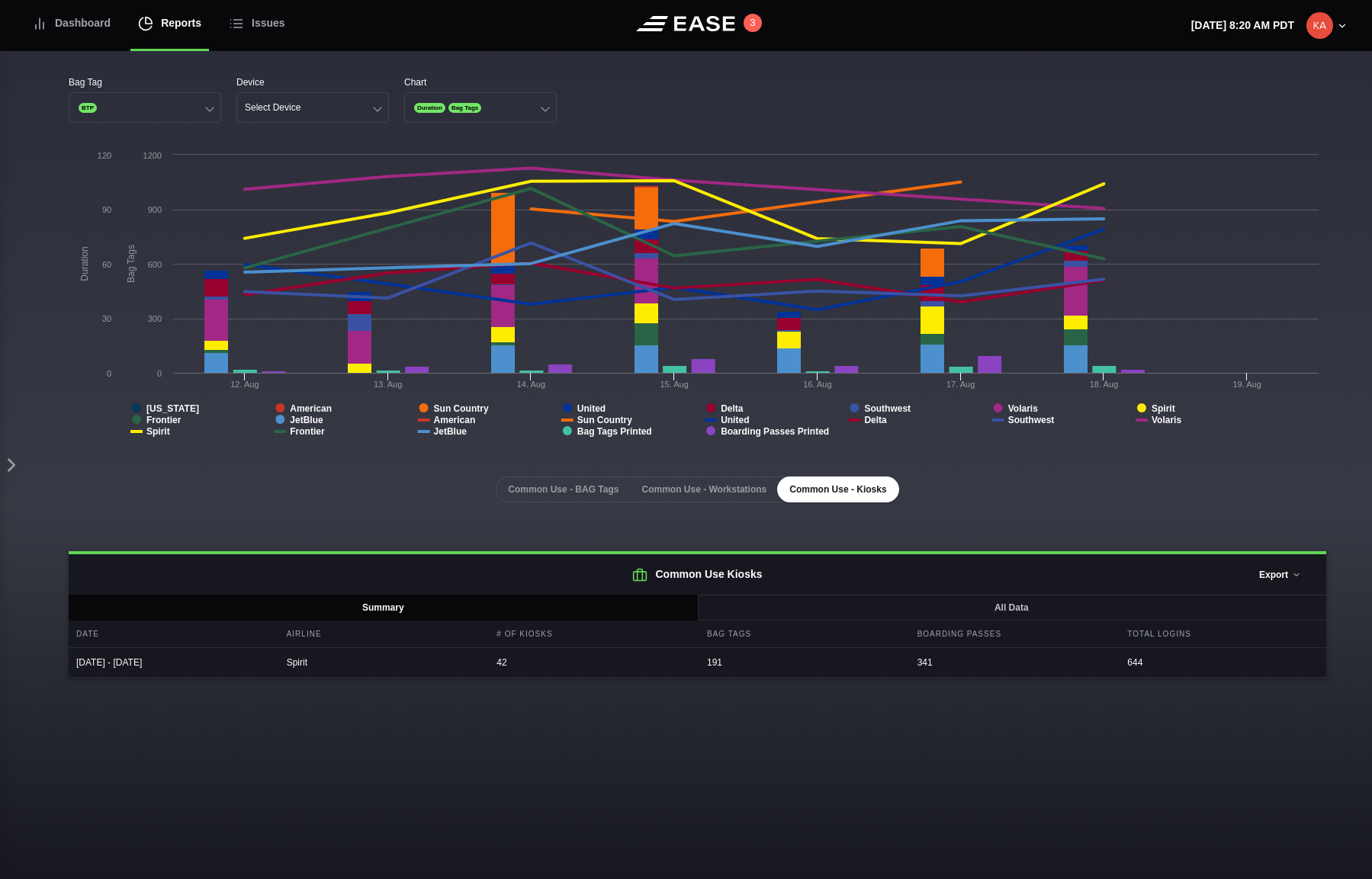
click at [1152, 575] on button "Export" at bounding box center [1279, 575] width 68 height 34
click at [976, 488] on div "Common Use - BAG Tags Common Use - Workstations Common Use - Kiosks" at bounding box center [697, 489] width 1257 height 26
click at [305, 108] on button "Select Device" at bounding box center [313, 107] width 152 height 30
click at [278, 139] on div "Kiosk" at bounding box center [313, 137] width 151 height 29
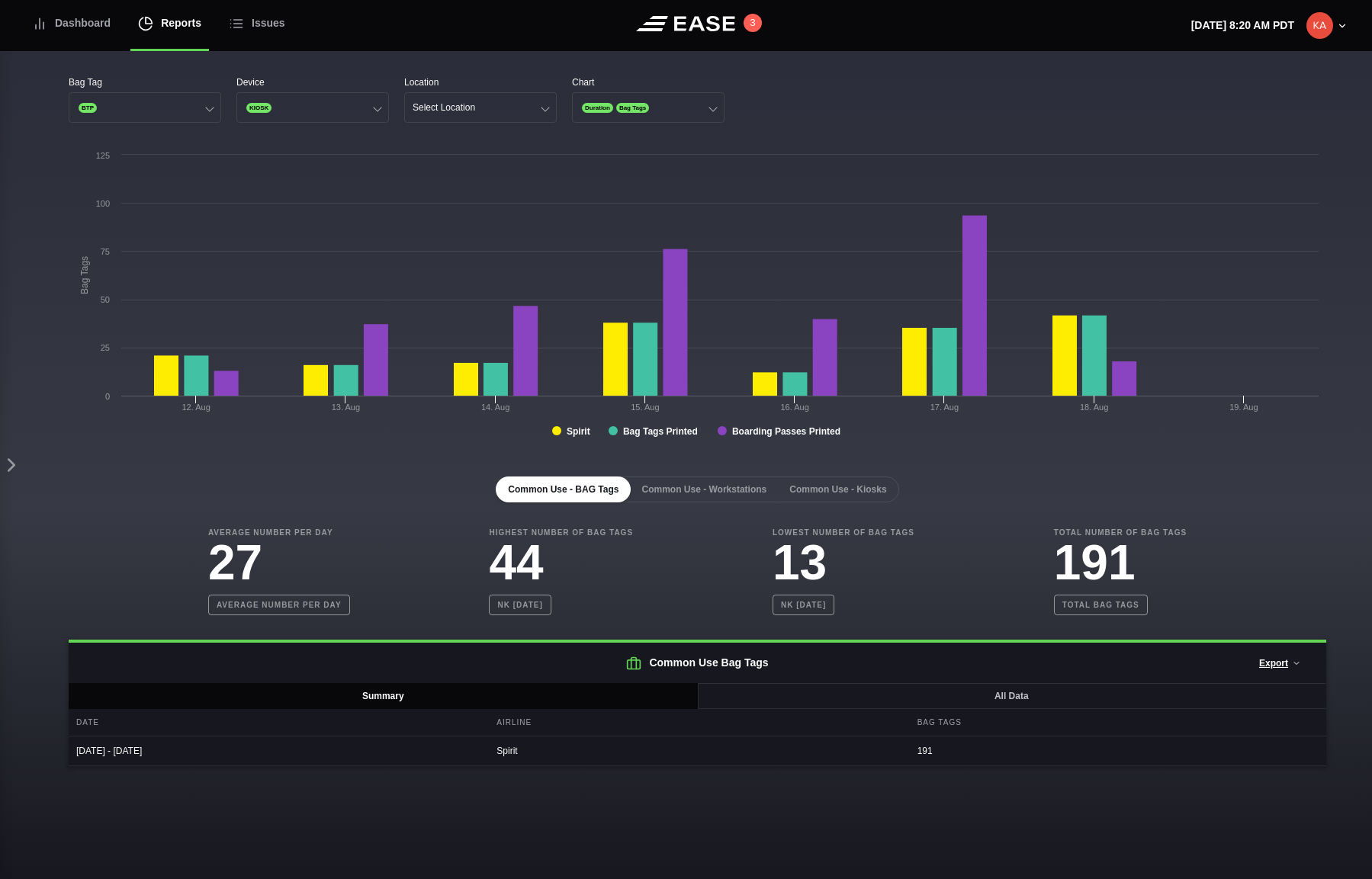
click at [883, 114] on div "Bag Tag BTP Device KIOSK Location Select Location Chart Duration Bag Tags" at bounding box center [697, 99] width 1257 height 47
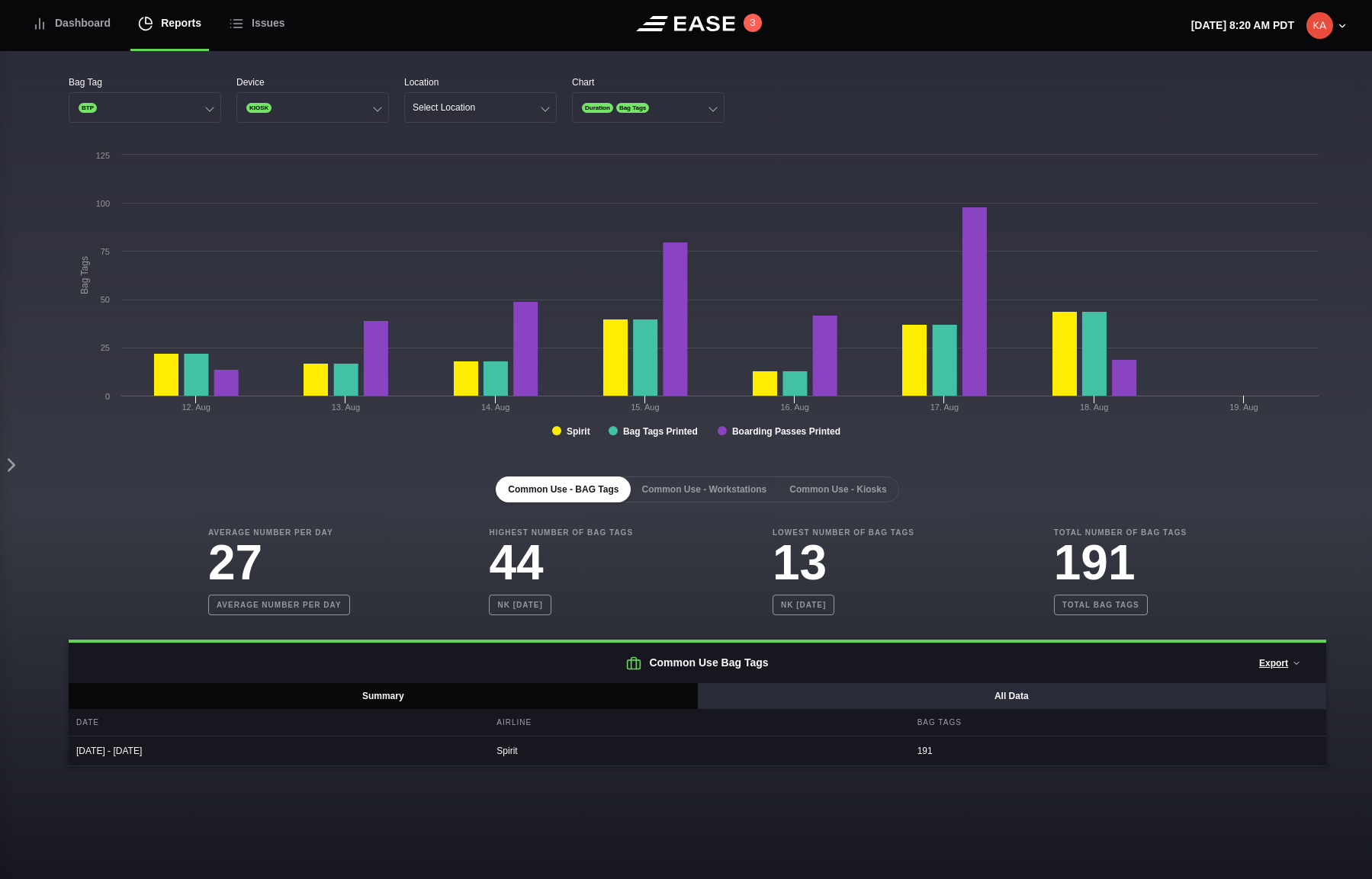
click at [959, 627] on button "All Data" at bounding box center [1011, 696] width 630 height 26
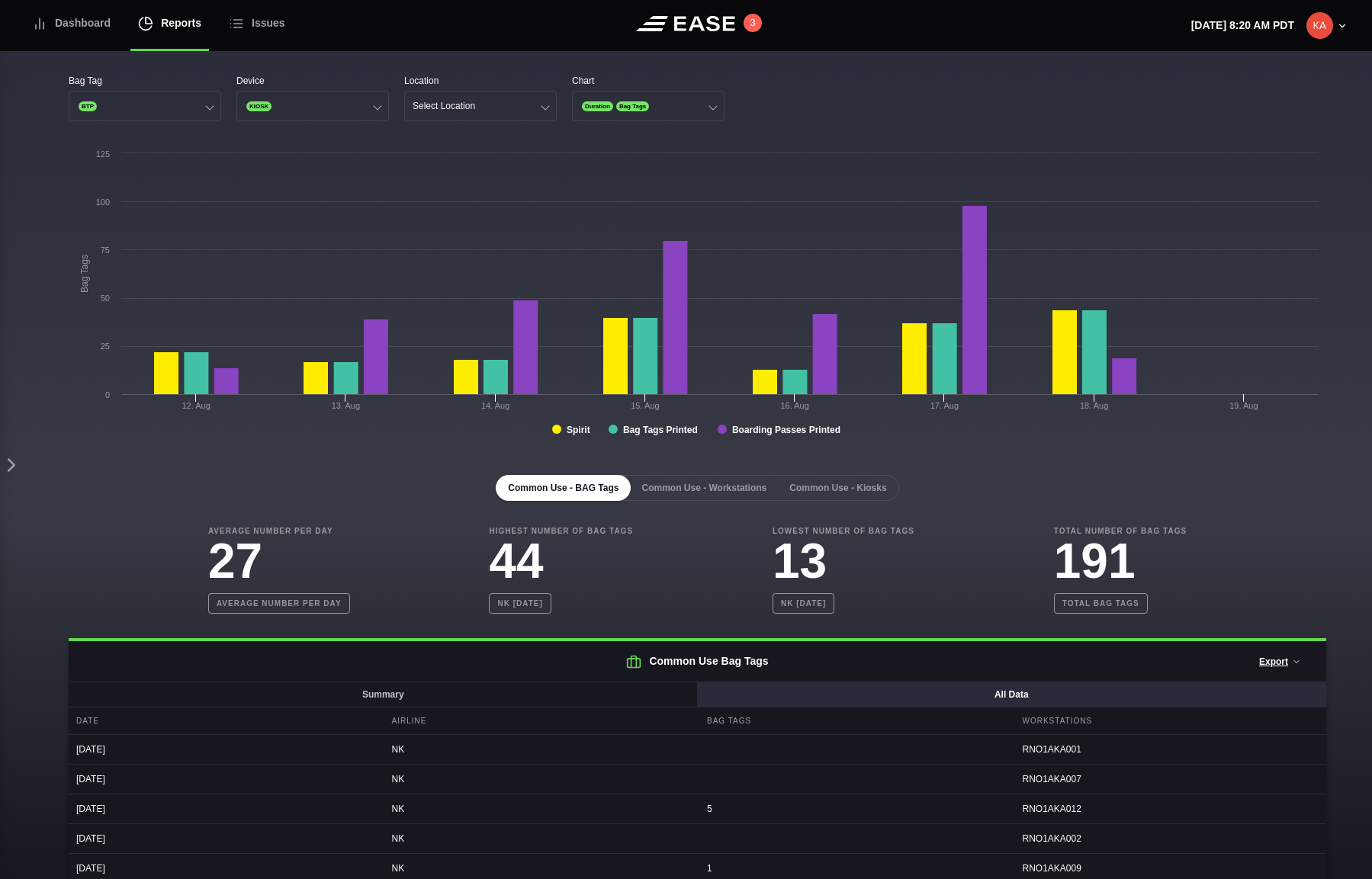
scroll to position [0, 0]
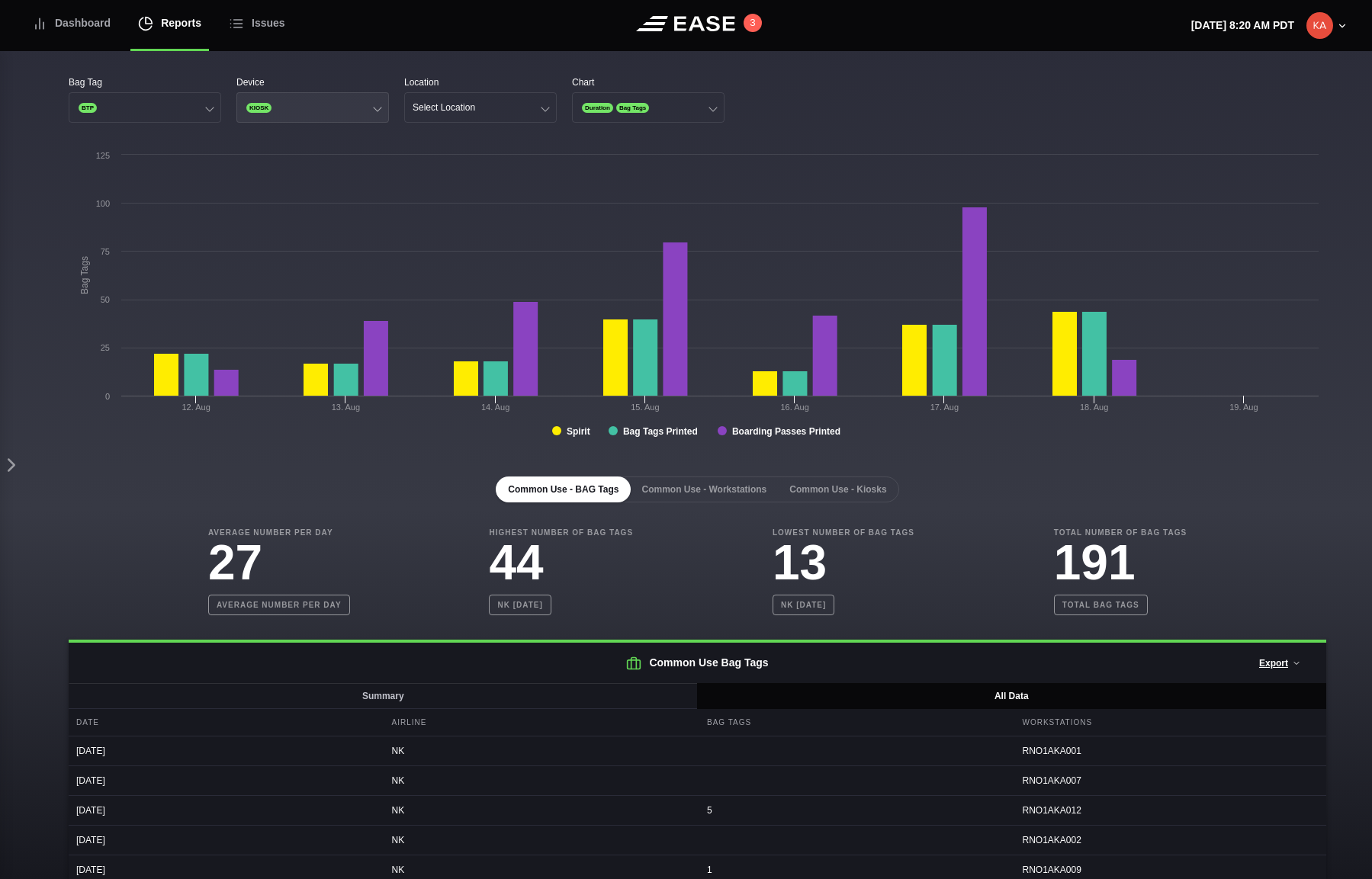
click at [366, 108] on button "KIOSK" at bounding box center [313, 107] width 152 height 30
click at [314, 145] on div "Kiosk" at bounding box center [313, 137] width 151 height 29
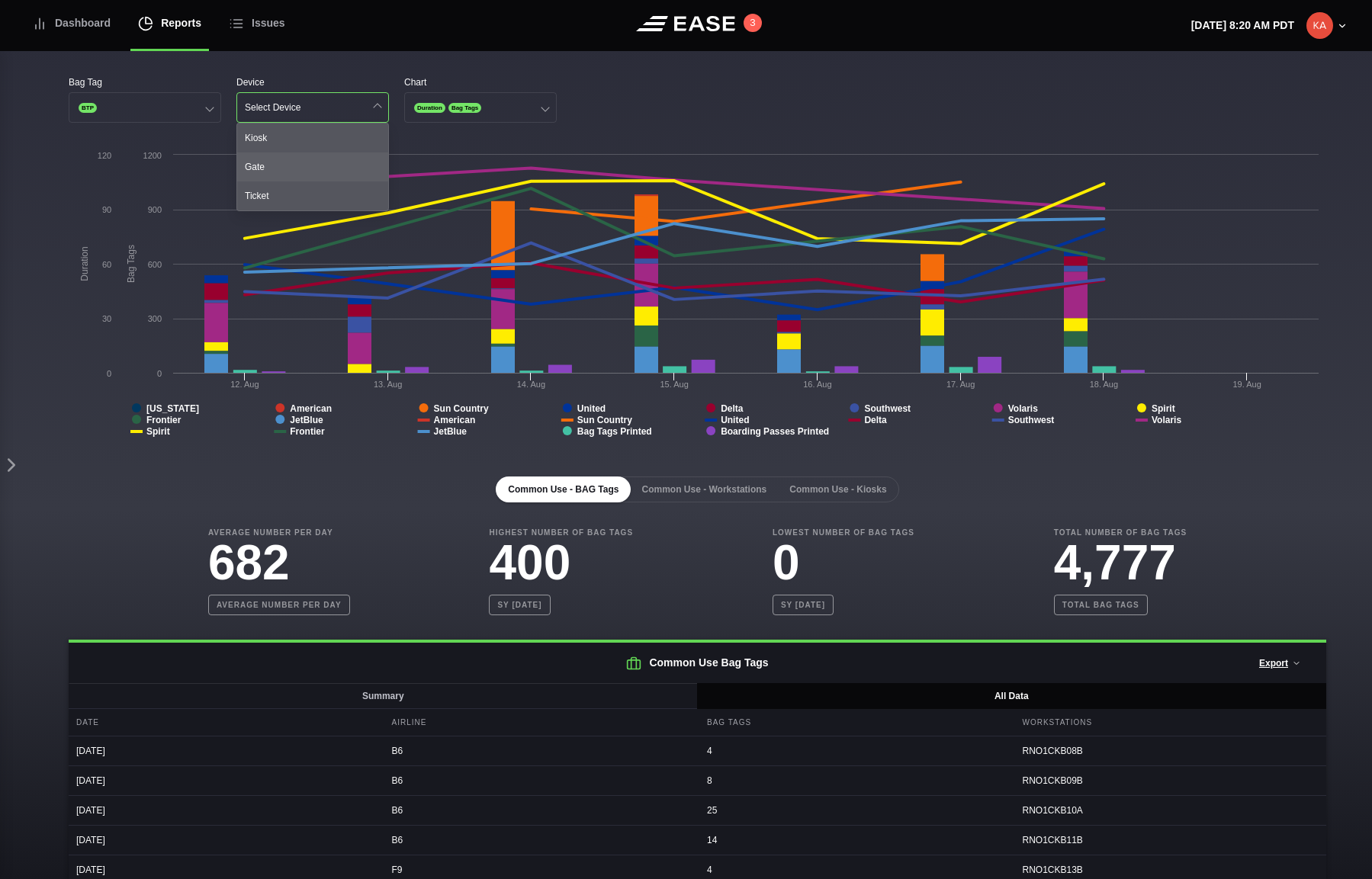
click at [309, 164] on div "Gate" at bounding box center [313, 166] width 151 height 29
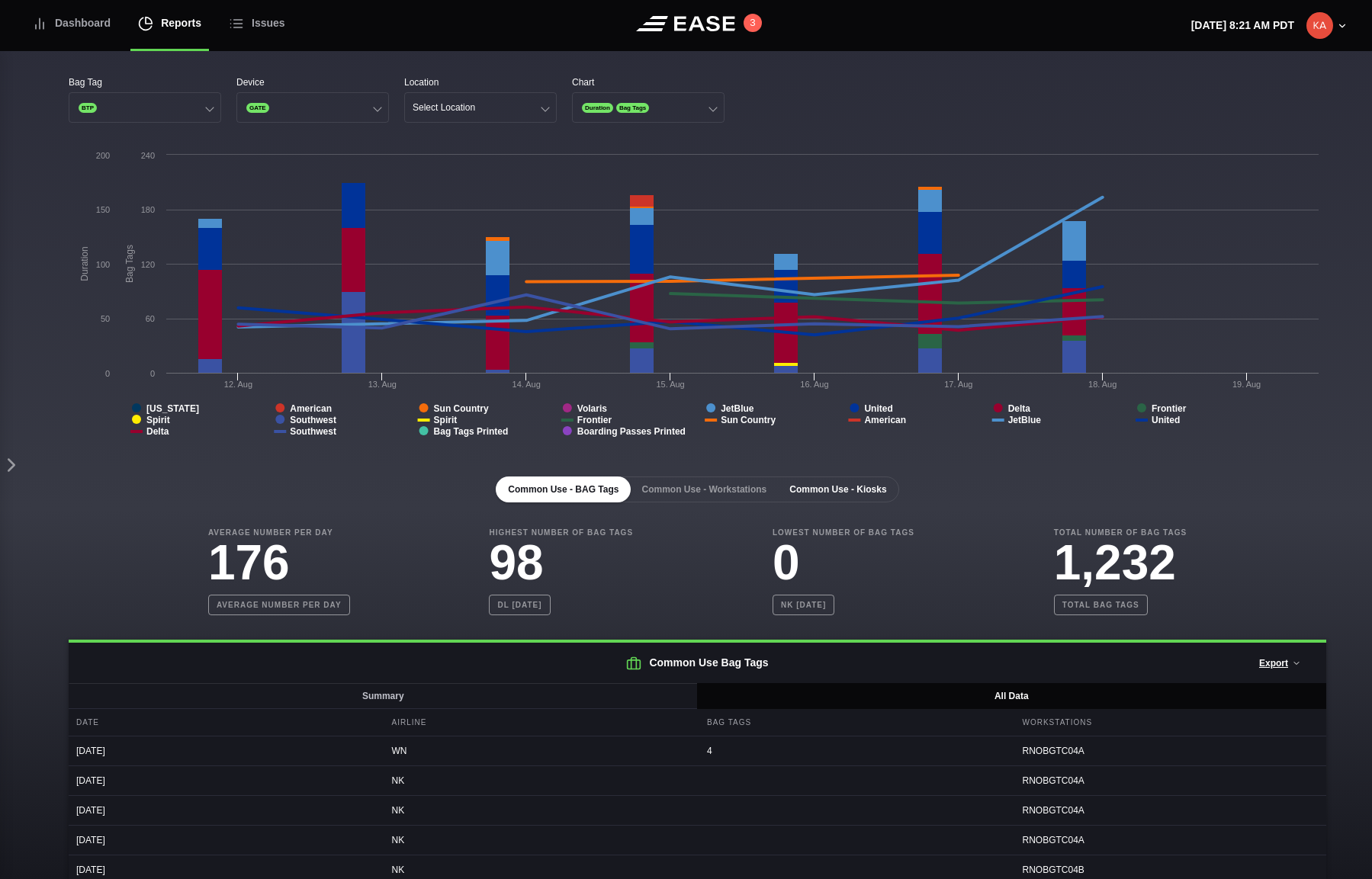
click at [860, 486] on button "Common Use - Kiosks" at bounding box center [837, 489] width 121 height 26
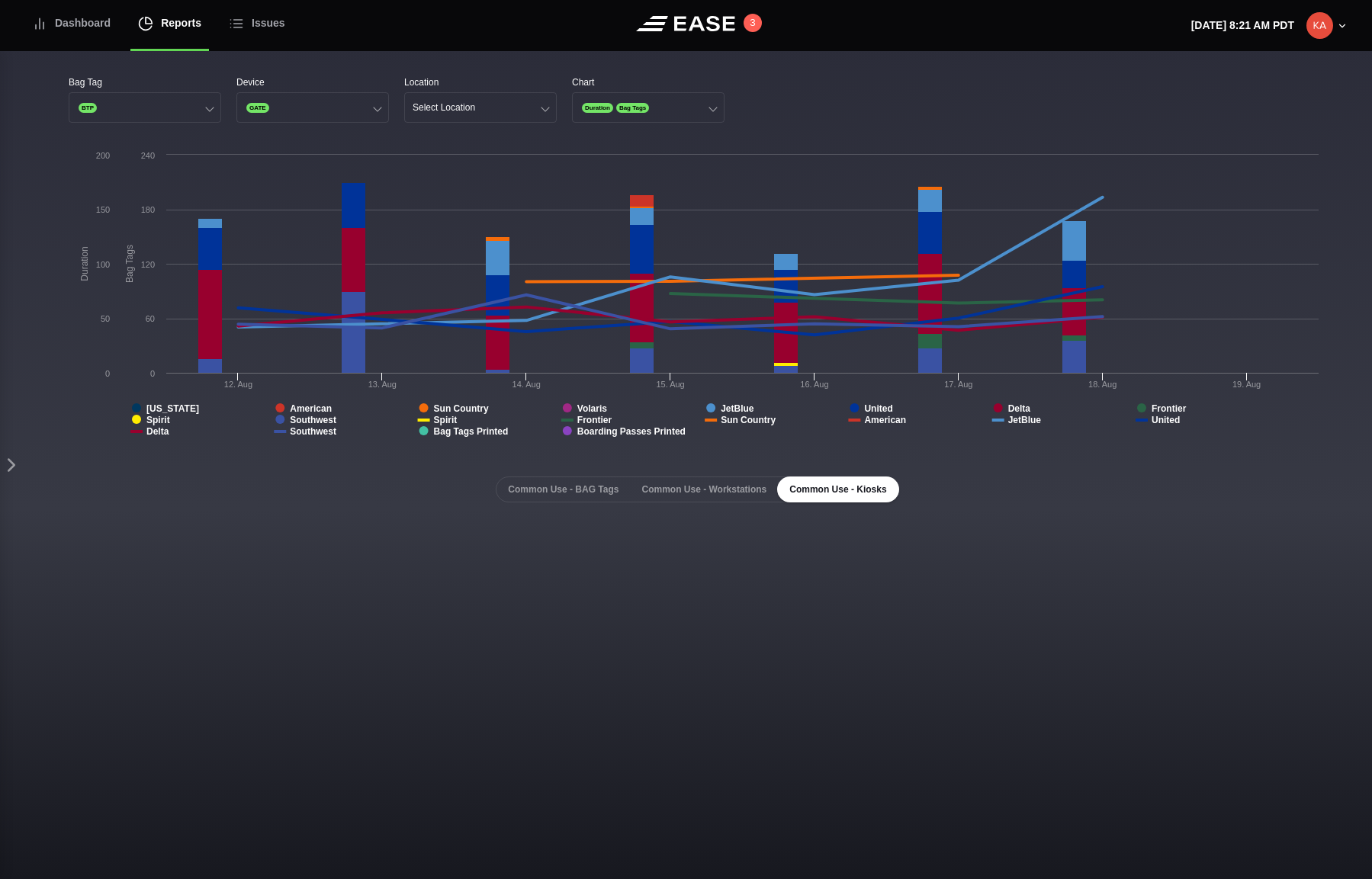
click at [800, 94] on div "Bag Tag BTP Device GATE Location Select Location Chart Duration Bag Tags" at bounding box center [697, 99] width 1257 height 47
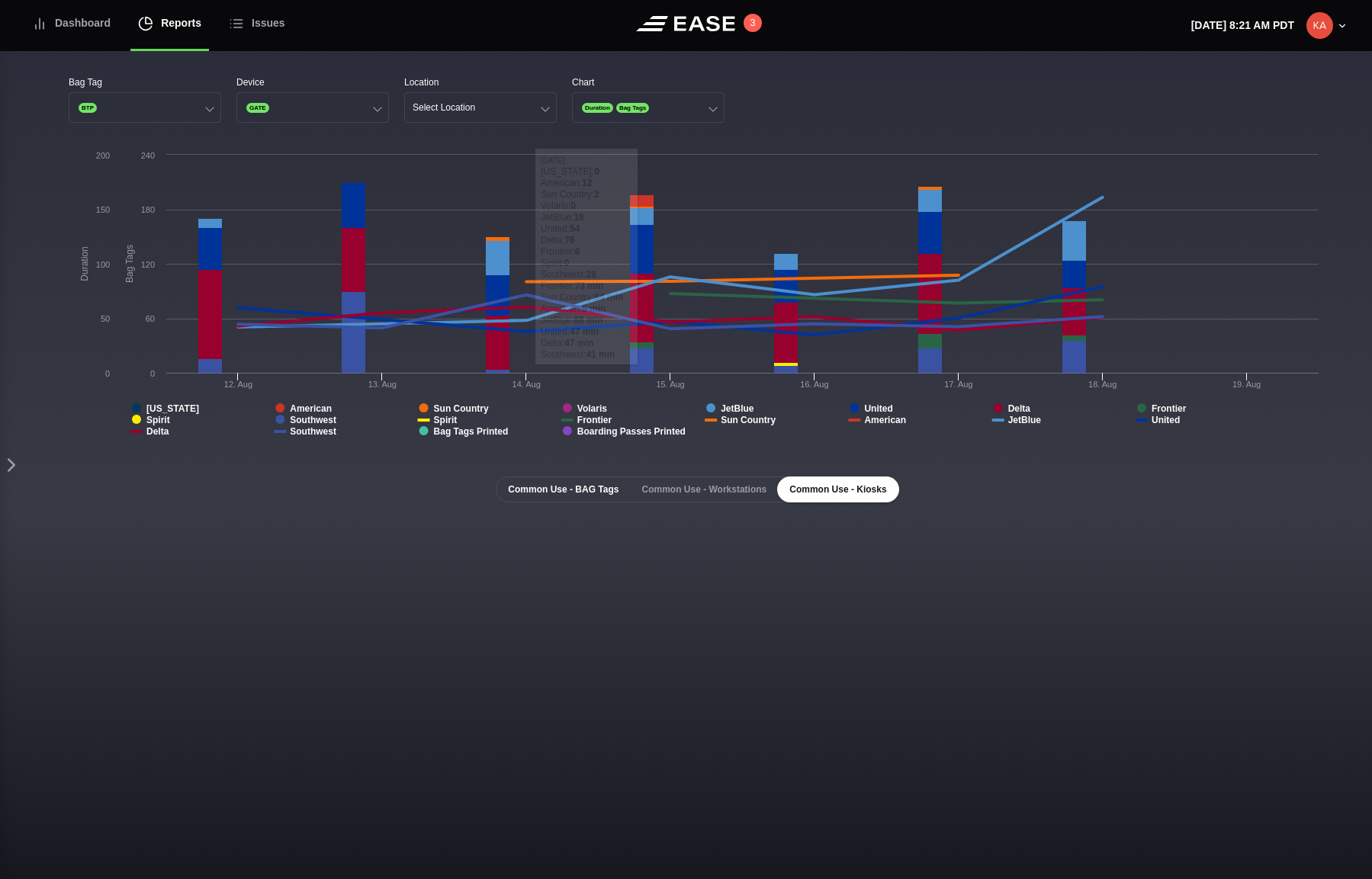
click at [537, 494] on button "Common Use - BAG Tags" at bounding box center [562, 489] width 135 height 26
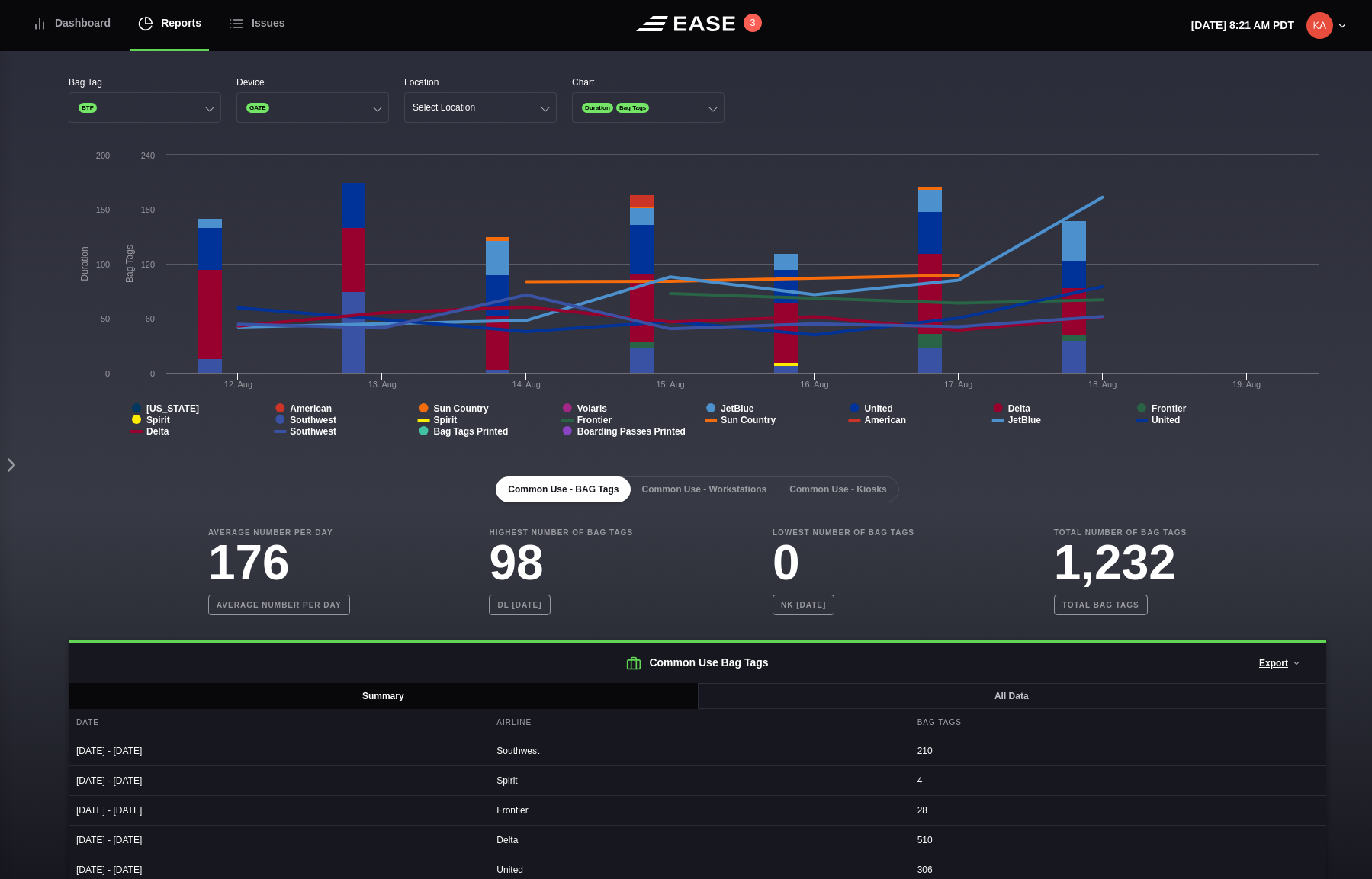
click at [485, 65] on div "Bag Tag BTP Device GATE Location Select Location Chart Duration Bag Tags Create…" at bounding box center [697, 548] width 1349 height 994
click at [494, 108] on button "Select Location" at bounding box center [481, 107] width 152 height 30
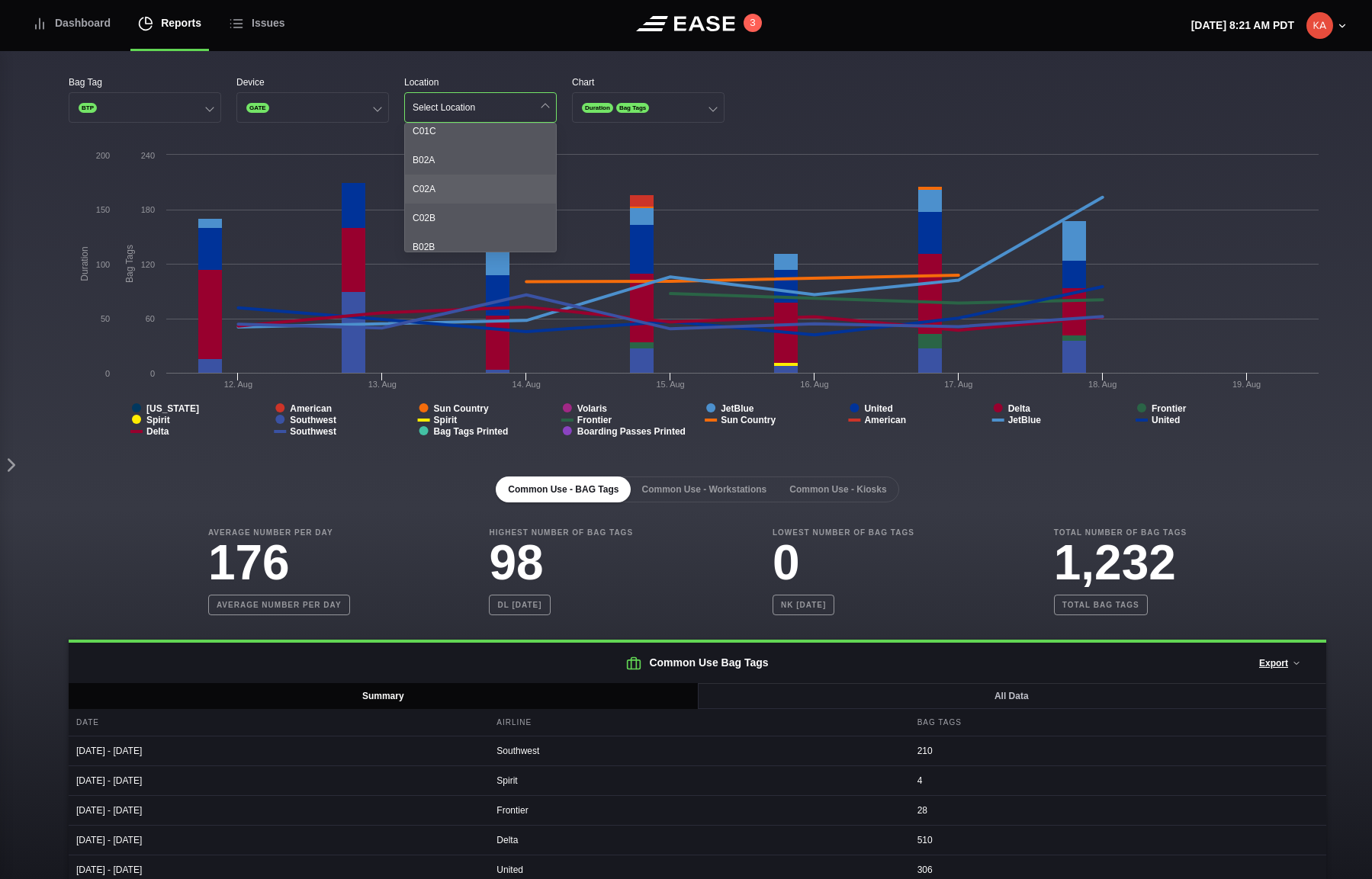
scroll to position [126, 0]
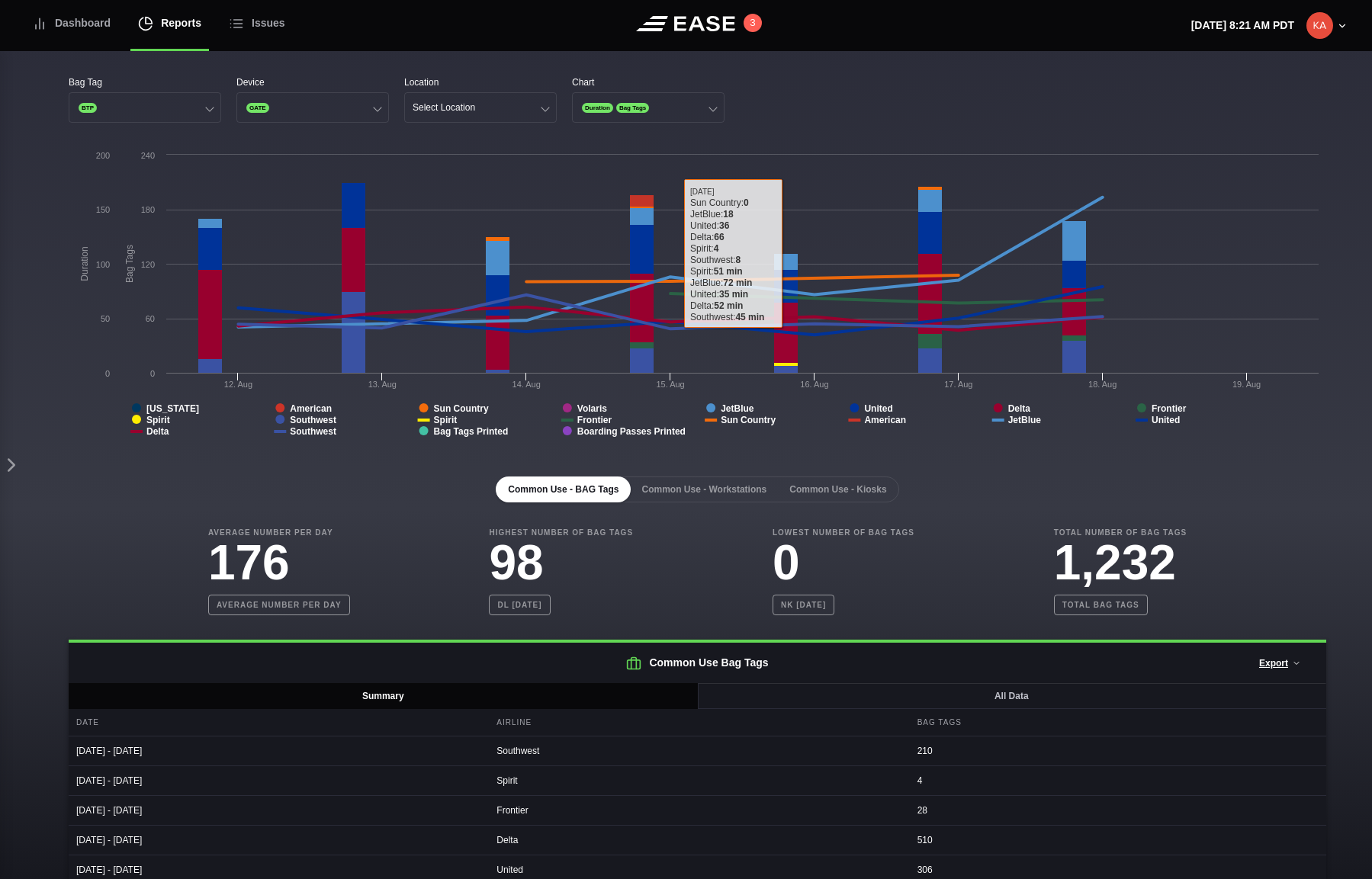
click at [806, 115] on div "Bag Tag BTP Device GATE Location Select Location Chart Duration Bag Tags" at bounding box center [697, 99] width 1257 height 47
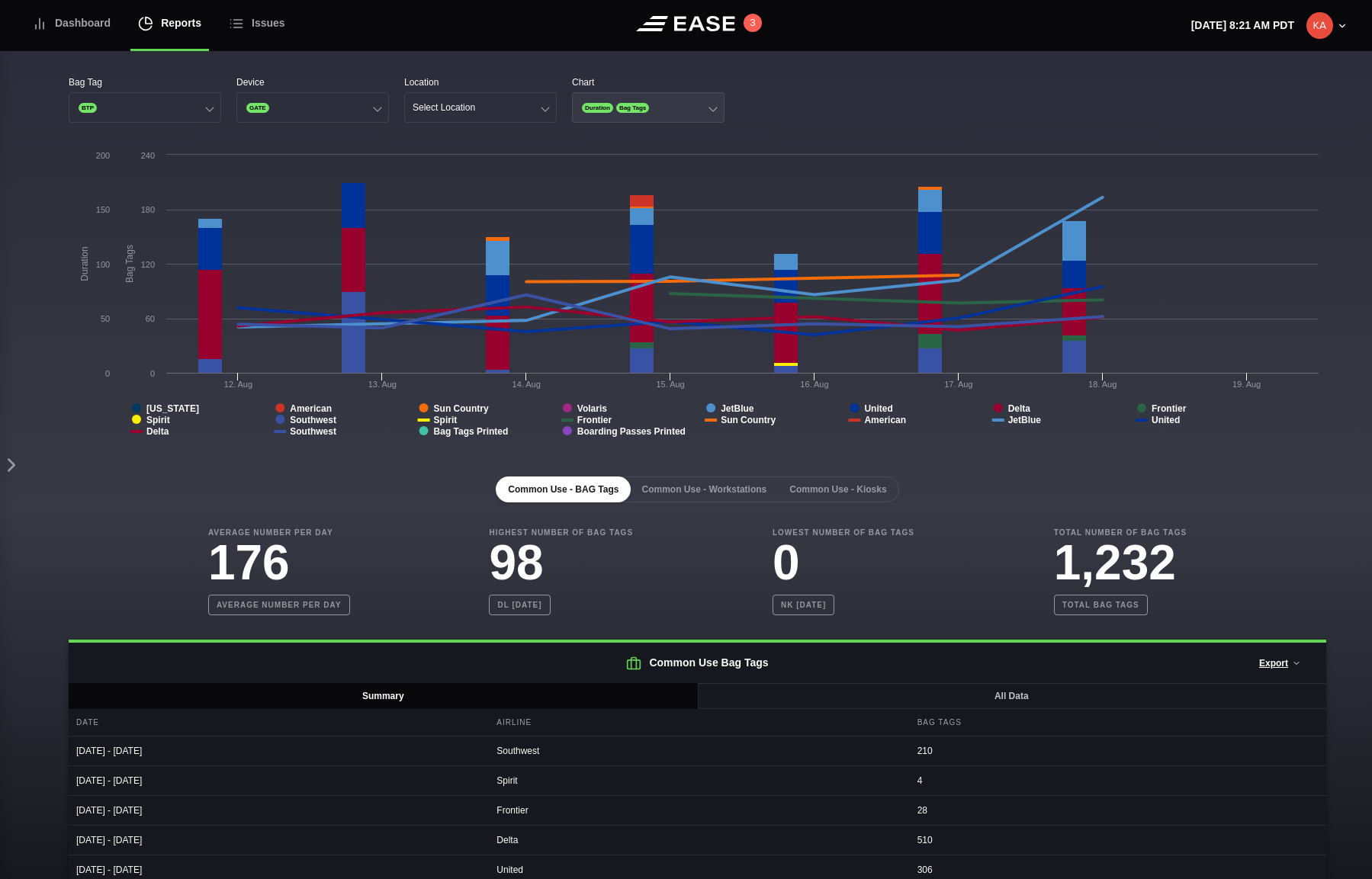
click at [688, 104] on button "Duration Bag Tags" at bounding box center [648, 107] width 152 height 30
click at [636, 138] on div "Duration" at bounding box center [648, 137] width 151 height 29
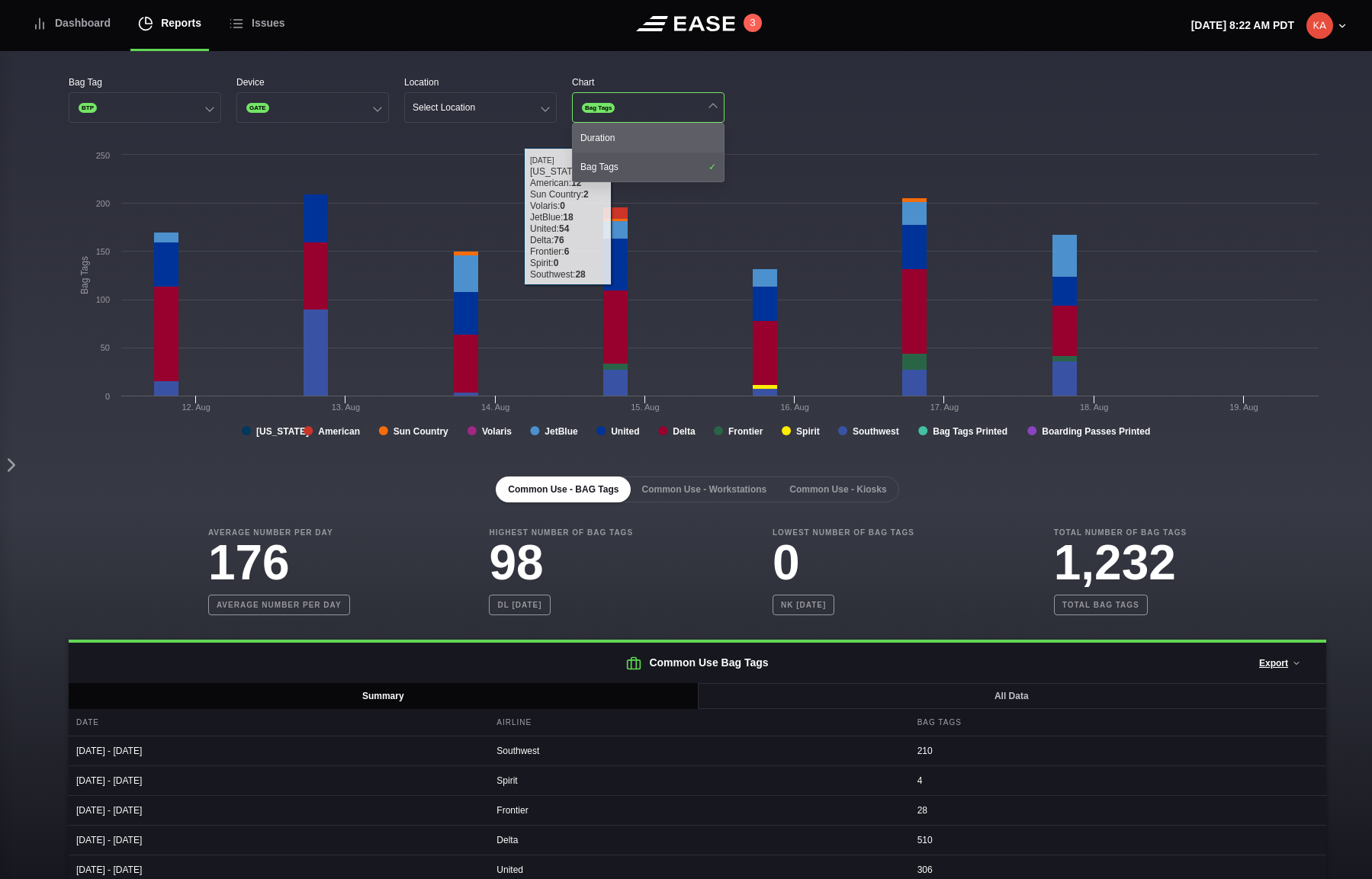
click at [644, 135] on div "Duration" at bounding box center [648, 137] width 151 height 29
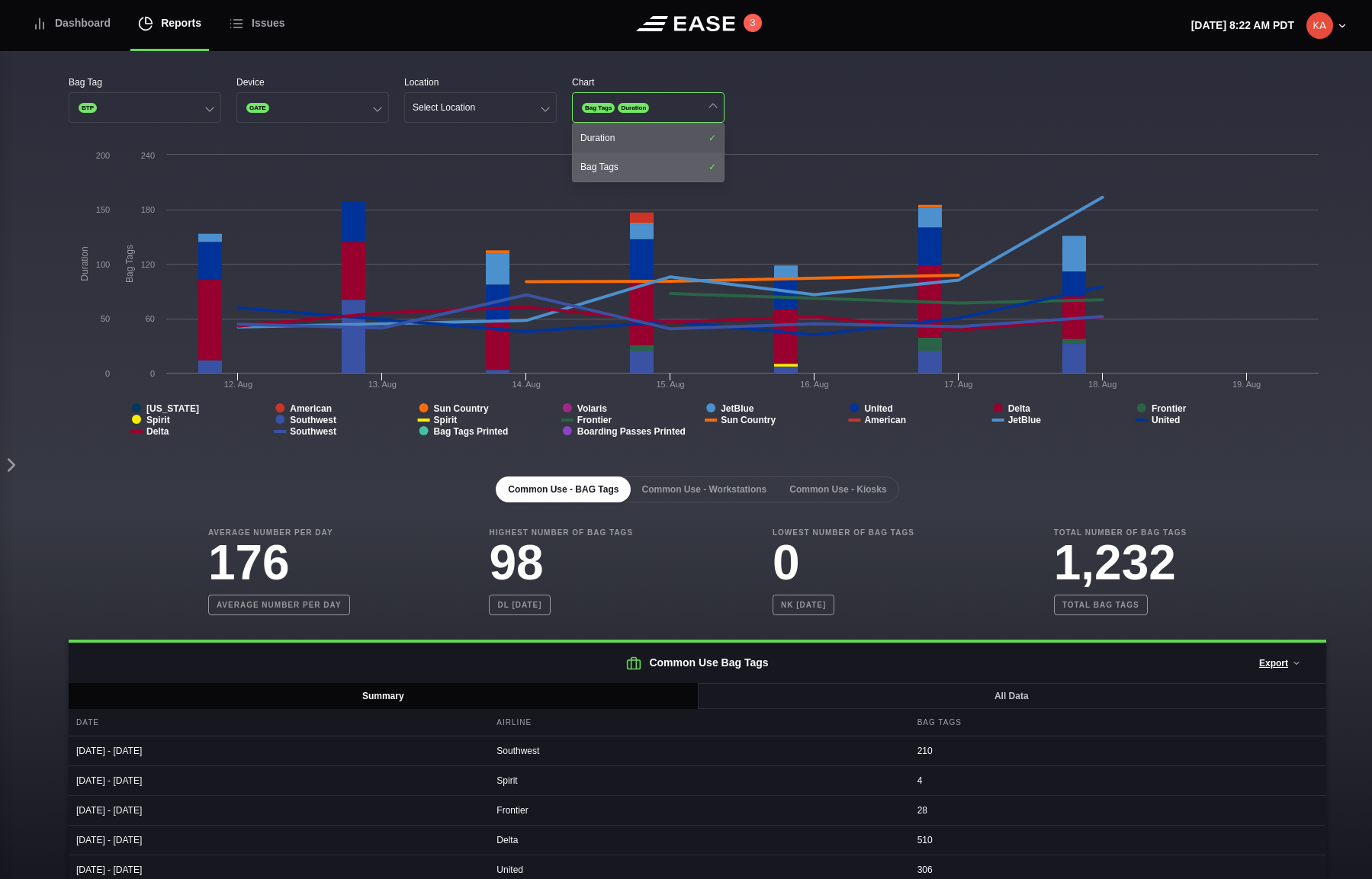
click at [644, 167] on div "Bag Tags" at bounding box center [648, 166] width 151 height 29
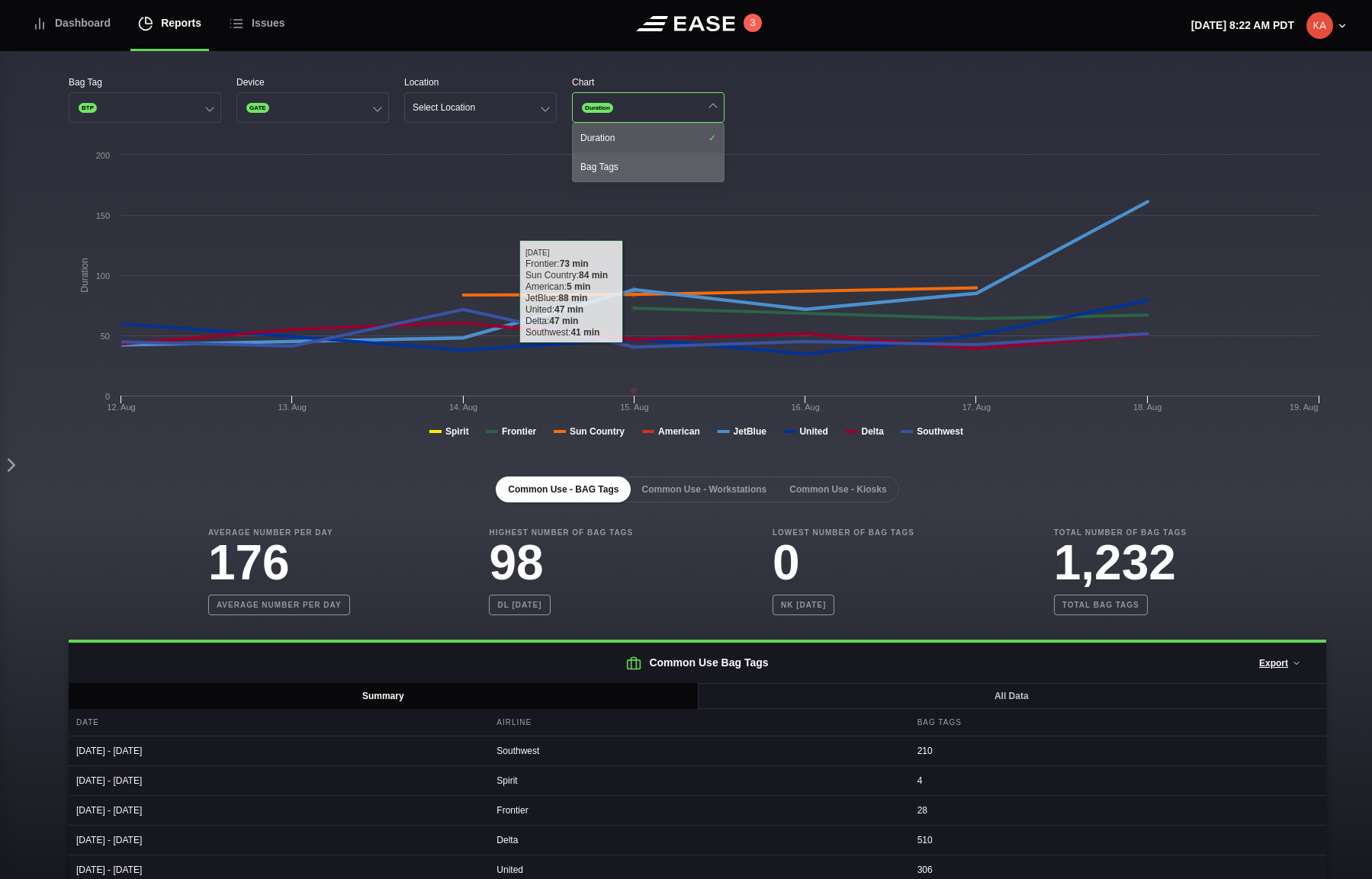
click at [670, 174] on div "Bag Tags" at bounding box center [648, 166] width 151 height 29
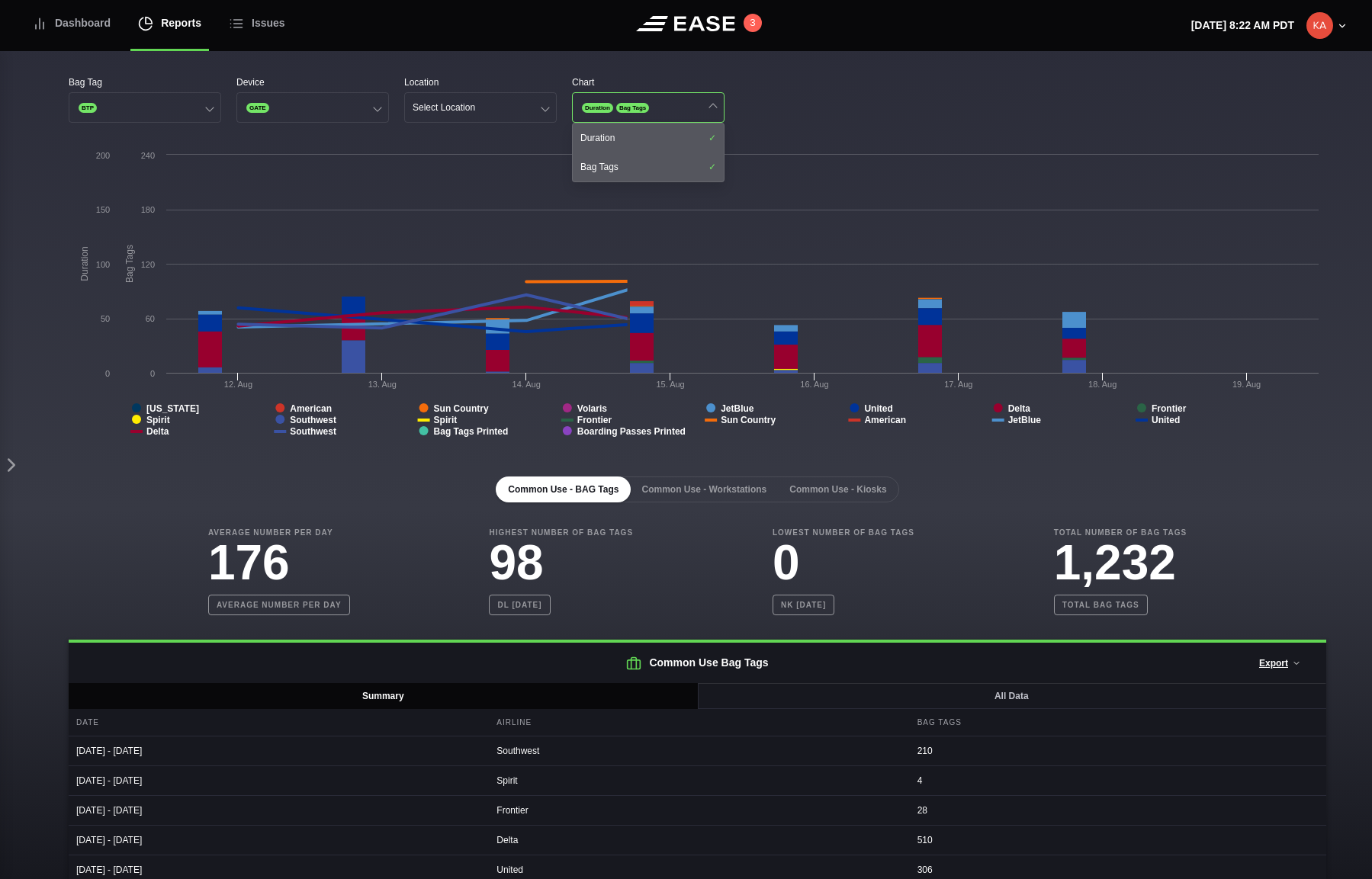
click at [838, 106] on div "Bag Tag BTP Device GATE Location Select Location Chart Duration Bag Tags Durati…" at bounding box center [697, 99] width 1257 height 47
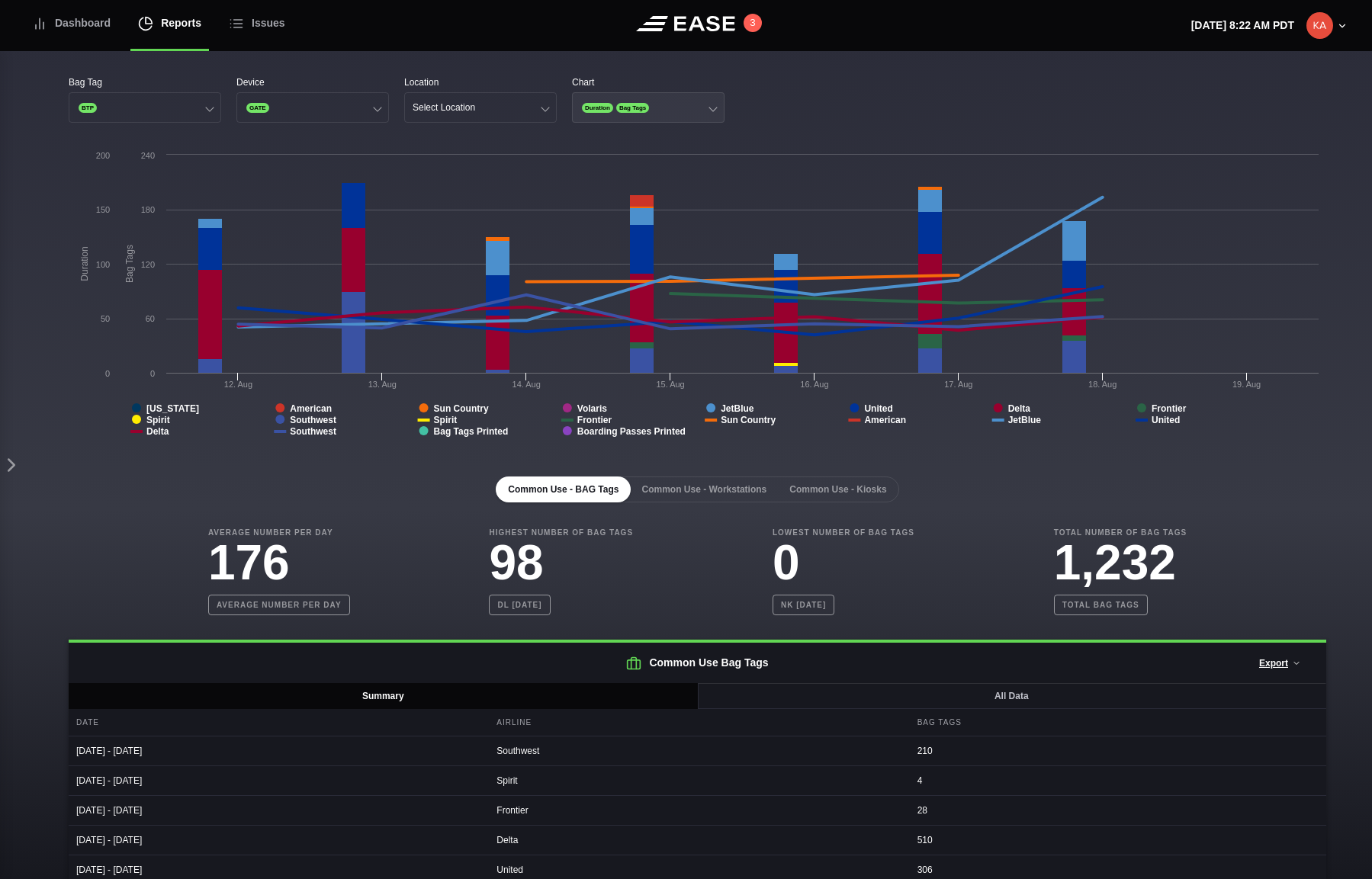
click at [702, 106] on button "Duration Bag Tags" at bounding box center [648, 107] width 152 height 30
click at [781, 105] on div "Bag Tag BTP Device GATE Location Select Location Chart Duration Bag Tags" at bounding box center [697, 99] width 1257 height 47
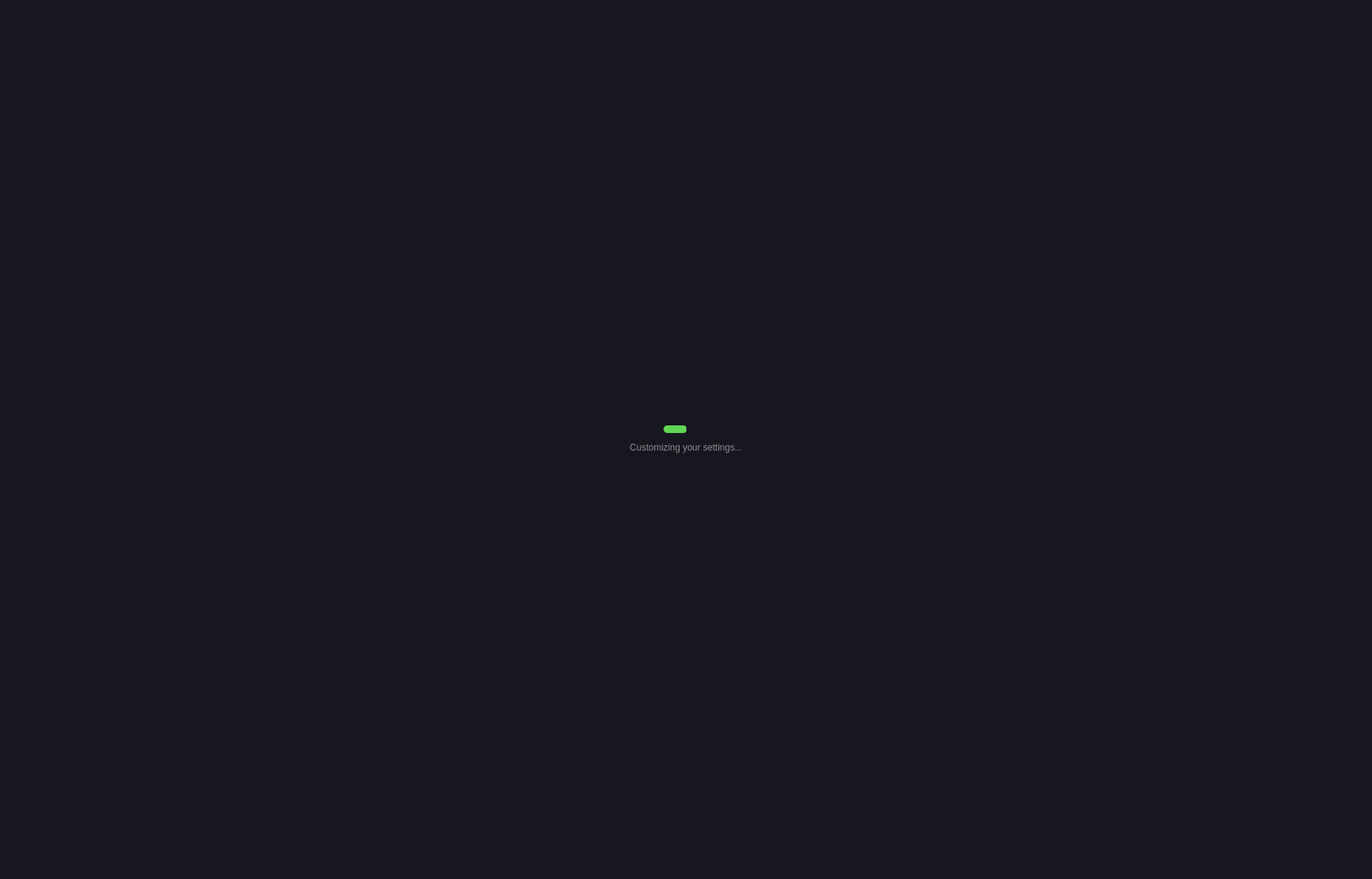
select select "Common Use"
select select "7"
